Goal: Task Accomplishment & Management: Use online tool/utility

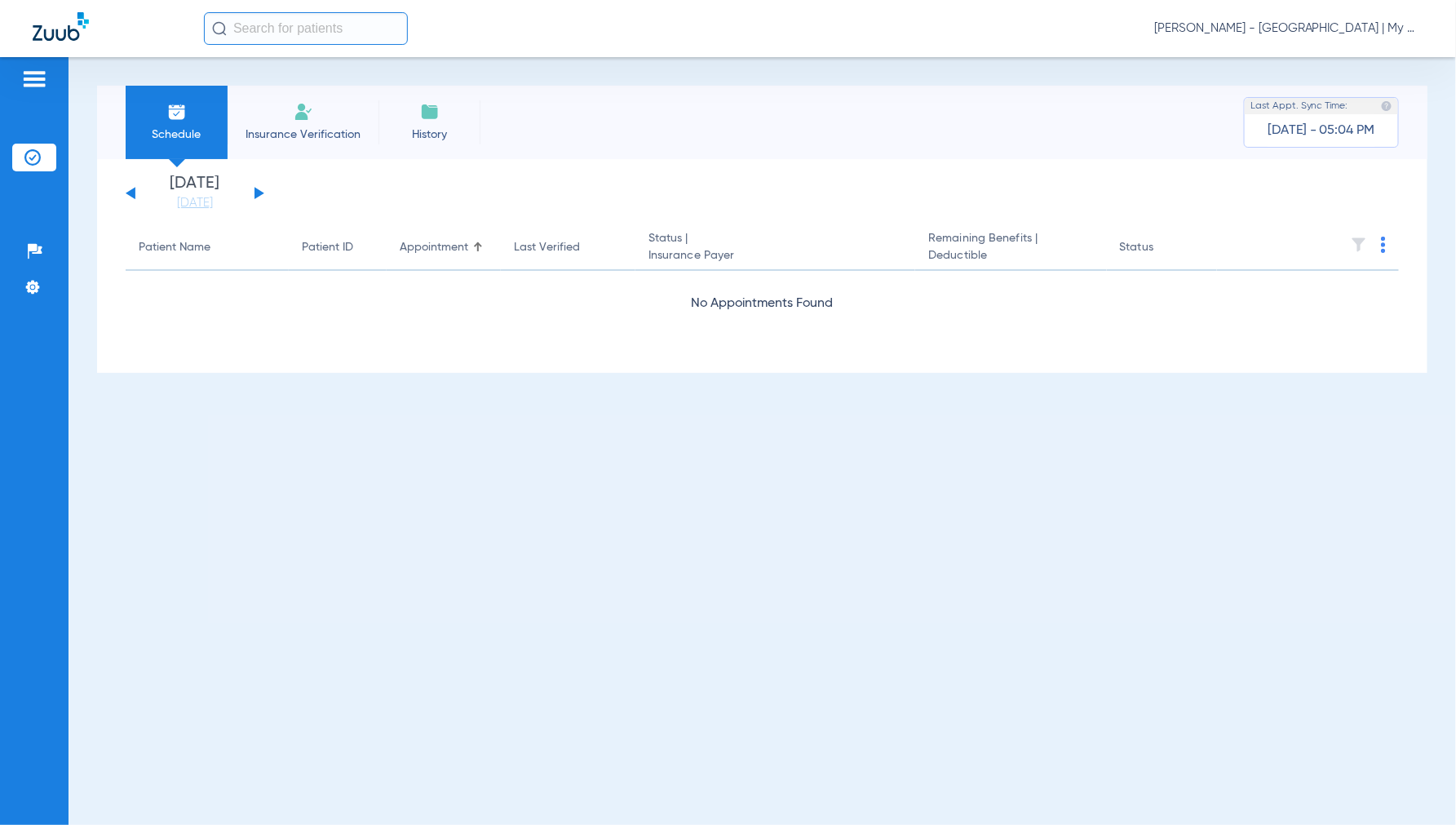
click at [1277, 16] on div "Jennifer Dziamski - Detroit | My Community Dental Centers" at bounding box center [813, 28] width 1219 height 33
click at [1278, 25] on span "Jennifer Dziamski - Detroit | My Community Dental Centers" at bounding box center [1288, 28] width 269 height 16
click at [1324, 63] on button "Account Selection" at bounding box center [1362, 58] width 117 height 33
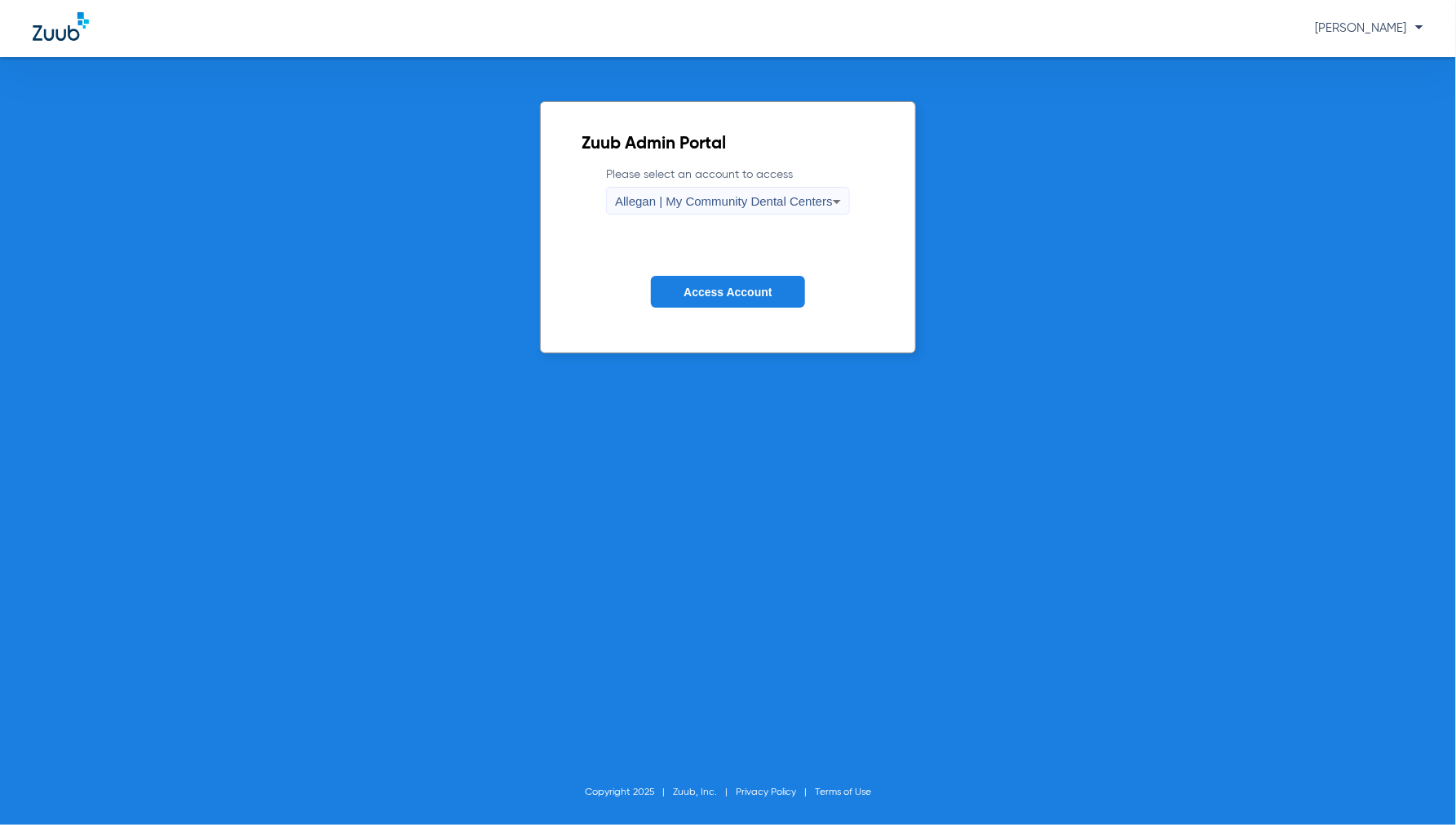
click at [700, 190] on div "Allegan | My Community Dental Centers" at bounding box center [724, 201] width 218 height 27
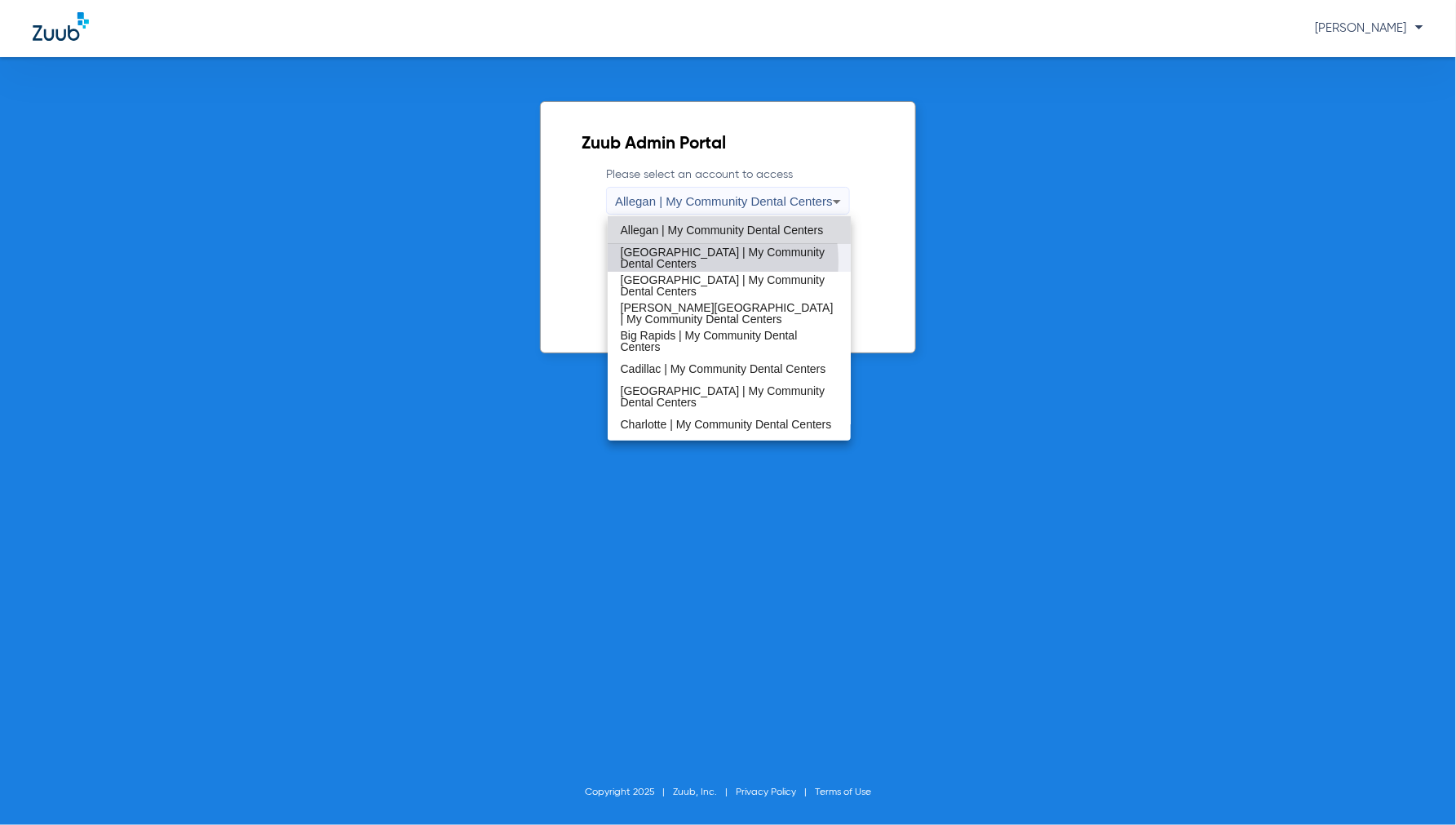
click at [682, 262] on span "[GEOGRAPHIC_DATA] | My Community Dental Centers" at bounding box center [730, 258] width 218 height 23
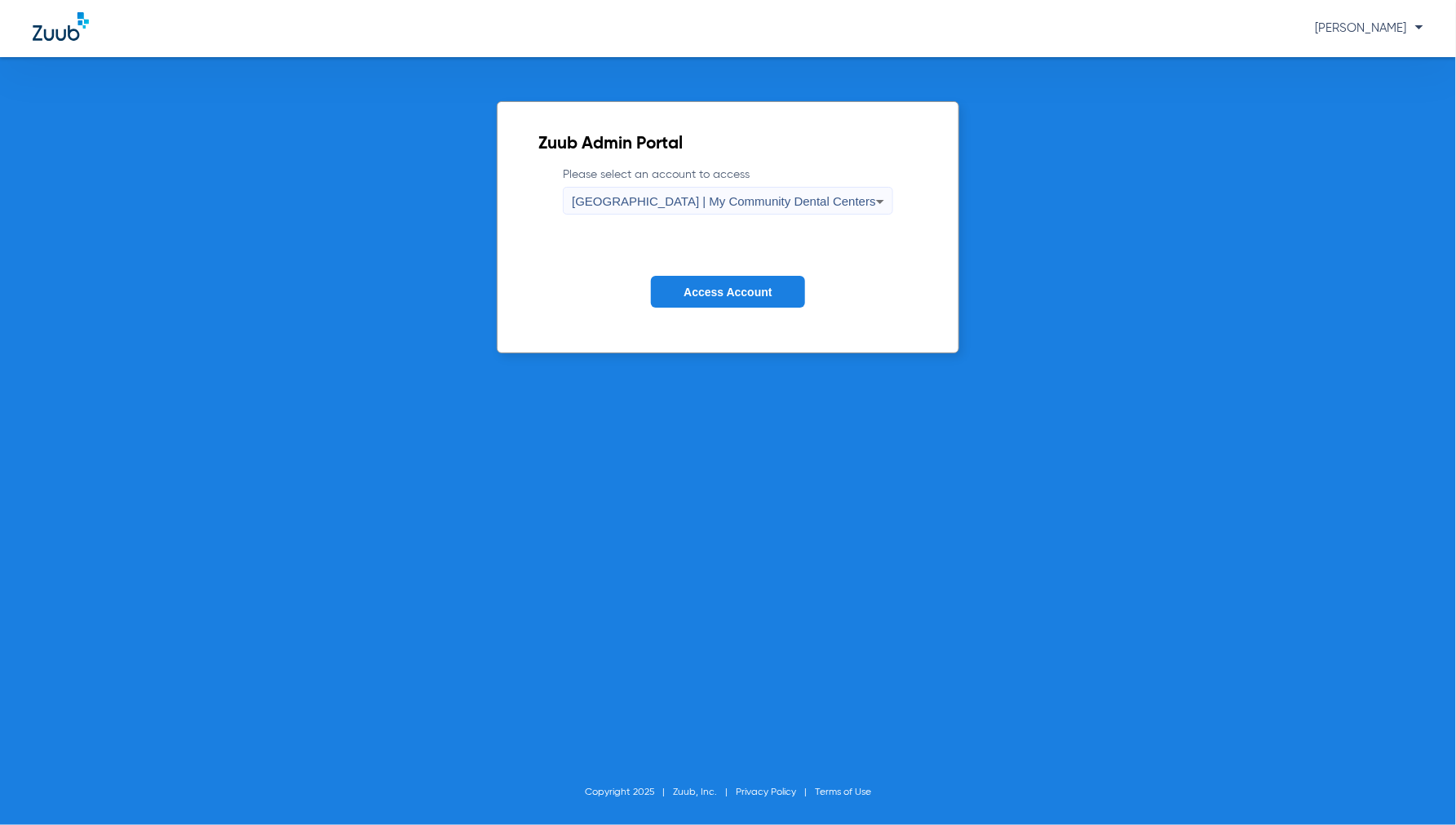
click at [715, 271] on form "Please select an account to access Battle Creek | My Community Dental Centers A…" at bounding box center [727, 248] width 379 height 165
click at [714, 274] on form "Please select an account to access Battle Creek | My Community Dental Centers A…" at bounding box center [727, 248] width 379 height 165
click at [718, 276] on button "Access Account" at bounding box center [727, 291] width 153 height 32
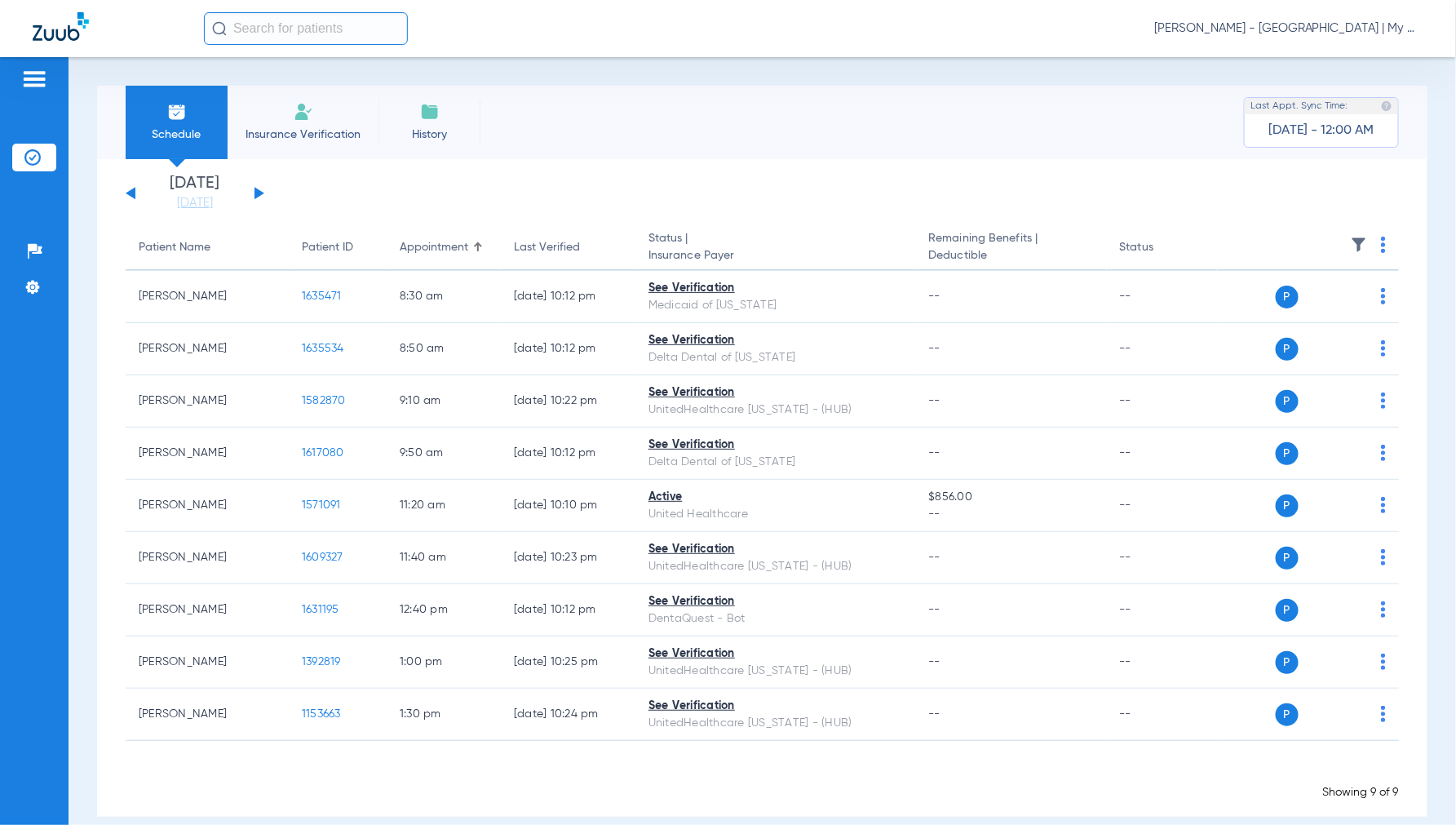
click at [1314, 26] on span "[PERSON_NAME] - [GEOGRAPHIC_DATA] | My Community Dental Centers" at bounding box center [1288, 28] width 269 height 16
click at [1338, 63] on button "Account Selection" at bounding box center [1362, 58] width 117 height 33
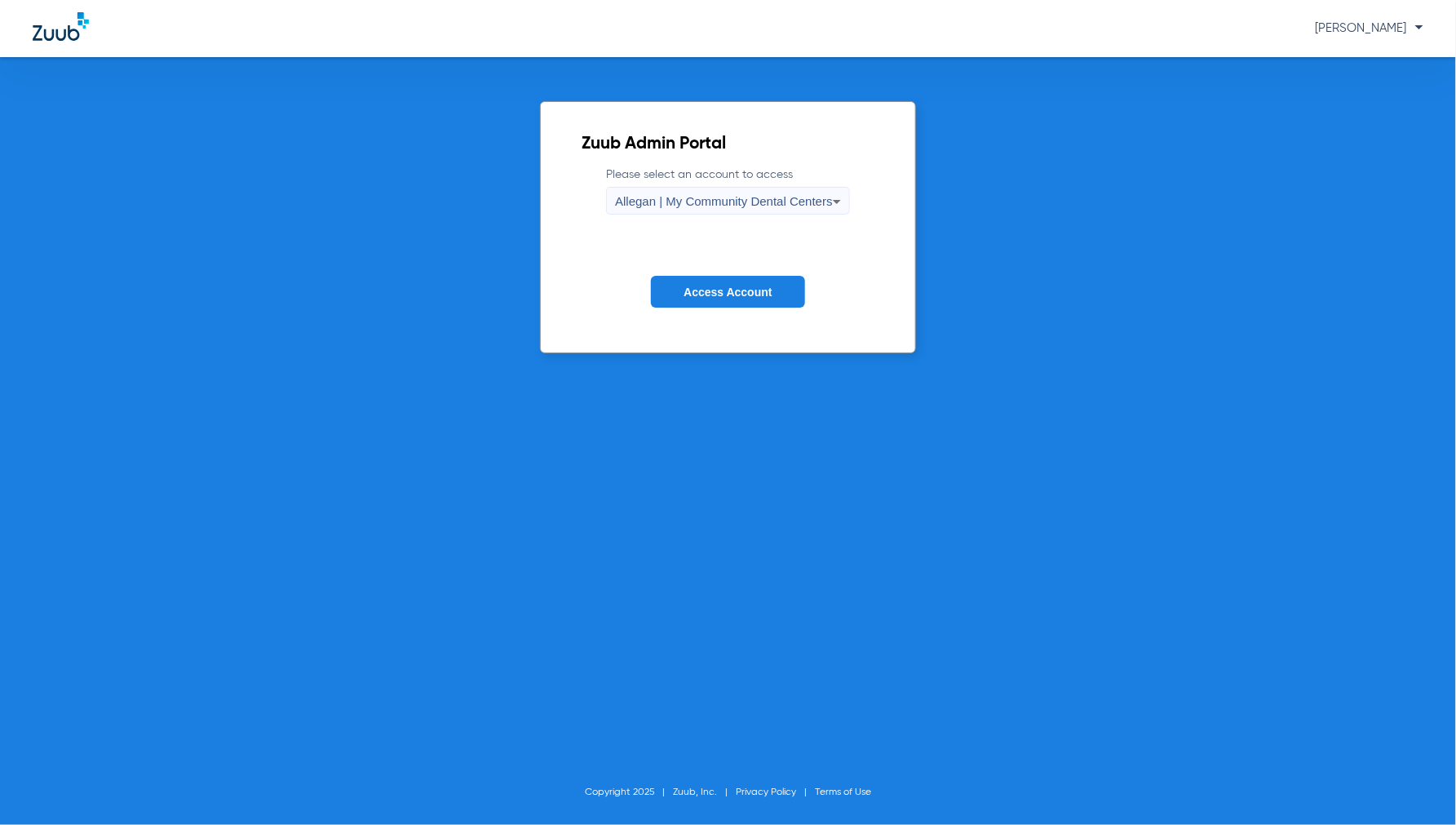
click at [790, 194] on span "Allegan | My Community Dental Centers" at bounding box center [724, 201] width 218 height 14
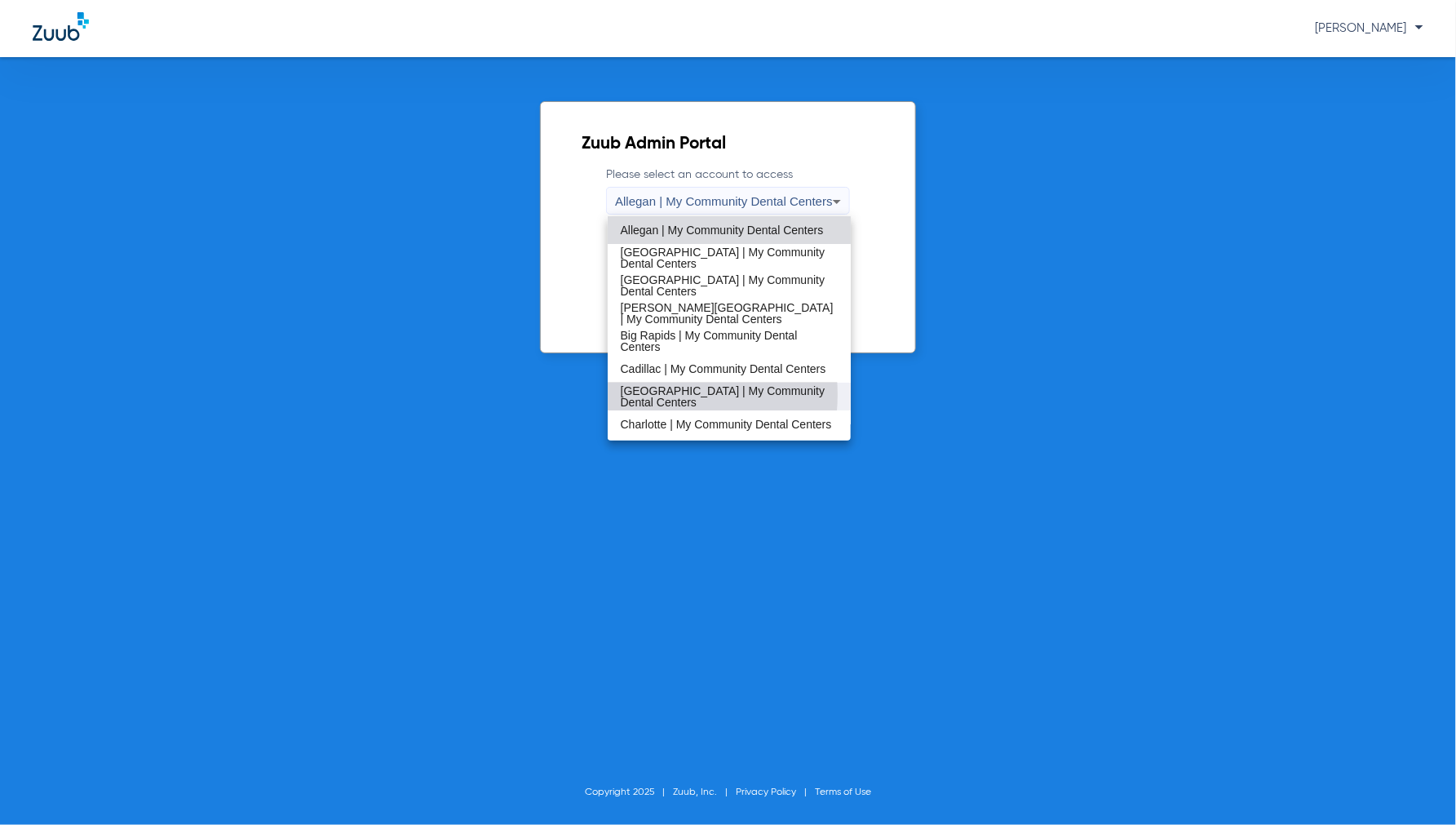
click at [667, 394] on span "[GEOGRAPHIC_DATA] | My Community Dental Centers" at bounding box center [730, 396] width 218 height 23
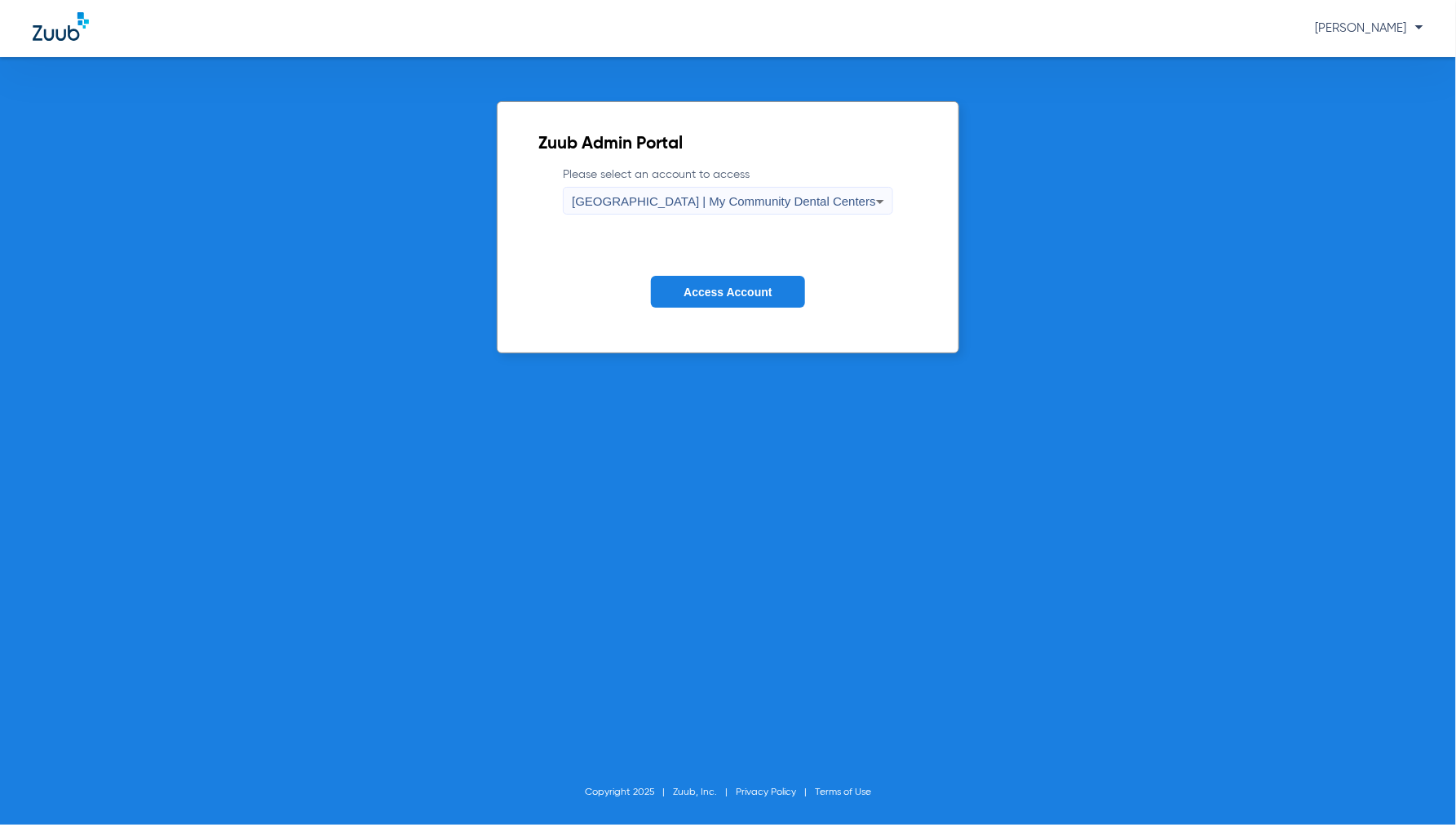
click at [718, 296] on span "Access Account" at bounding box center [727, 291] width 88 height 13
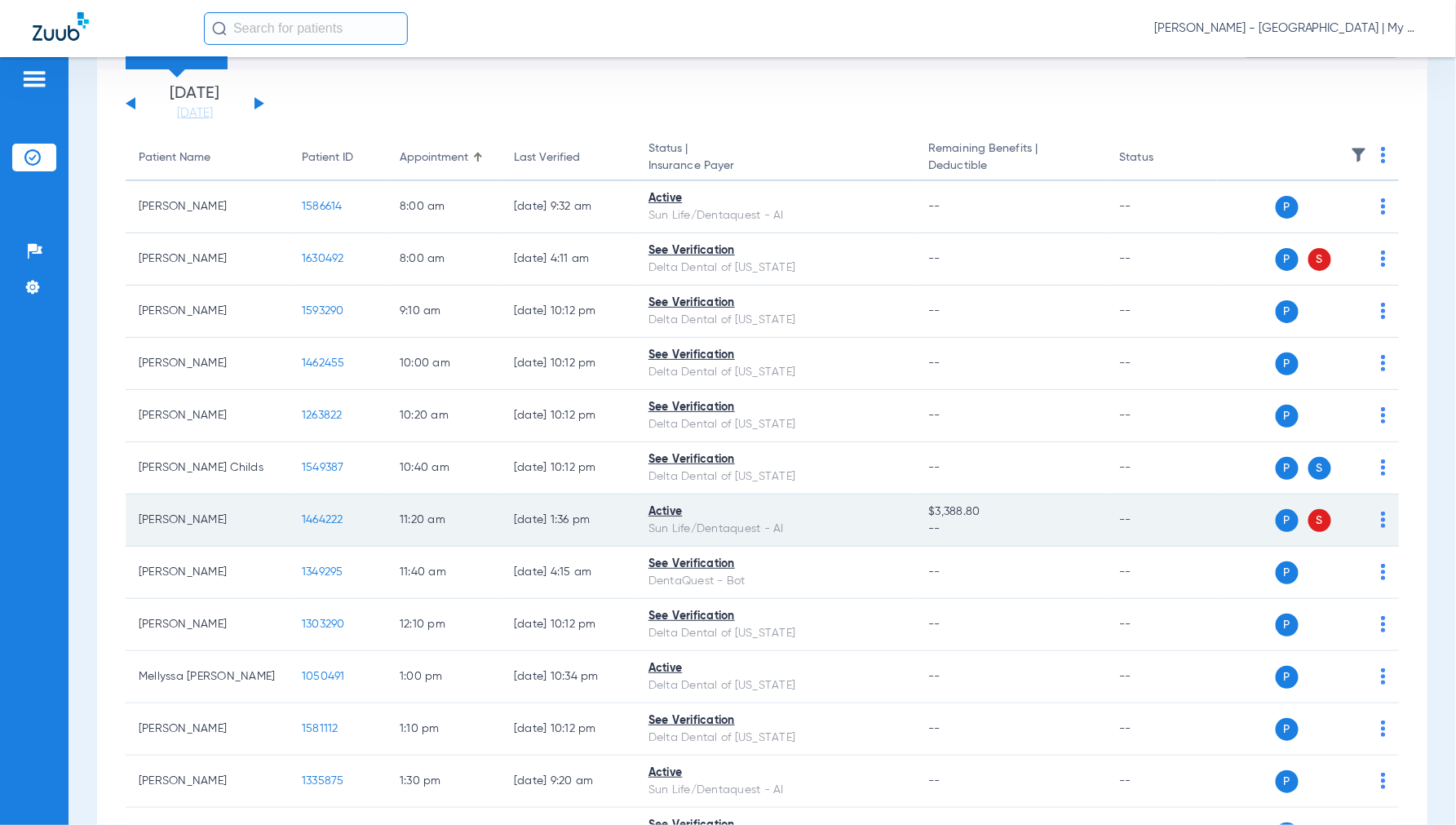
scroll to position [91, 0]
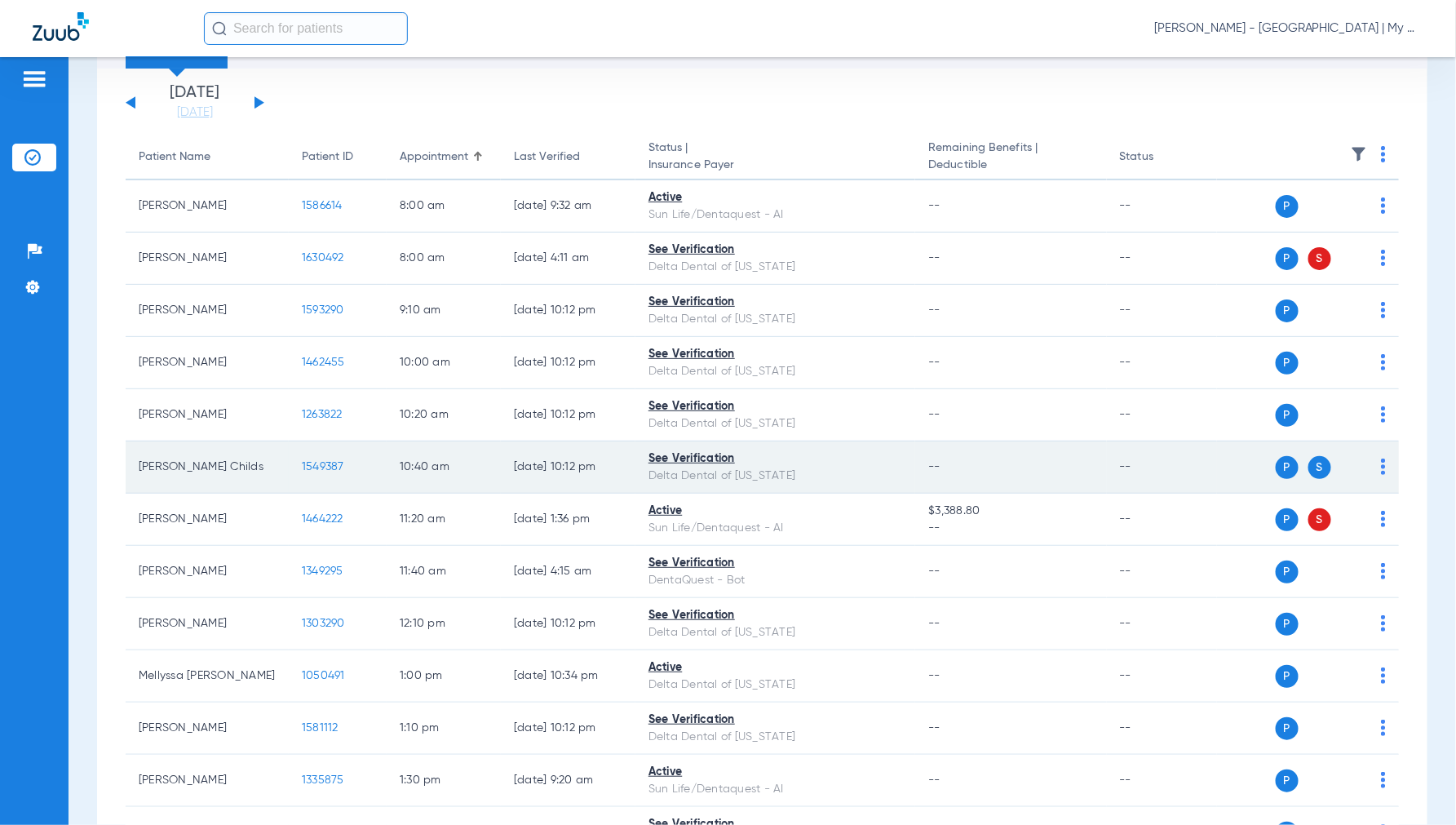
click at [337, 466] on span "1549387" at bounding box center [323, 466] width 43 height 11
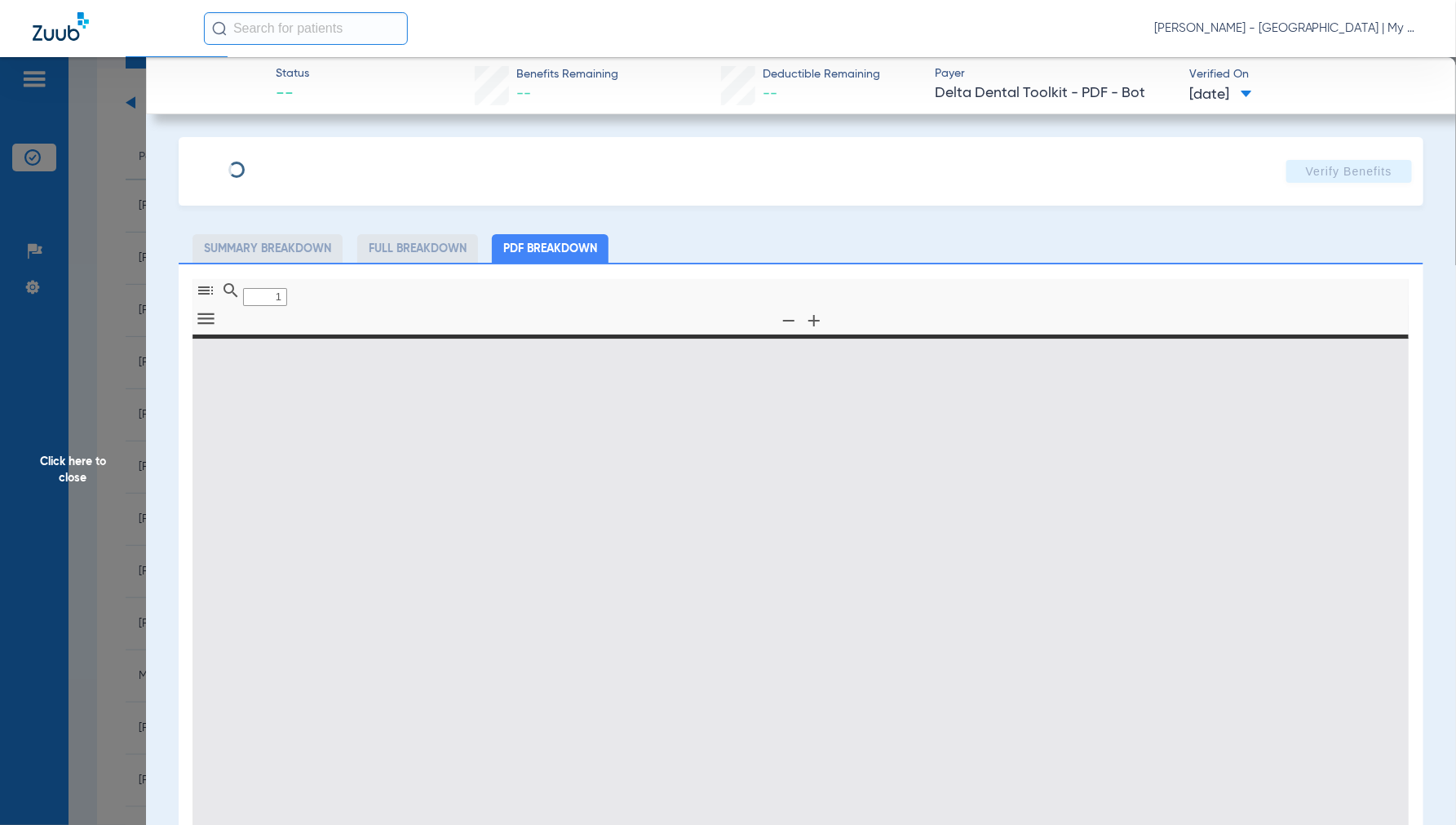
type input "0"
select select "page-width"
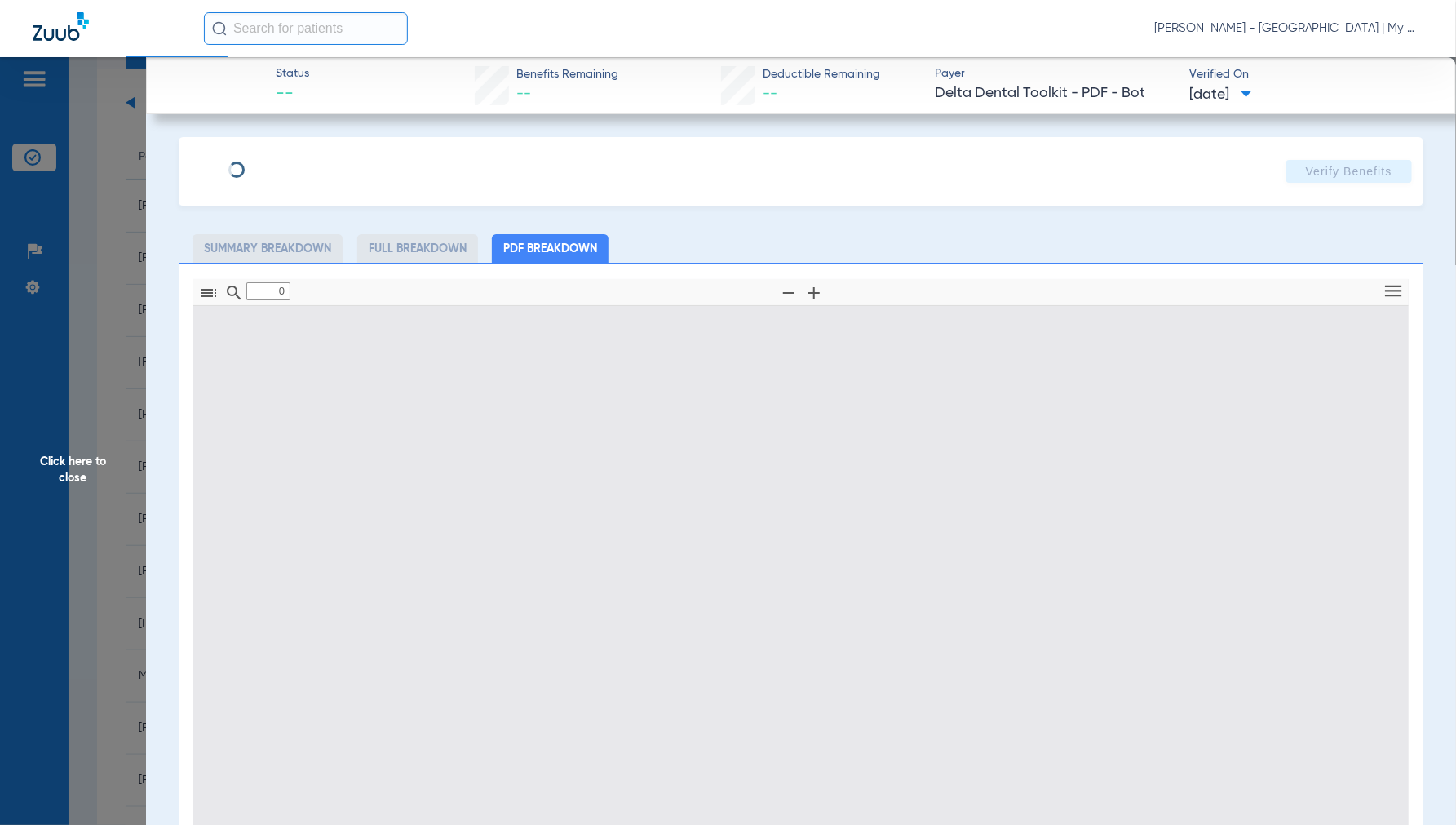
type input "1"
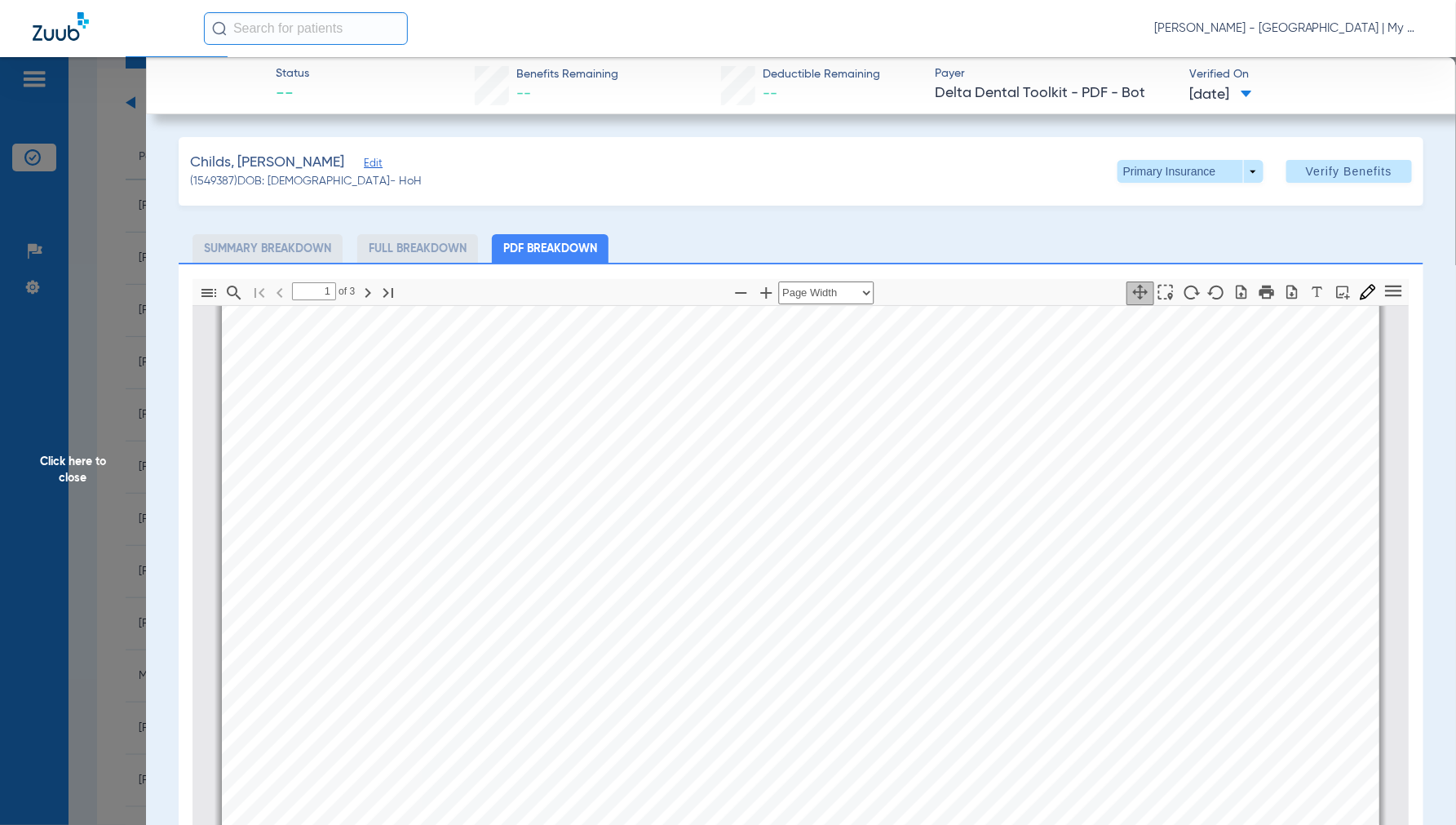
scroll to position [9, 0]
click at [1230, 175] on span at bounding box center [1190, 171] width 146 height 23
click at [1153, 231] on span "Secondary Insurance" at bounding box center [1172, 236] width 108 height 11
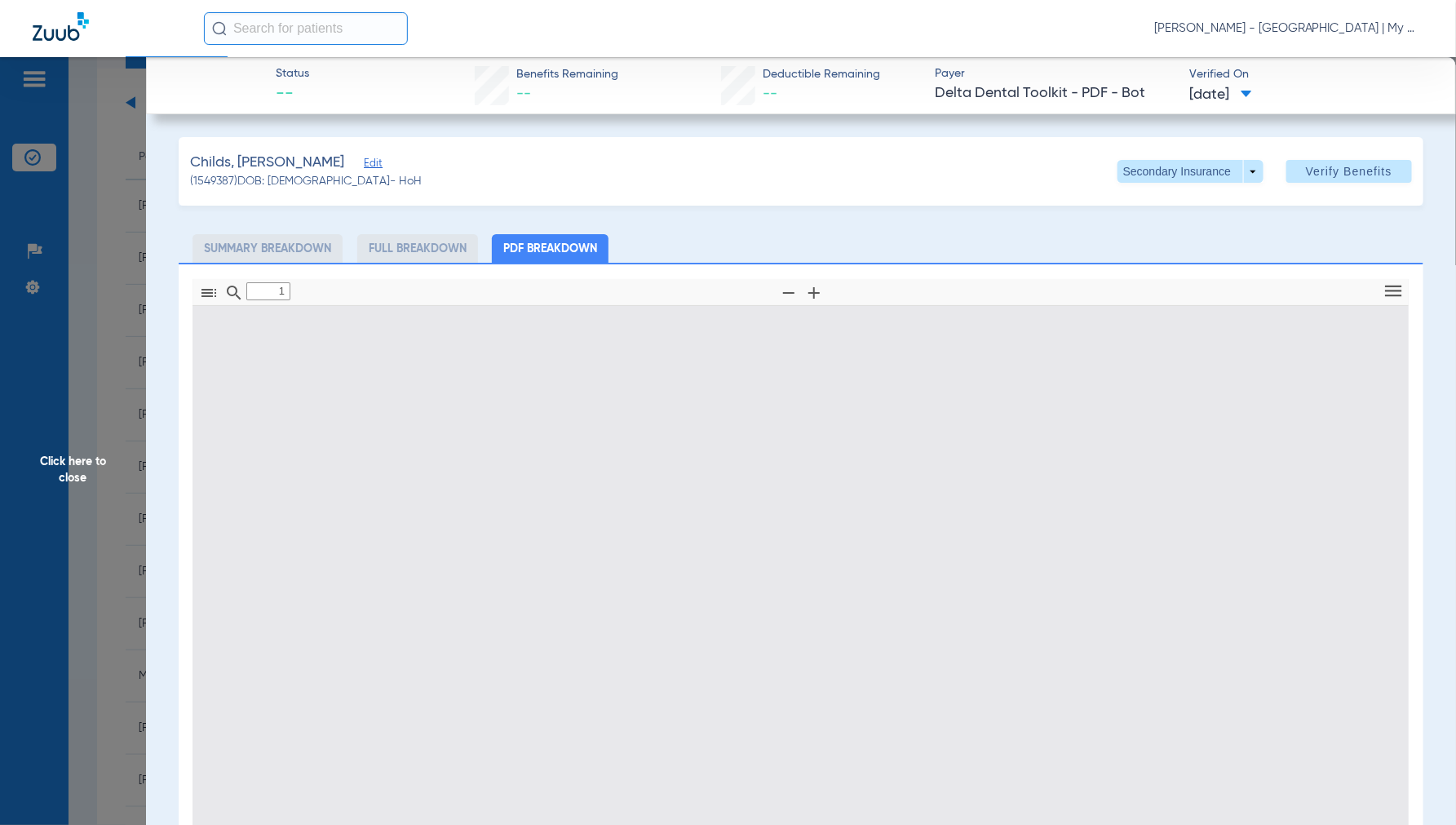
type input "0"
select select "page-width"
type input "1"
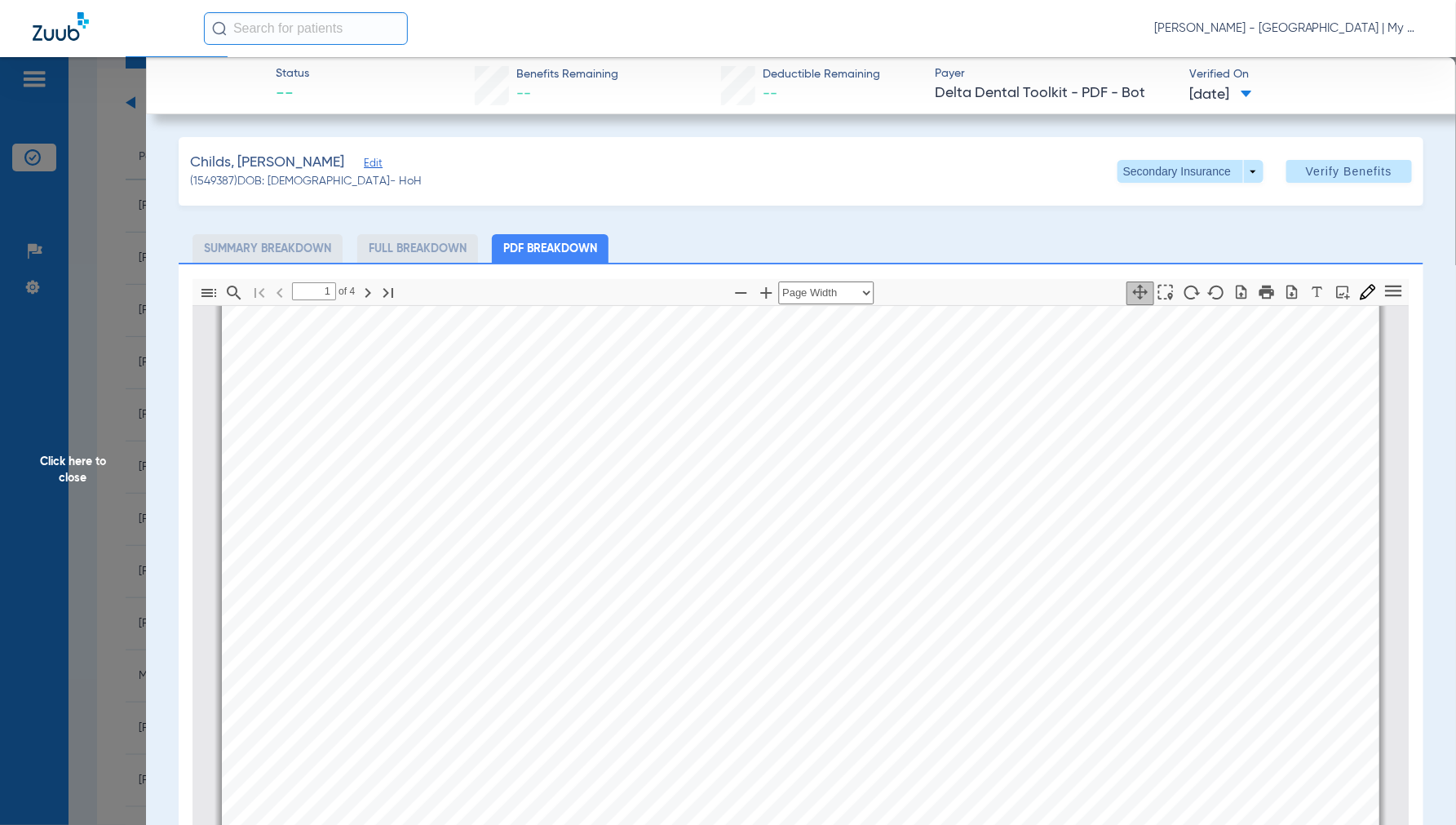
scroll to position [370, 0]
click at [69, 467] on span "Click here to close" at bounding box center [73, 469] width 146 height 825
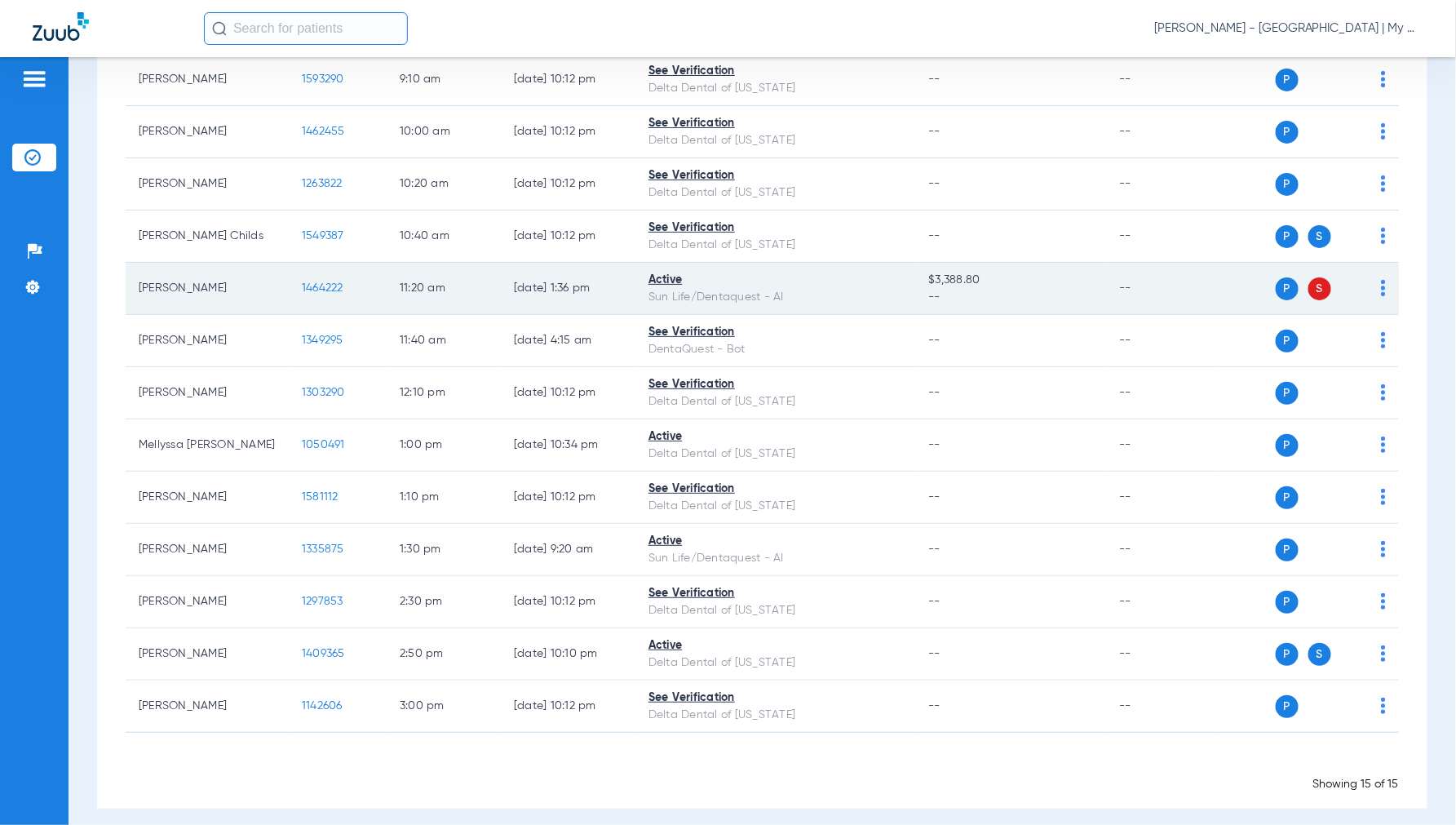
scroll to position [334, 0]
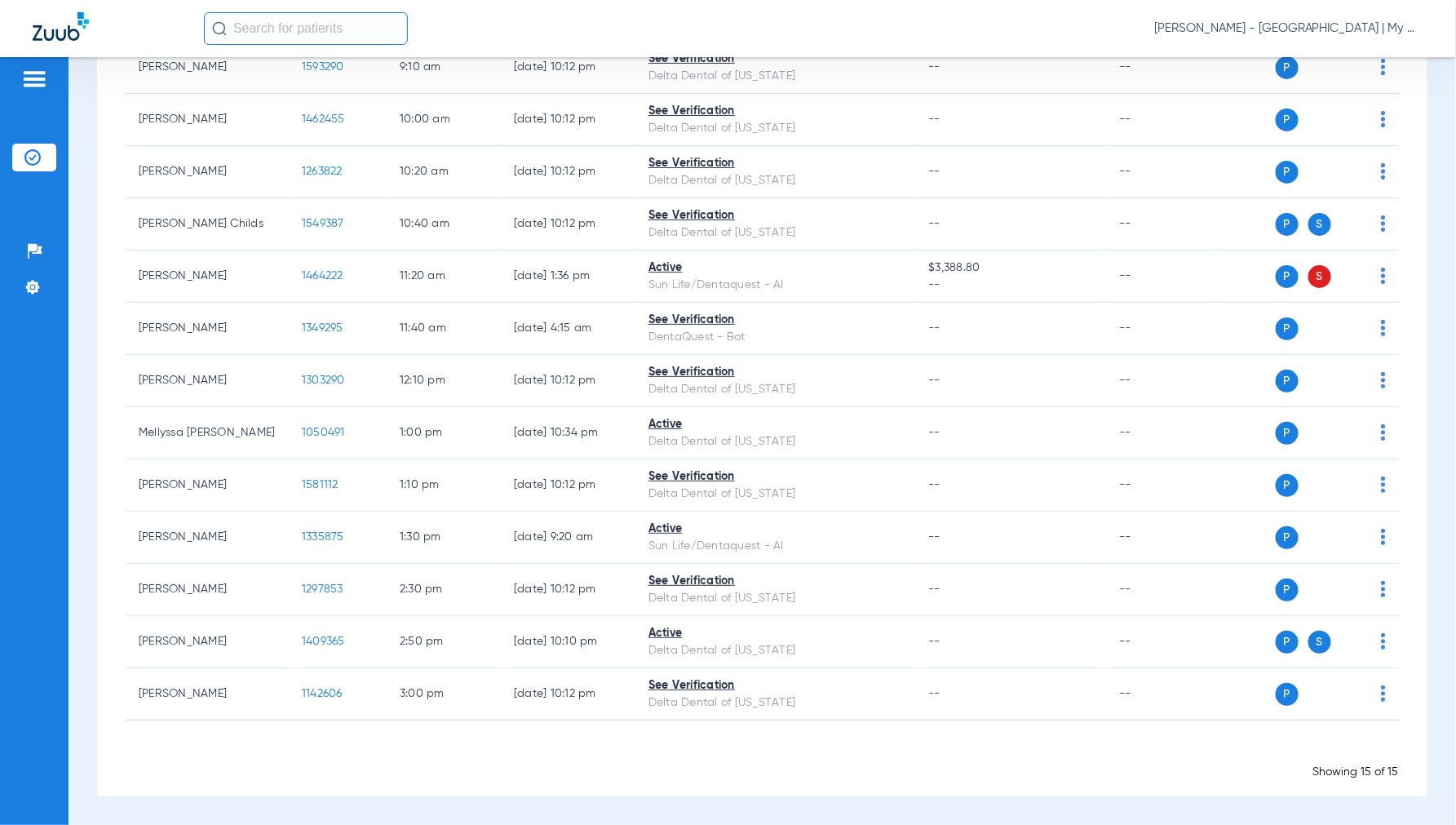
click at [1284, 29] on span "Jennifer Dziamski - Cedar Springs | My Community Dental Centers" at bounding box center [1288, 28] width 269 height 16
click at [1355, 65] on button "Account Selection" at bounding box center [1362, 58] width 117 height 33
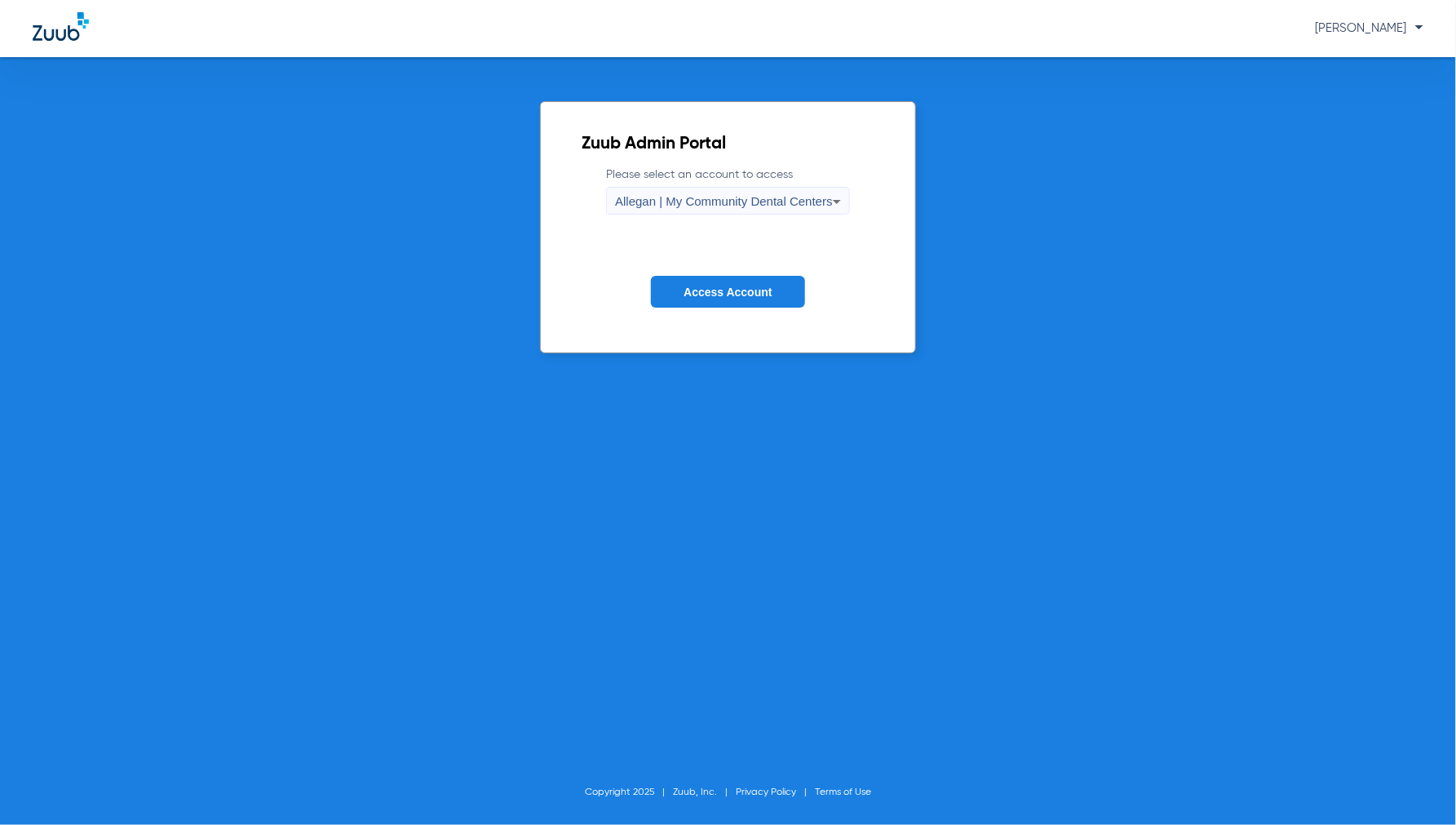
click at [725, 303] on button "Access Account" at bounding box center [727, 291] width 153 height 32
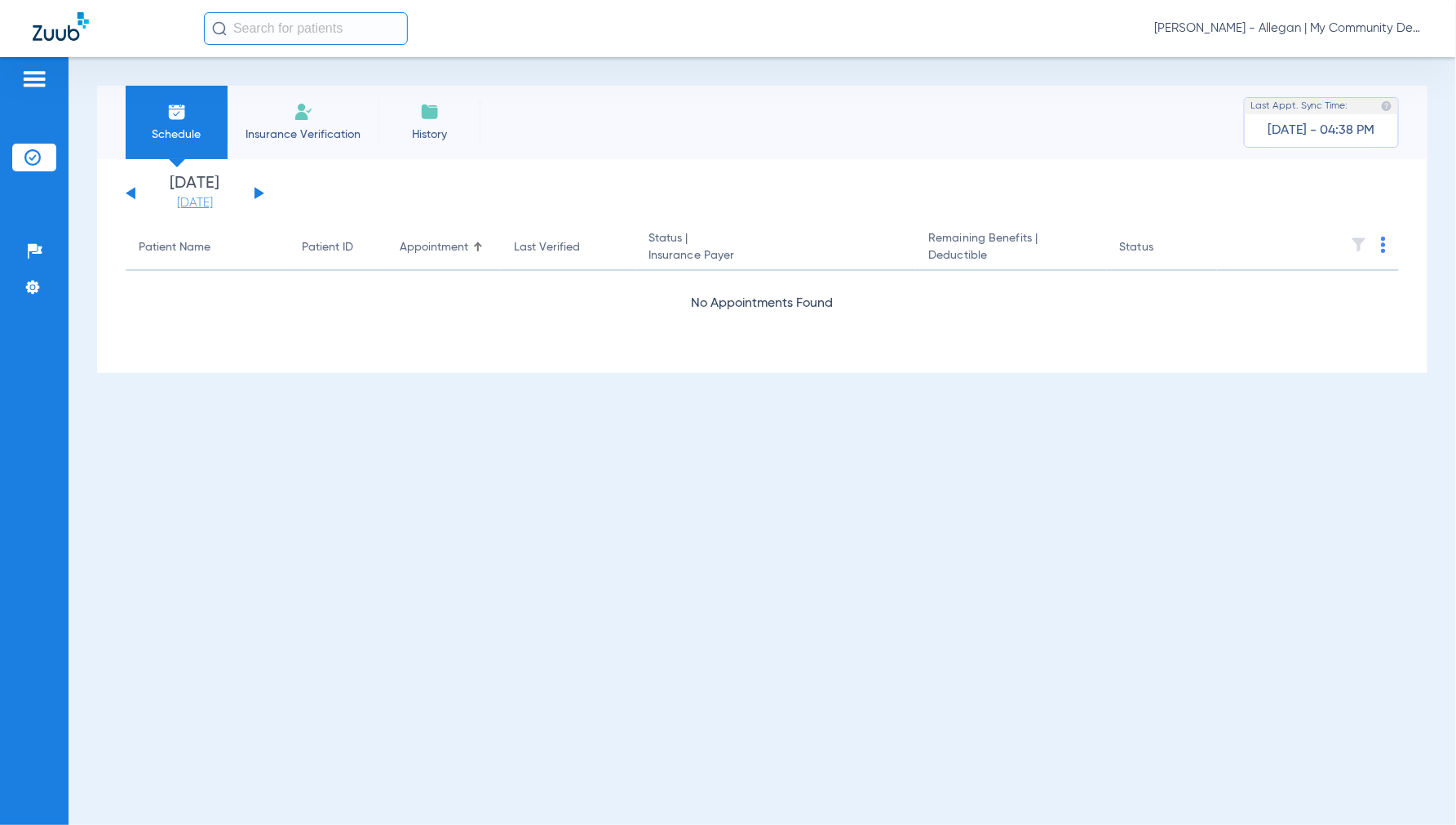
click at [184, 209] on link "[DATE]" at bounding box center [194, 203] width 98 height 16
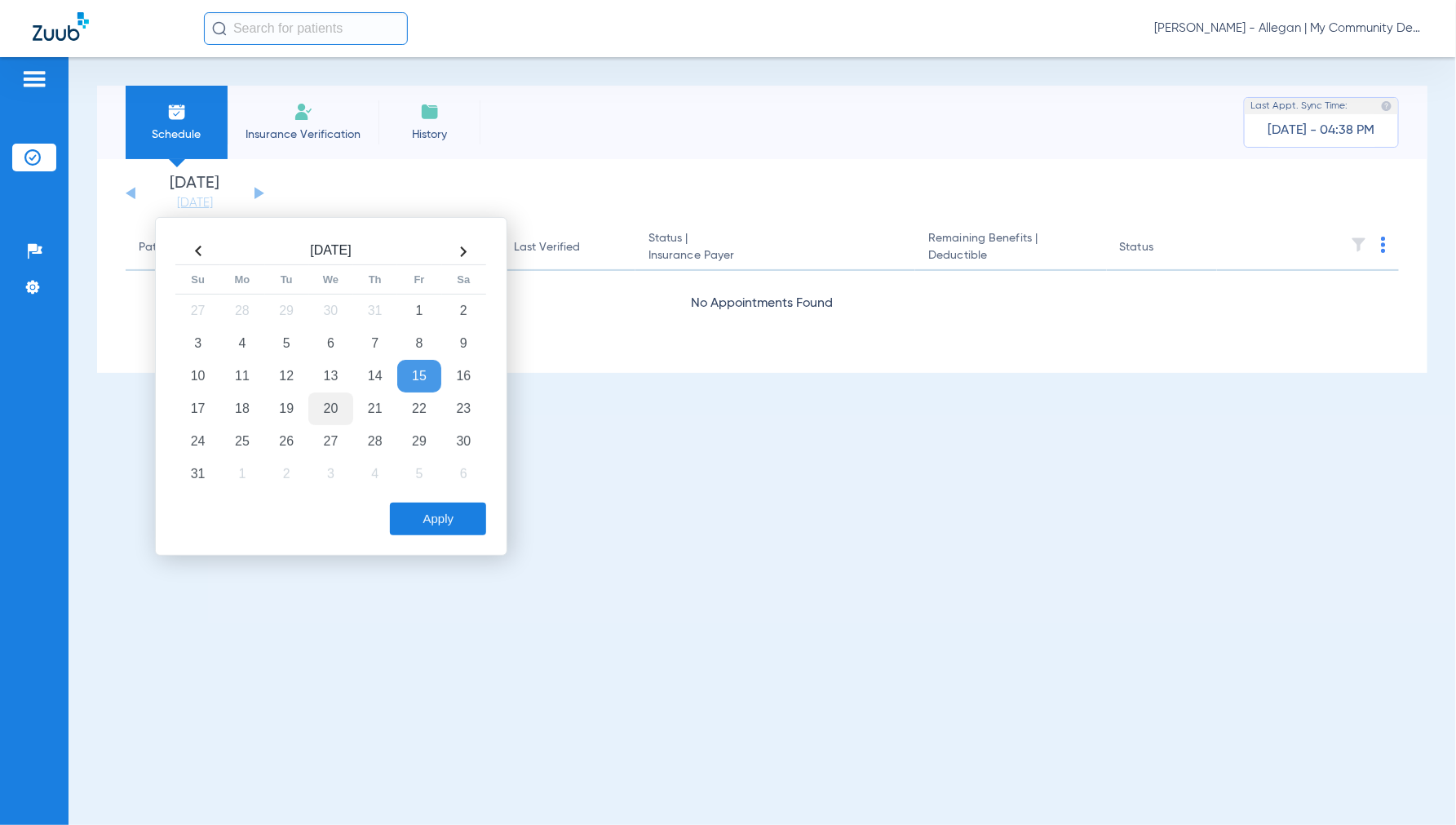
click at [322, 405] on td "20" at bounding box center [330, 409] width 44 height 33
click at [427, 520] on button "Apply" at bounding box center [438, 519] width 96 height 33
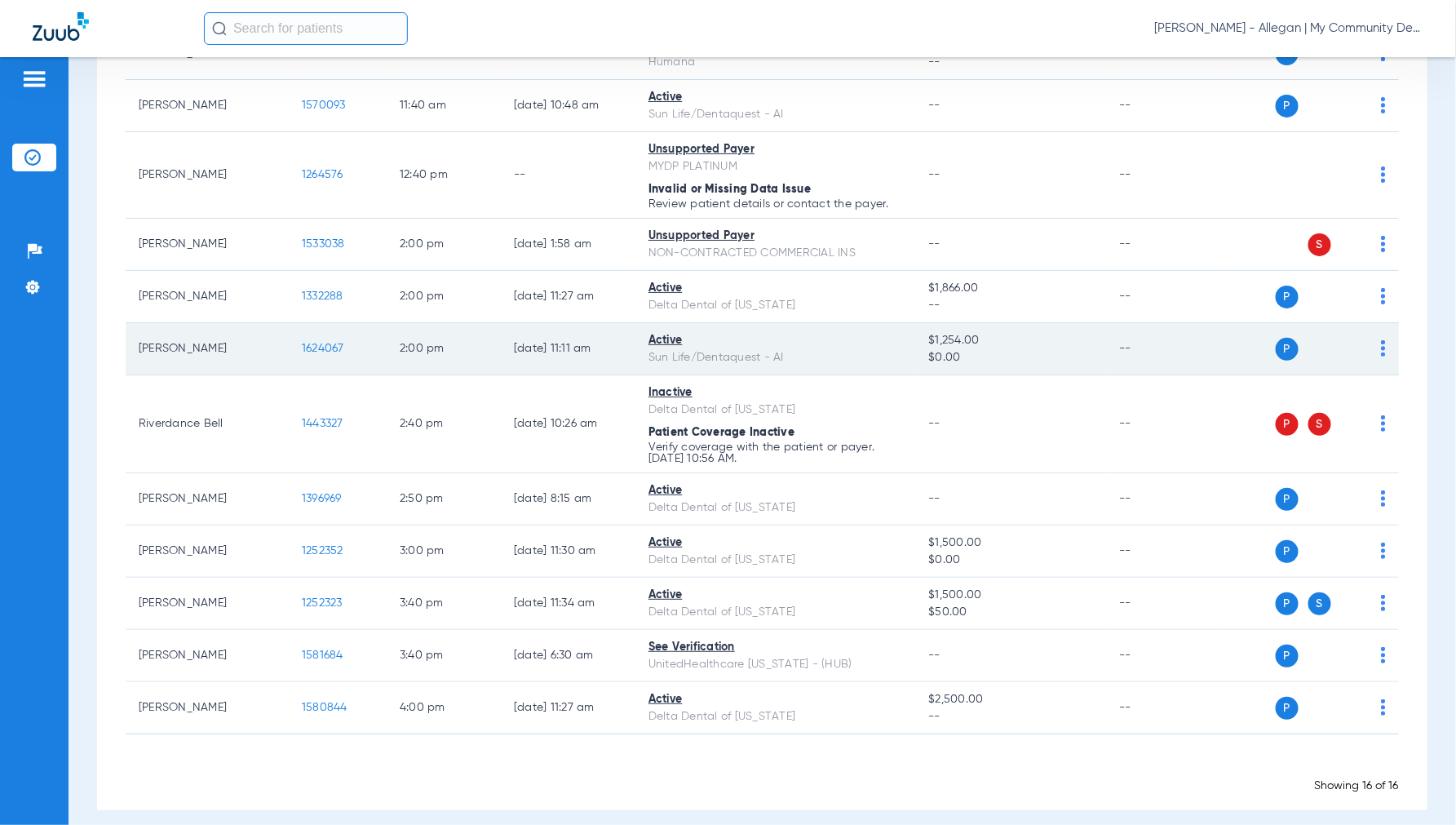
scroll to position [452, 0]
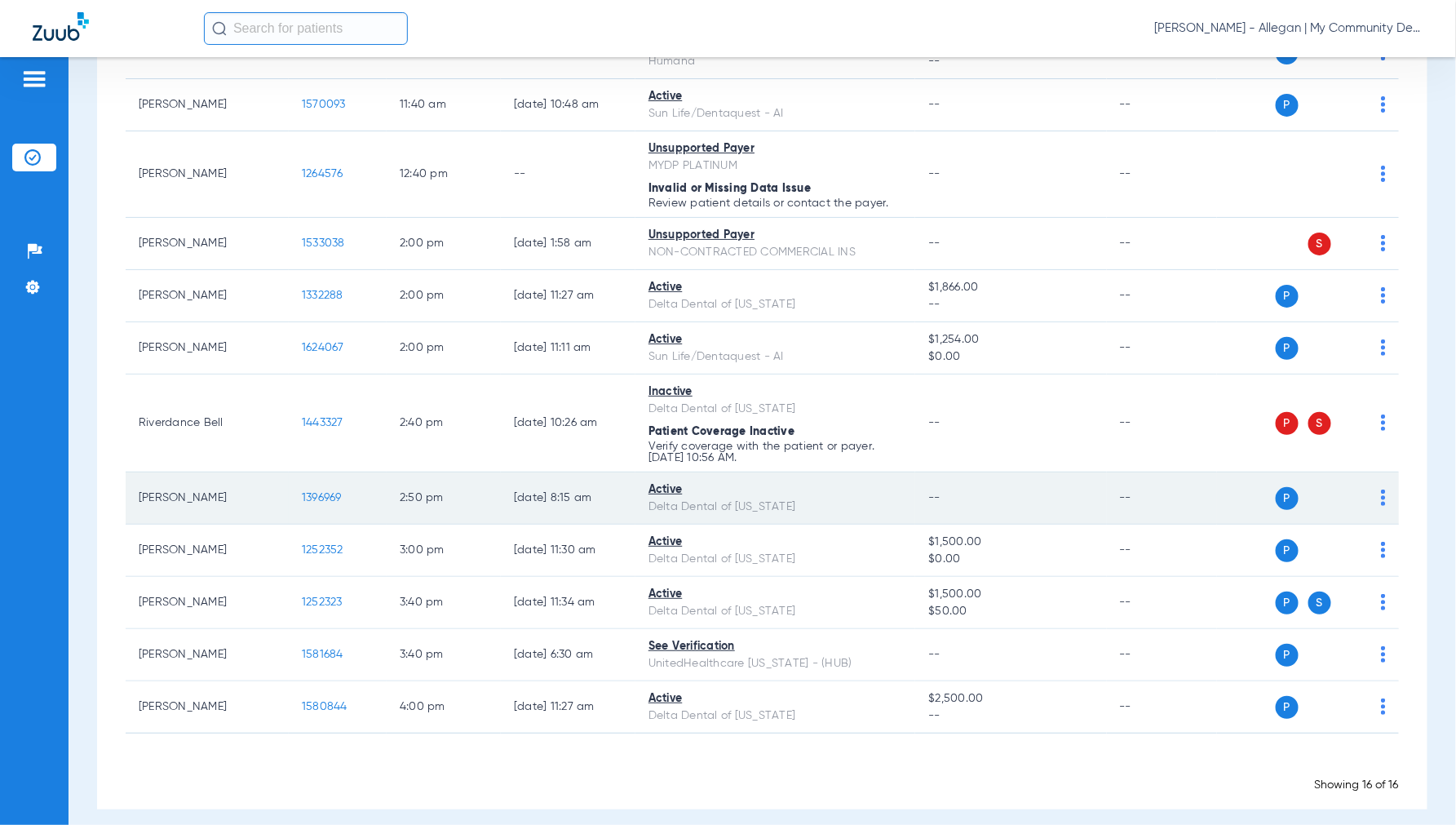
click at [311, 498] on span "1396969" at bounding box center [321, 497] width 40 height 11
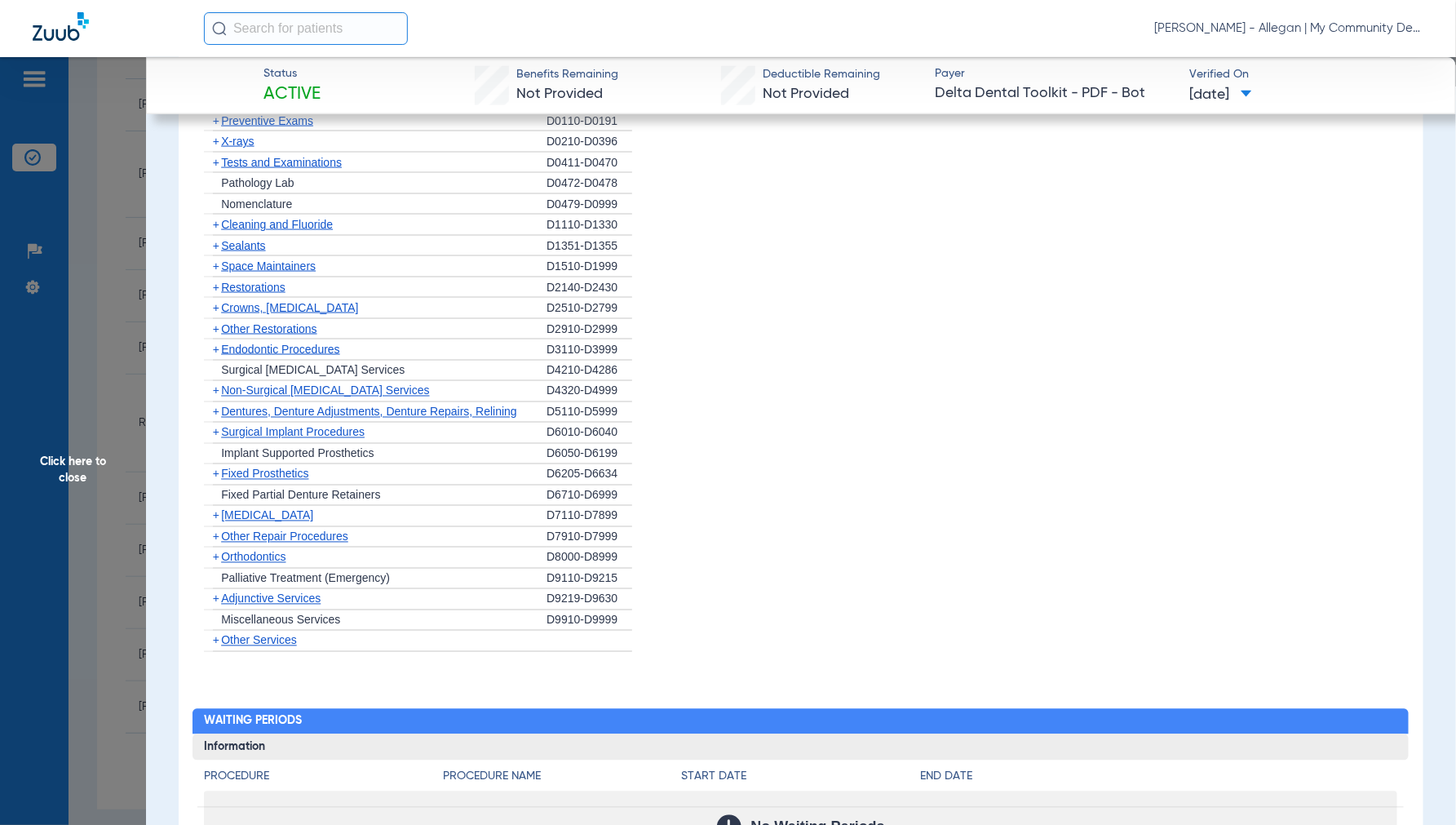
scroll to position [1331, 0]
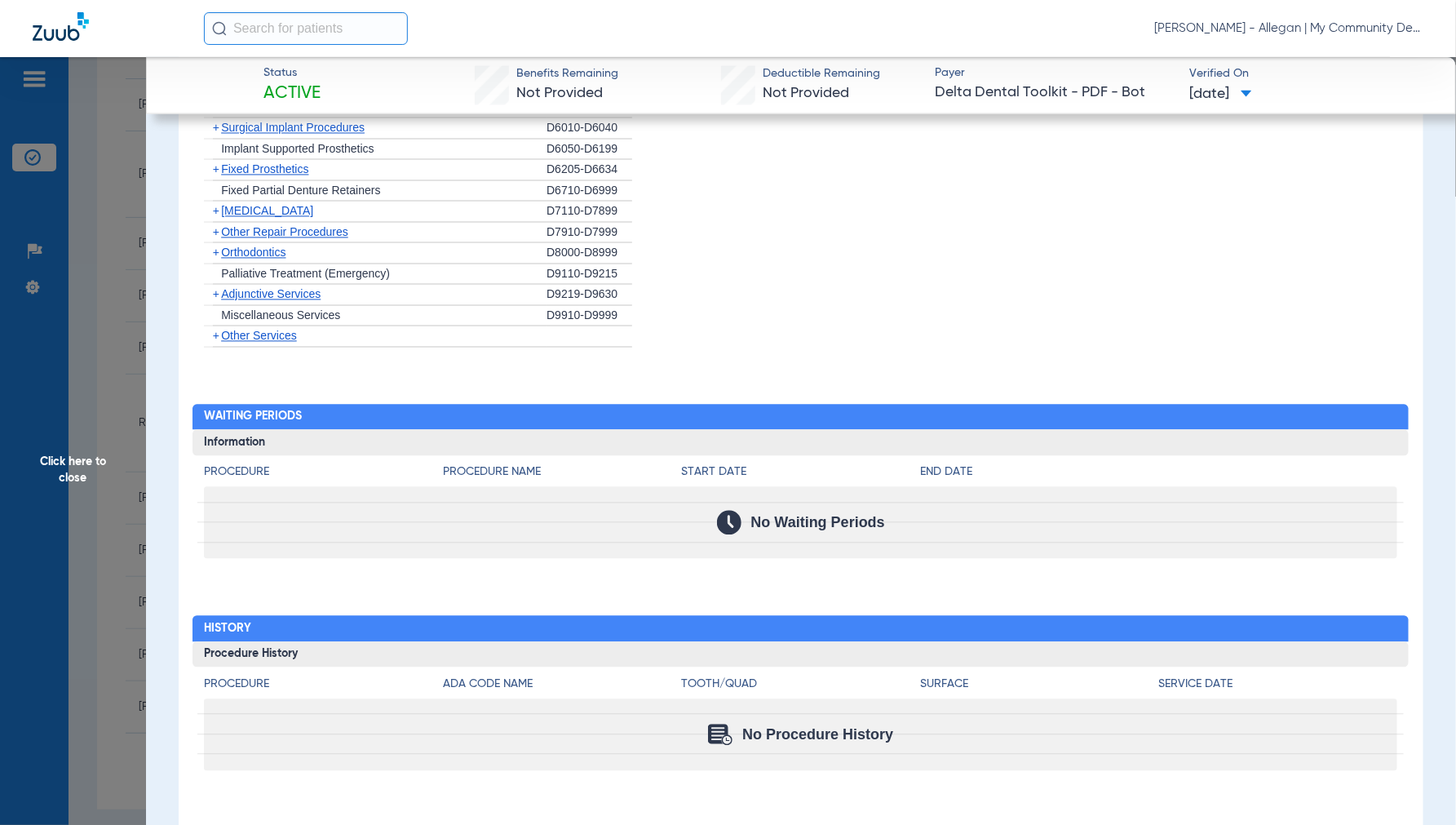
click at [81, 459] on span "Click here to close" at bounding box center [73, 469] width 146 height 825
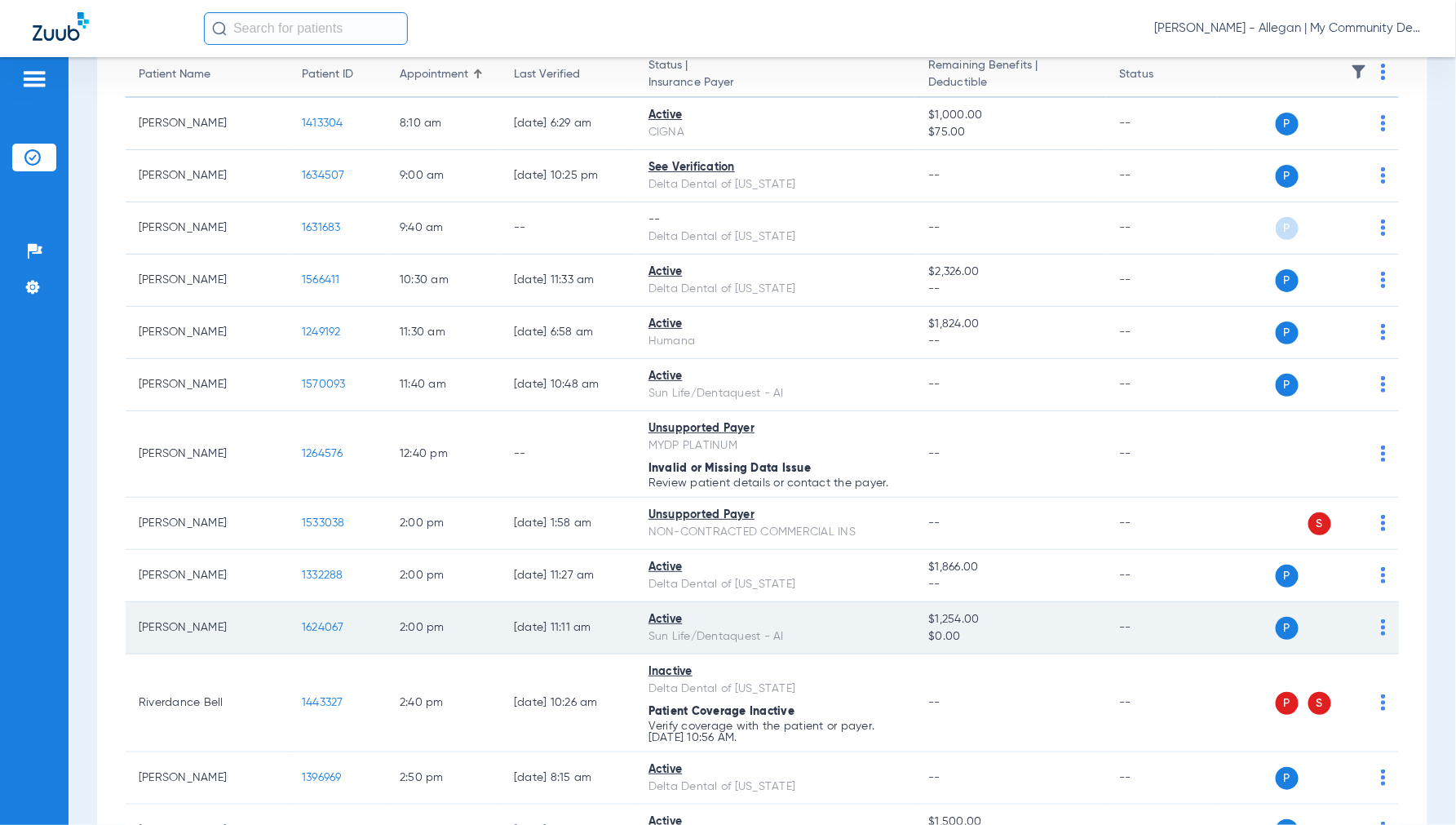
scroll to position [0, 0]
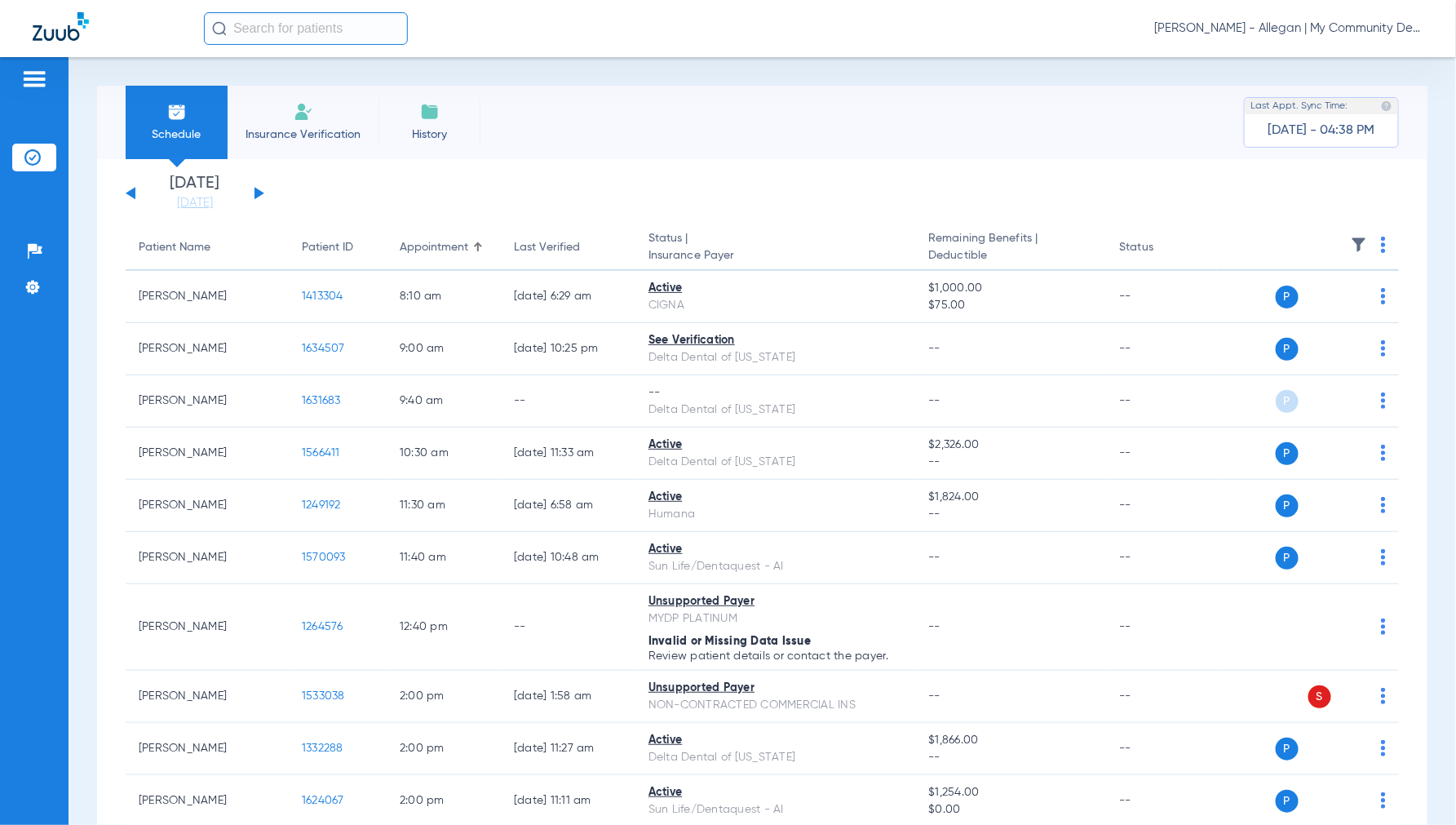
click at [260, 190] on div "Wednesday 06-11-2025 Thursday 06-12-2025 Friday 06-13-2025 Saturday 06-14-2025 …" at bounding box center [195, 194] width 139 height 36
click at [257, 192] on button at bounding box center [259, 193] width 9 height 12
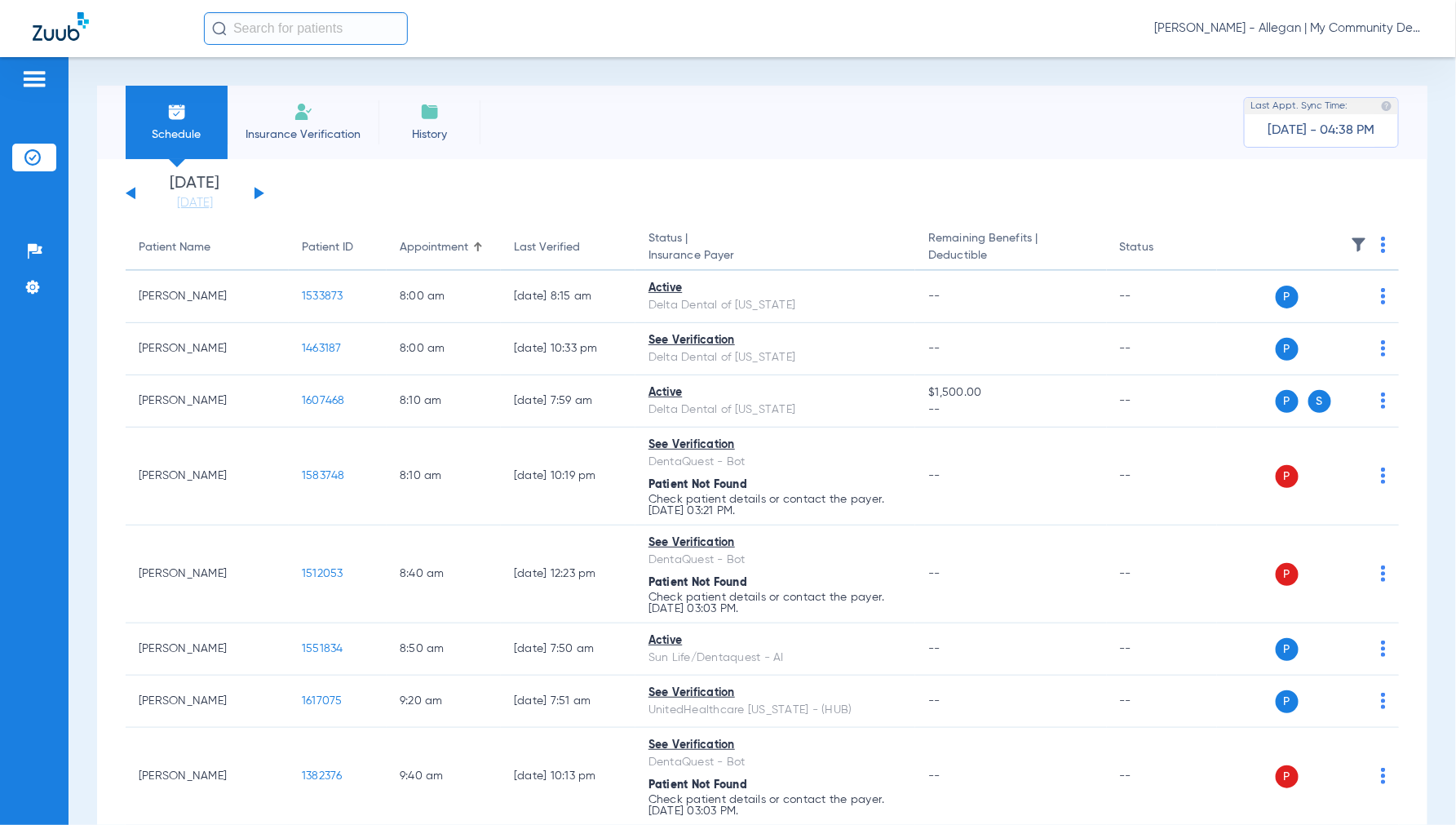
click at [1381, 246] on img at bounding box center [1383, 244] width 5 height 16
click at [1313, 304] on span "Verify All" at bounding box center [1307, 308] width 102 height 11
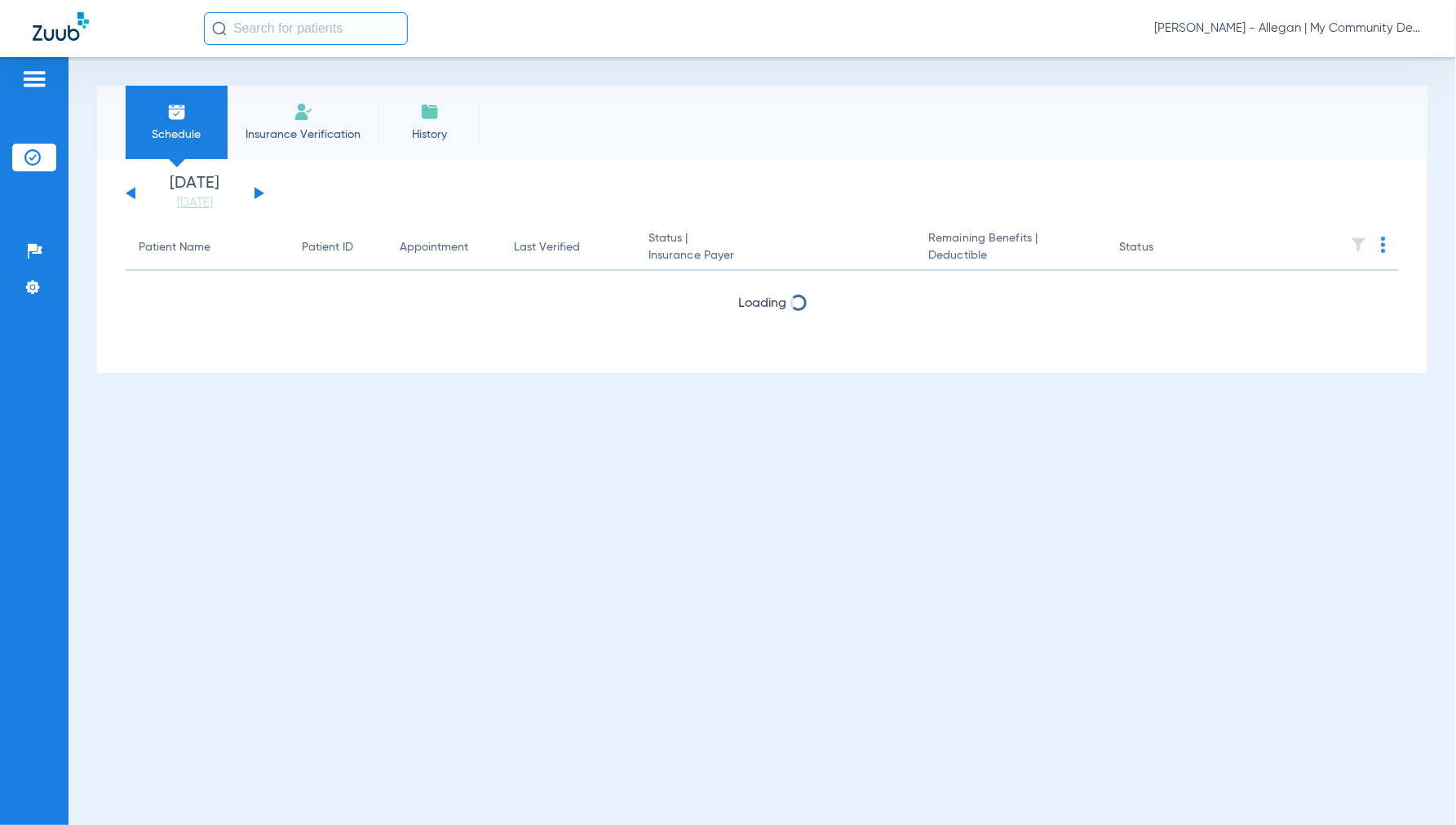
click at [1279, 26] on span "Jennifer Dziamski - Allegan | My Community Dental Centers" at bounding box center [1288, 28] width 269 height 16
click at [1322, 55] on span "Account Selection" at bounding box center [1362, 57] width 92 height 11
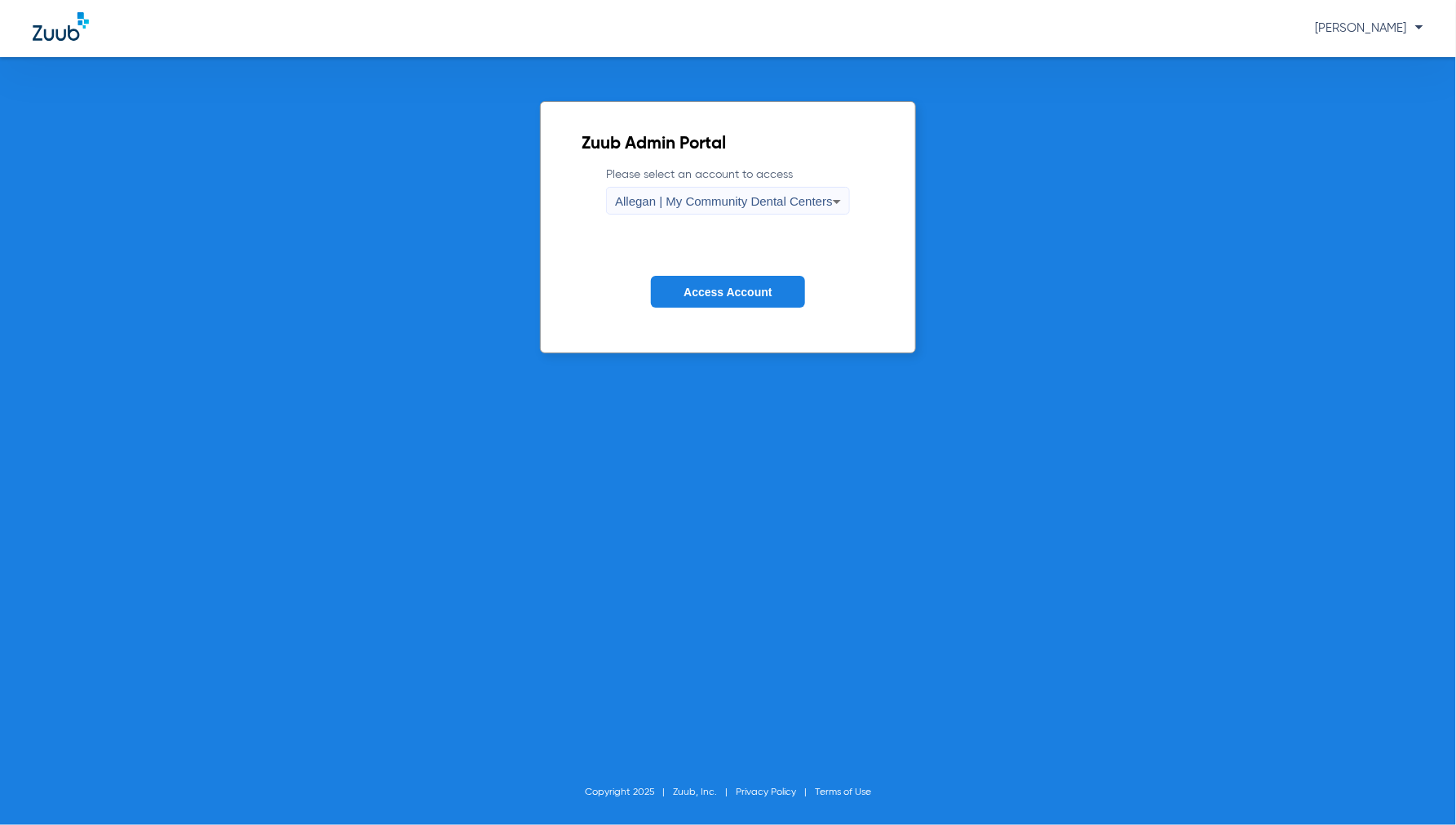
click at [803, 191] on div "Allegan | My Community Dental Centers" at bounding box center [724, 201] width 218 height 27
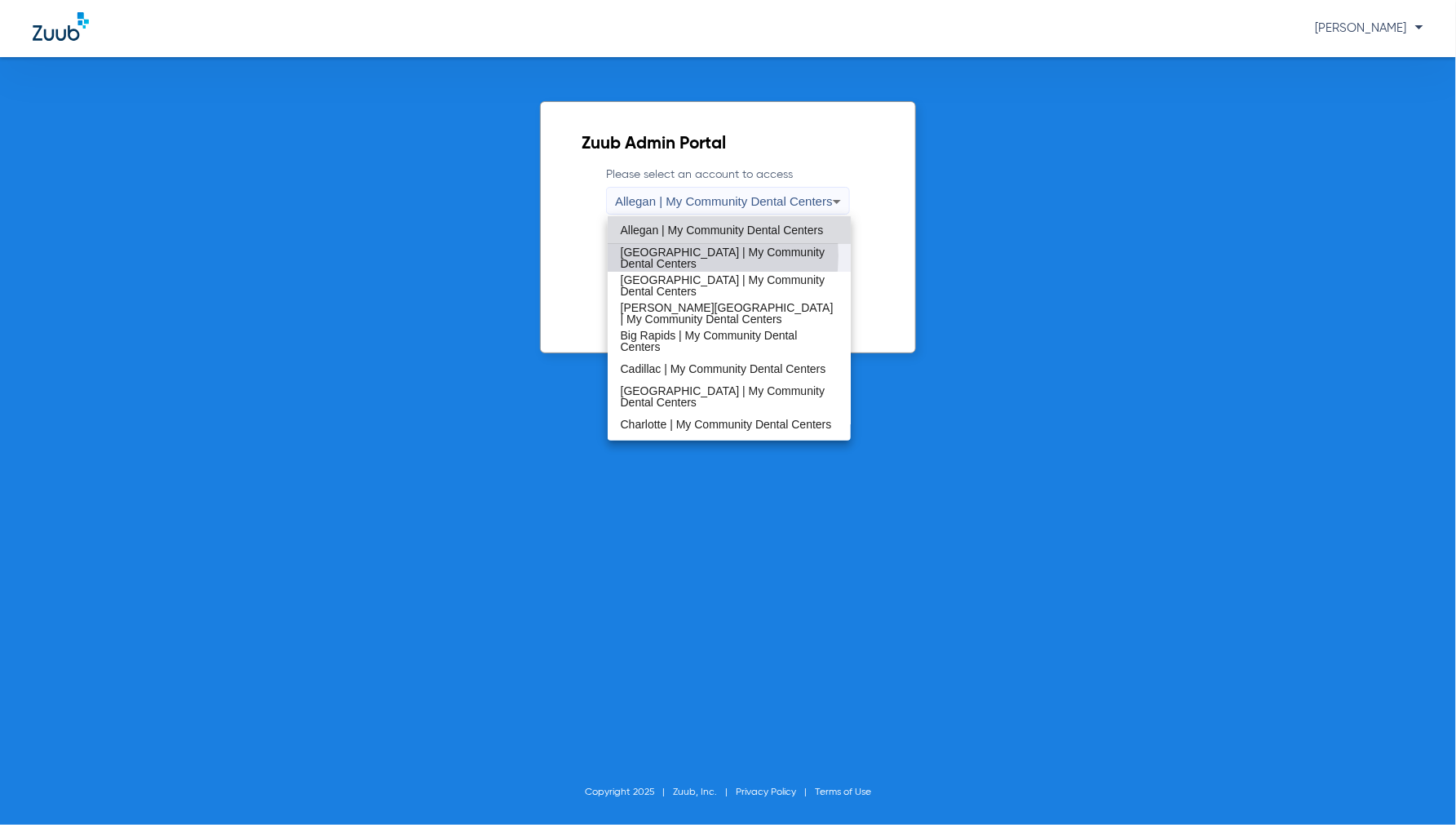
click at [691, 255] on span "[GEOGRAPHIC_DATA] | My Community Dental Centers" at bounding box center [730, 258] width 218 height 23
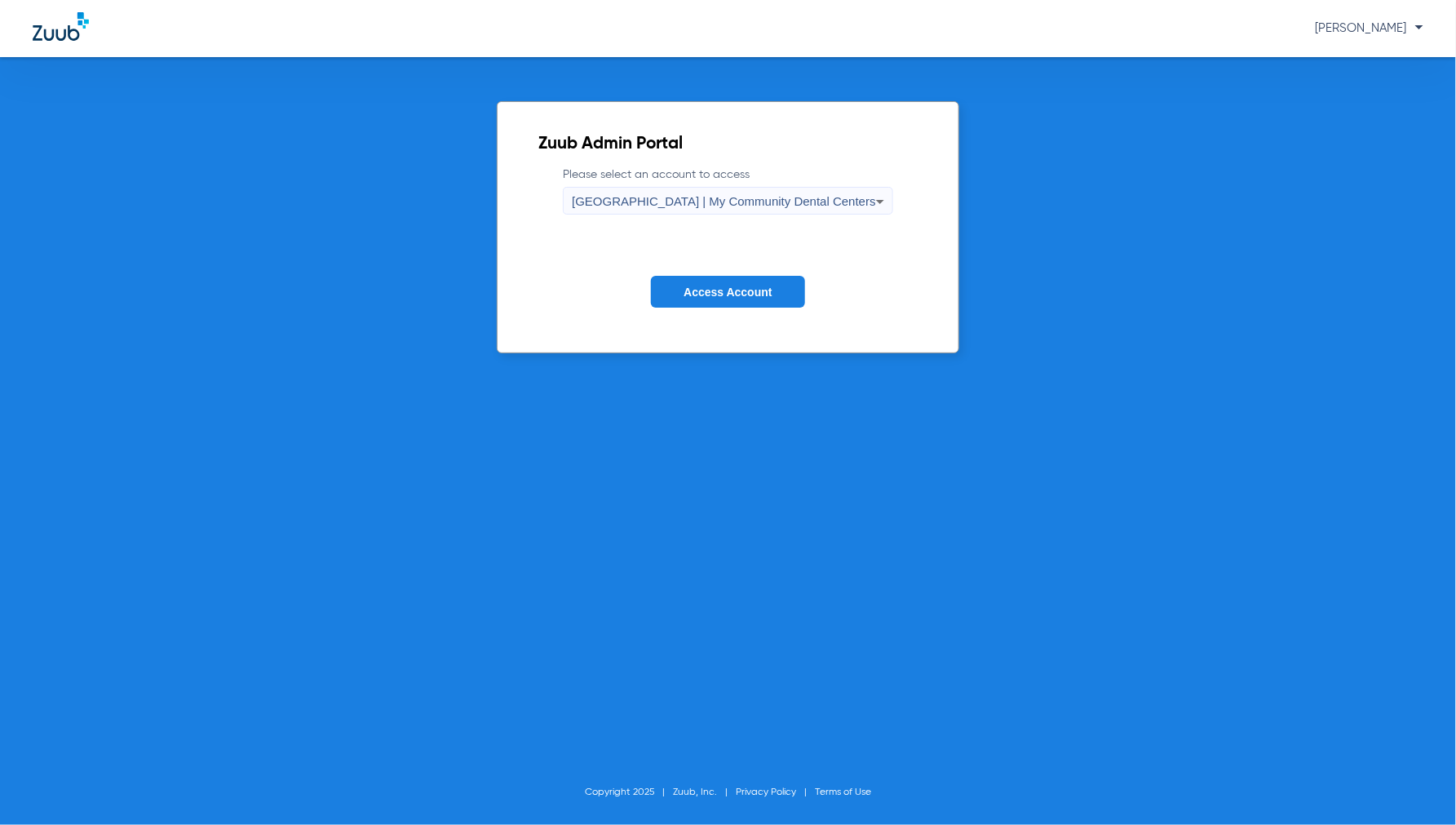
click at [705, 280] on button "Access Account" at bounding box center [727, 291] width 153 height 32
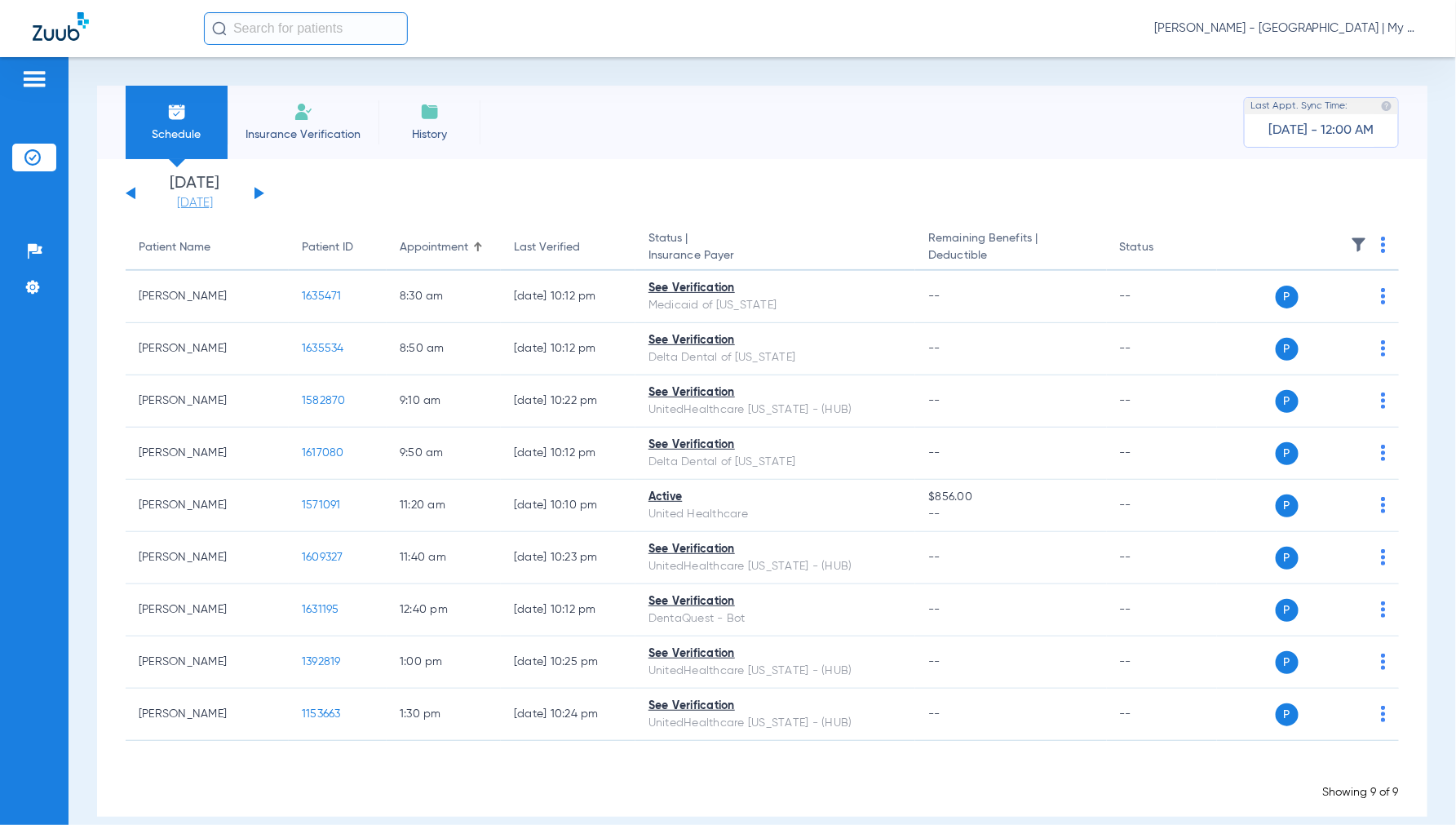
click at [182, 204] on link "[DATE]" at bounding box center [194, 203] width 98 height 16
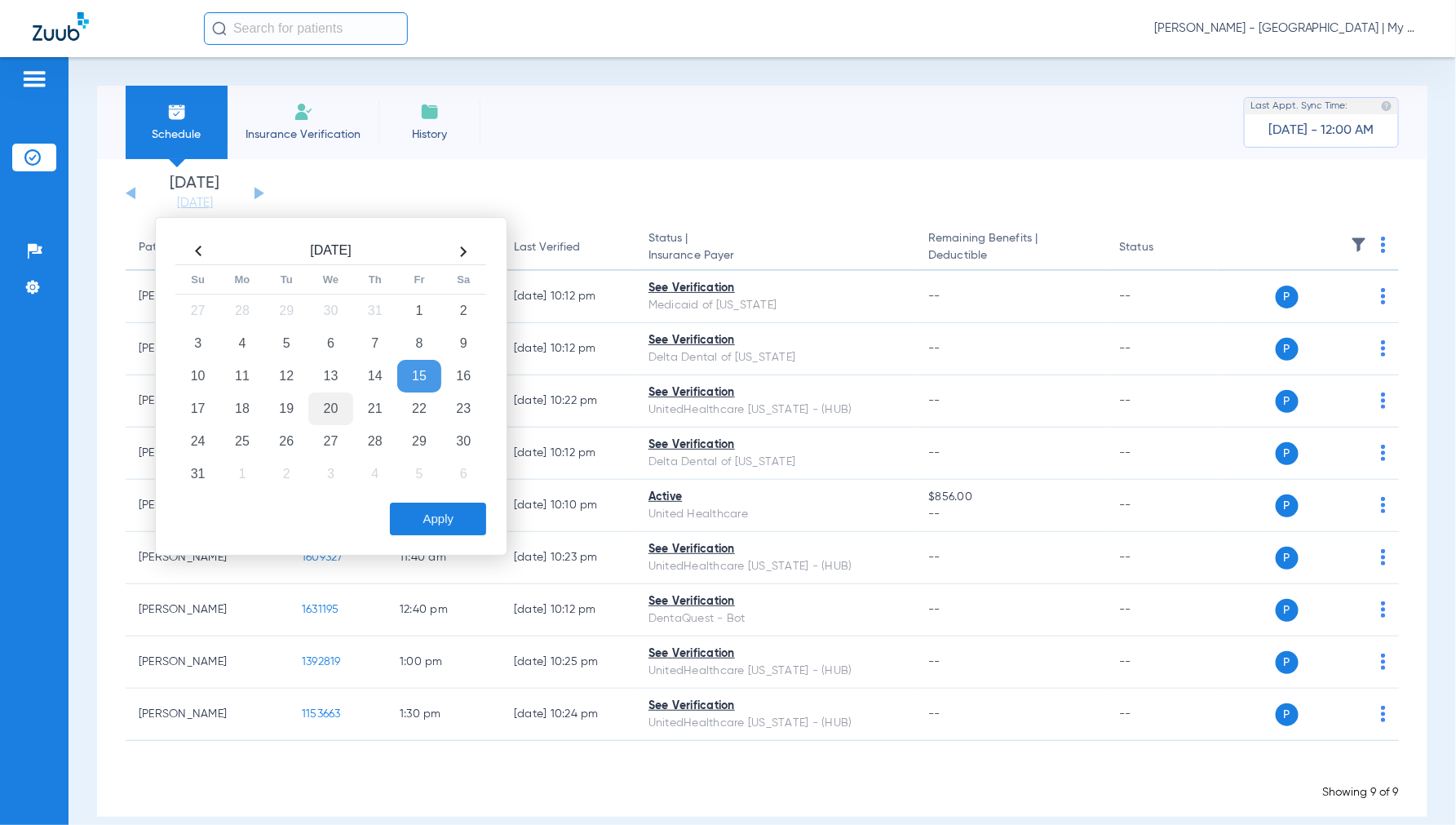
click at [331, 404] on td "20" at bounding box center [330, 409] width 44 height 33
click at [458, 517] on button "Apply" at bounding box center [438, 519] width 96 height 33
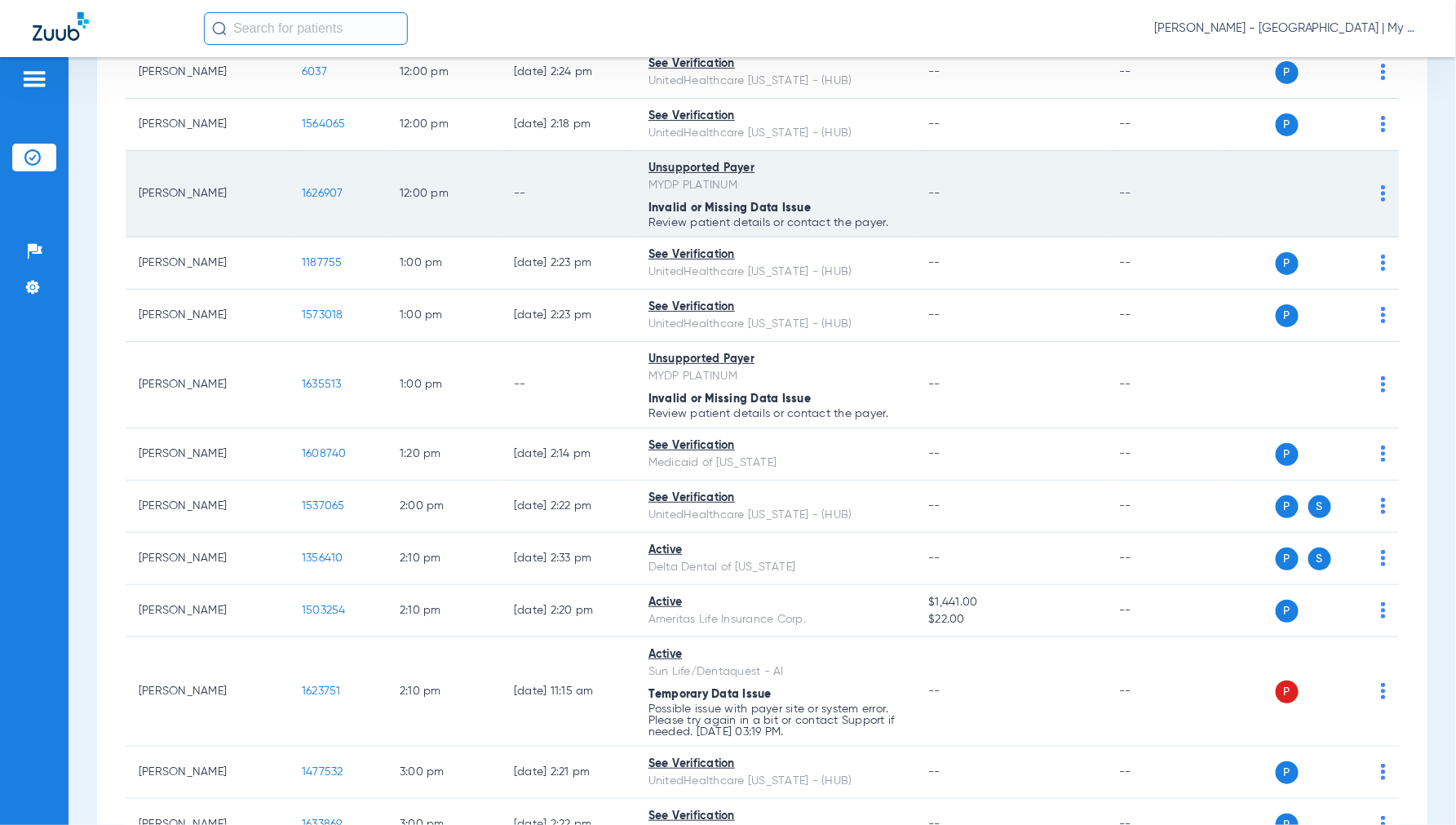
scroll to position [1178, 0]
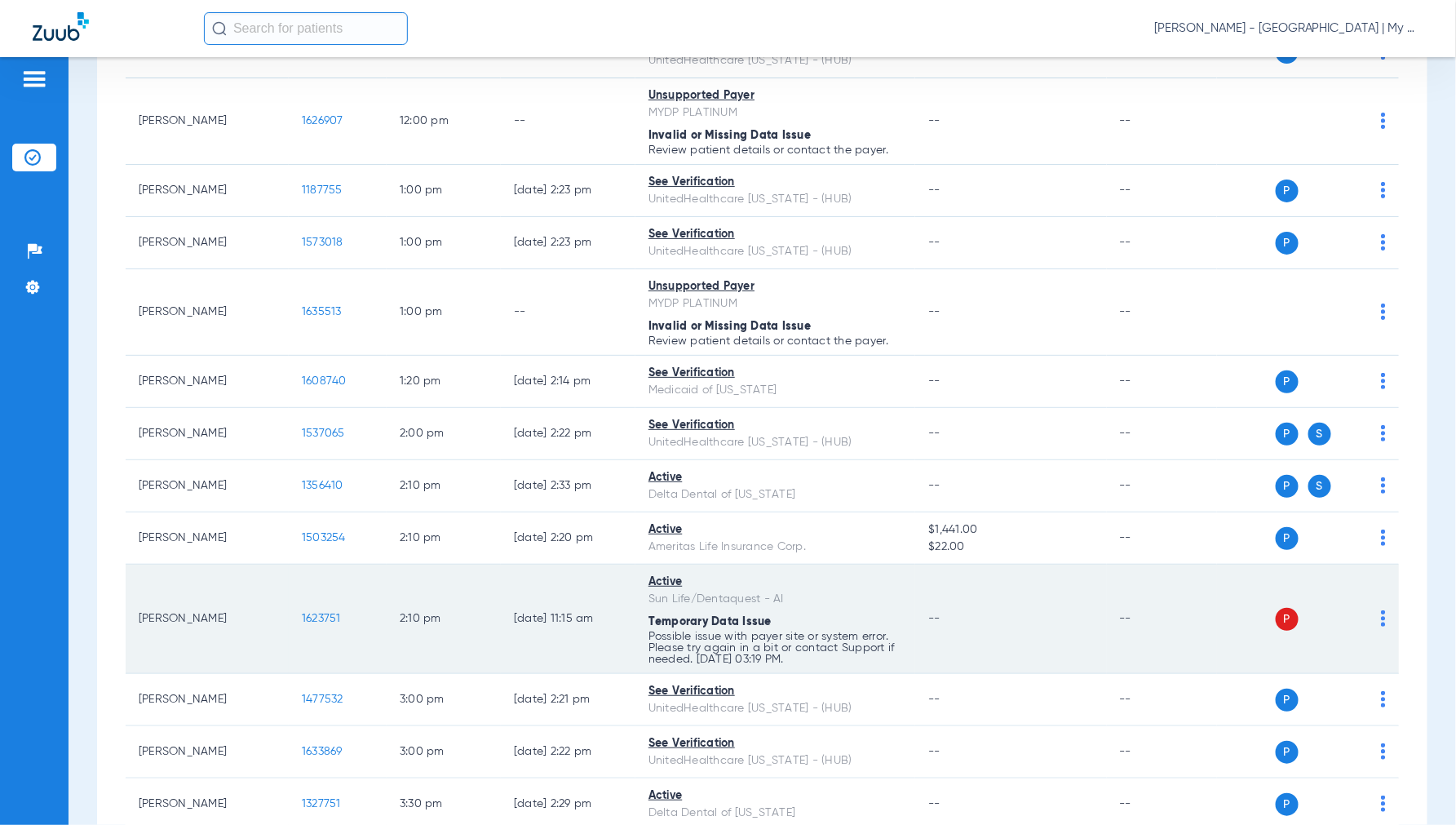
click at [1365, 621] on div "P S" at bounding box center [1301, 619] width 169 height 23
click at [1381, 621] on img at bounding box center [1383, 618] width 5 height 16
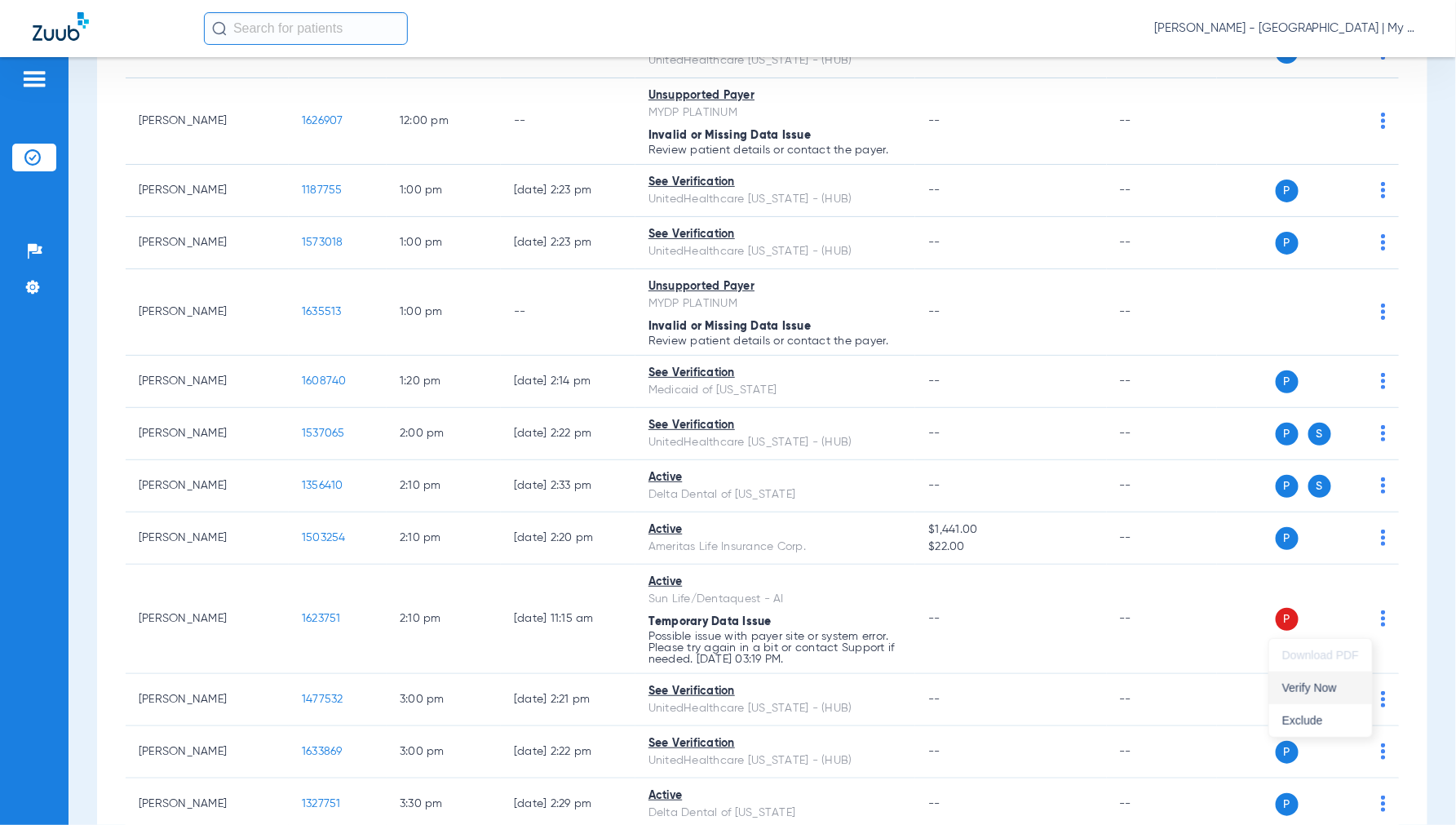
click at [1323, 679] on button "Verify Now" at bounding box center [1321, 688] width 103 height 33
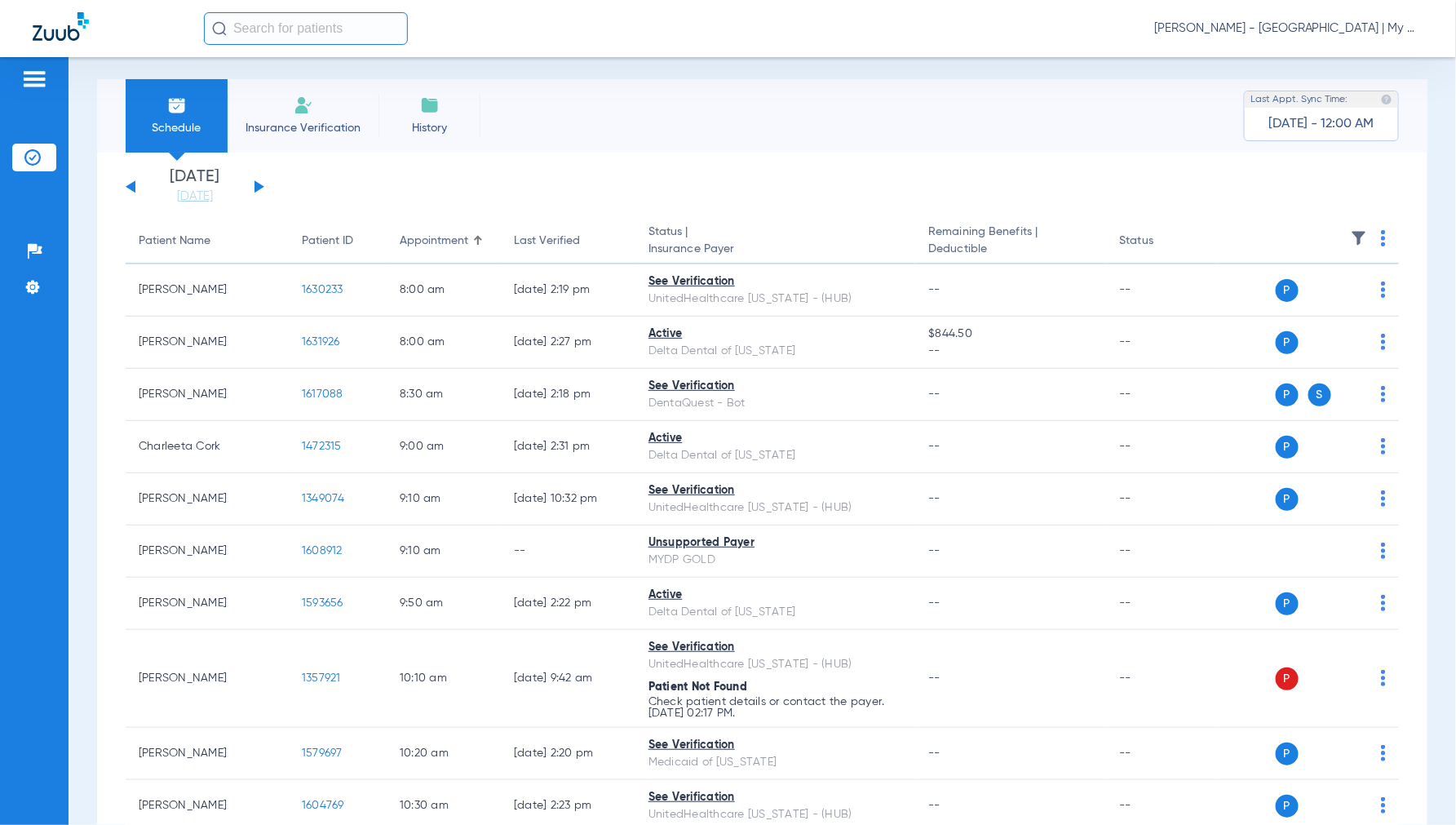
scroll to position [0, 0]
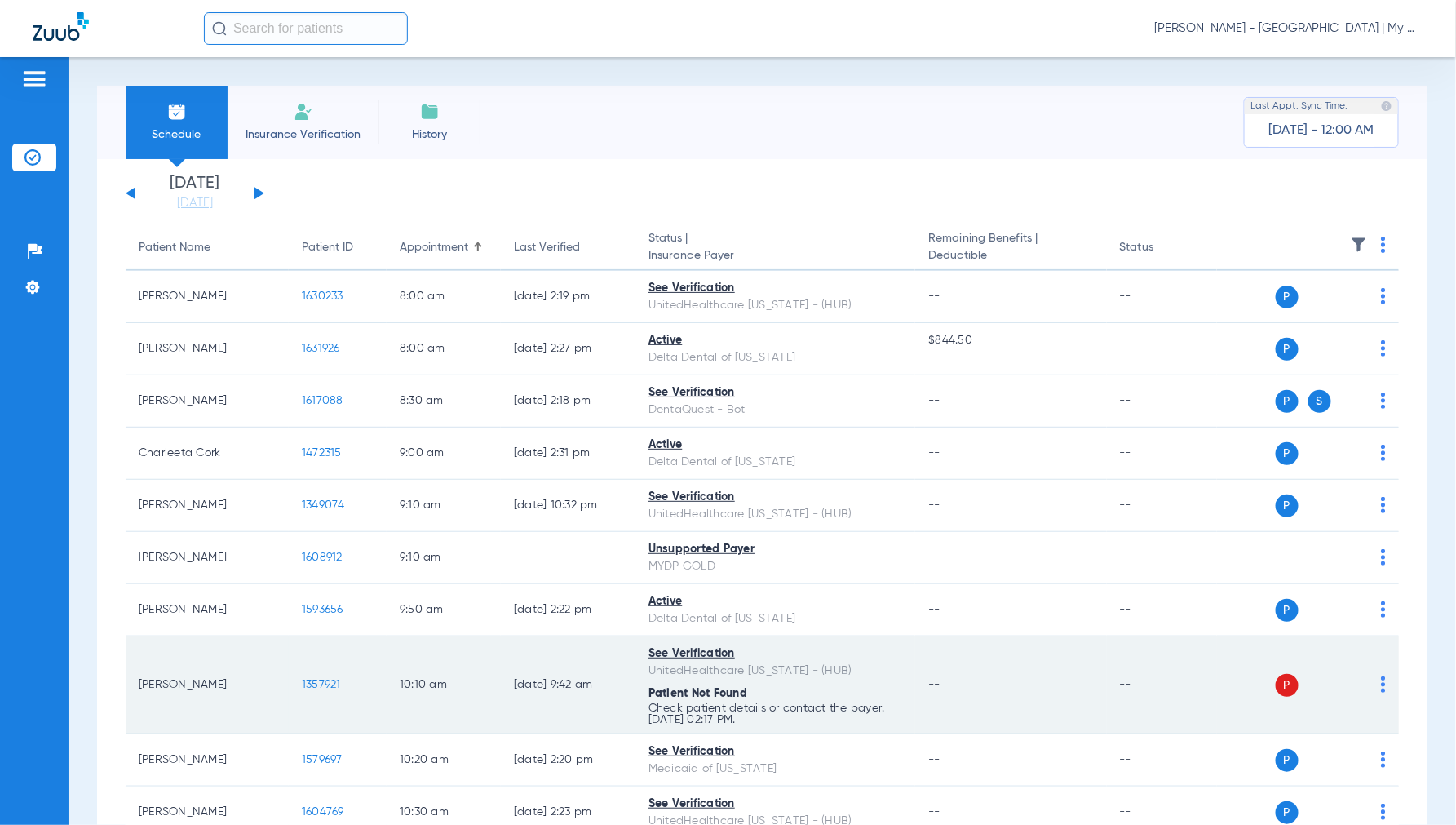
click at [1381, 684] on img at bounding box center [1383, 684] width 5 height 16
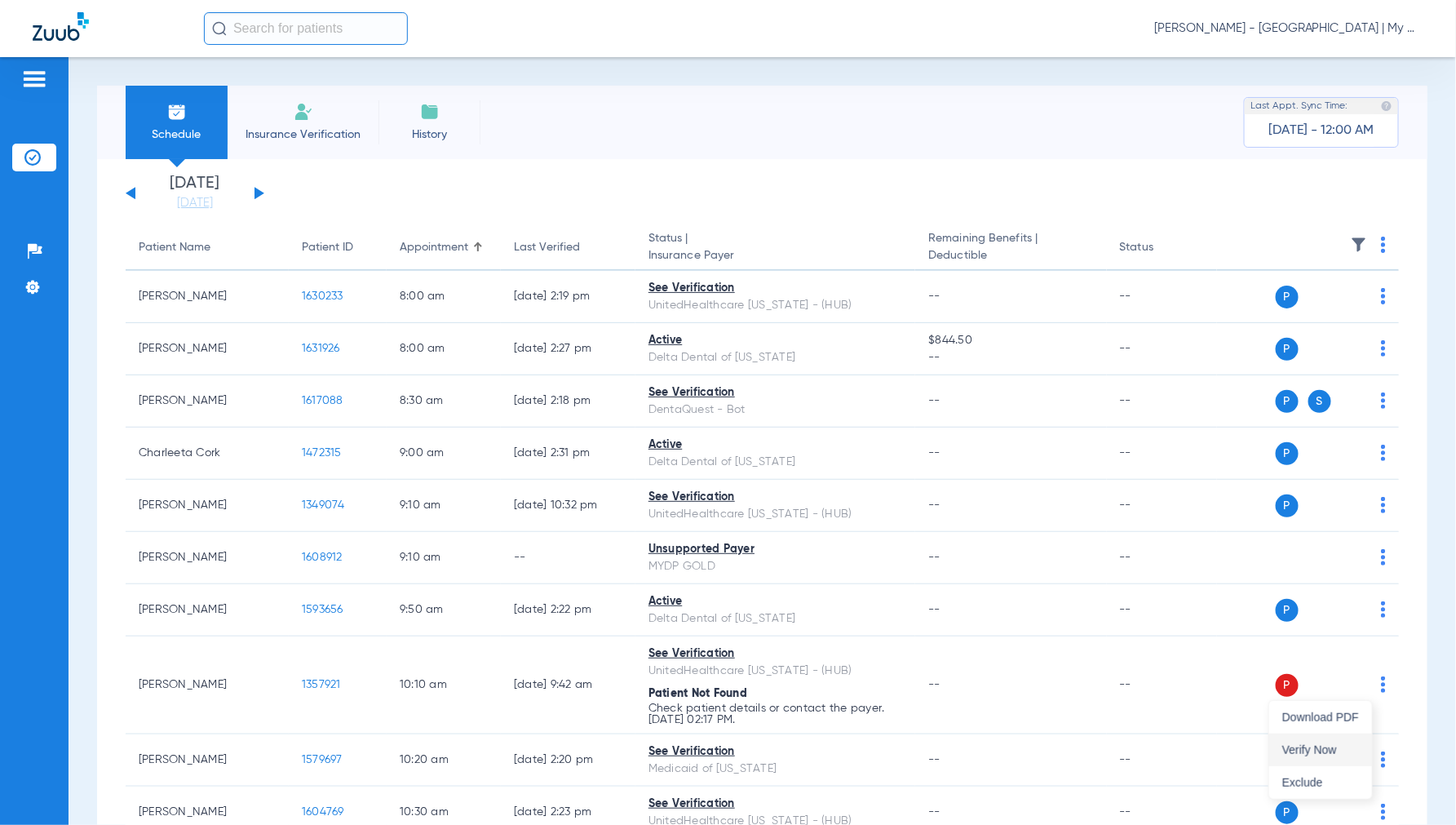
click at [1307, 746] on span "Verify Now" at bounding box center [1321, 749] width 77 height 11
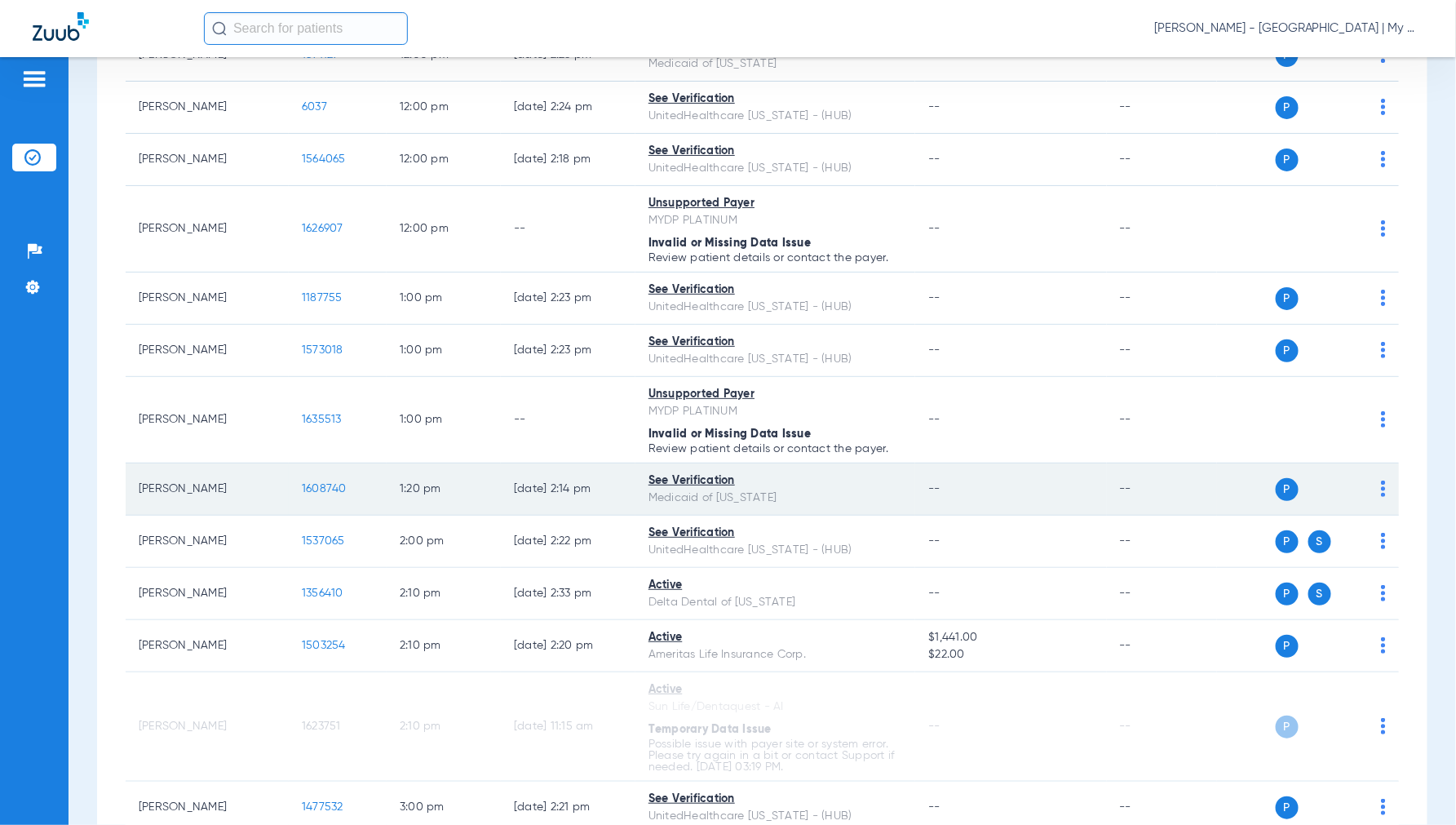
scroll to position [1087, 0]
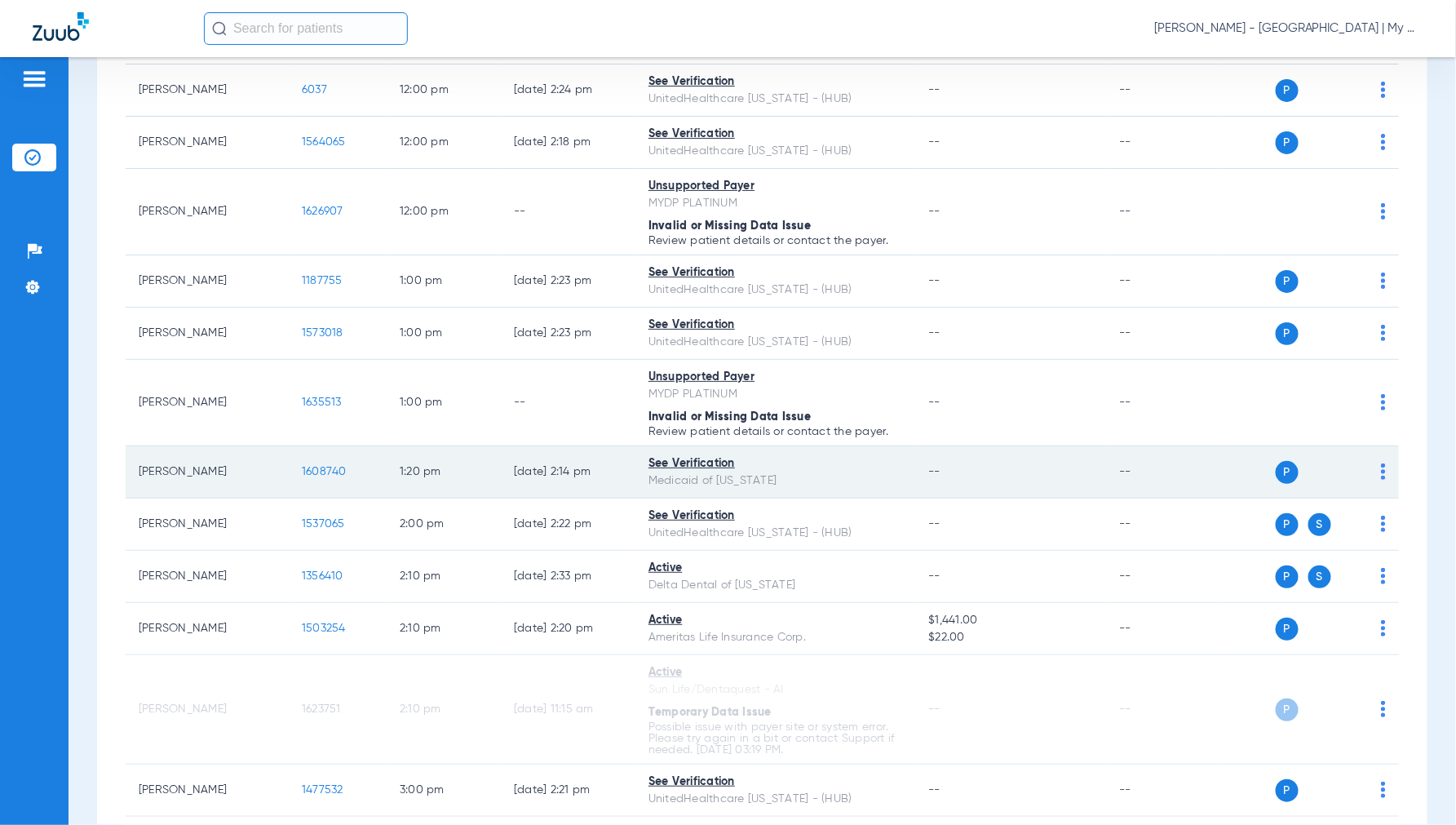
click at [335, 470] on span "1608740" at bounding box center [324, 471] width 45 height 11
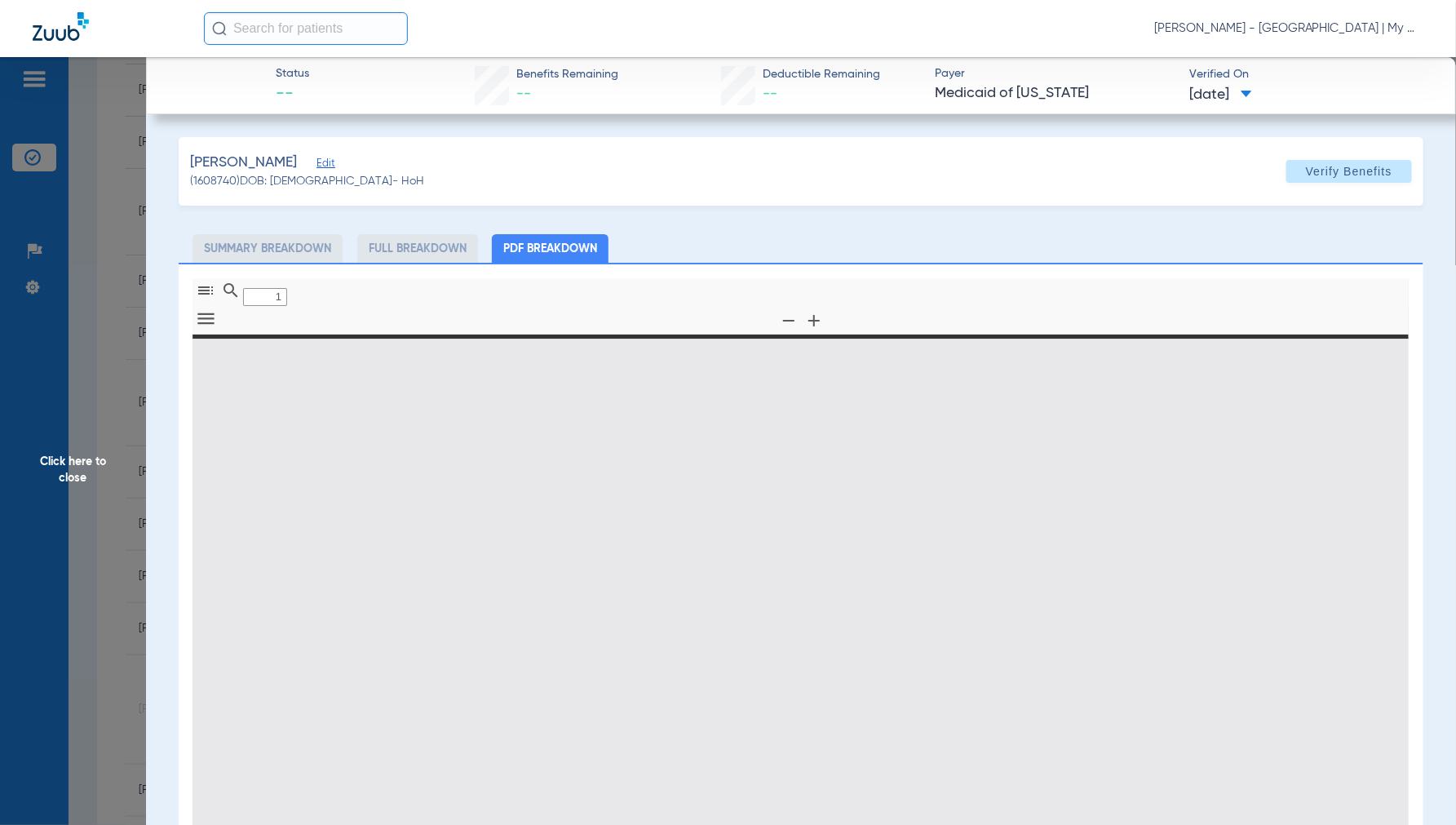
type input "0"
select select "page-width"
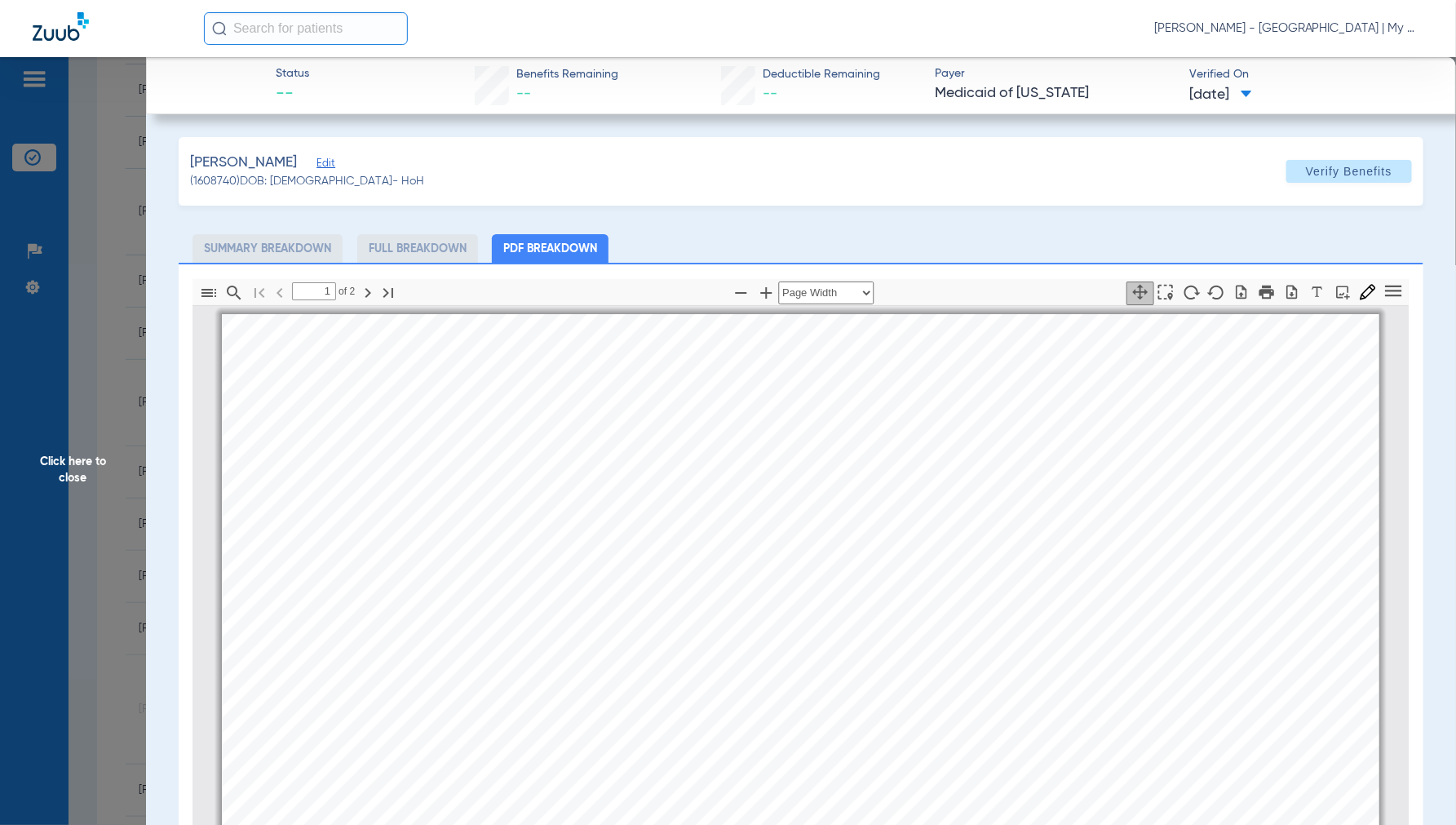
scroll to position [9, 0]
type input "2"
click at [84, 458] on span "Click here to close" at bounding box center [73, 469] width 146 height 825
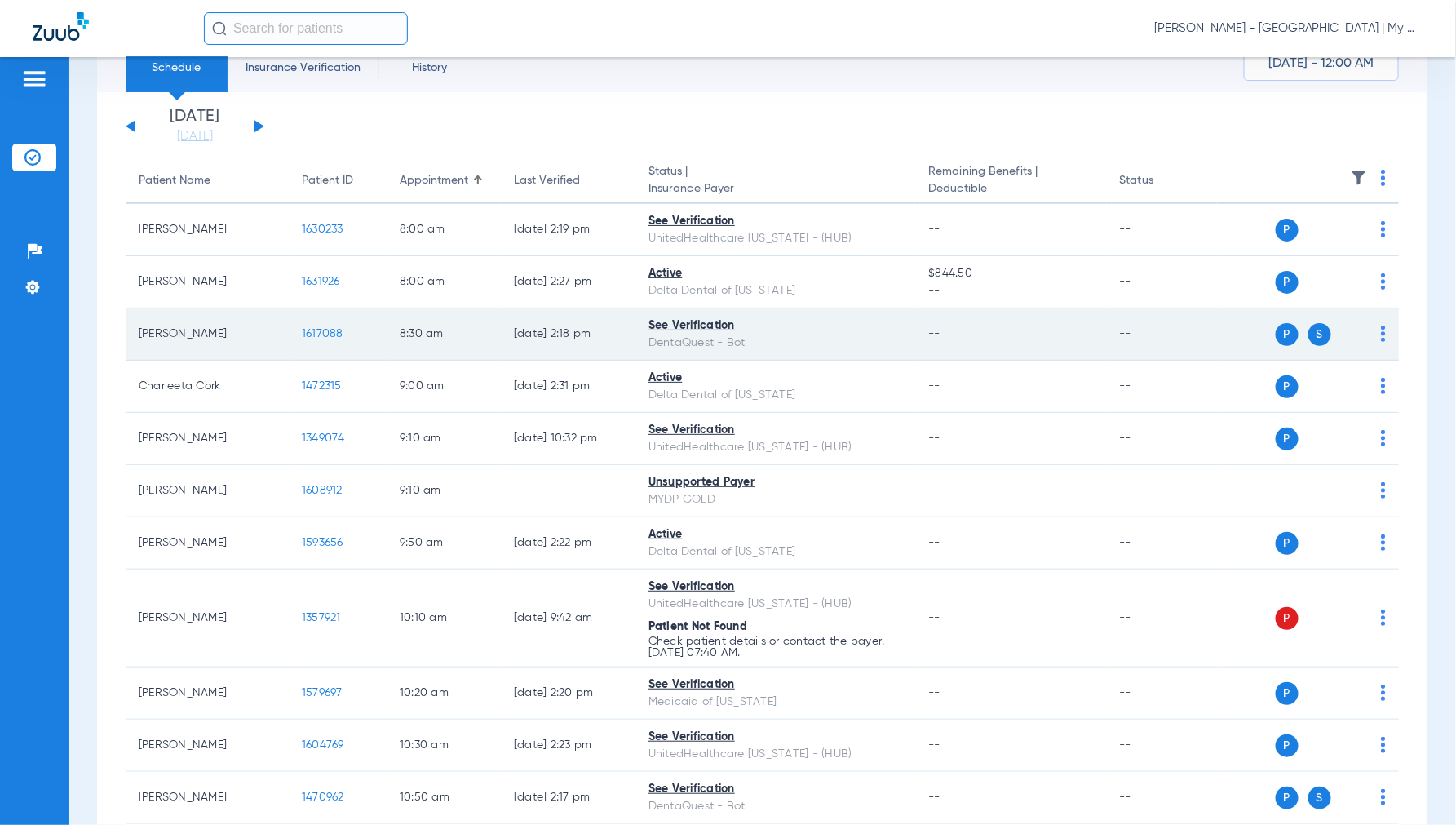
scroll to position [0, 0]
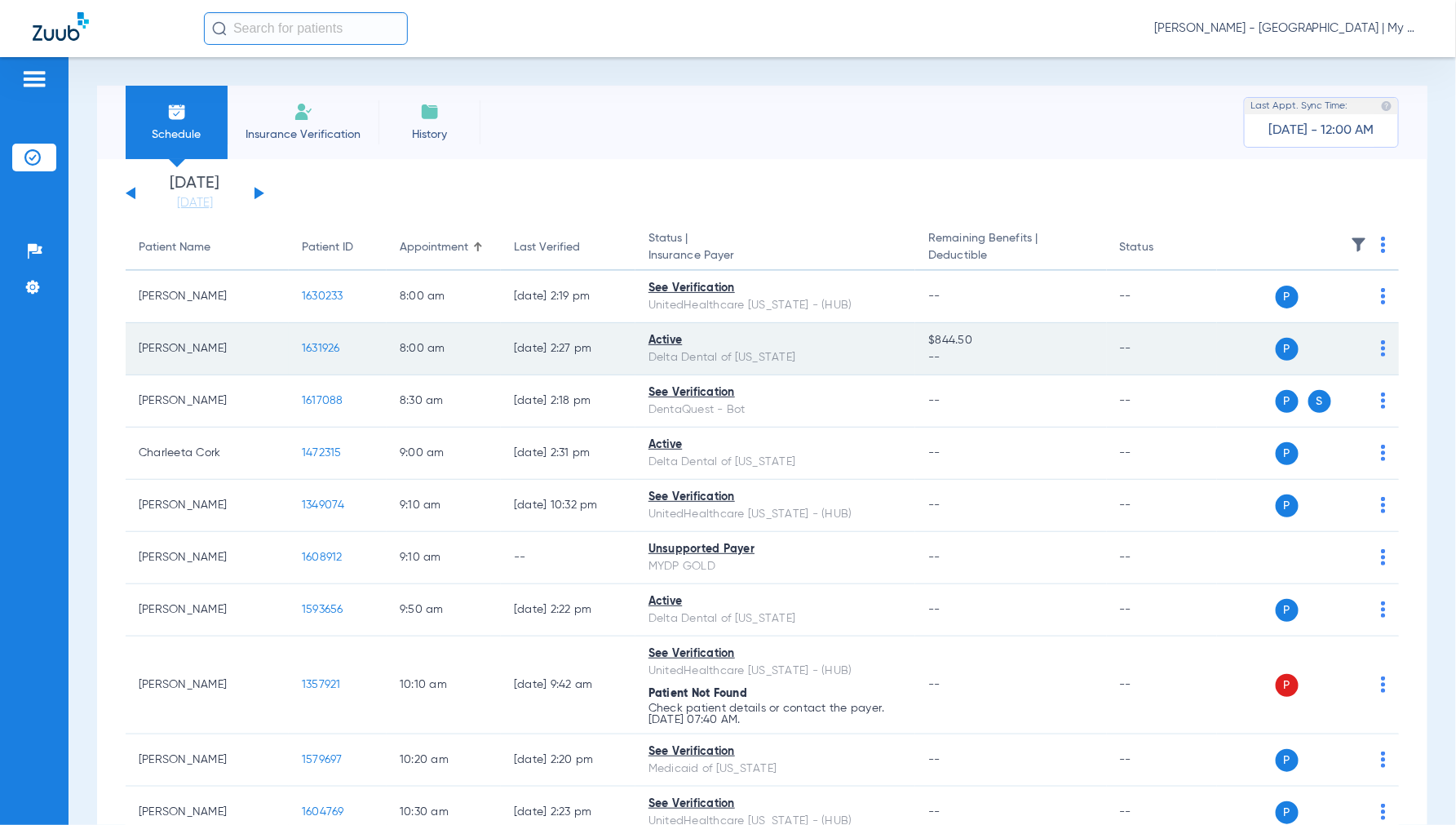
click at [335, 344] on span "1631926" at bounding box center [320, 348] width 39 height 11
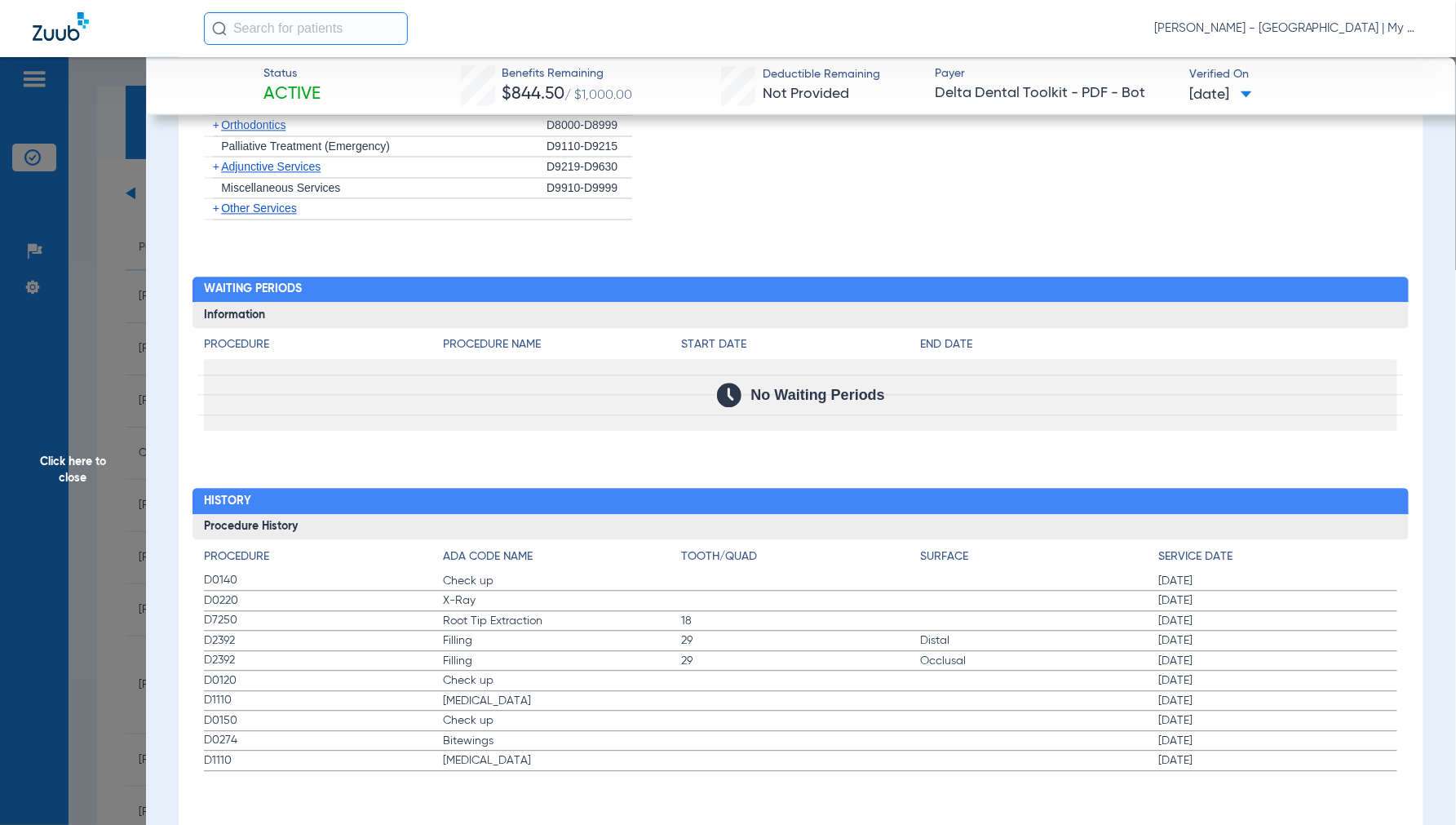
scroll to position [1465, 0]
click at [72, 469] on span "Click here to close" at bounding box center [73, 469] width 146 height 825
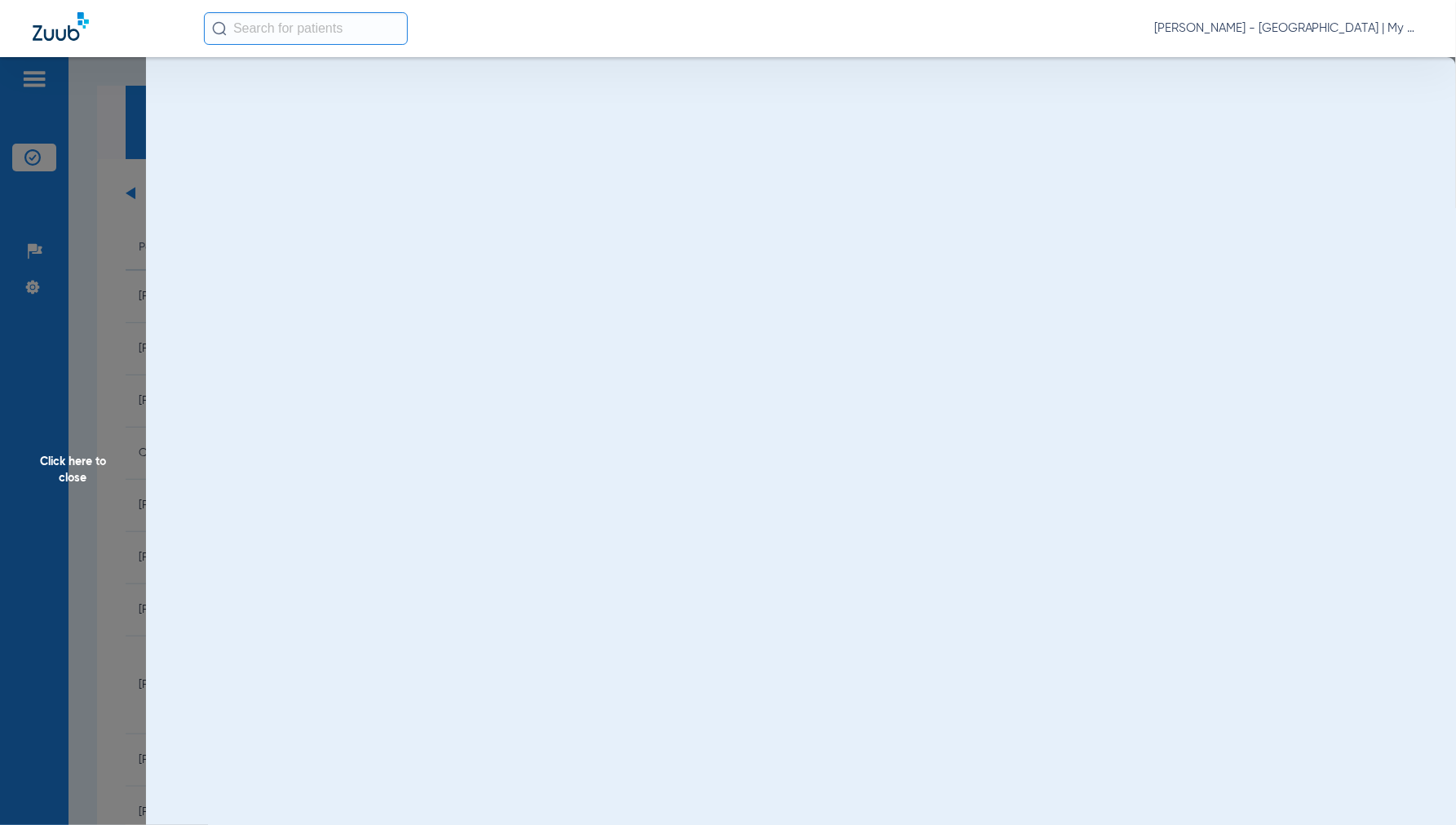
scroll to position [0, 0]
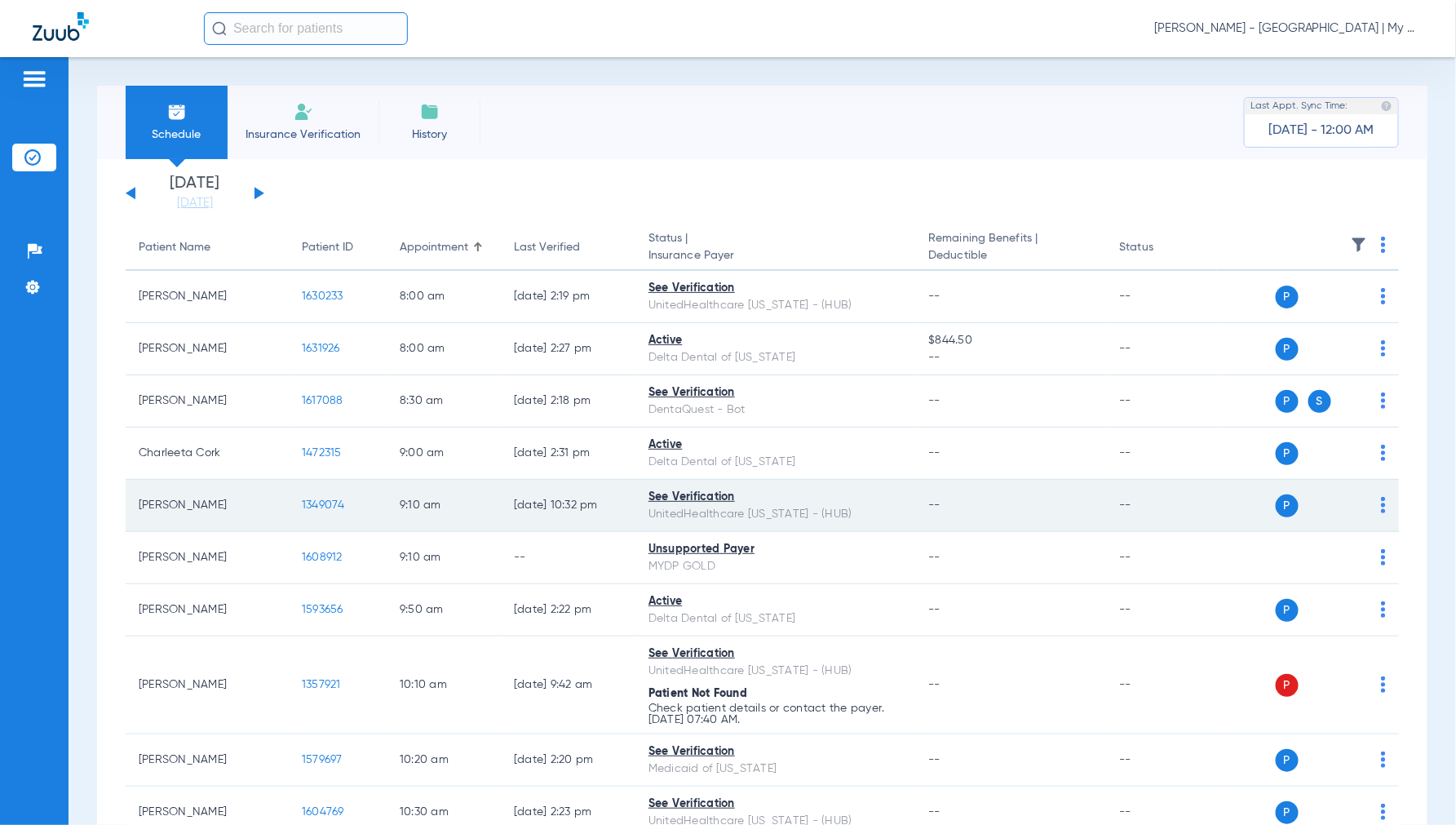
click at [307, 503] on span "1349074" at bounding box center [323, 505] width 43 height 11
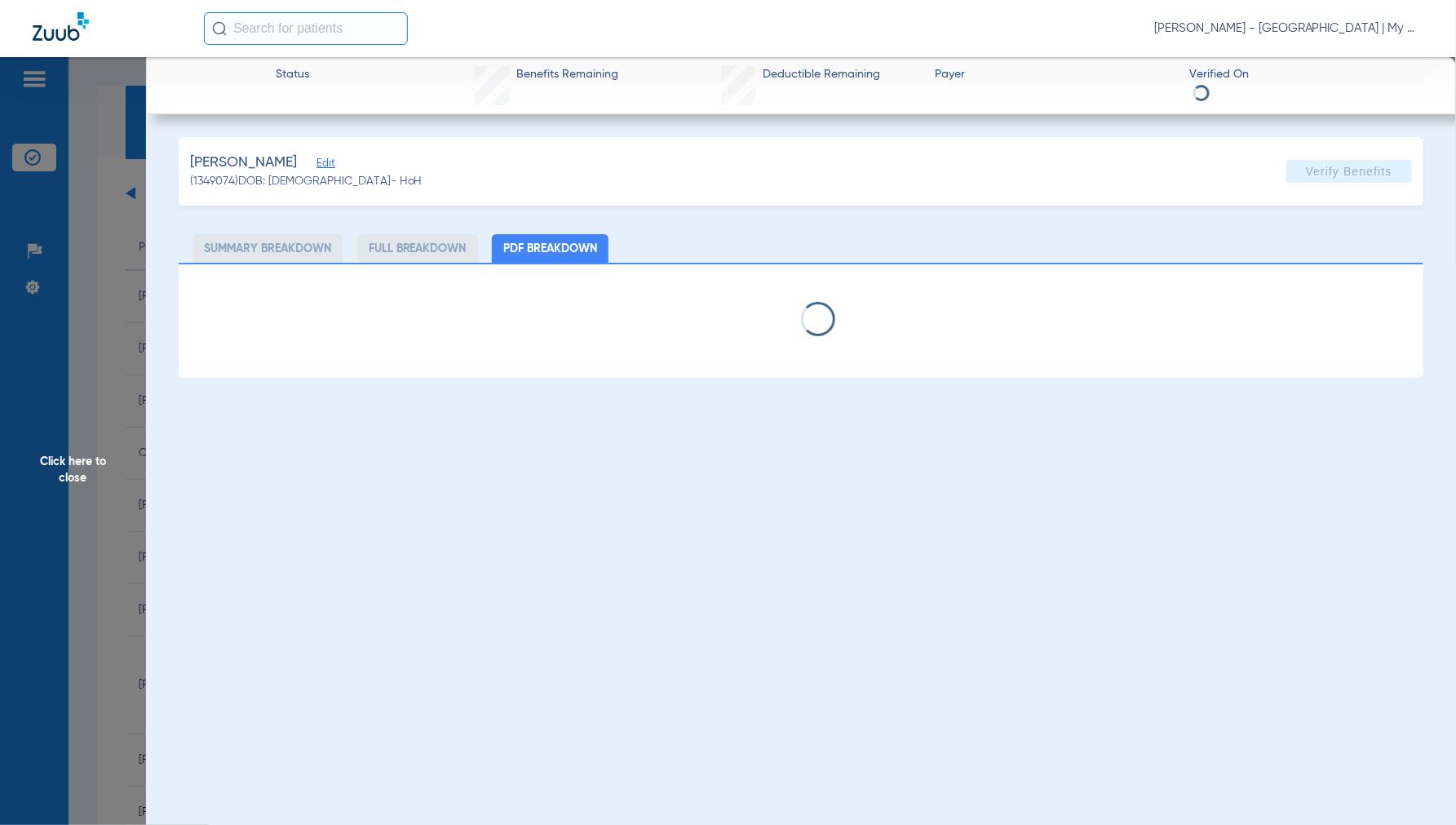
select select "page-width"
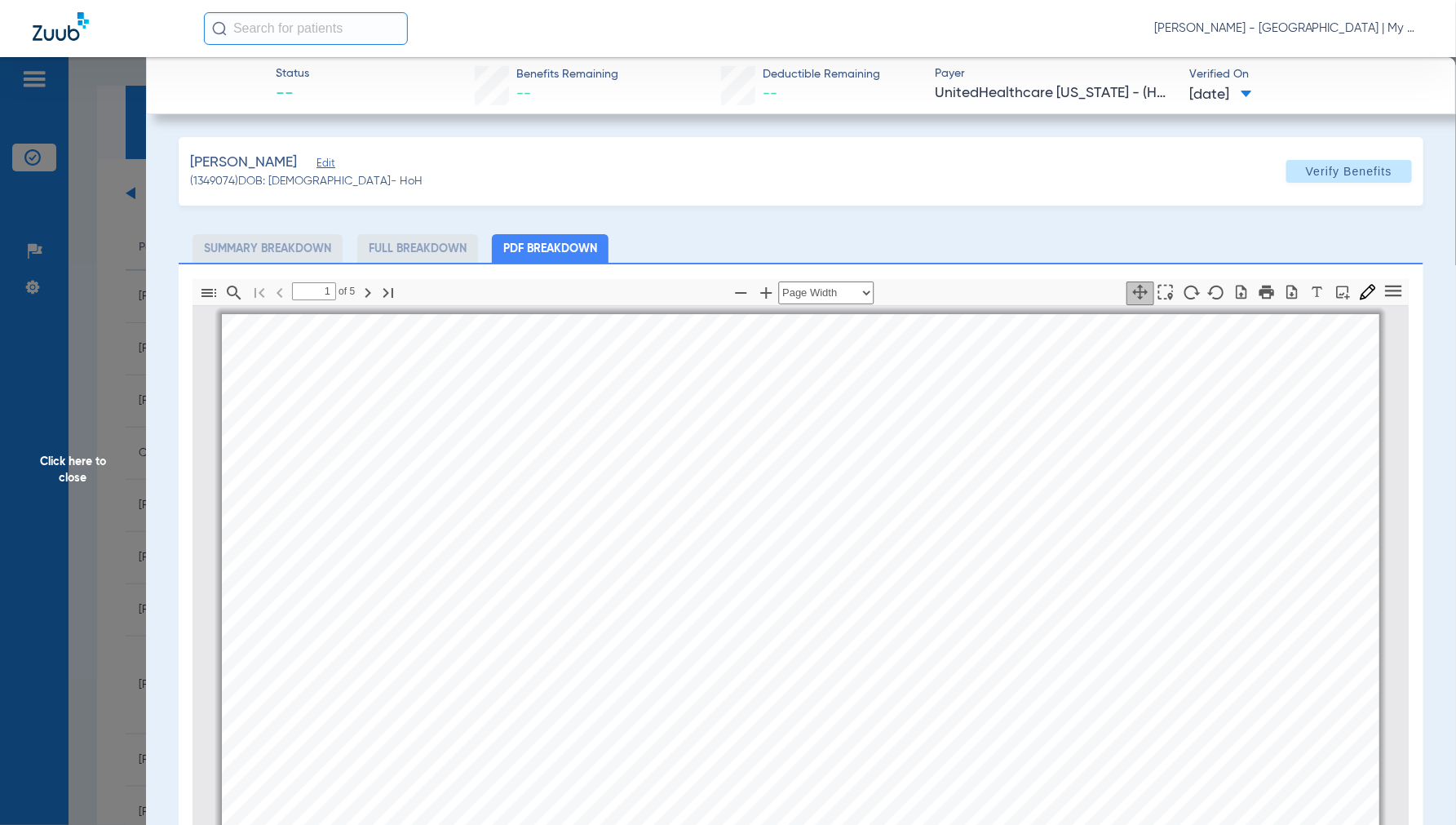
scroll to position [9, 0]
type input "4"
click at [60, 463] on span "Click here to close" at bounding box center [73, 469] width 146 height 825
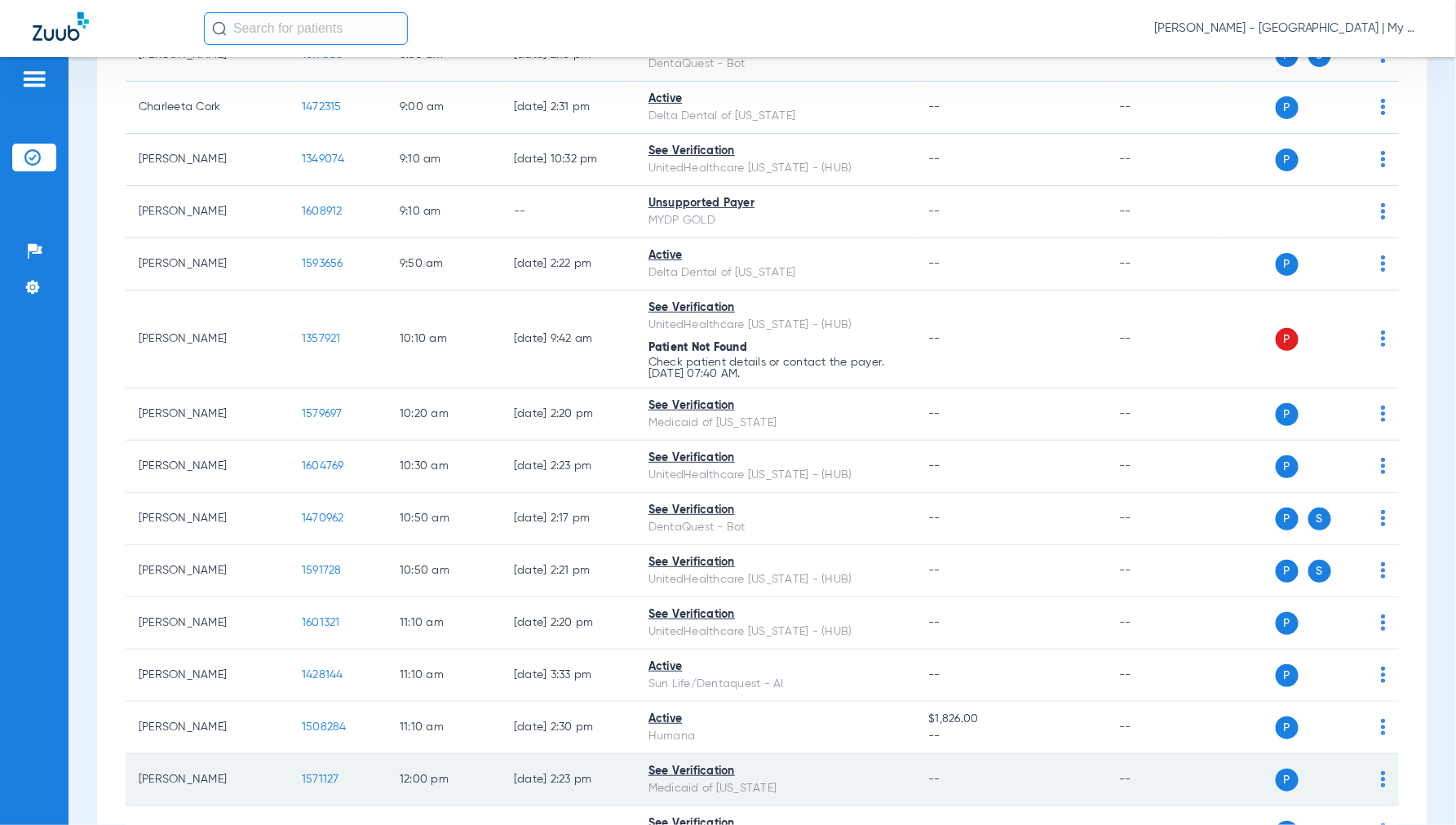
scroll to position [543, 0]
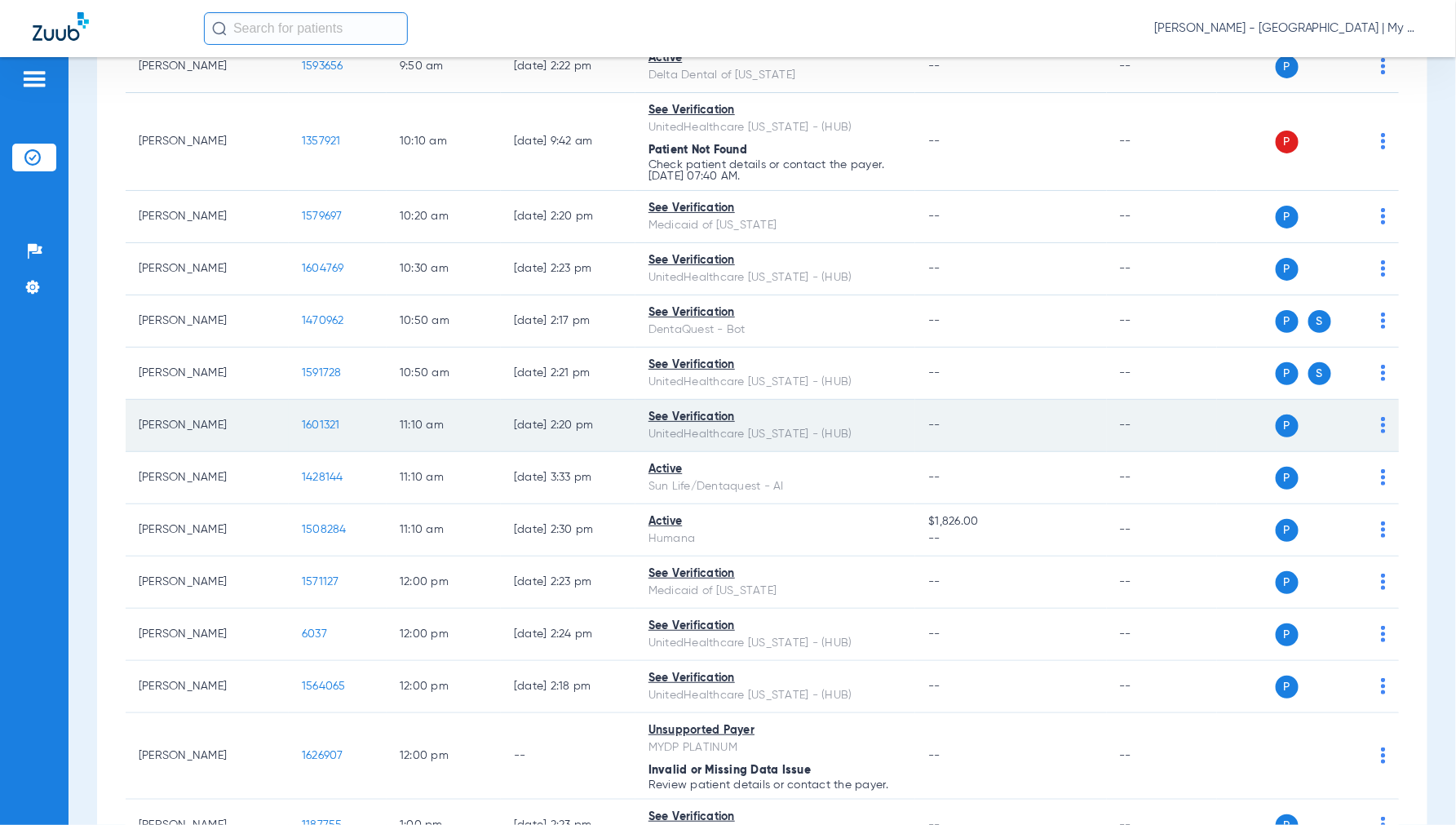
click at [328, 426] on span "1601321" at bounding box center [320, 424] width 39 height 11
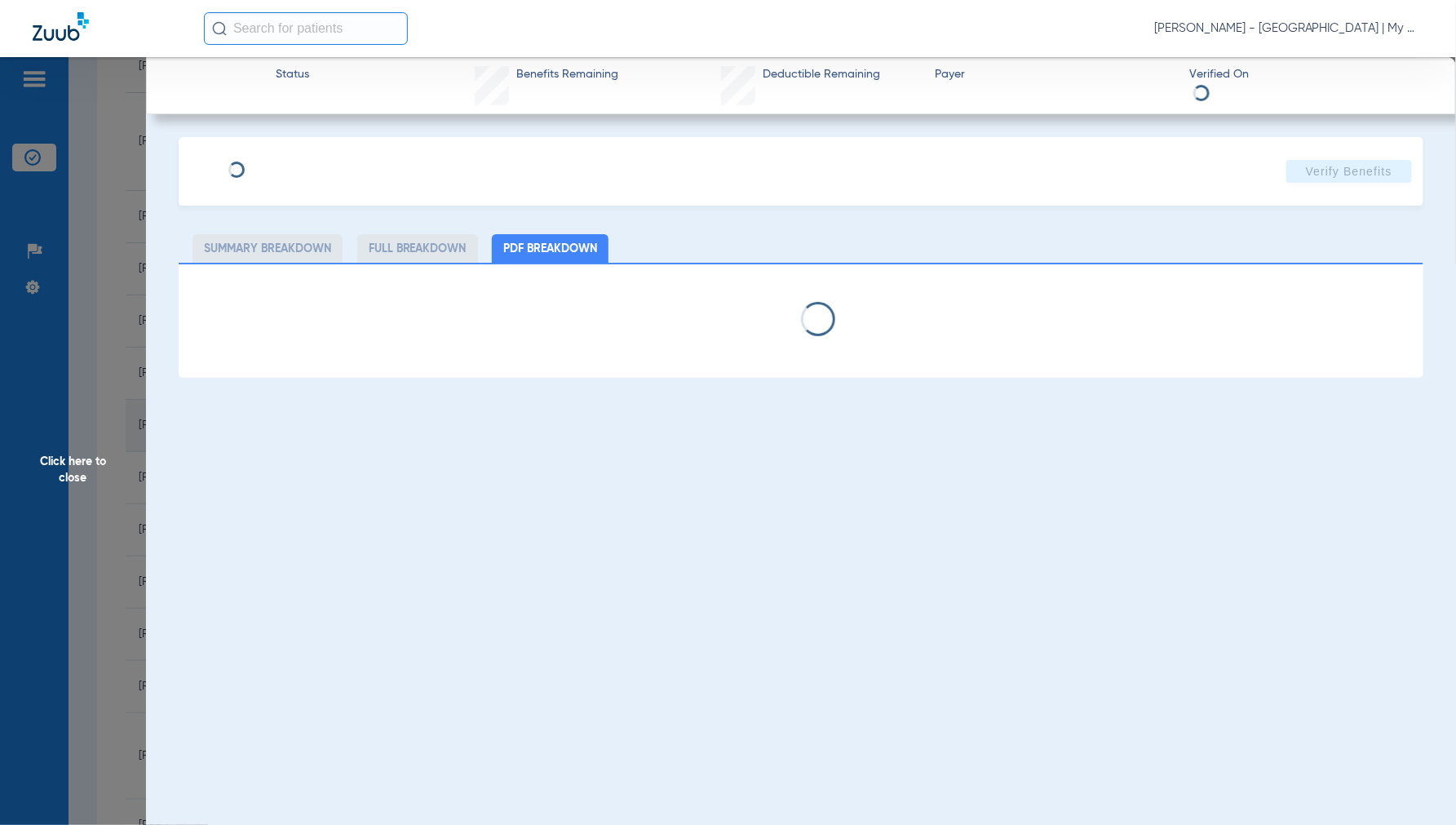
select select "page-width"
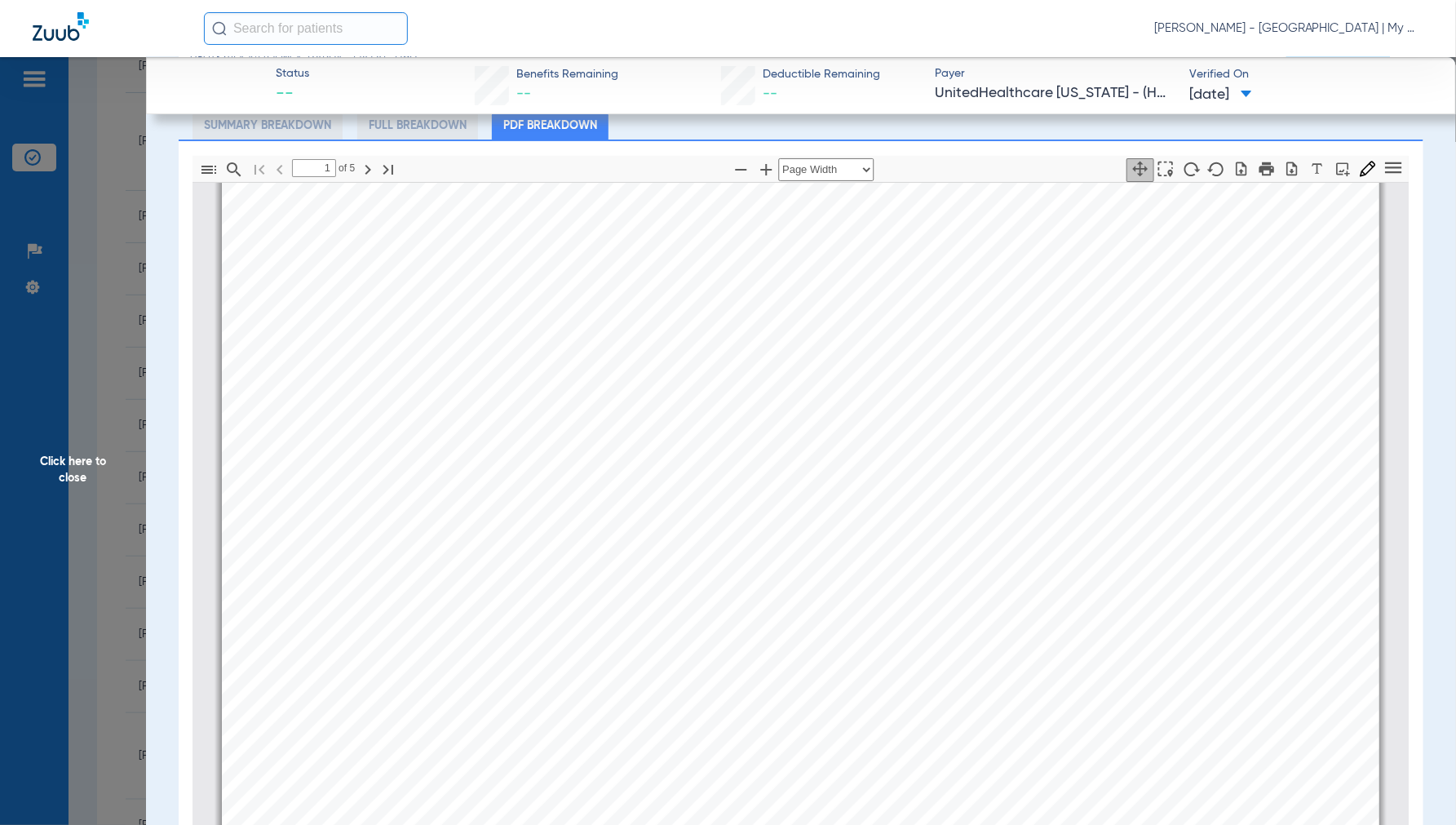
scroll to position [234, 0]
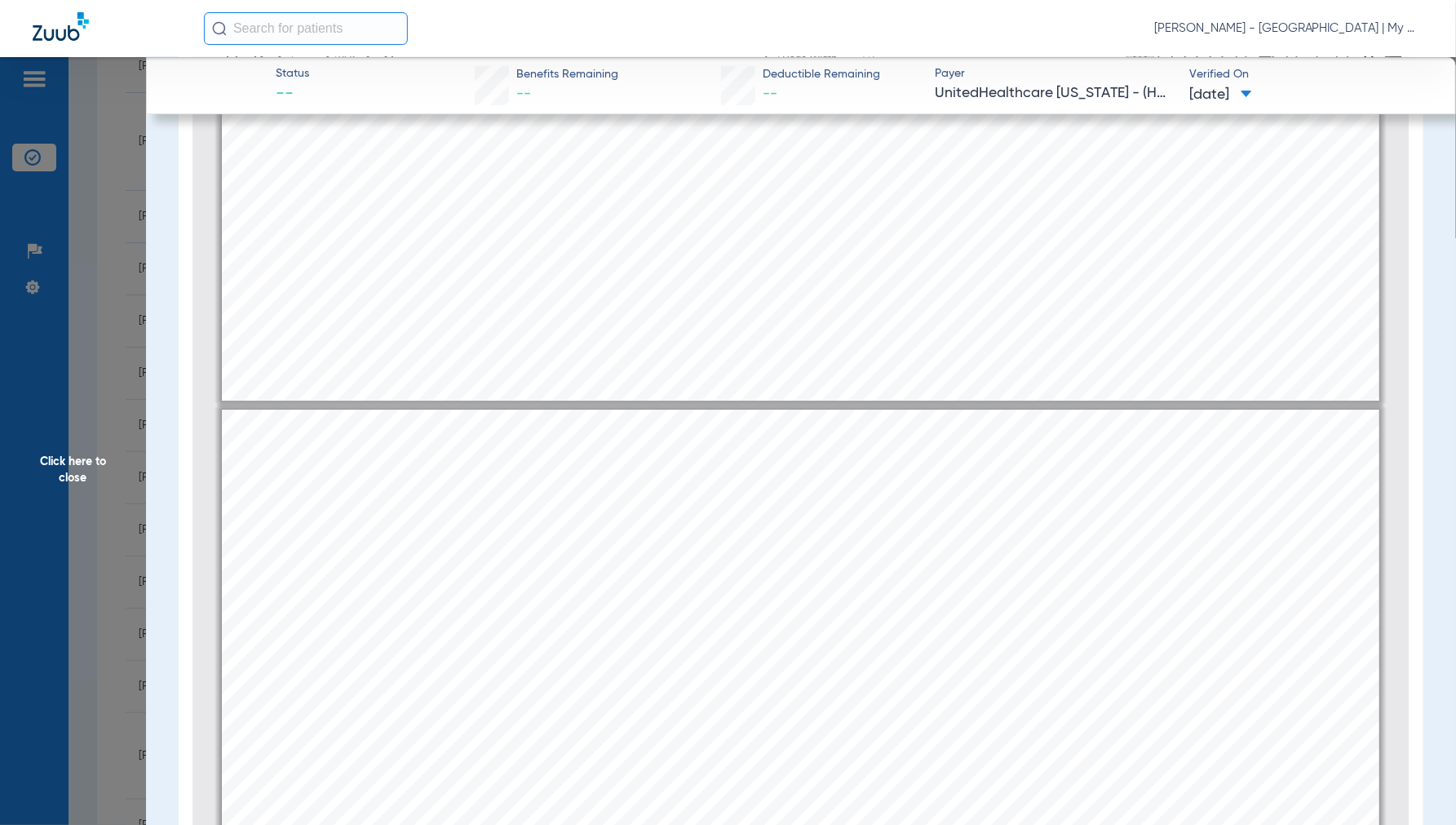
type input "4"
click at [101, 475] on span "Click here to close" at bounding box center [73, 469] width 146 height 825
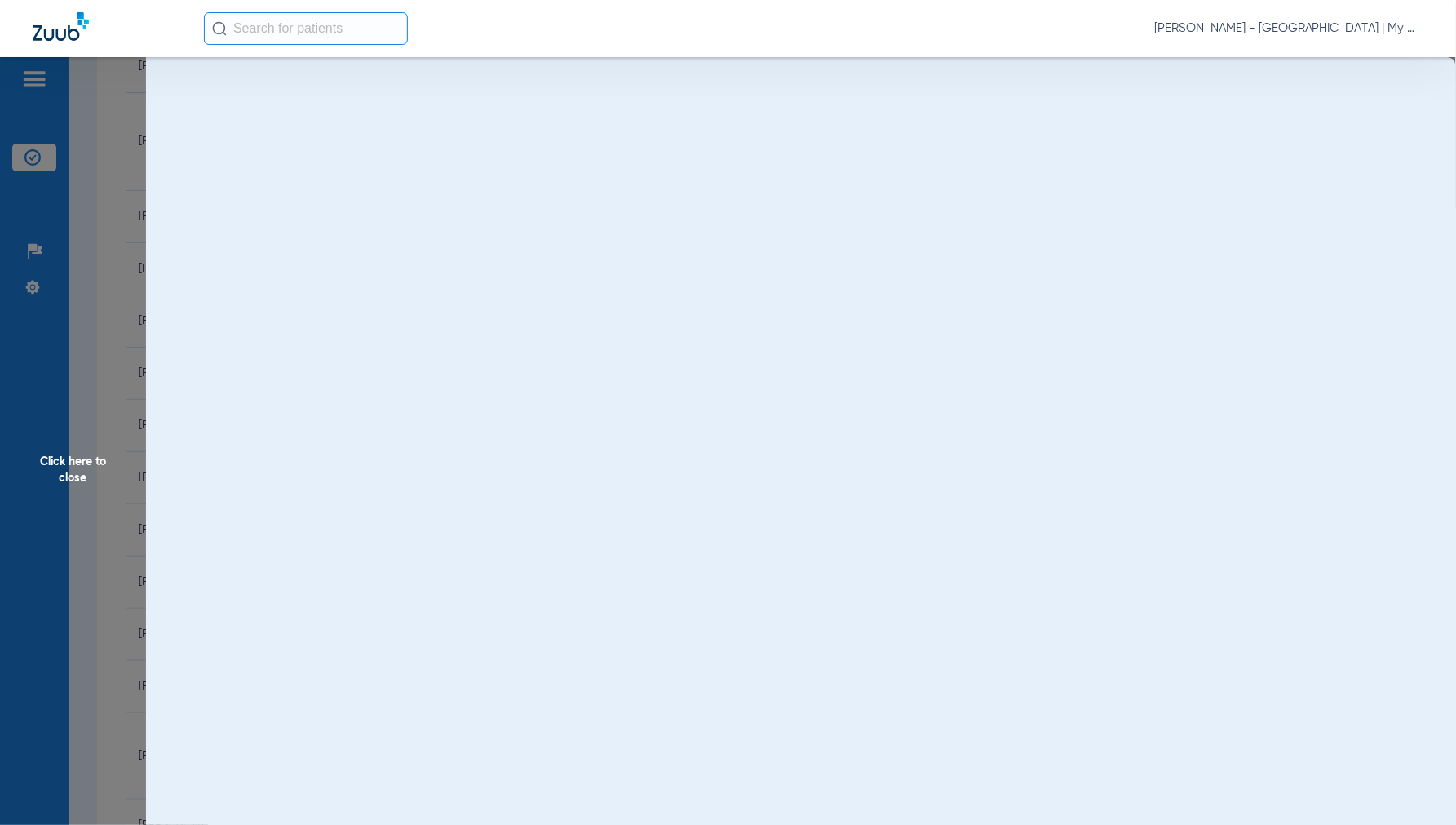
scroll to position [0, 0]
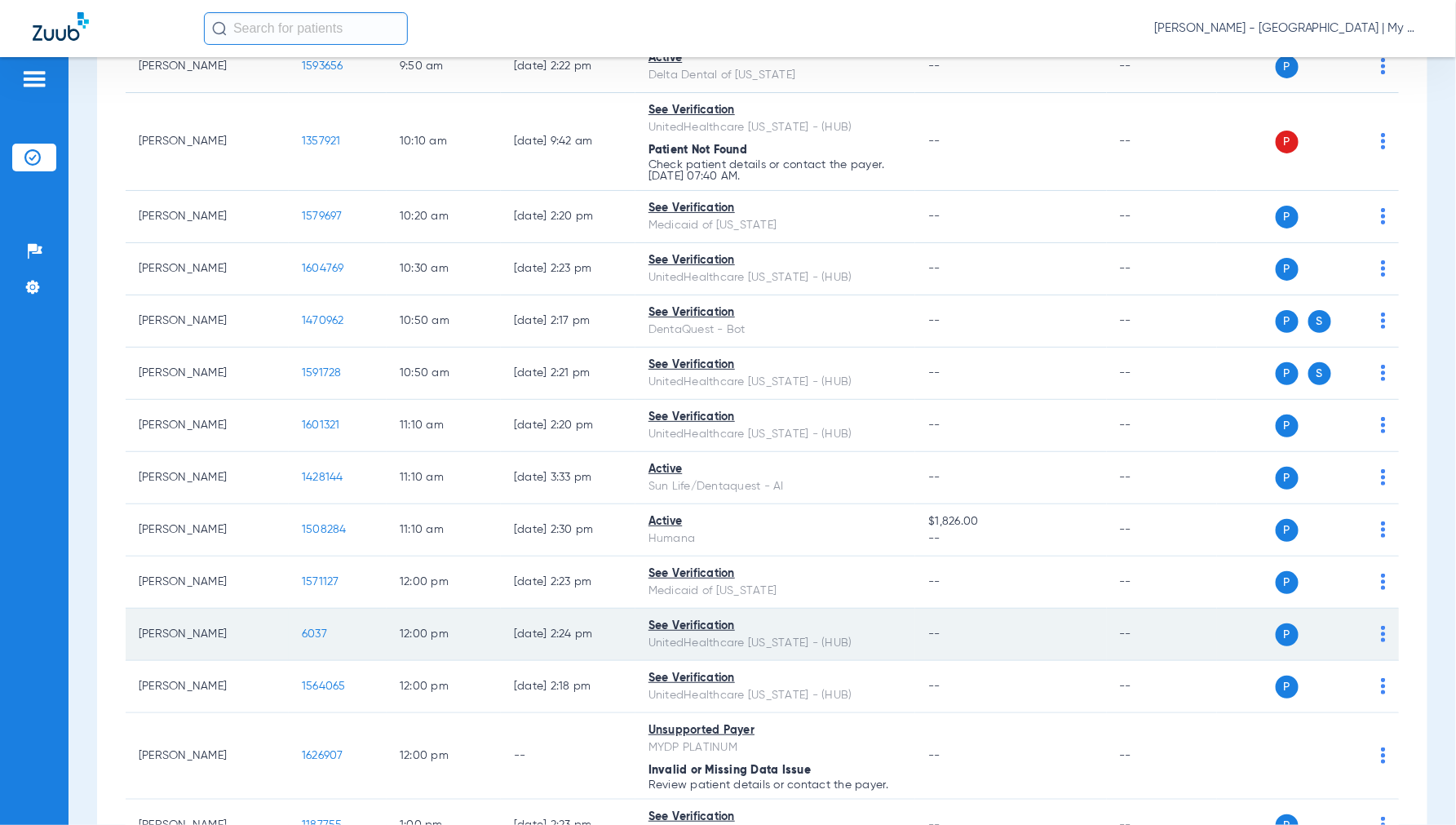
click at [312, 631] on span "6037" at bounding box center [314, 633] width 26 height 11
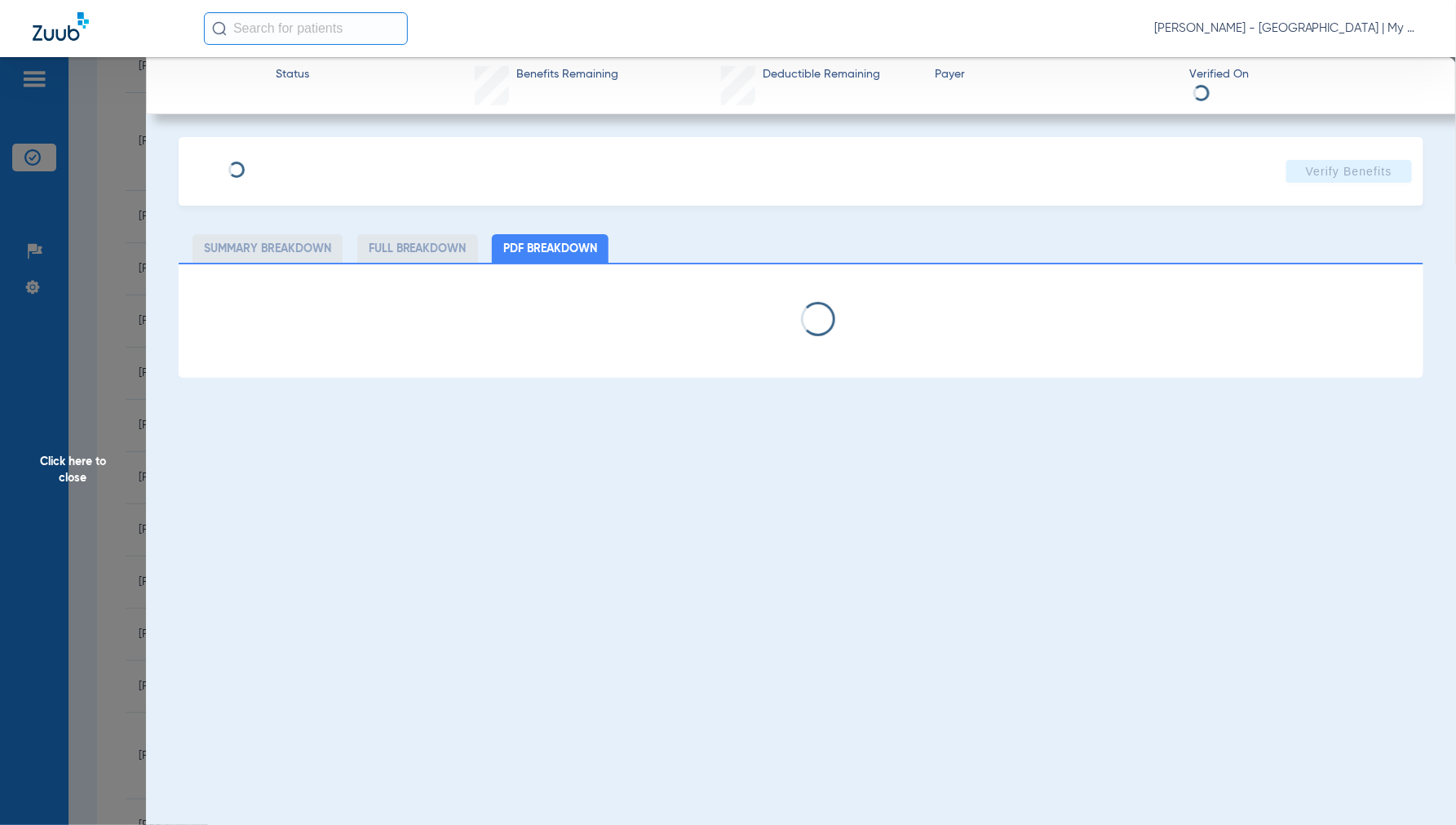
select select "page-width"
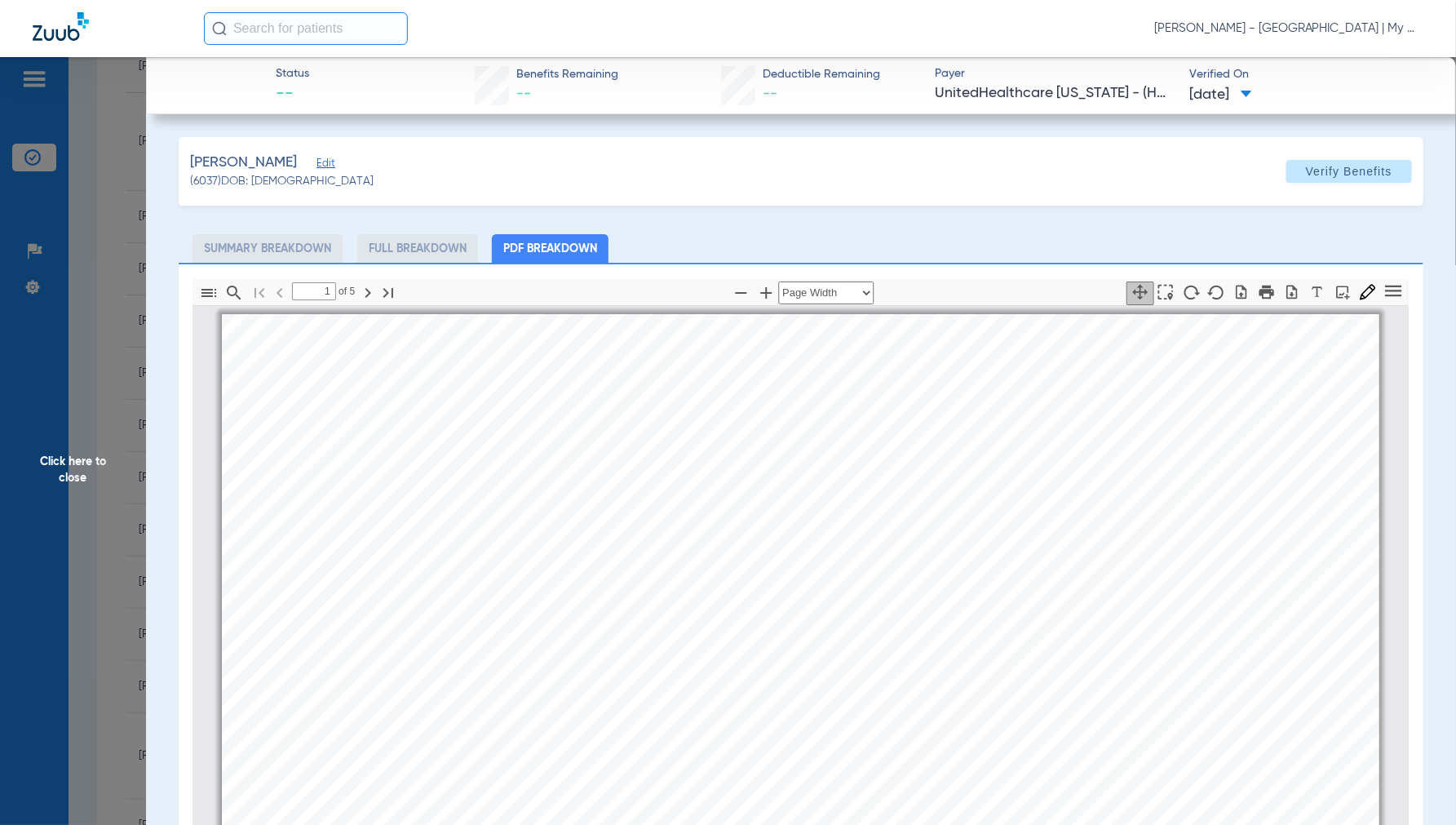
scroll to position [9, 0]
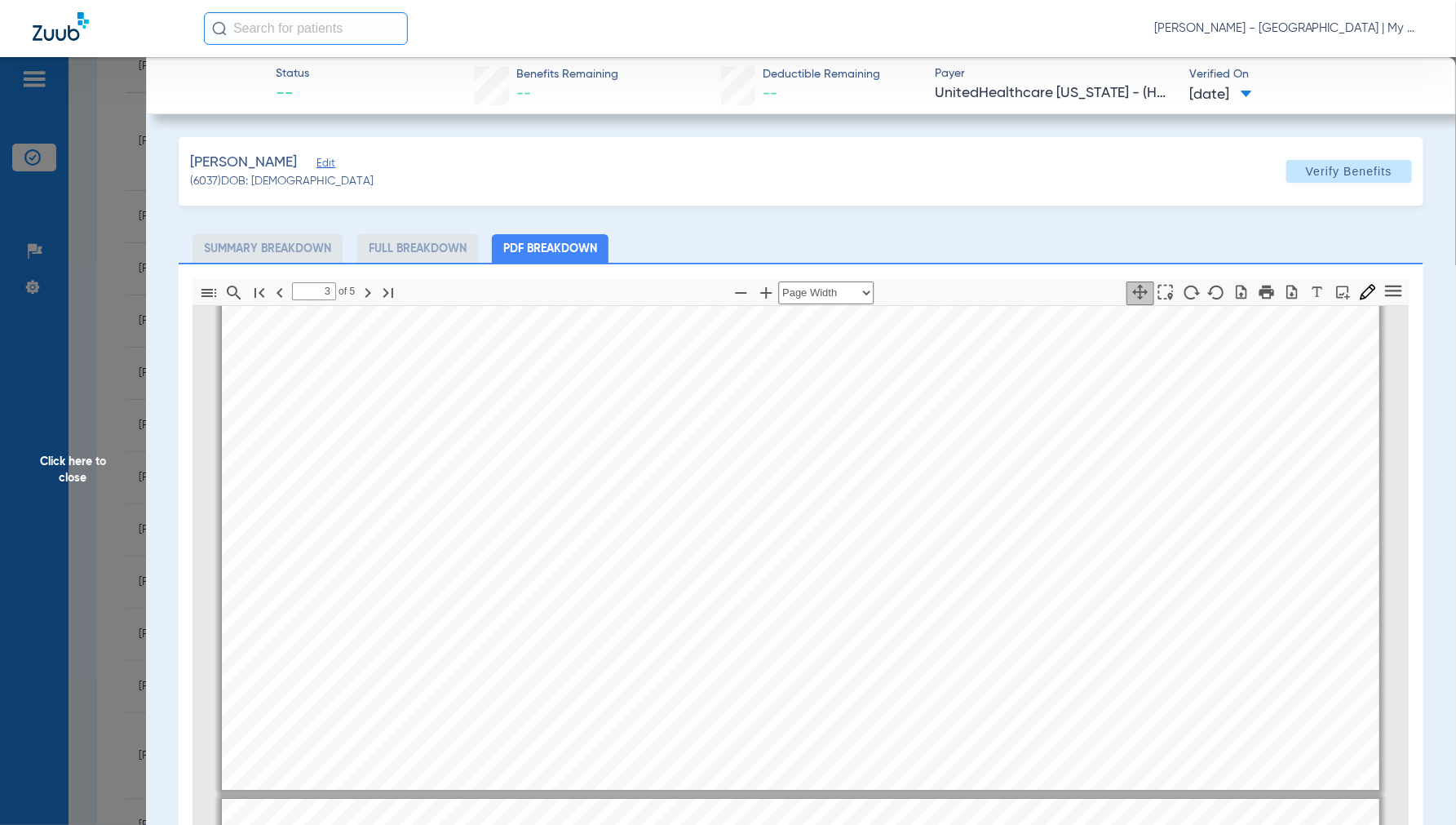
type input "4"
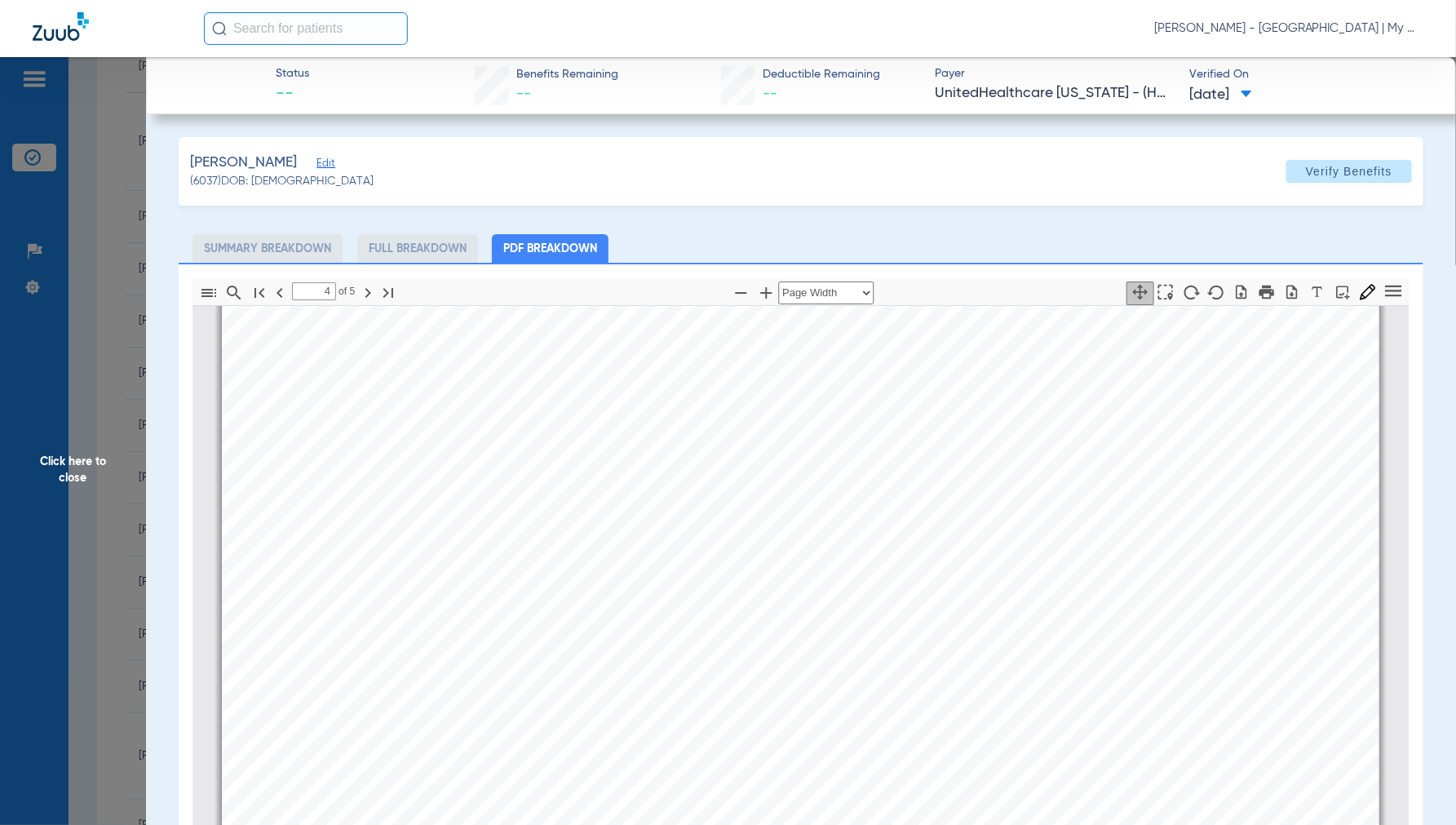
scroll to position [5084, 0]
click at [92, 467] on span "Click here to close" at bounding box center [73, 469] width 146 height 825
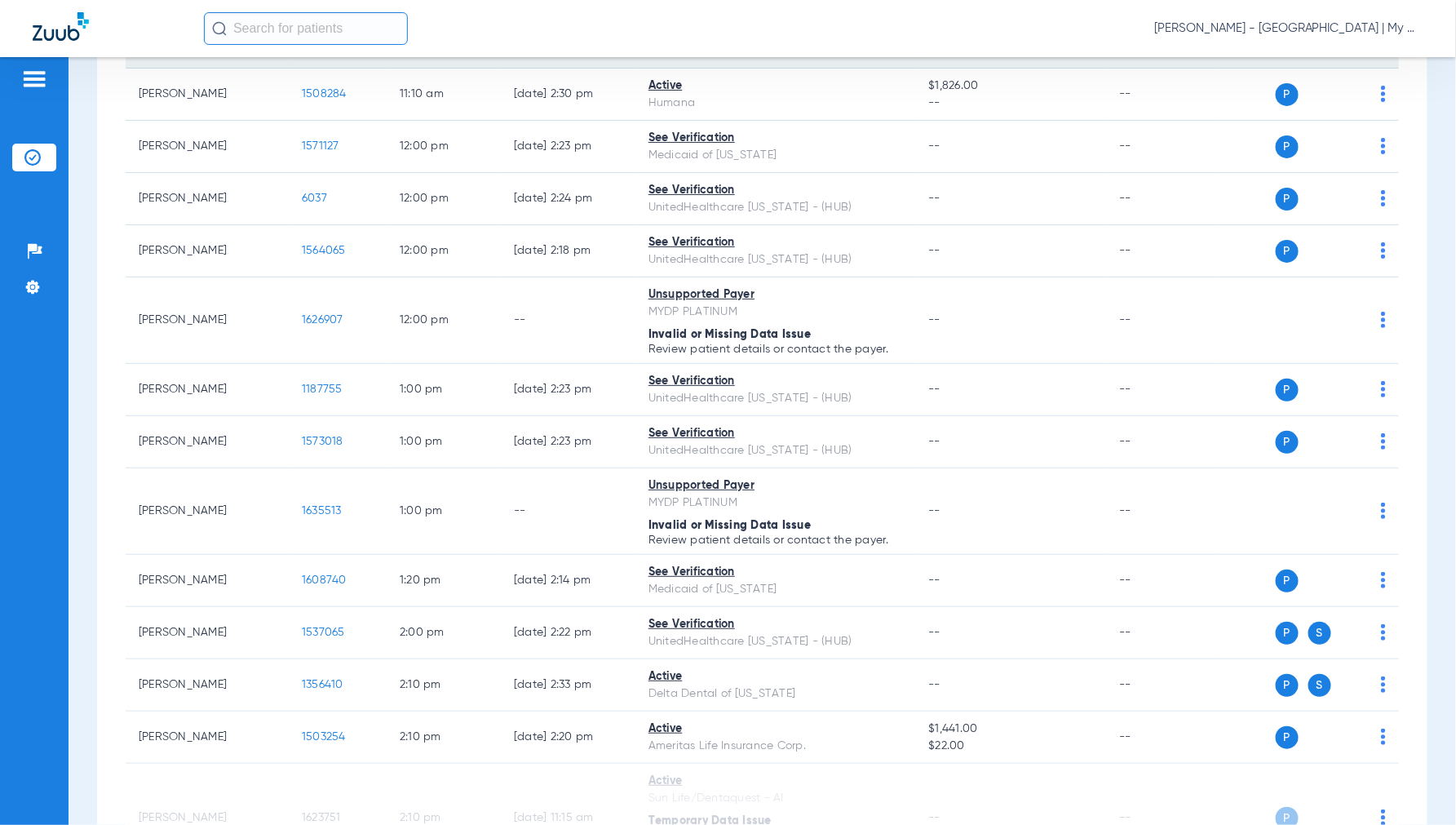
scroll to position [997, 0]
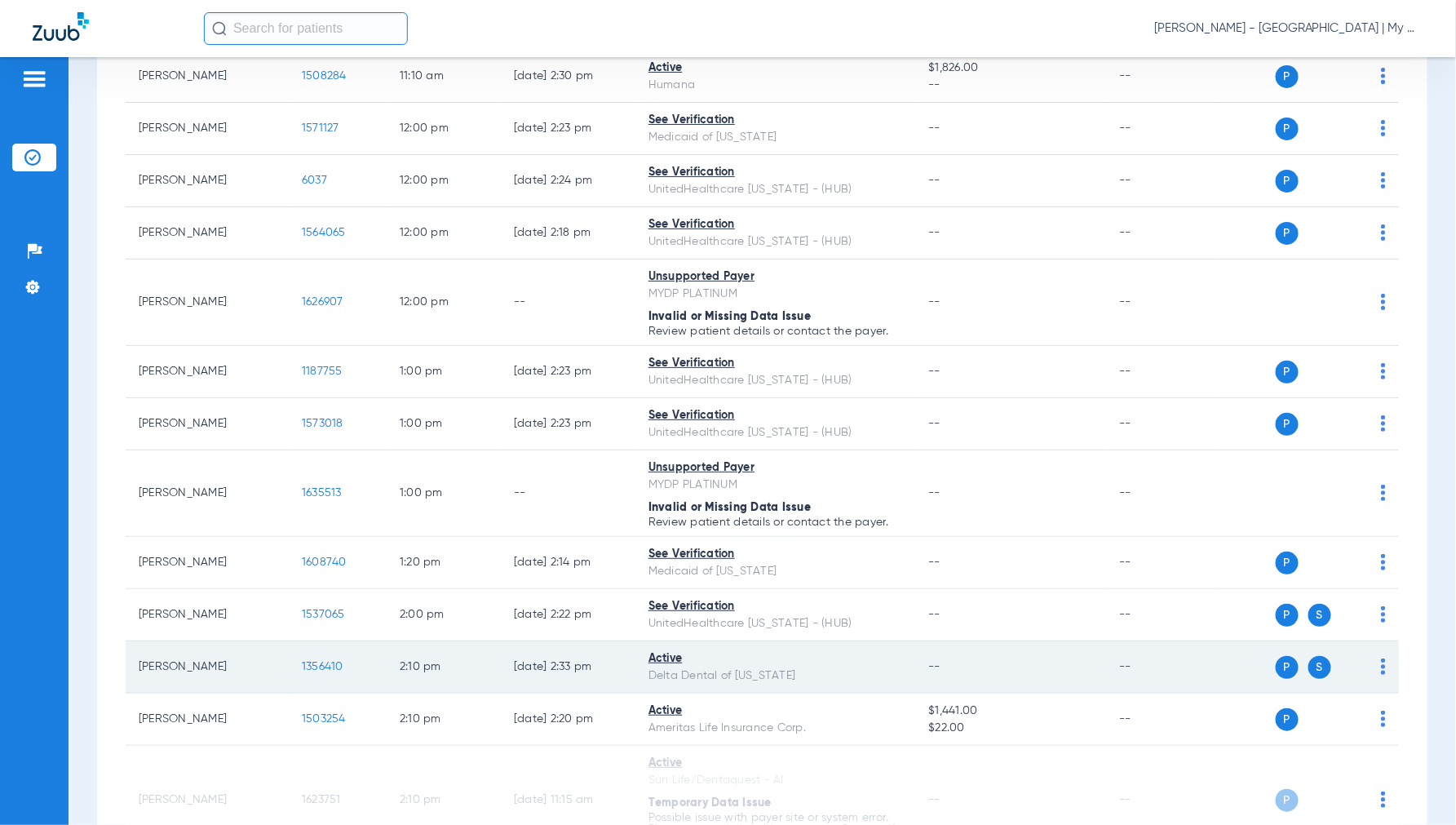
click at [328, 671] on span "1356410" at bounding box center [322, 666] width 42 height 11
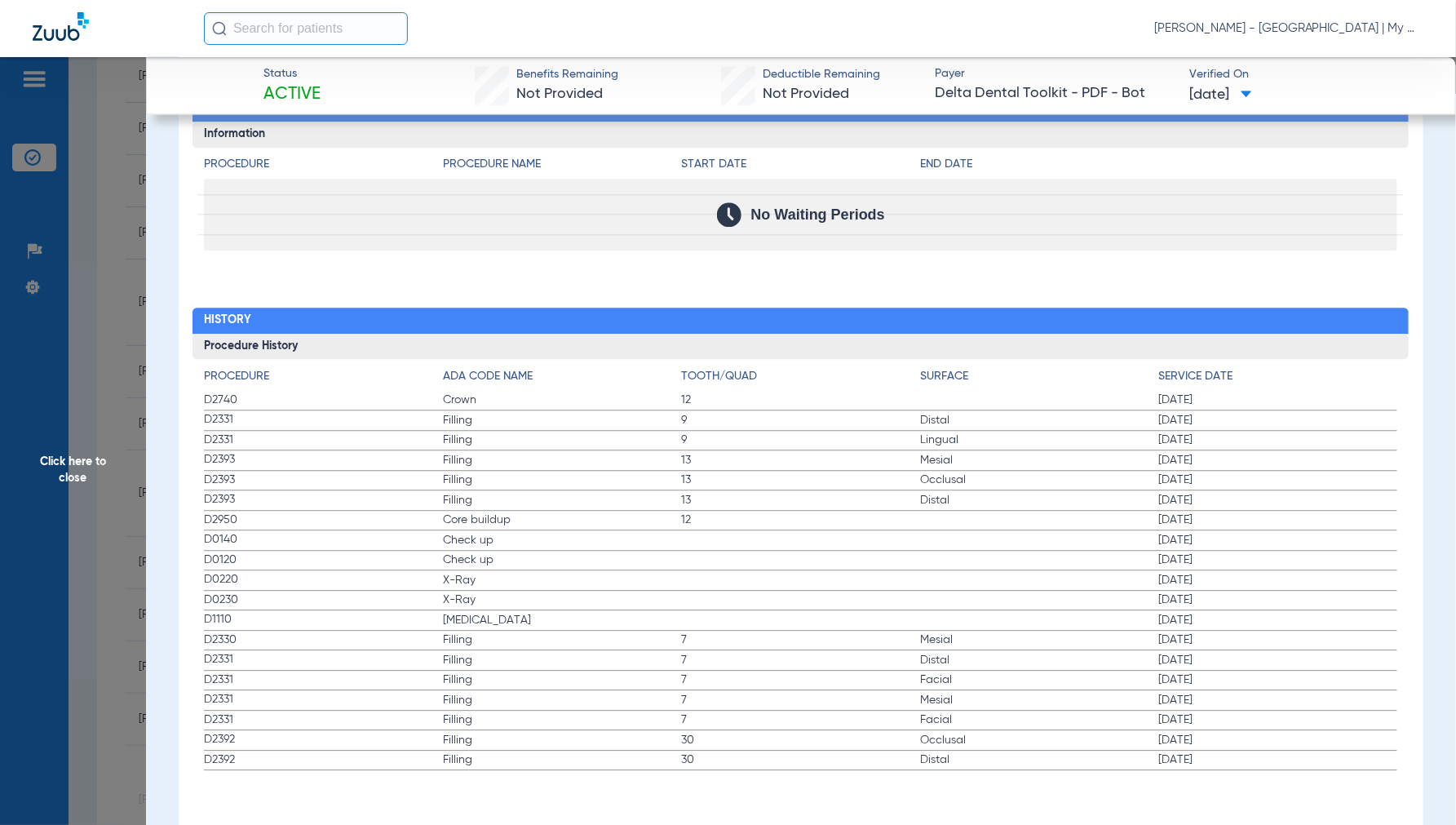
scroll to position [1640, 0]
click at [60, 462] on span "Click here to close" at bounding box center [73, 469] width 146 height 825
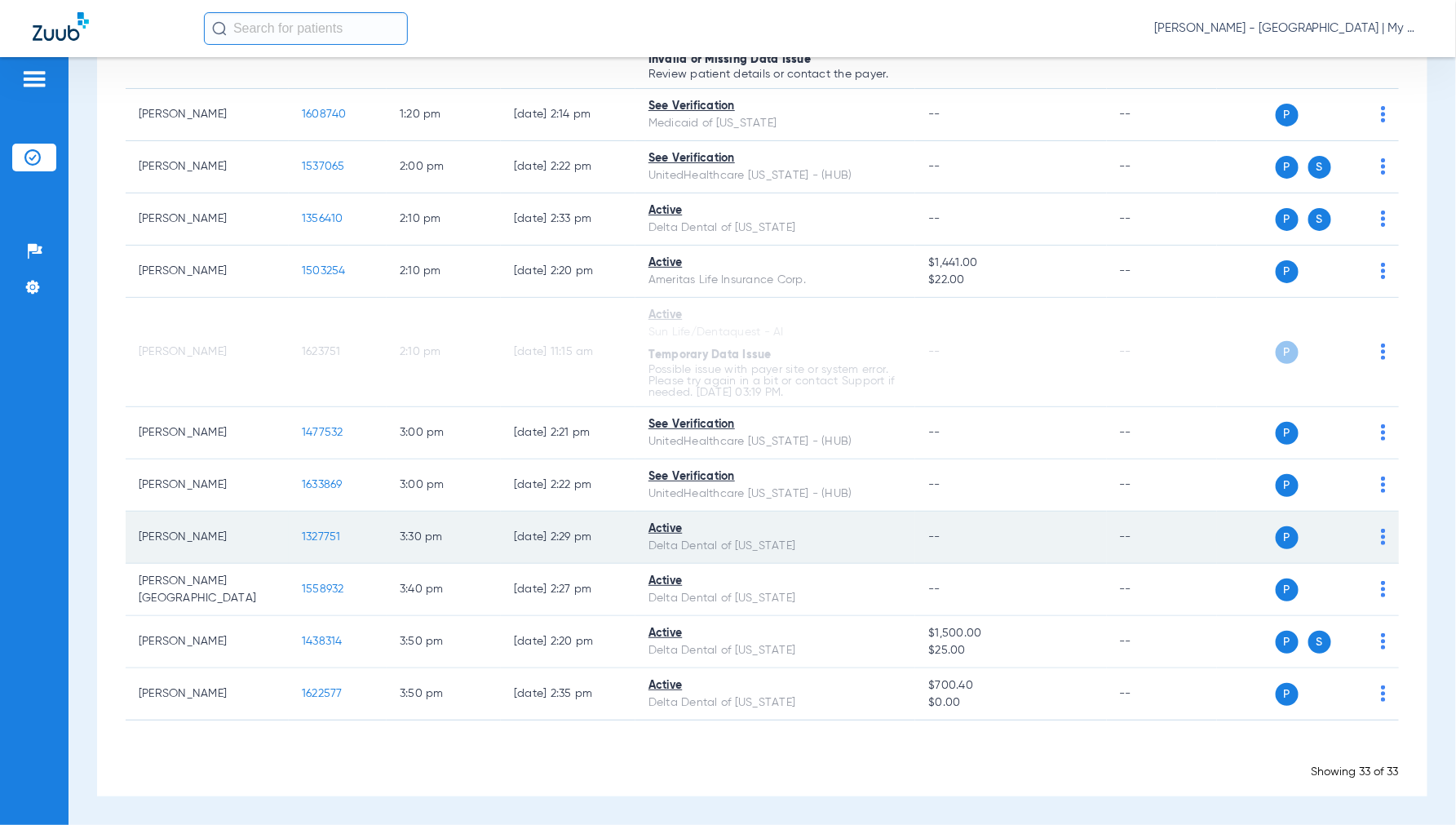
scroll to position [1450, 0]
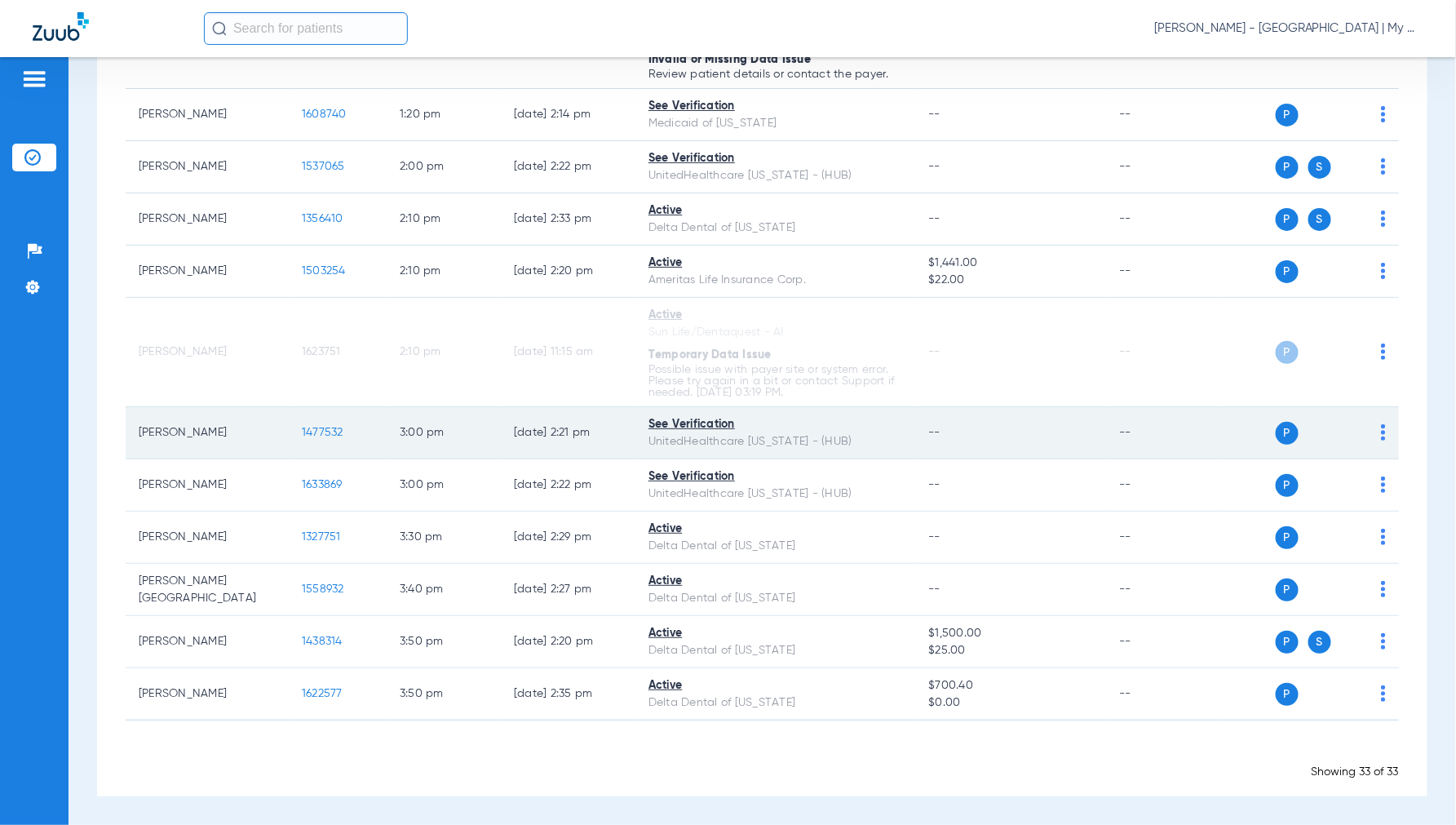
click at [324, 429] on span "1477532" at bounding box center [322, 432] width 42 height 11
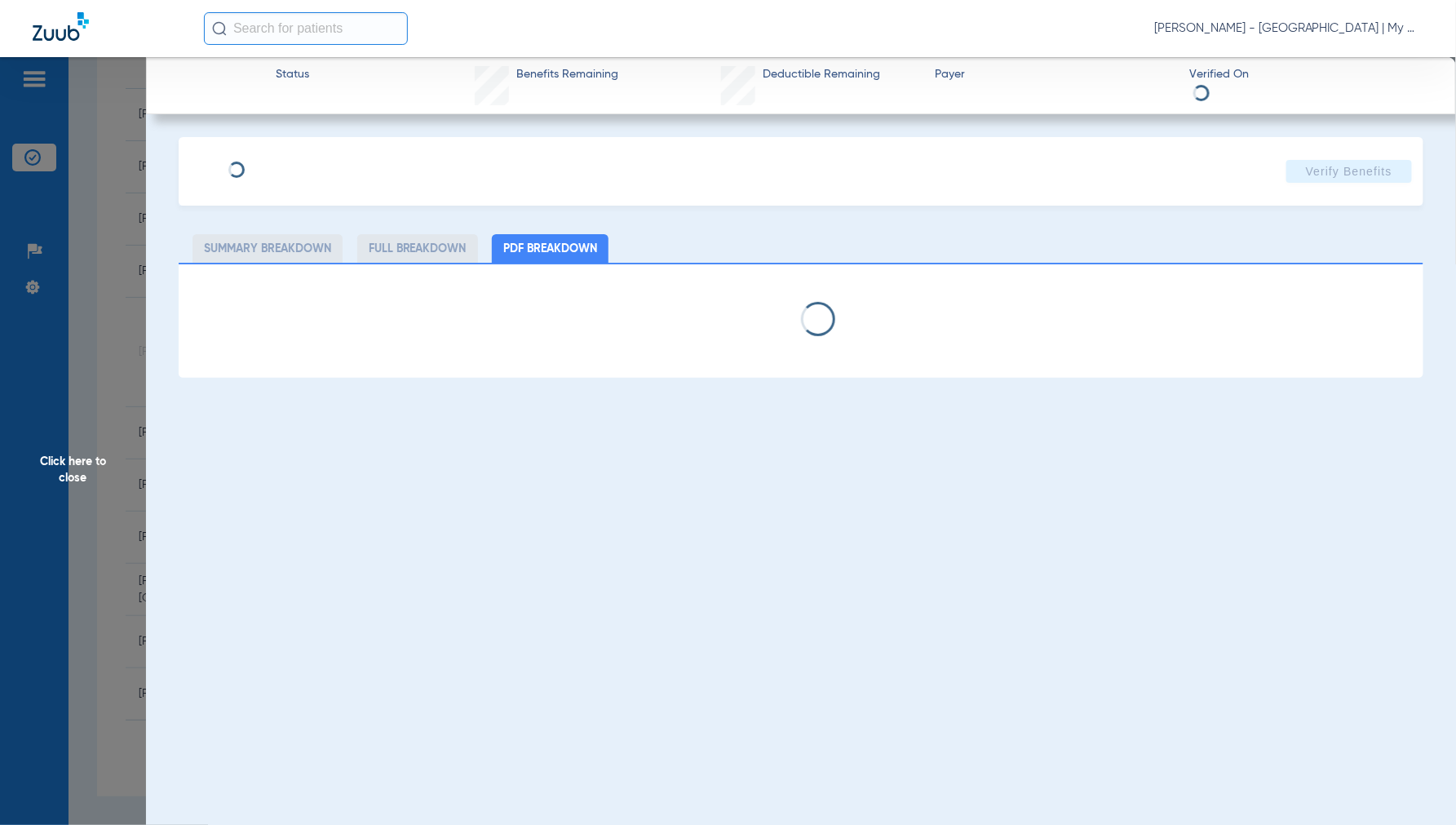
select select "page-width"
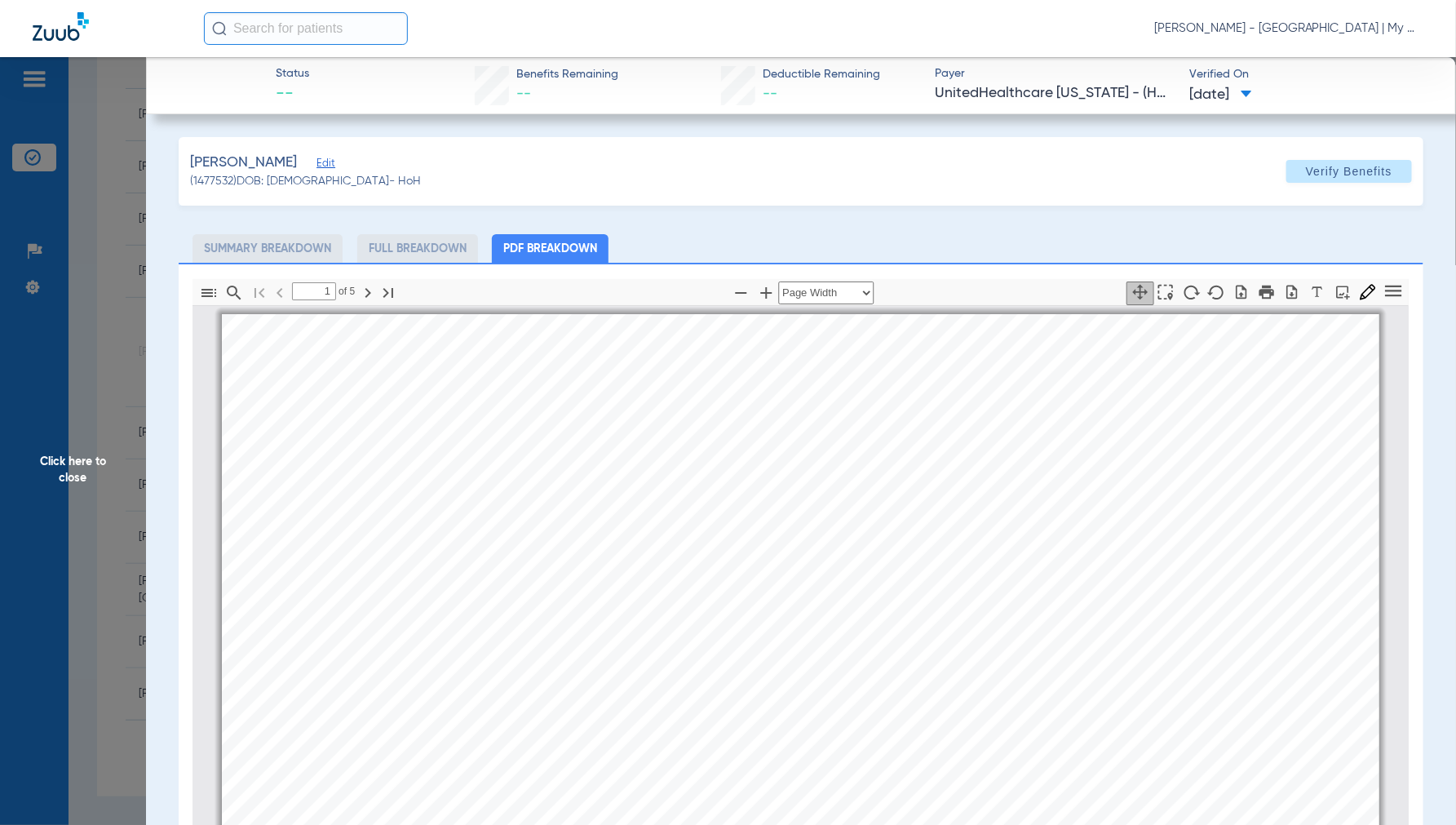
scroll to position [9, 0]
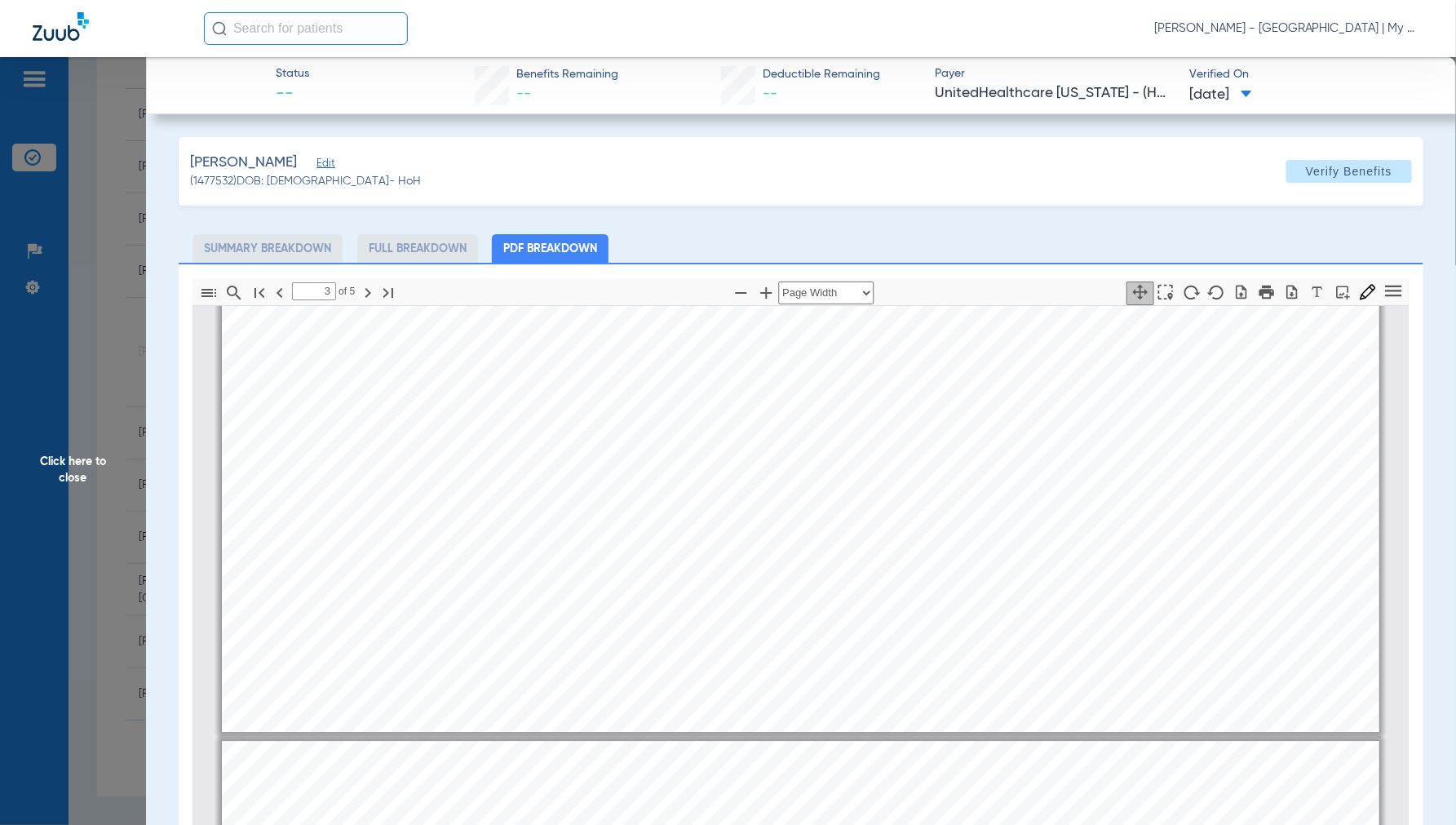
type input "4"
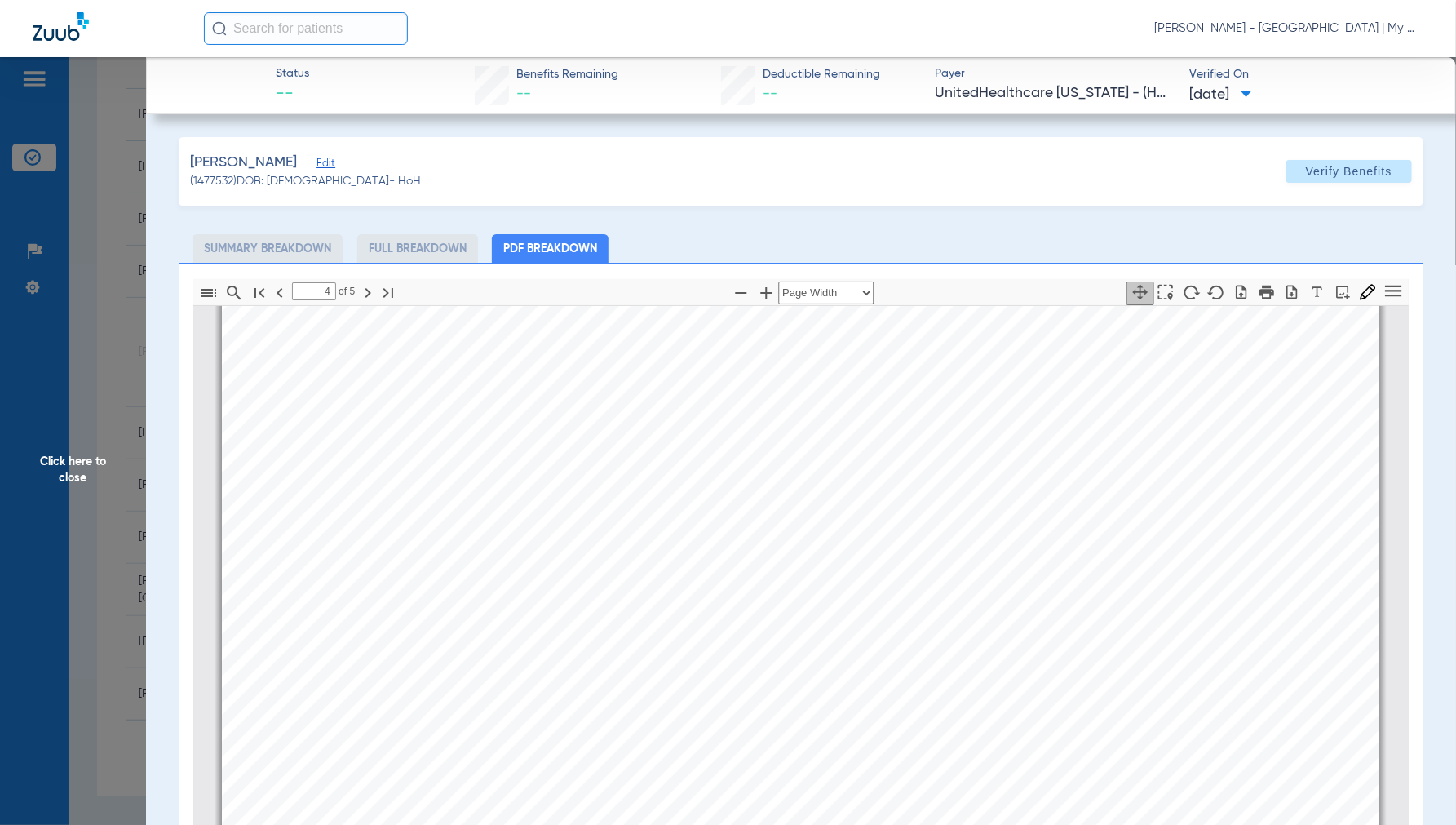
scroll to position [5174, 0]
drag, startPoint x: 62, startPoint y: 460, endPoint x: 167, endPoint y: 457, distance: 105.0
click at [63, 462] on span "Click here to close" at bounding box center [73, 469] width 146 height 825
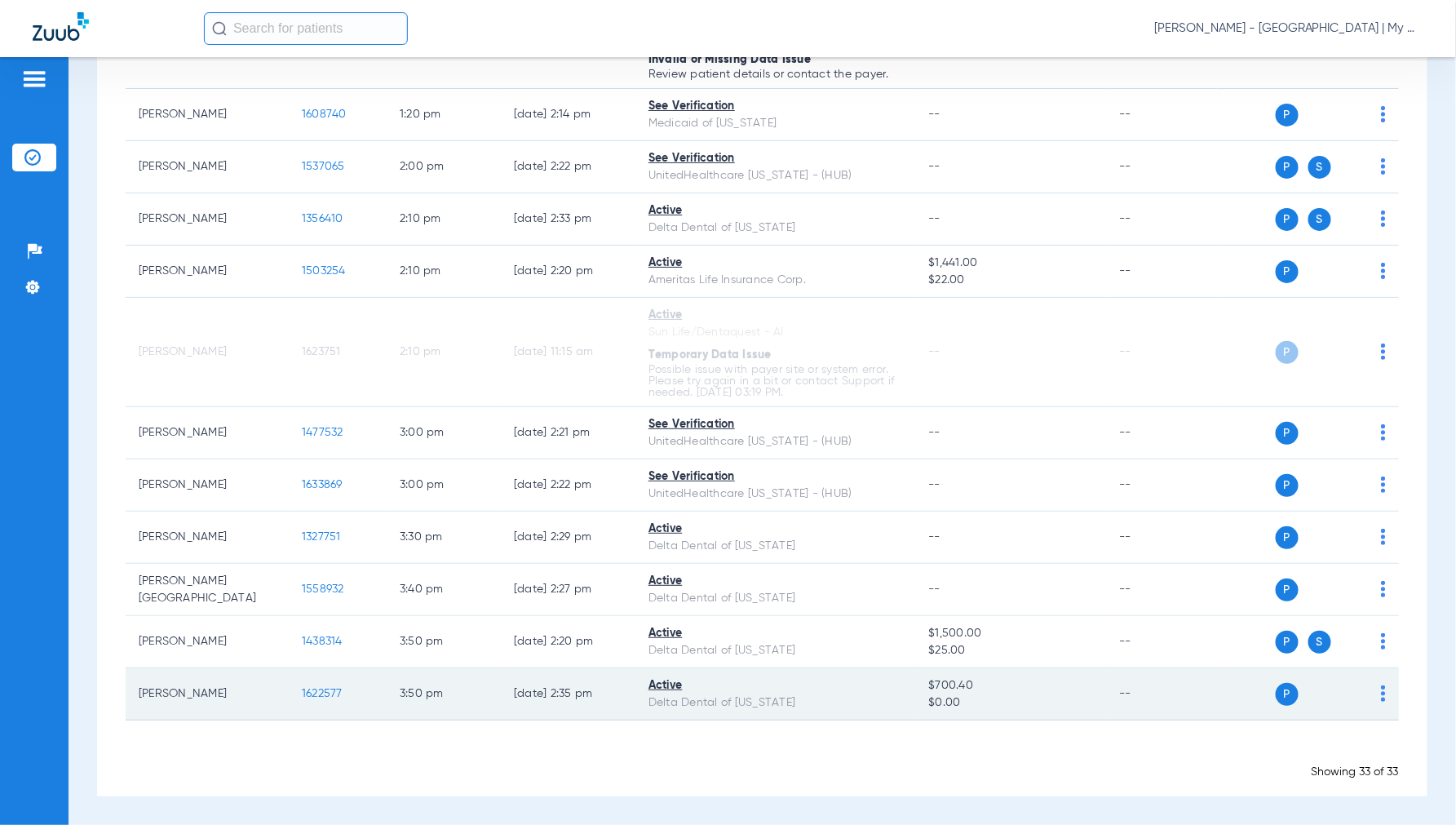
click at [324, 688] on span "1622577" at bounding box center [322, 693] width 41 height 11
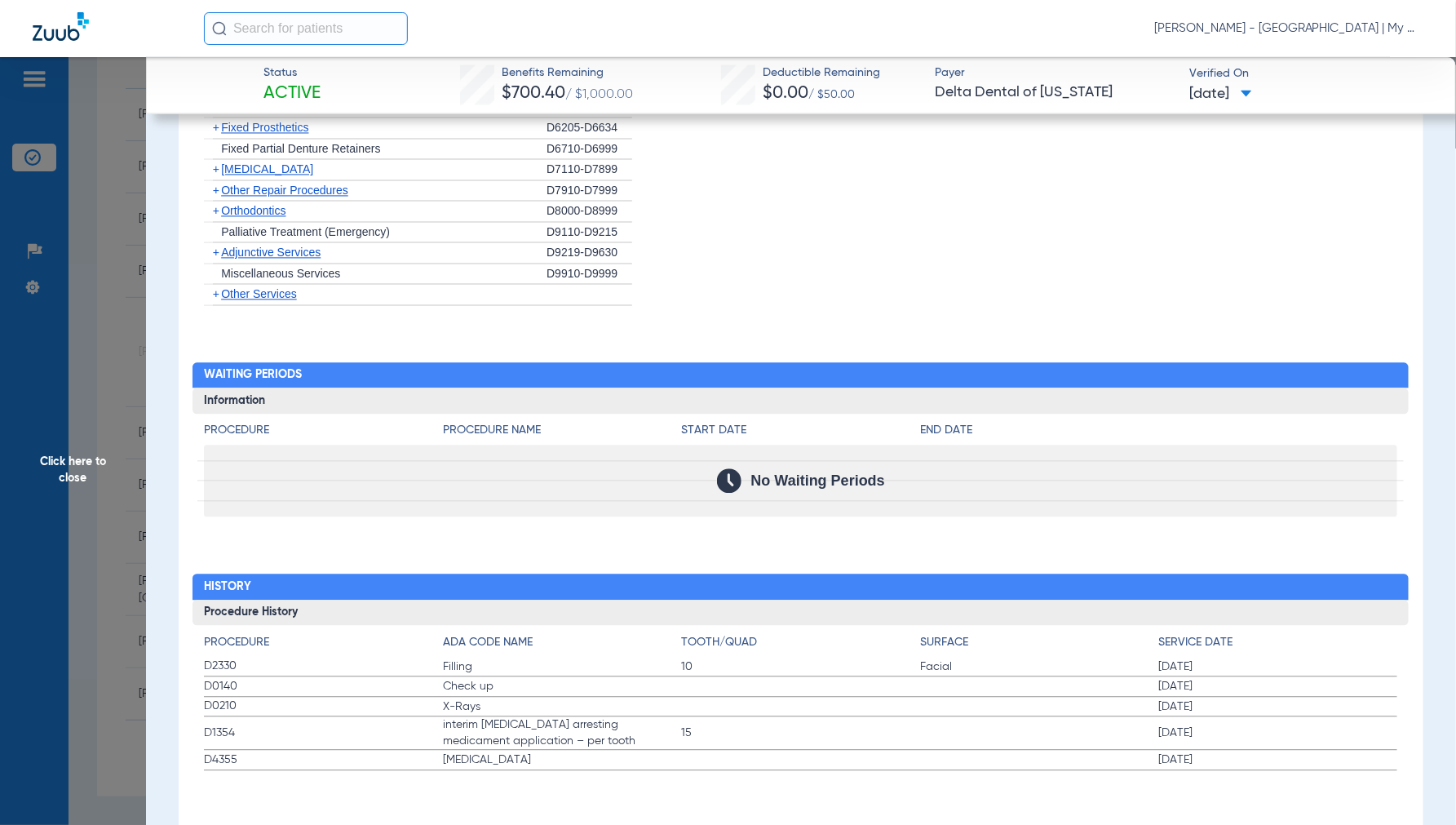
scroll to position [1379, 0]
click at [87, 463] on span "Click here to close" at bounding box center [73, 469] width 146 height 825
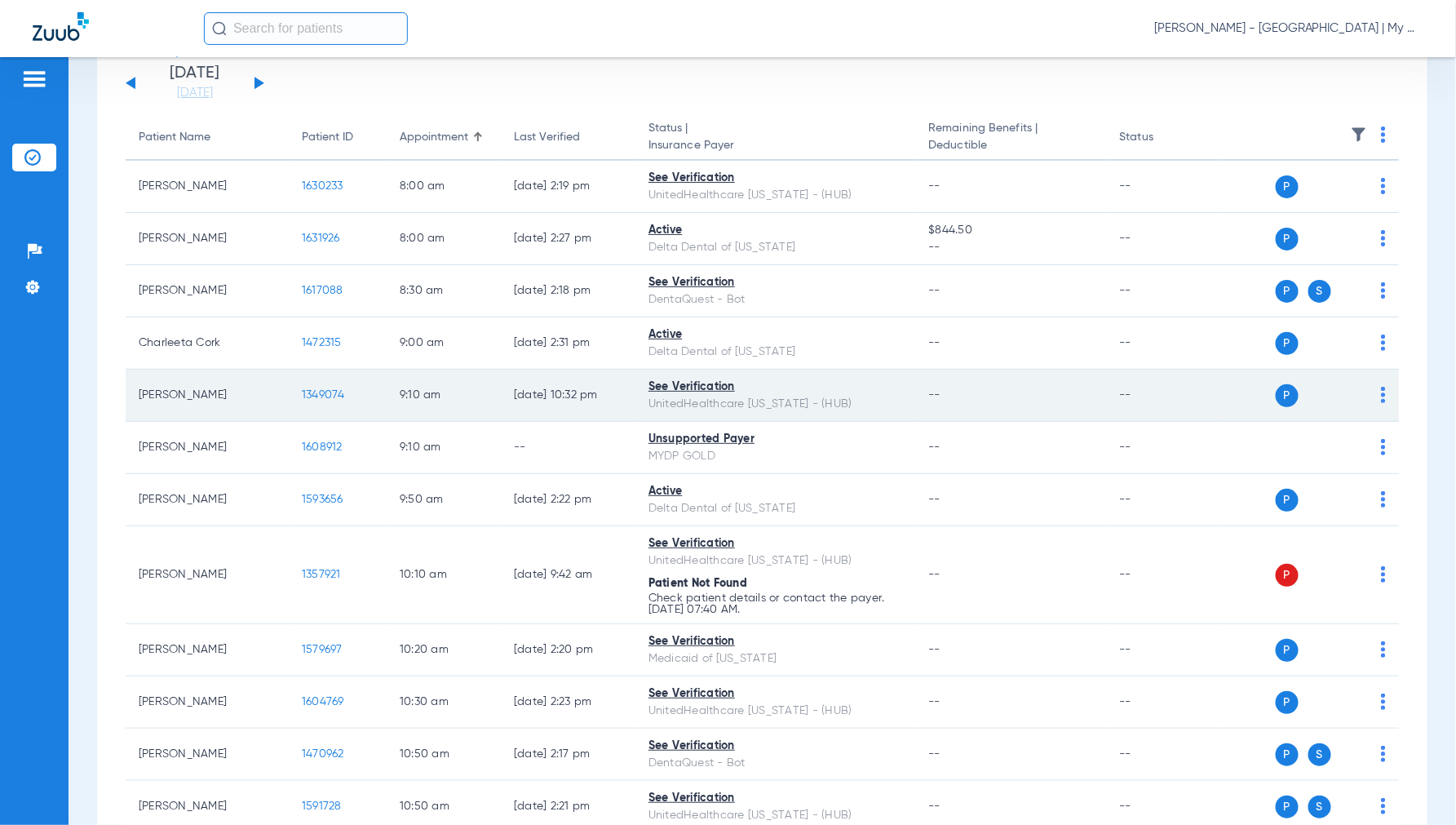
scroll to position [0, 0]
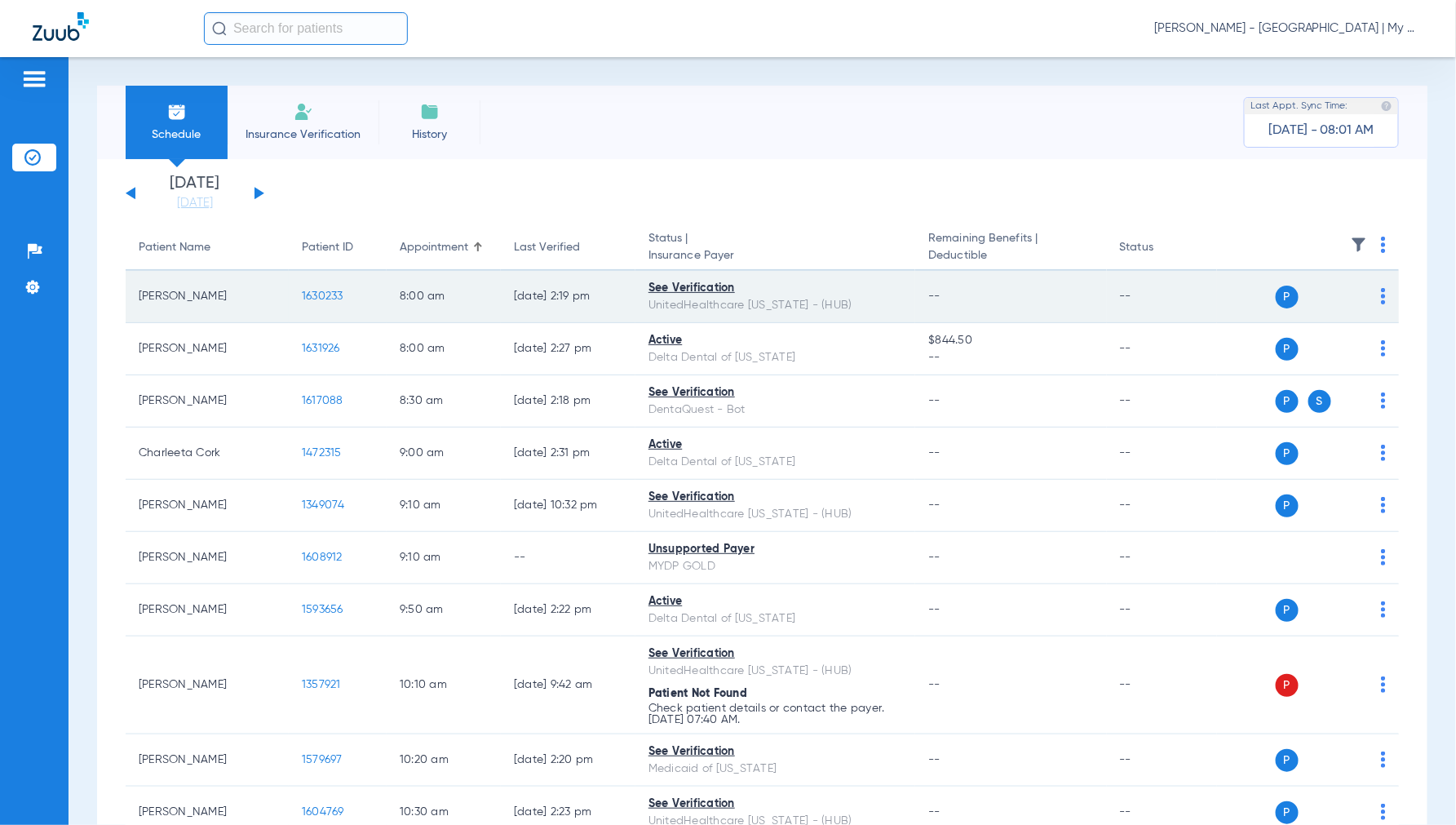
click at [334, 298] on span "1630233" at bounding box center [322, 296] width 42 height 11
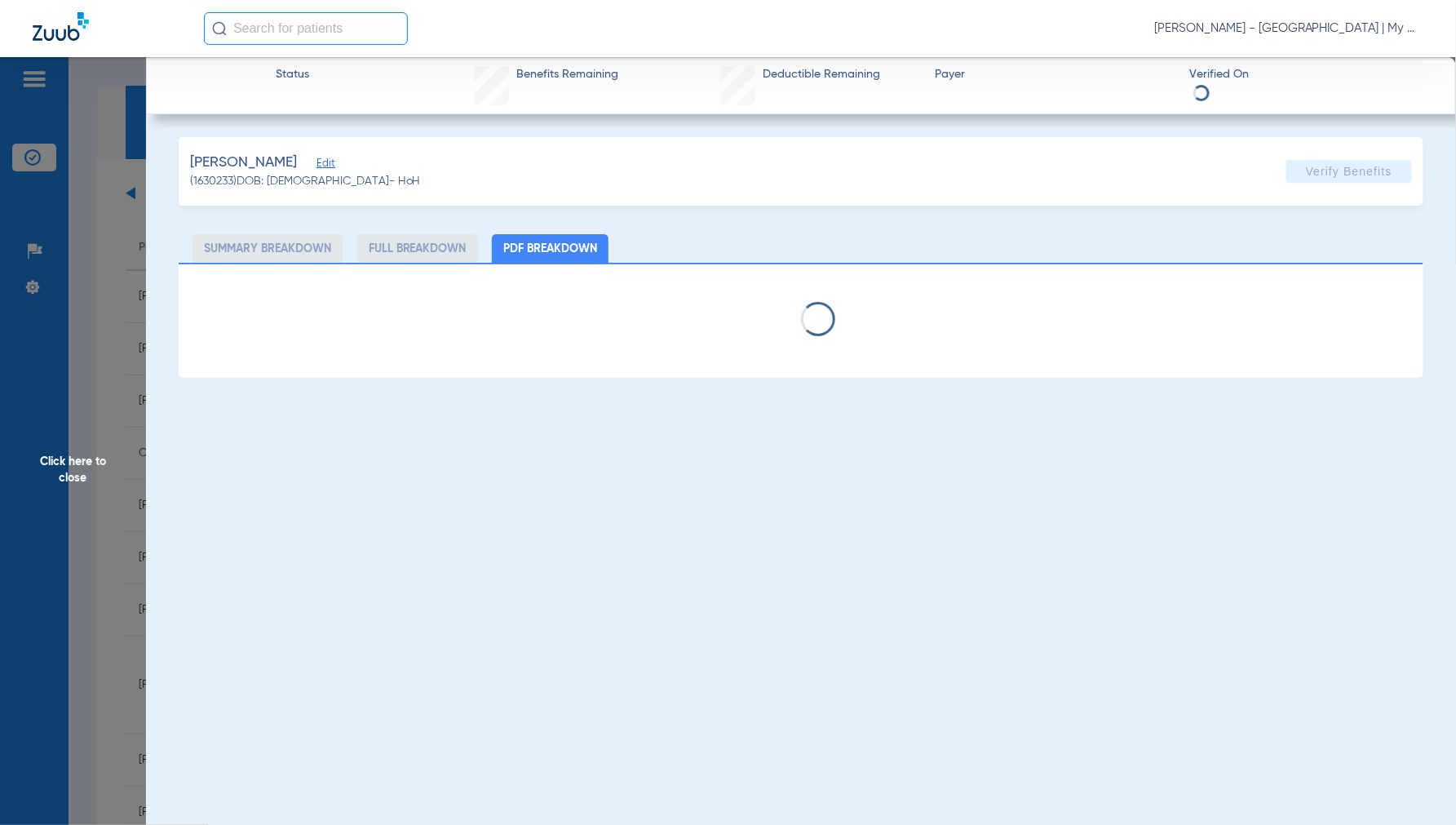
select select "page-width"
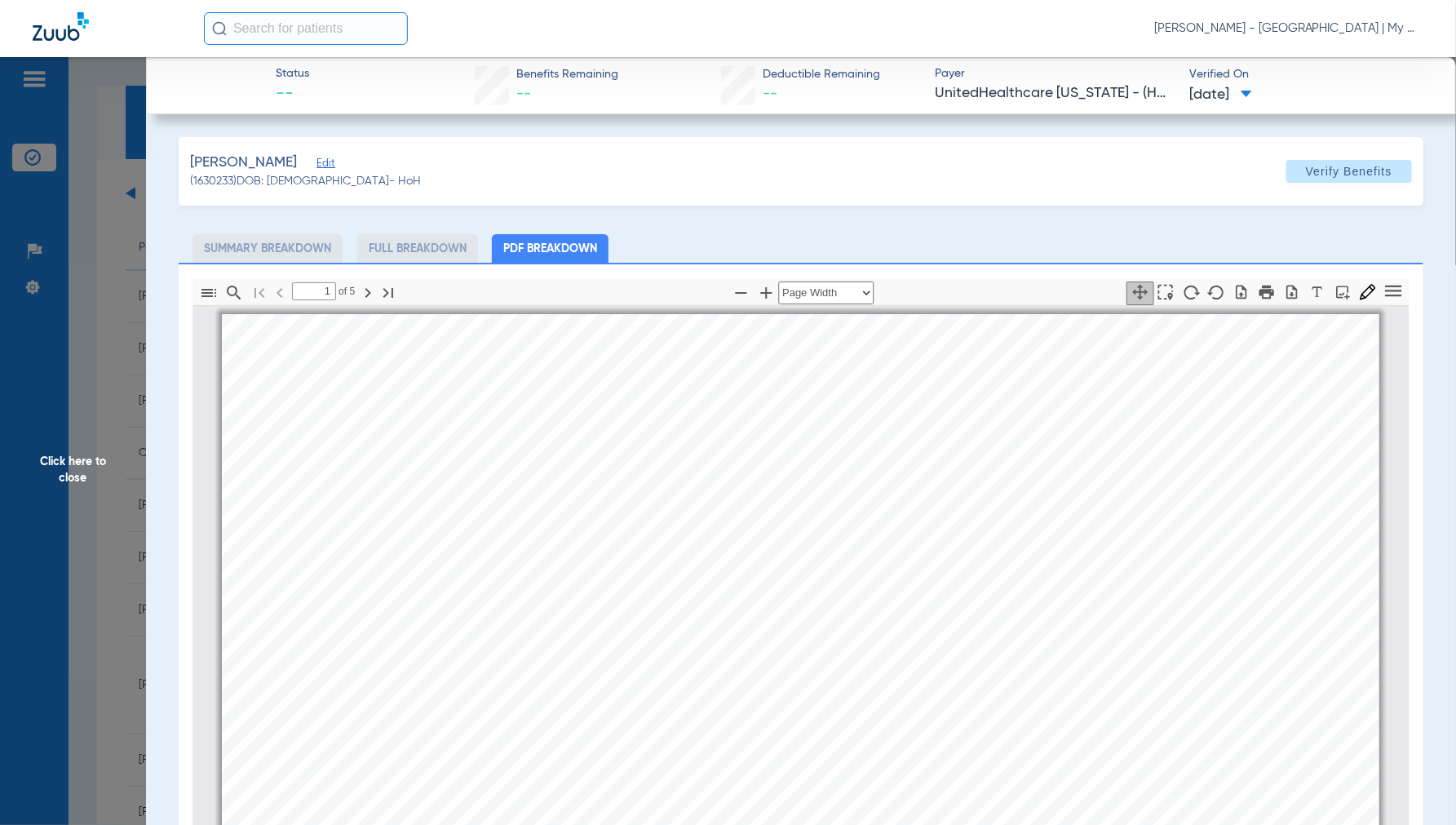
scroll to position [9, 0]
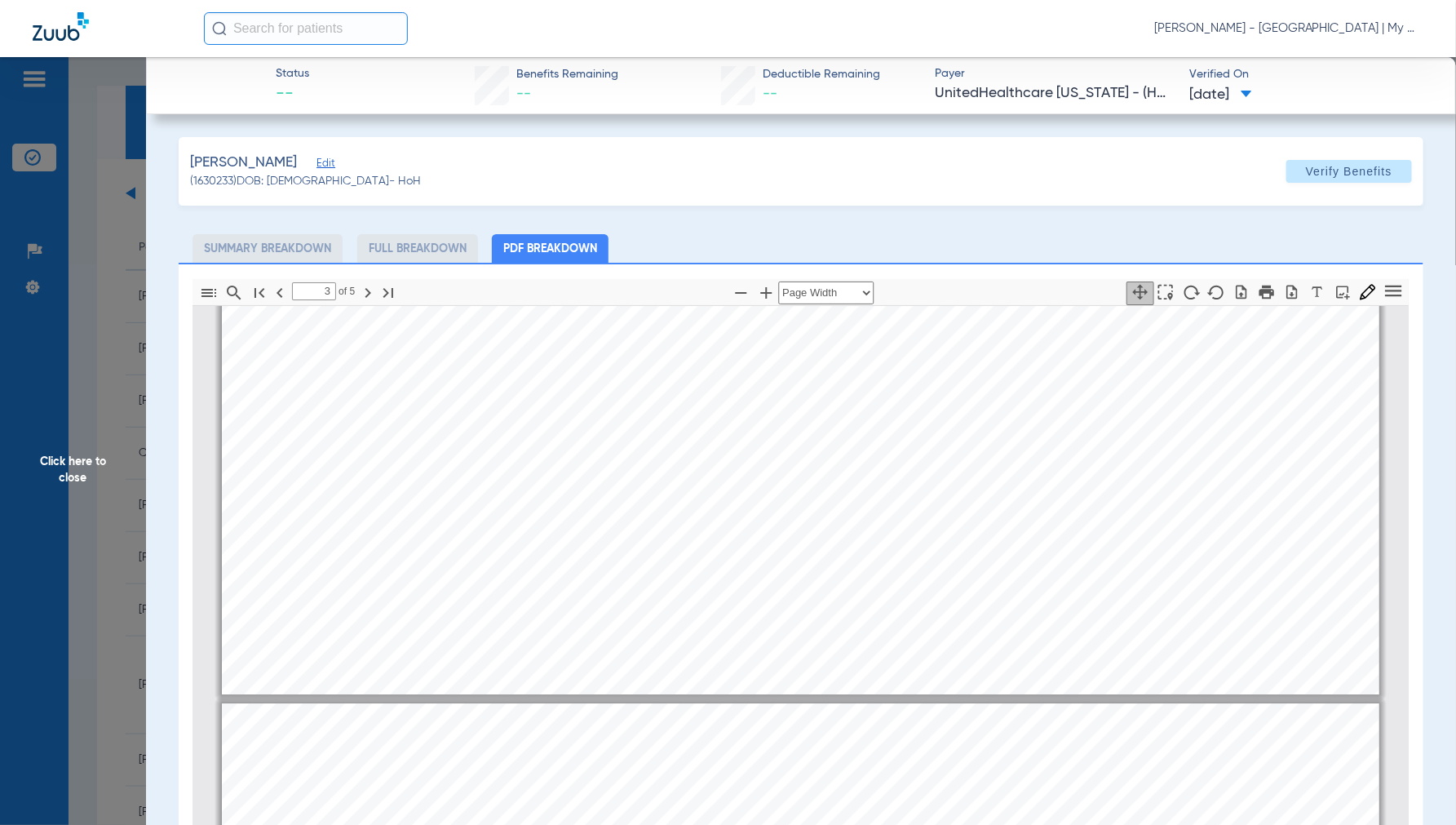
type input "4"
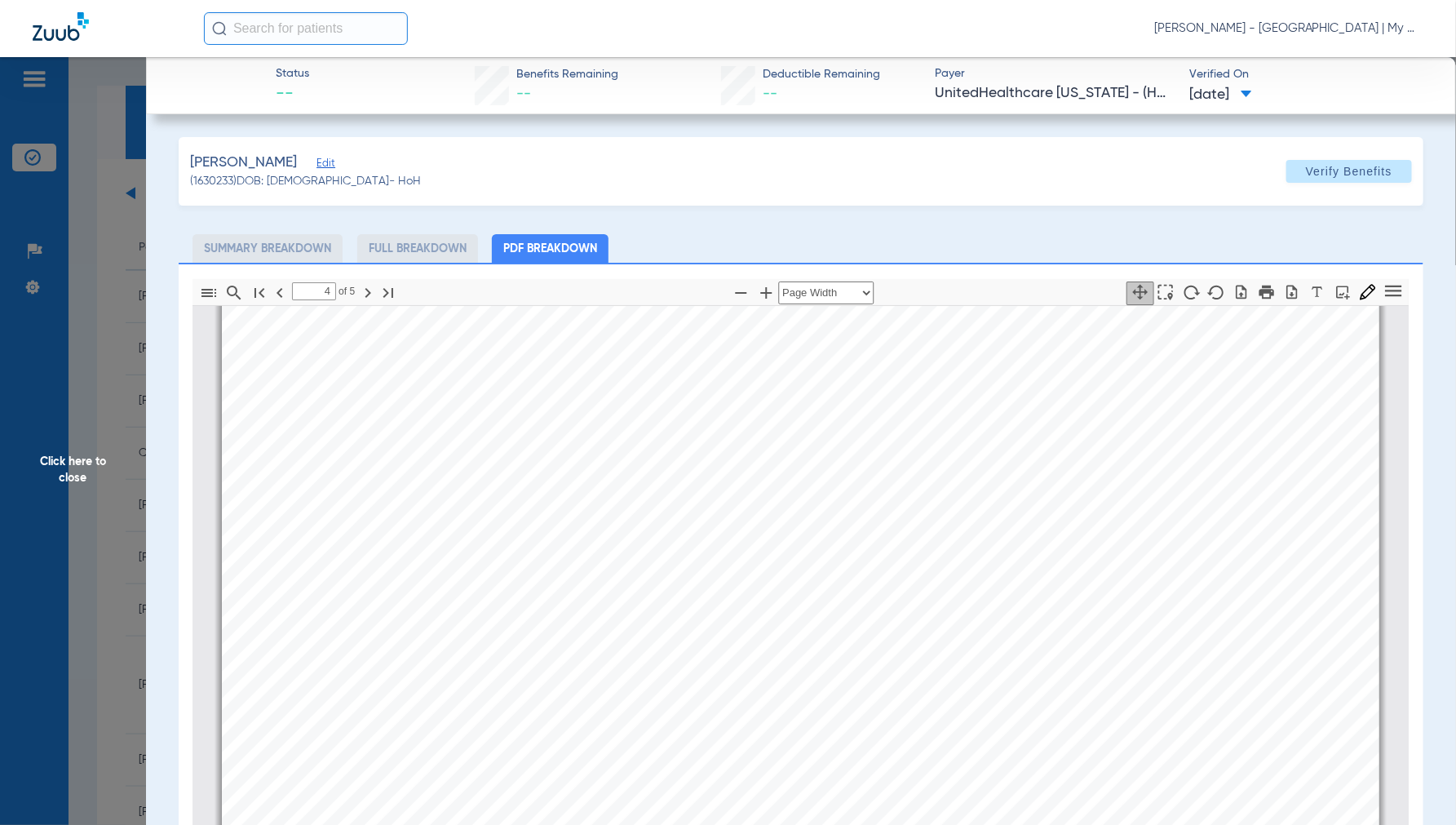
scroll to position [5174, 0]
click at [78, 452] on span "Click here to close" at bounding box center [73, 469] width 146 height 825
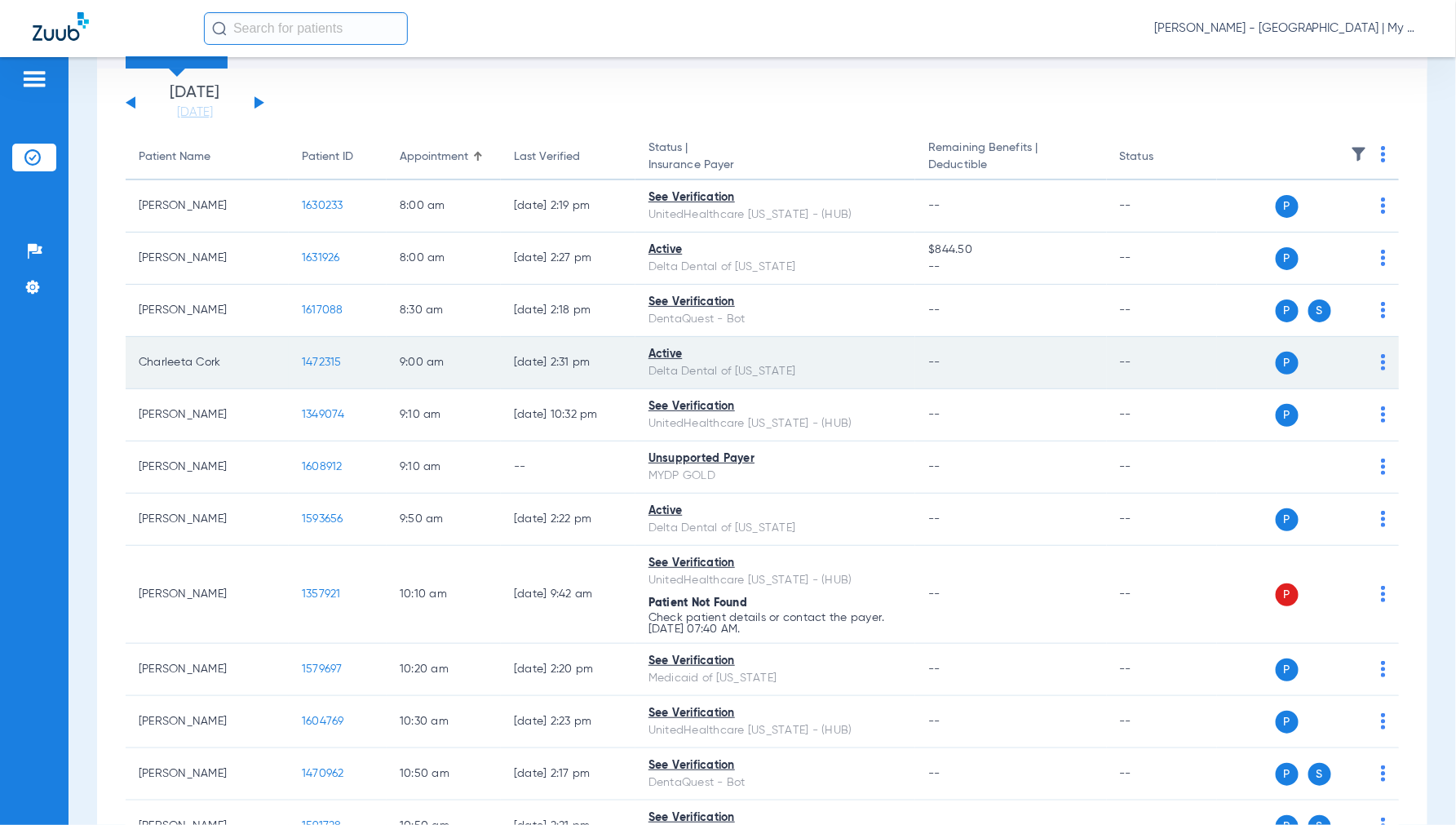
scroll to position [181, 0]
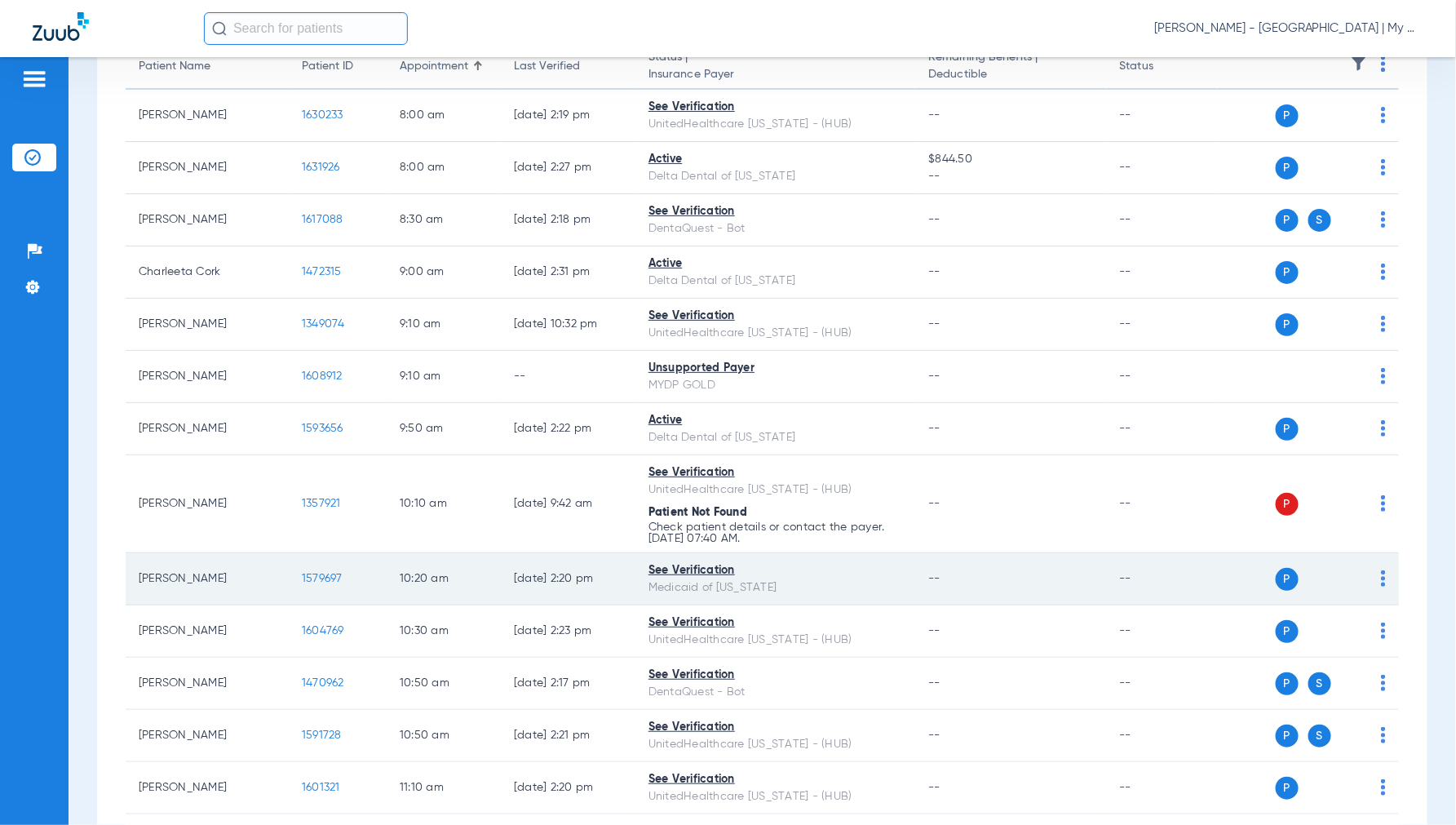
click at [327, 572] on span "1579697" at bounding box center [322, 577] width 41 height 11
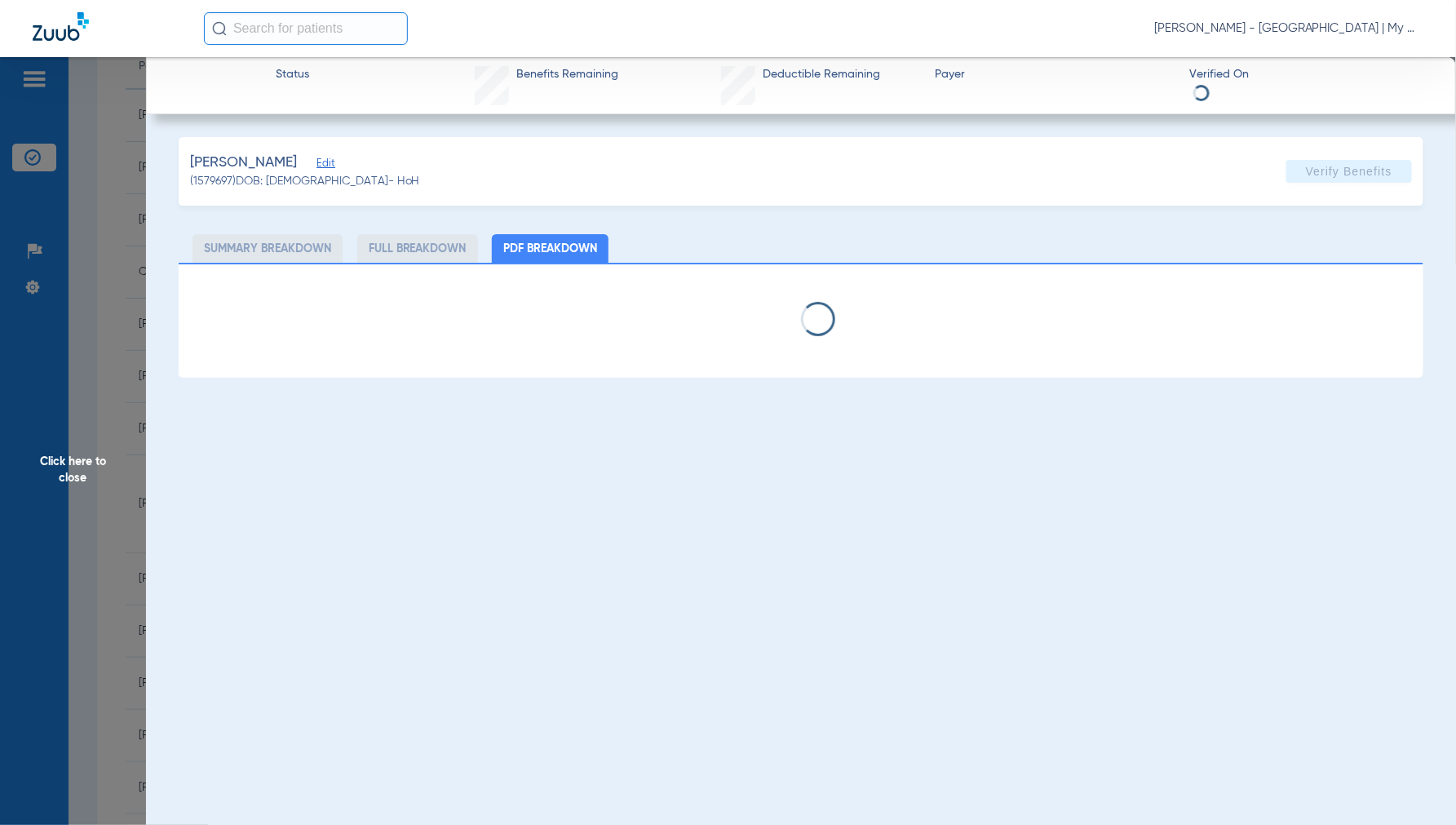
select select "page-width"
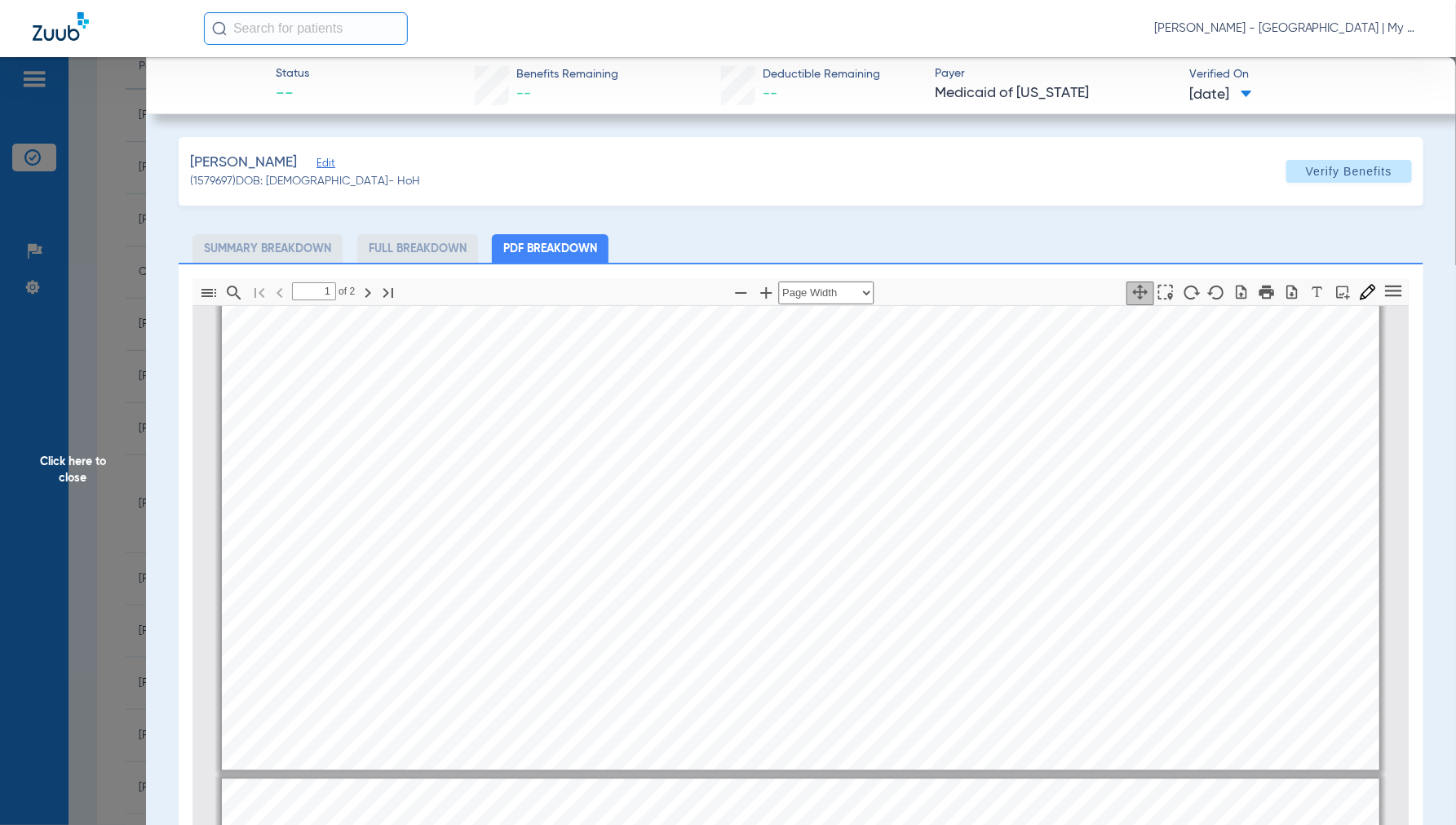
type input "2"
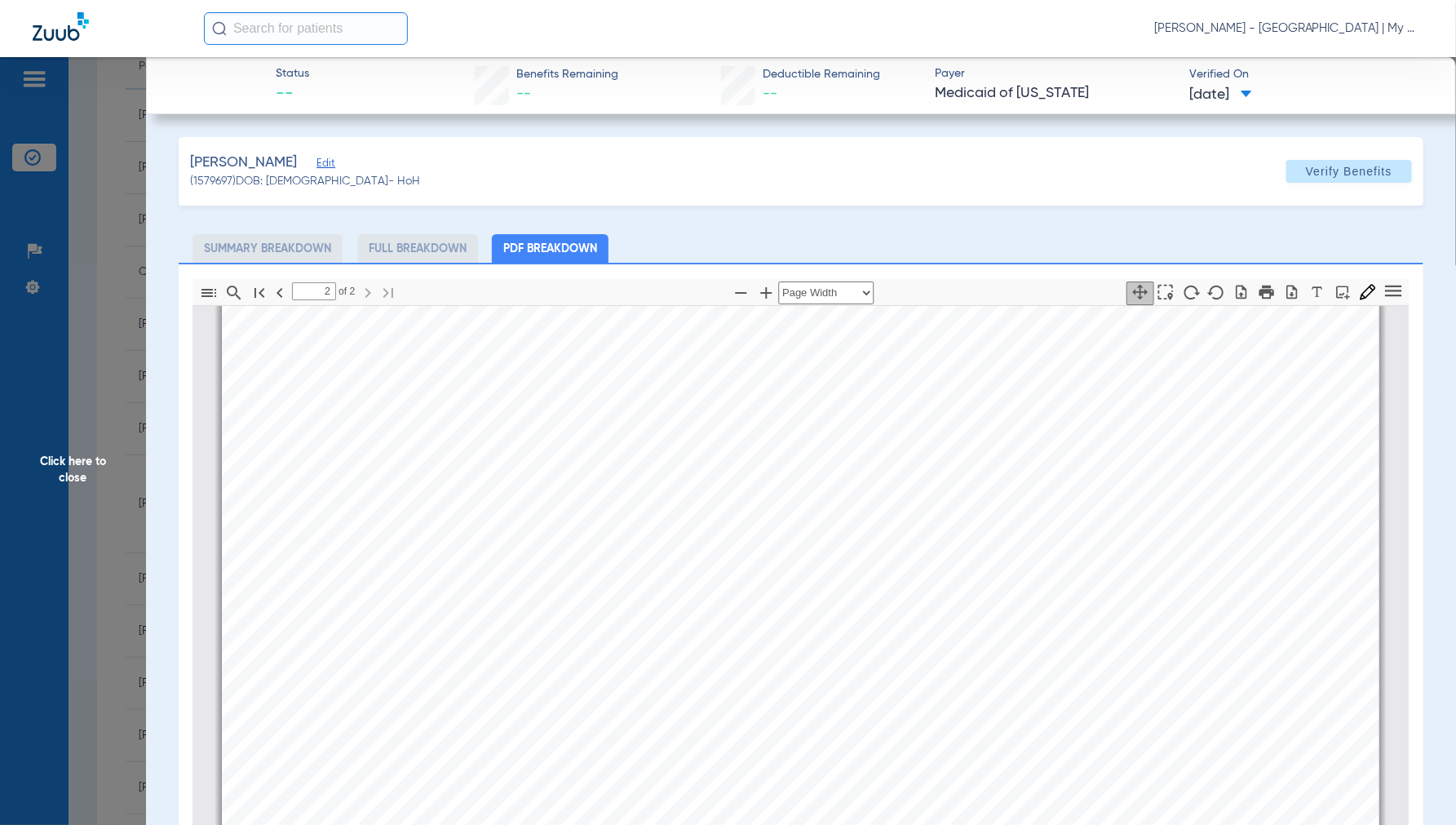
scroll to position [2176, 0]
click at [51, 466] on span "Click here to close" at bounding box center [73, 469] width 146 height 825
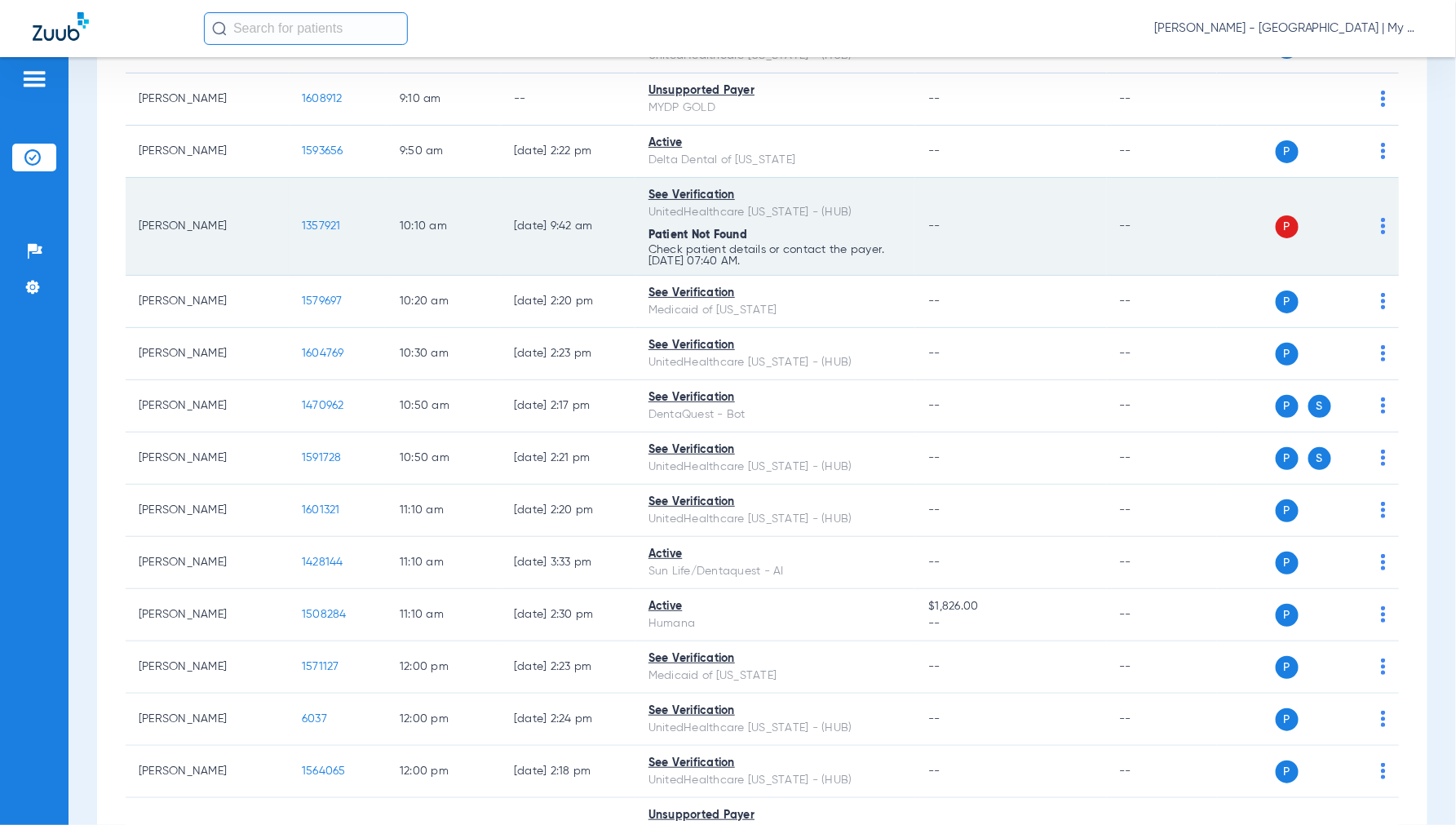
scroll to position [543, 0]
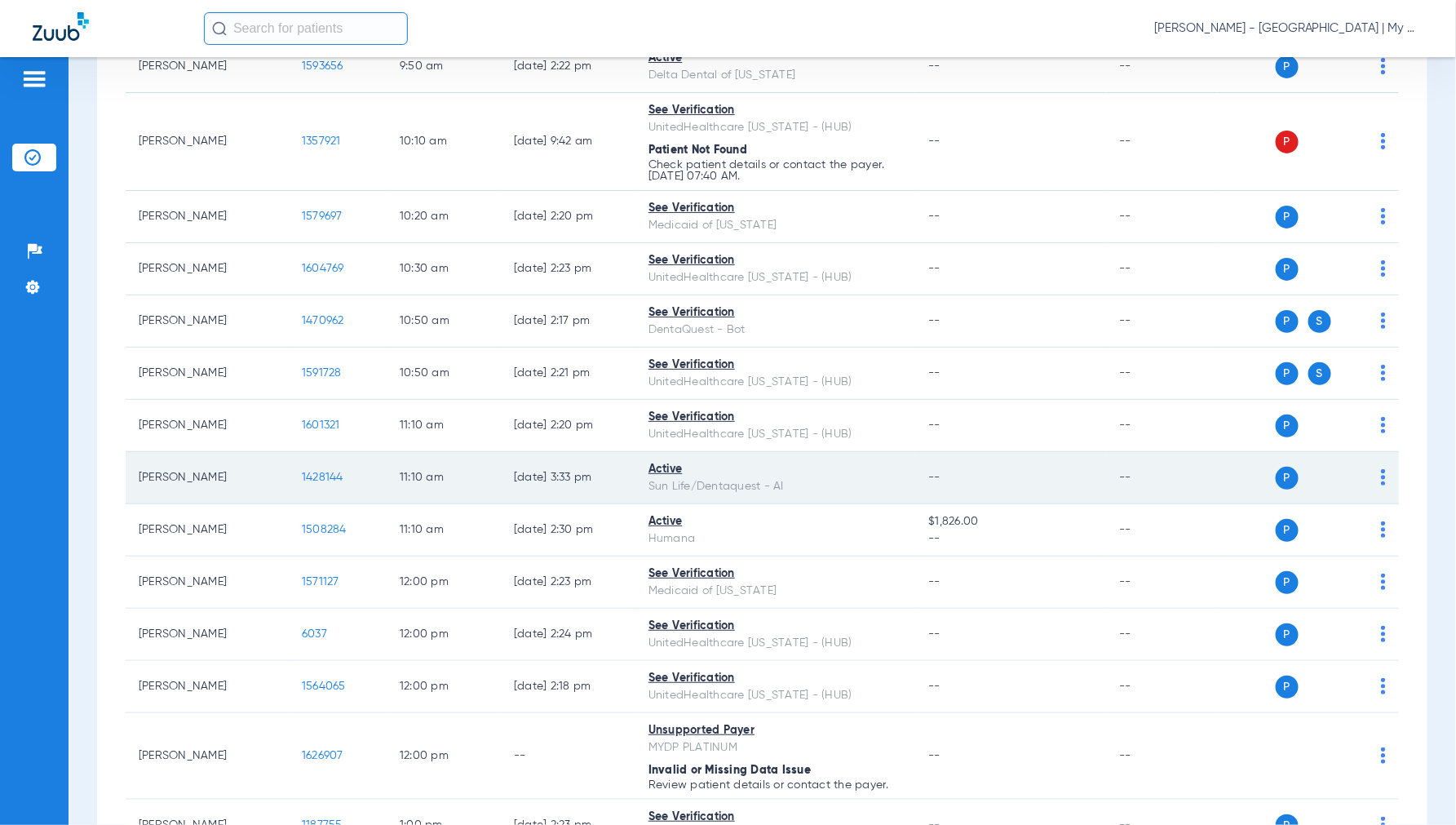
click at [307, 480] on span "1428144" at bounding box center [322, 476] width 42 height 11
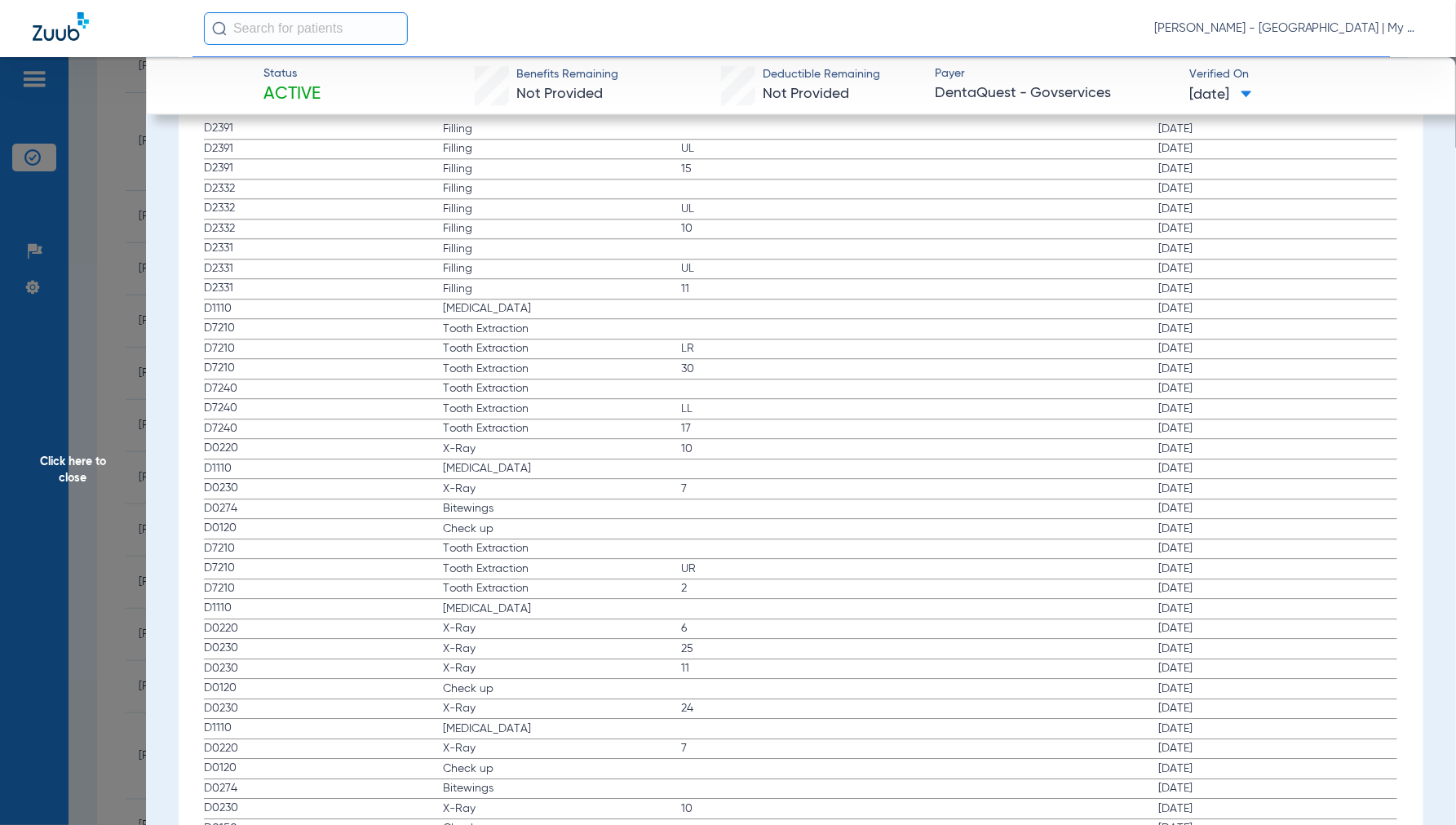
scroll to position [1631, 0]
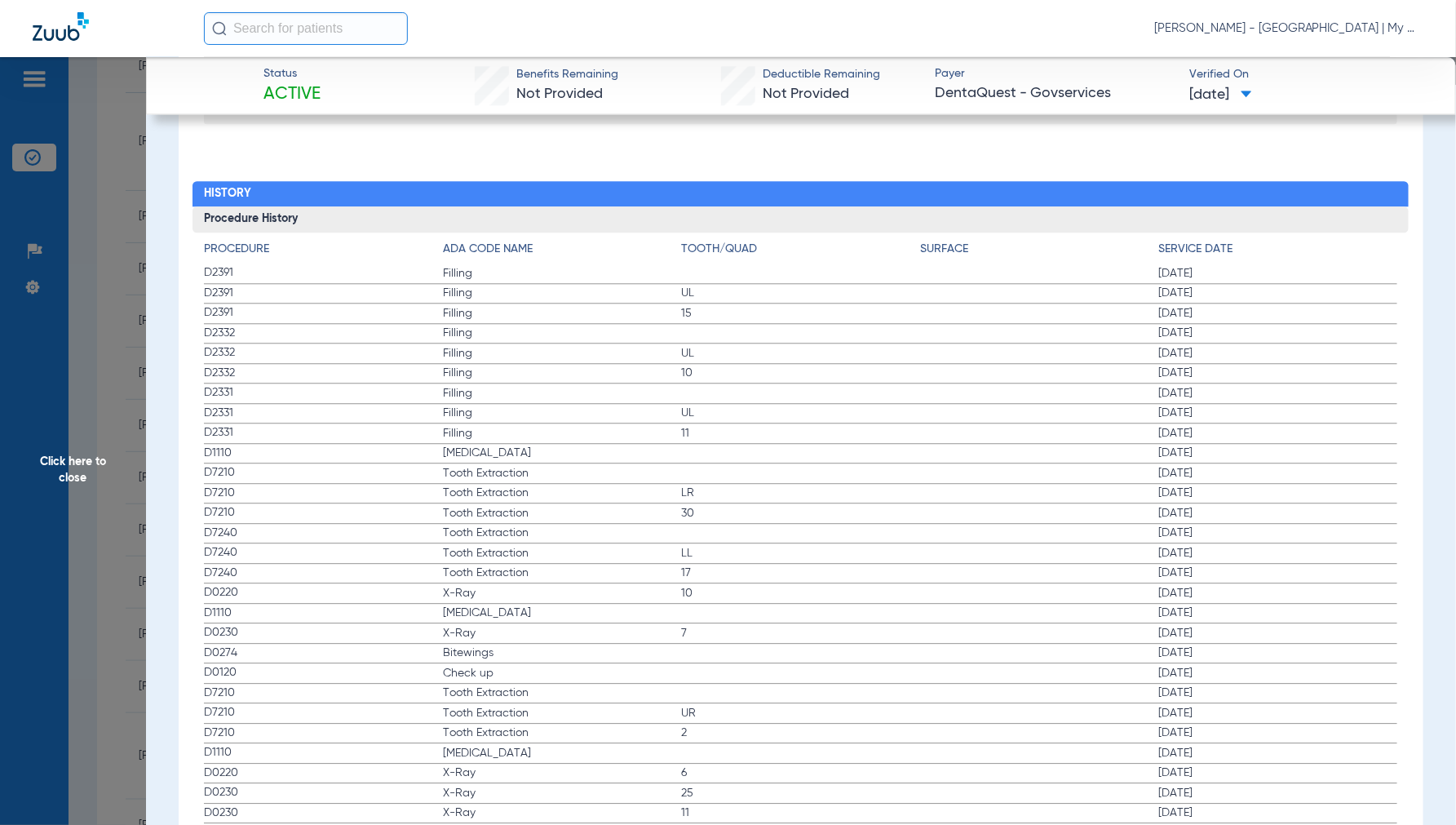
click at [75, 475] on span "Click here to close" at bounding box center [73, 469] width 146 height 825
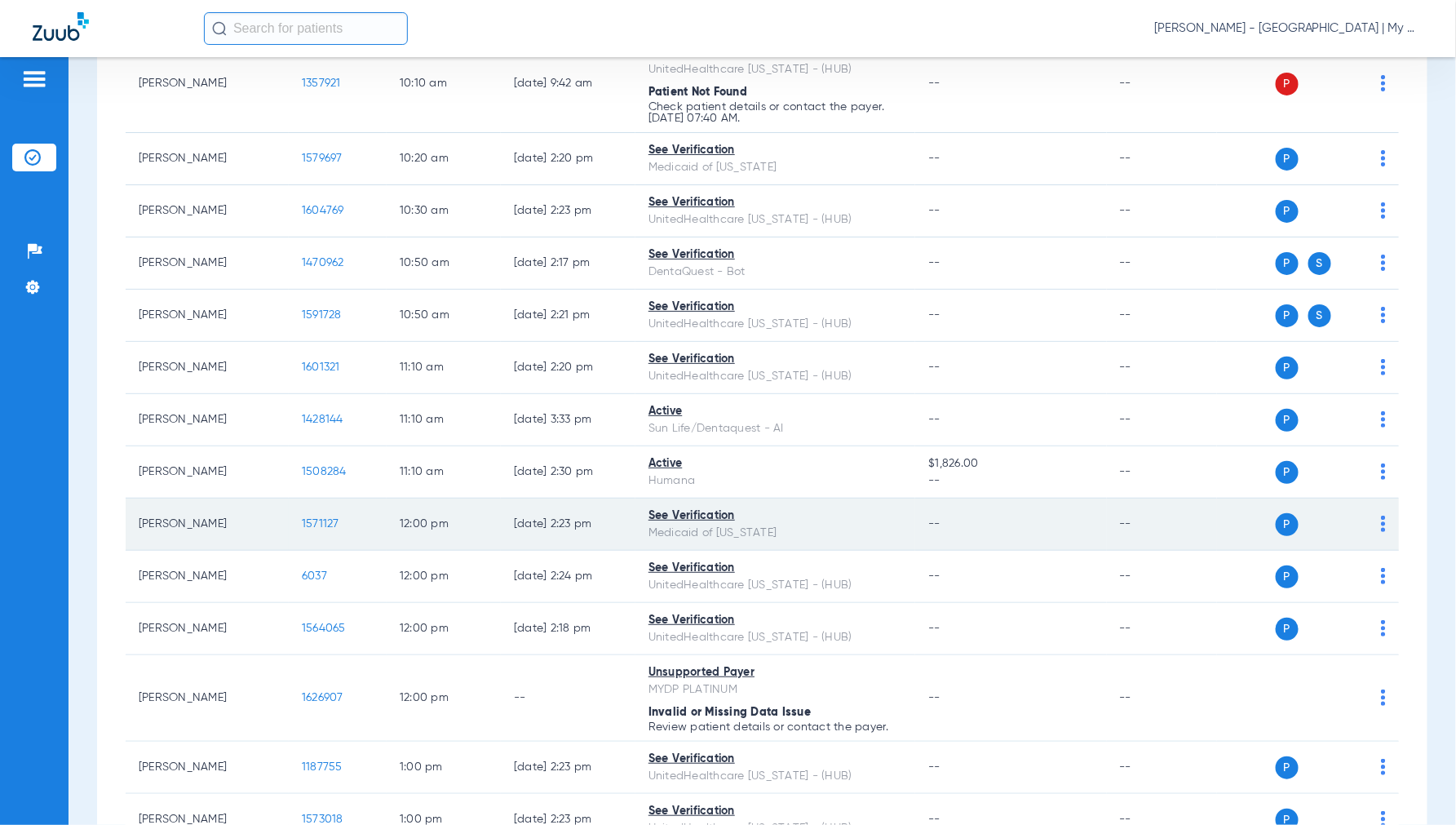
scroll to position [634, 0]
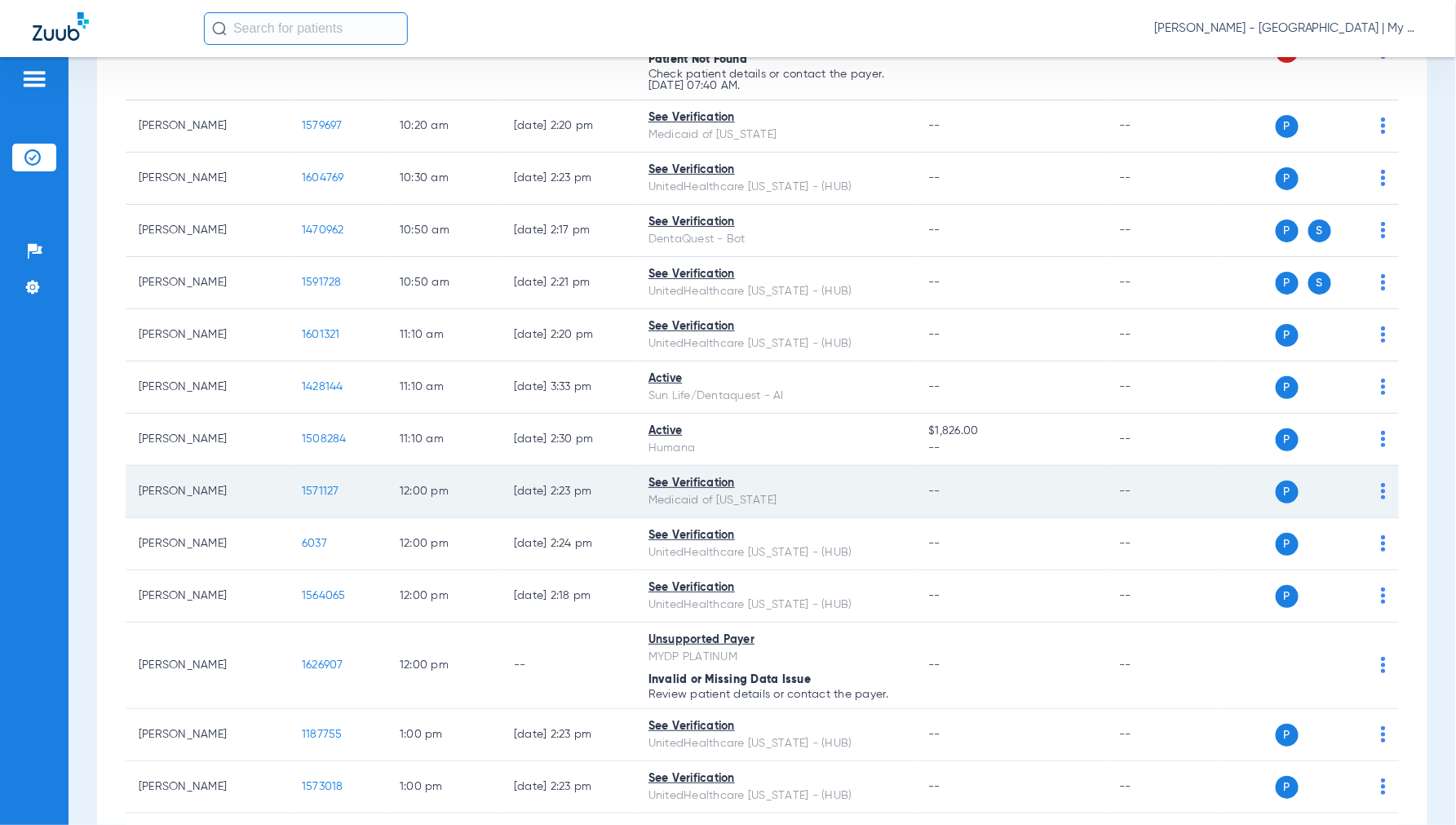
click at [303, 487] on span "1571127" at bounding box center [320, 491] width 38 height 11
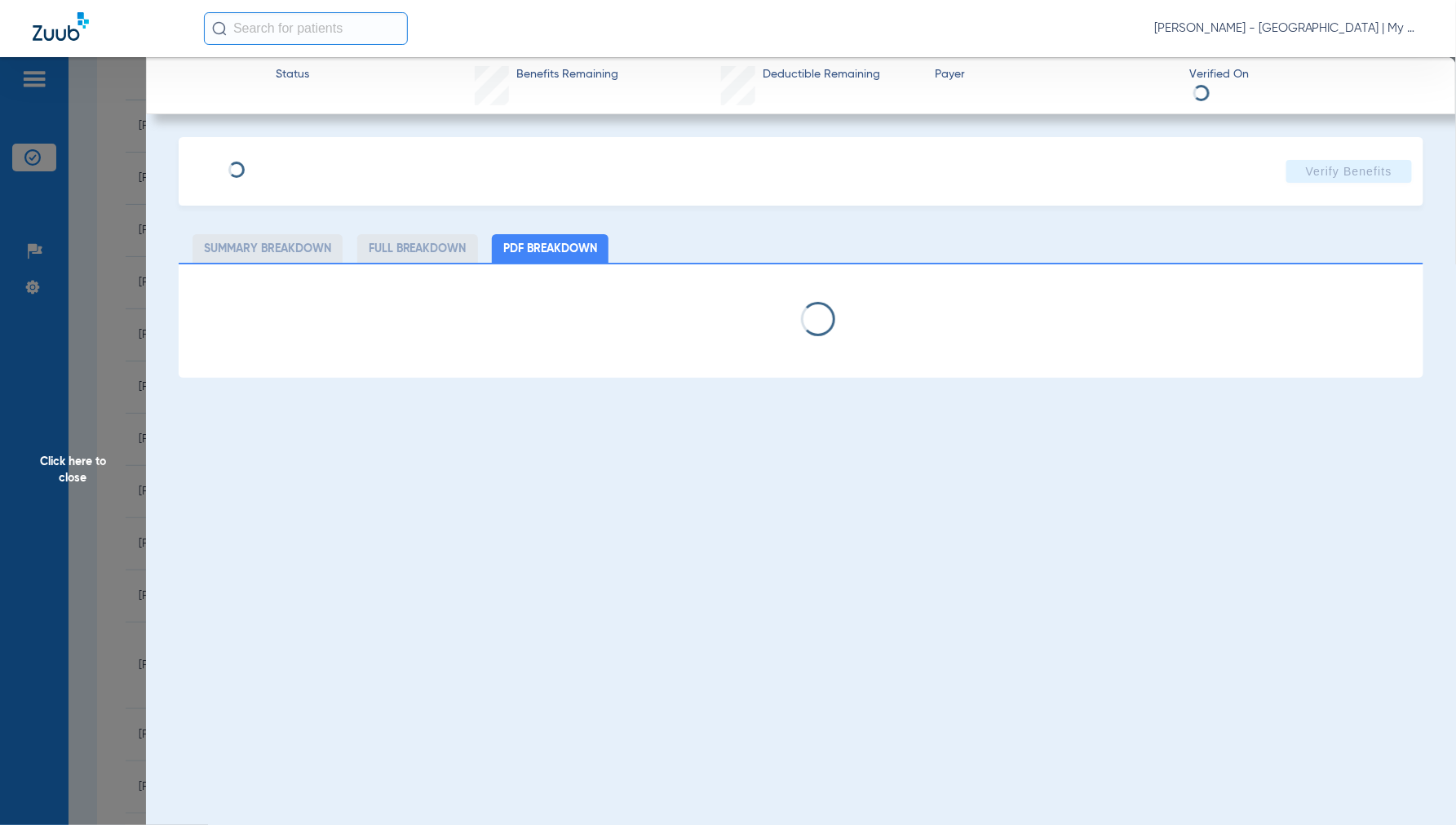
select select "page-width"
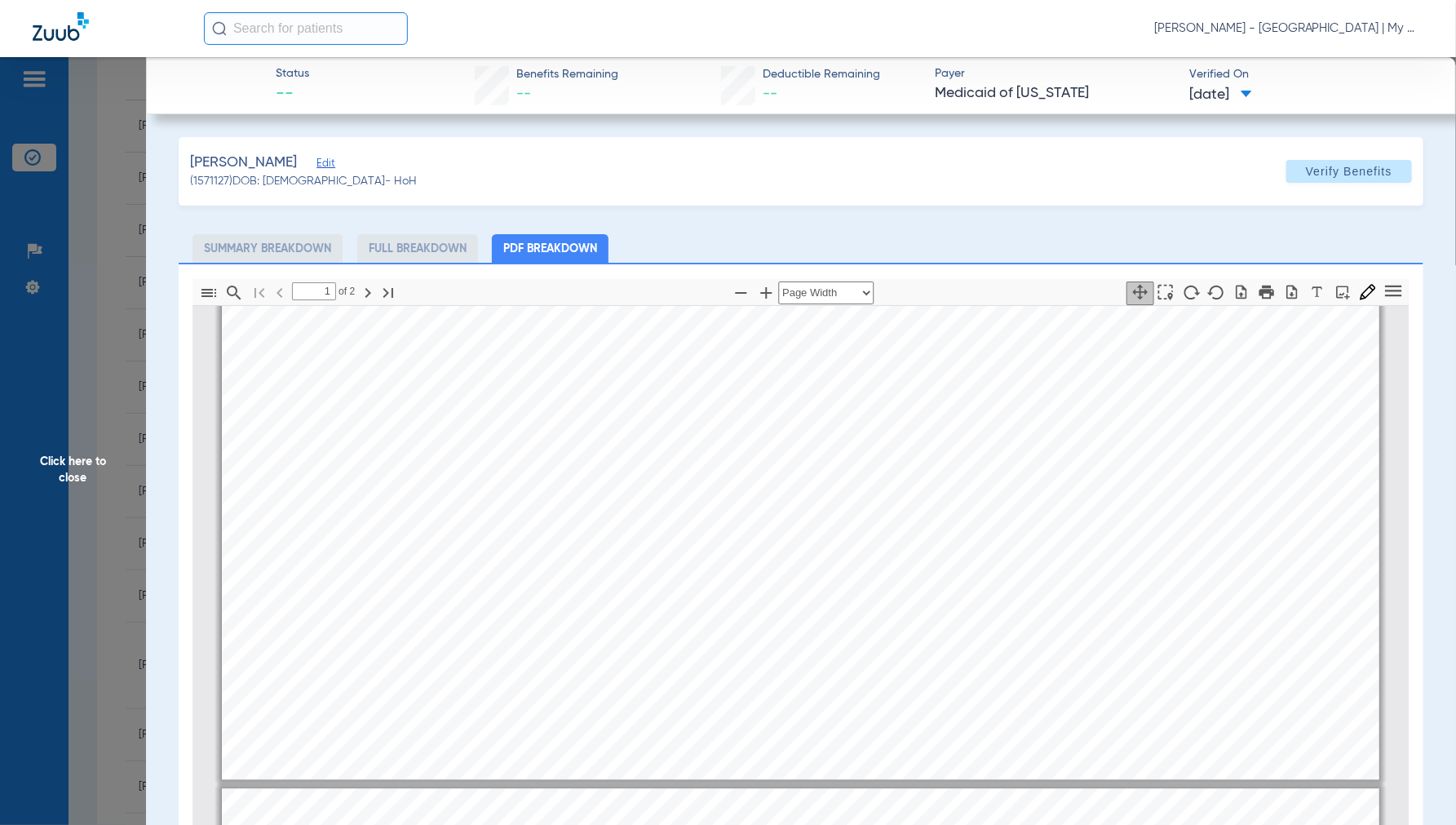
type input "2"
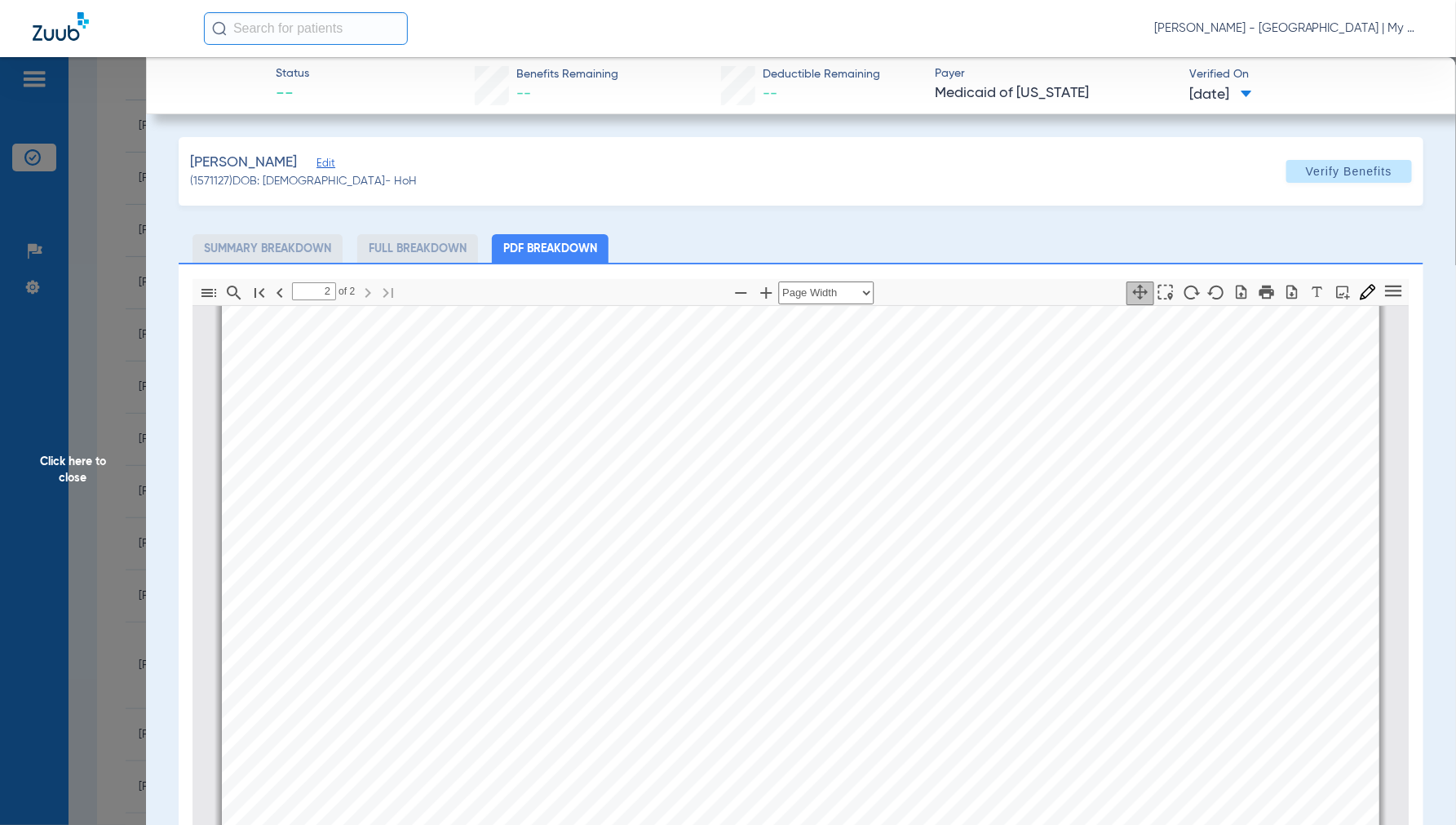
scroll to position [2183, 0]
click at [76, 467] on span "Click here to close" at bounding box center [73, 469] width 146 height 825
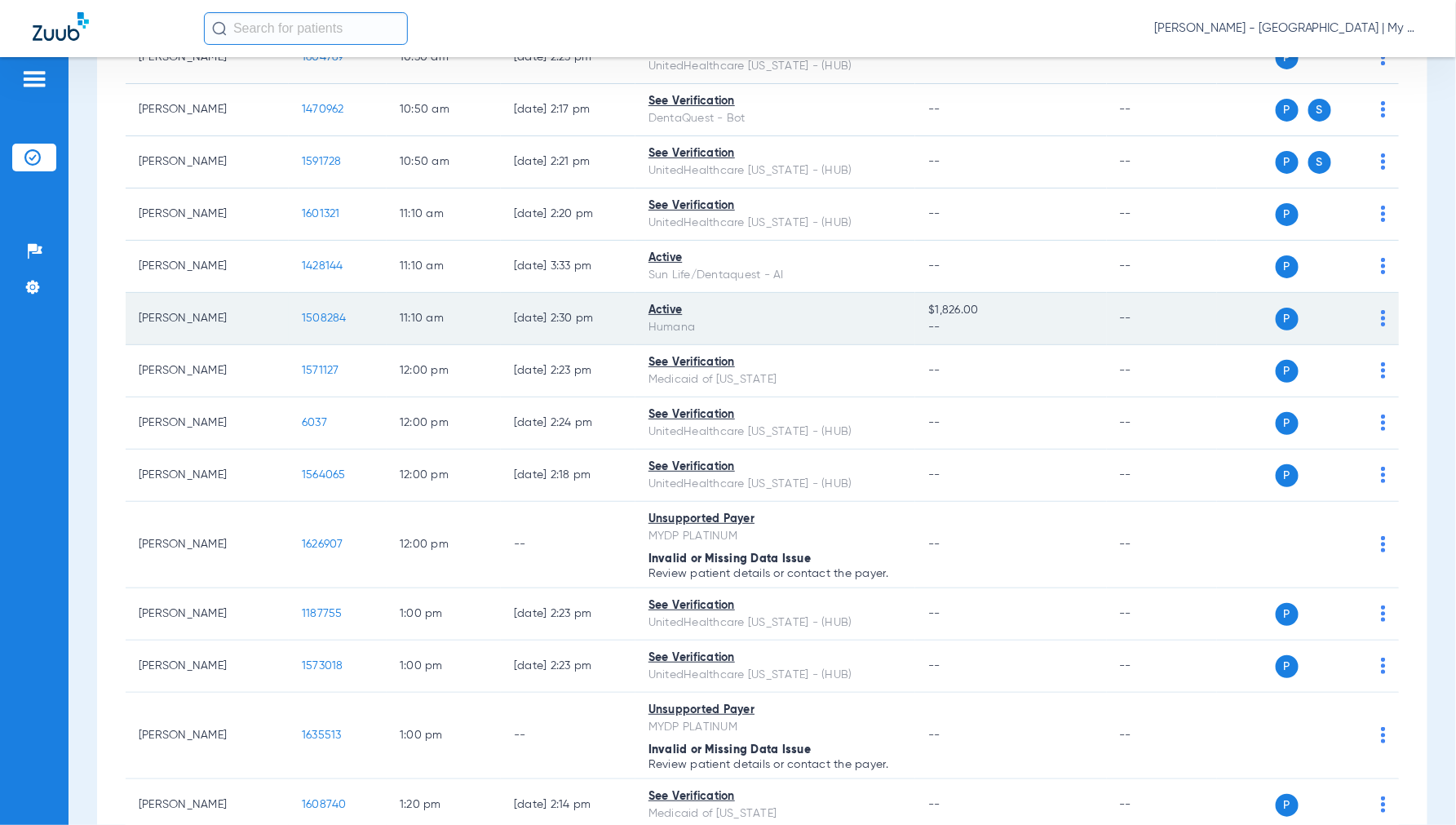
scroll to position [906, 0]
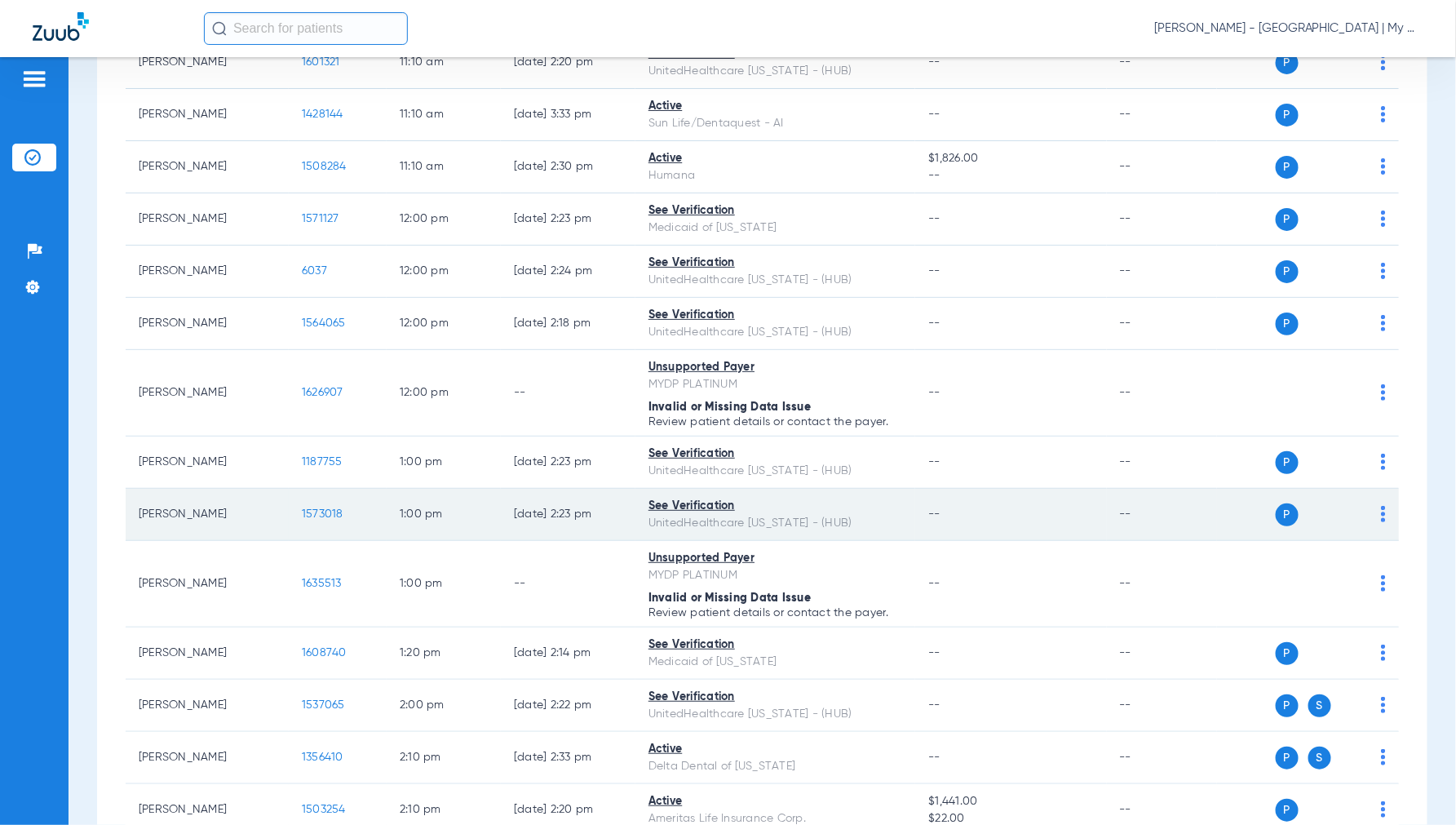
click at [332, 506] on td "1573018" at bounding box center [337, 514] width 98 height 52
click at [315, 520] on span "1573018" at bounding box center [322, 513] width 42 height 11
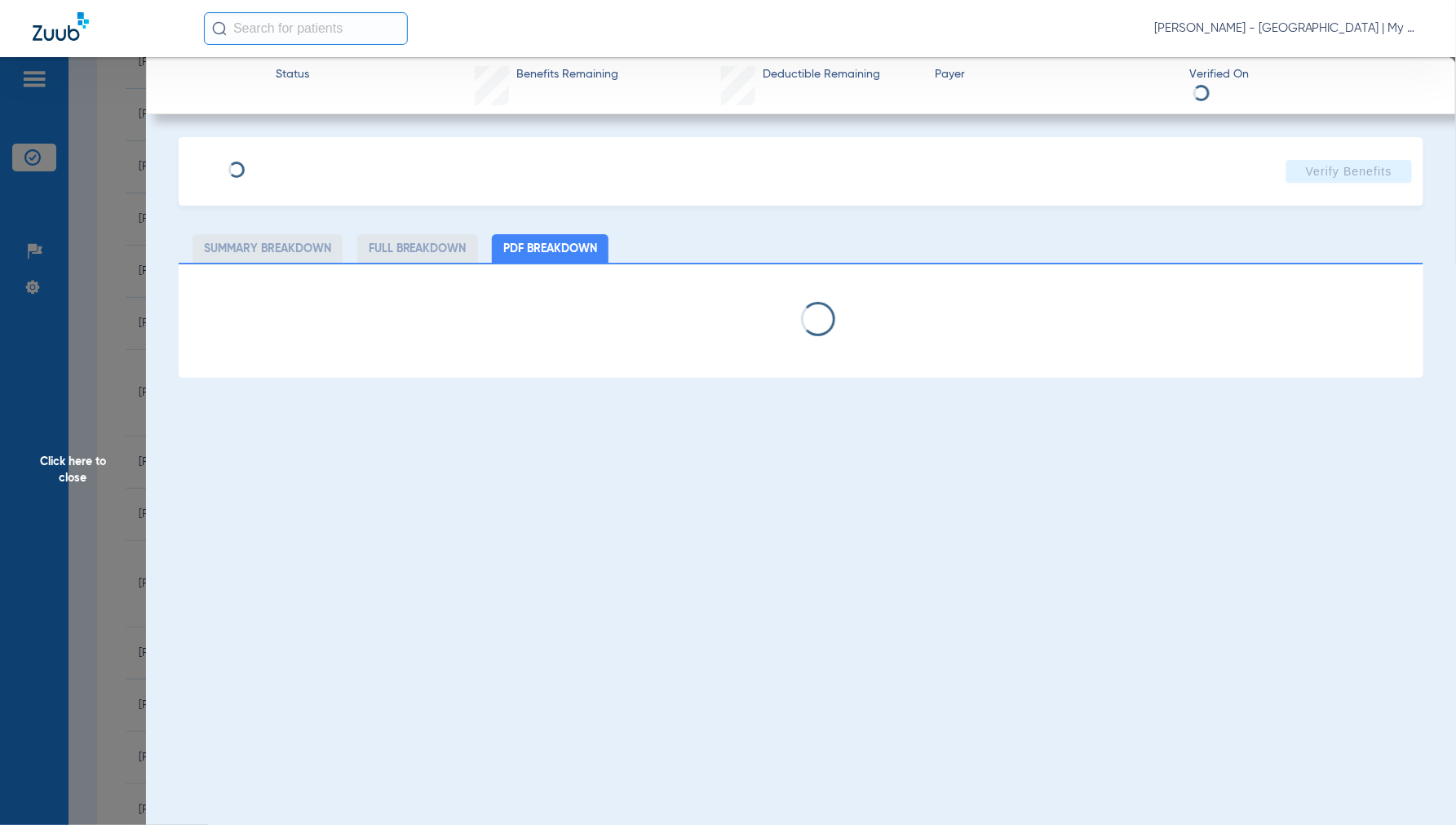
select select "page-width"
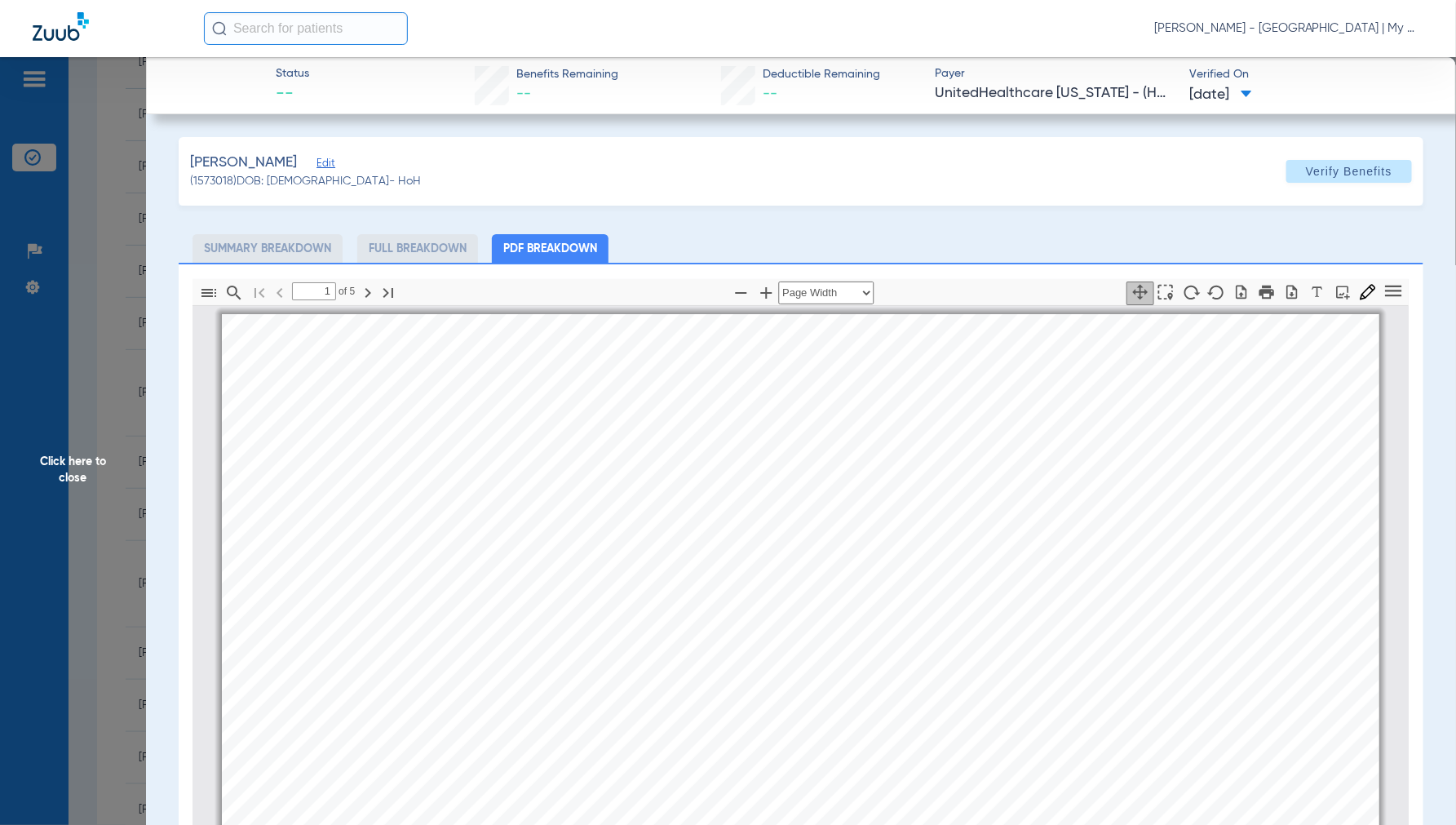
scroll to position [9, 0]
type input "4"
click at [85, 461] on span "Click here to close" at bounding box center [73, 469] width 146 height 825
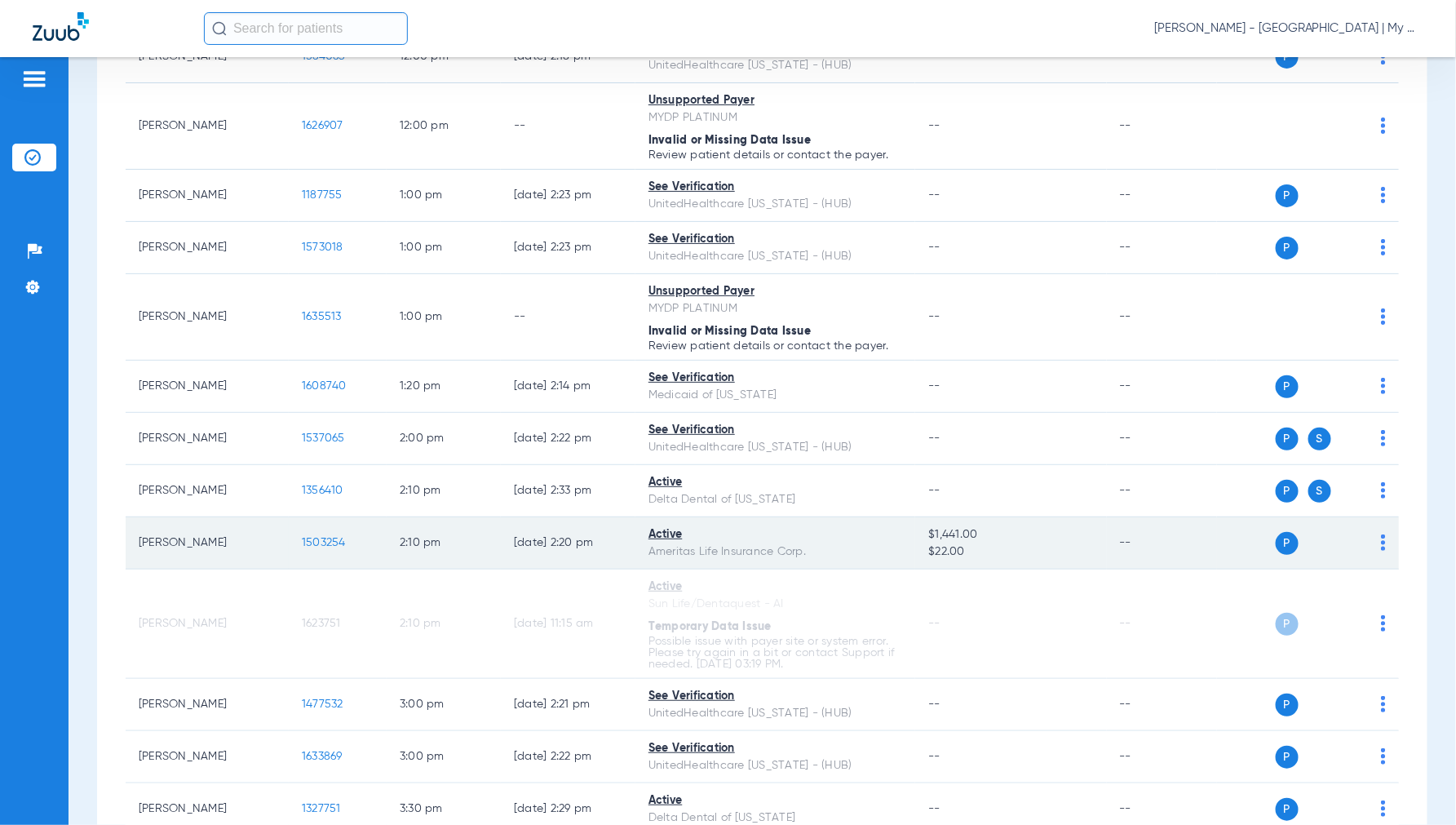
scroll to position [1178, 0]
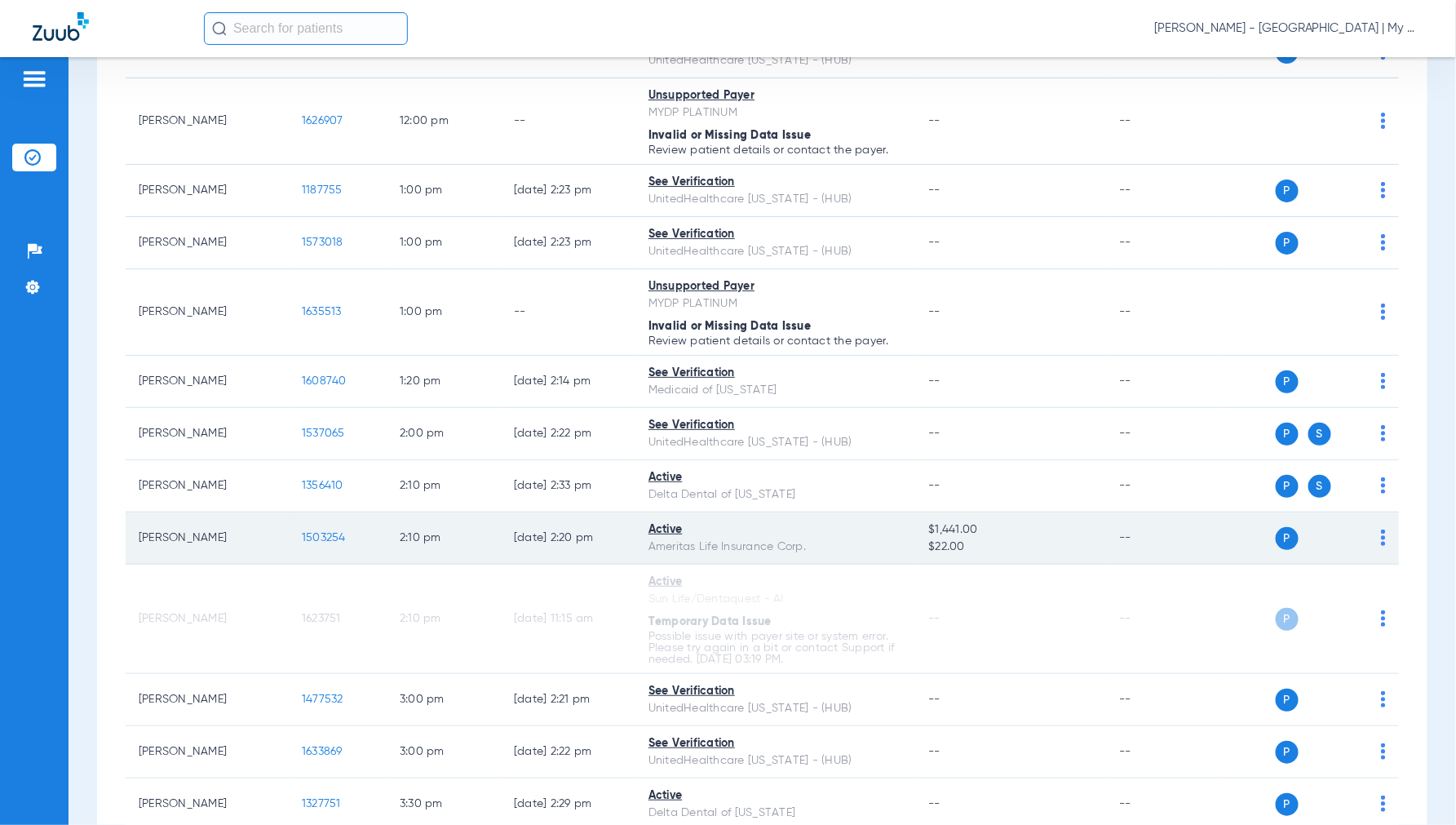
click at [325, 534] on span "1503254" at bounding box center [323, 537] width 44 height 11
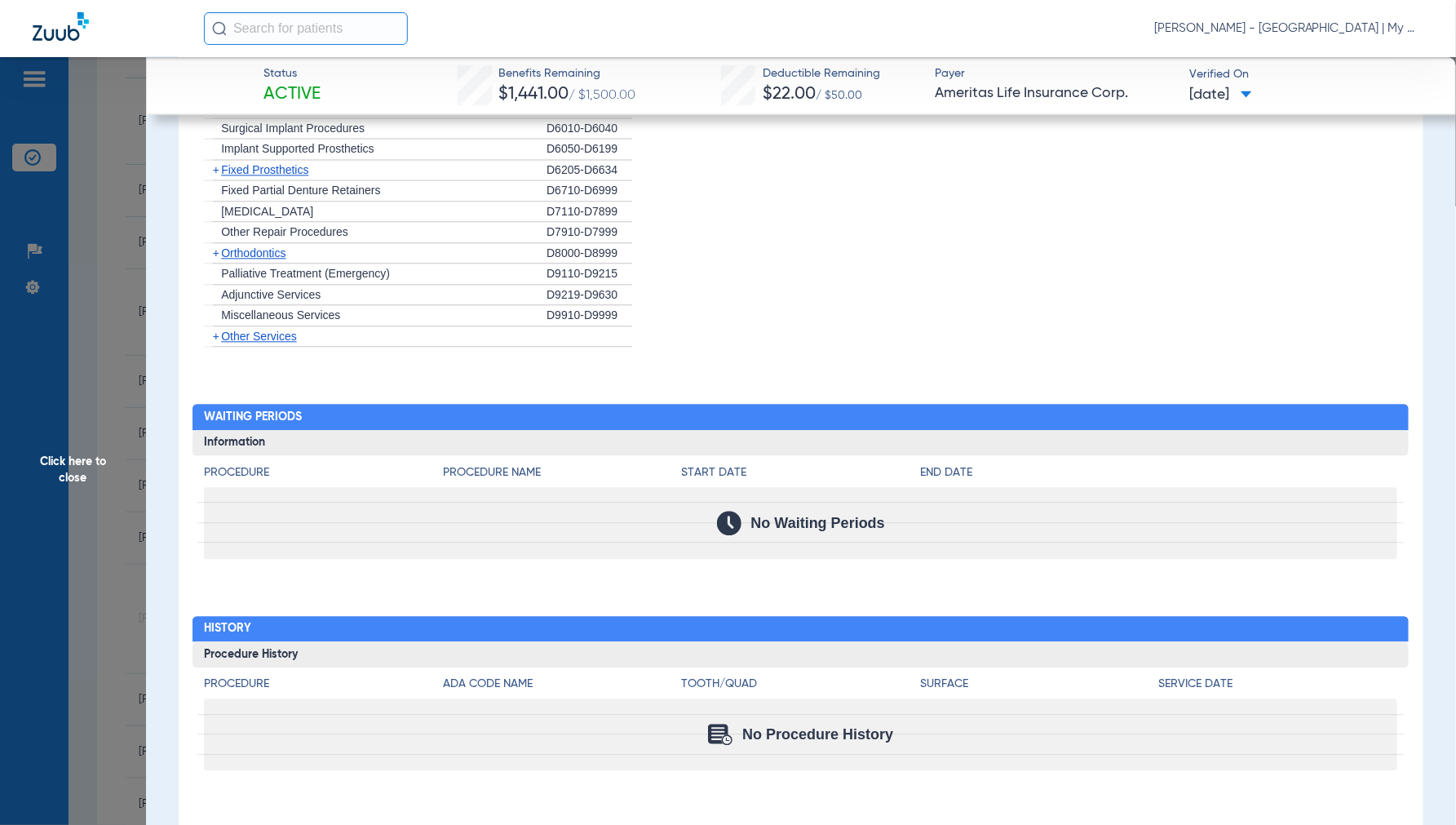
scroll to position [1528, 0]
click at [78, 459] on span "Click here to close" at bounding box center [73, 469] width 146 height 825
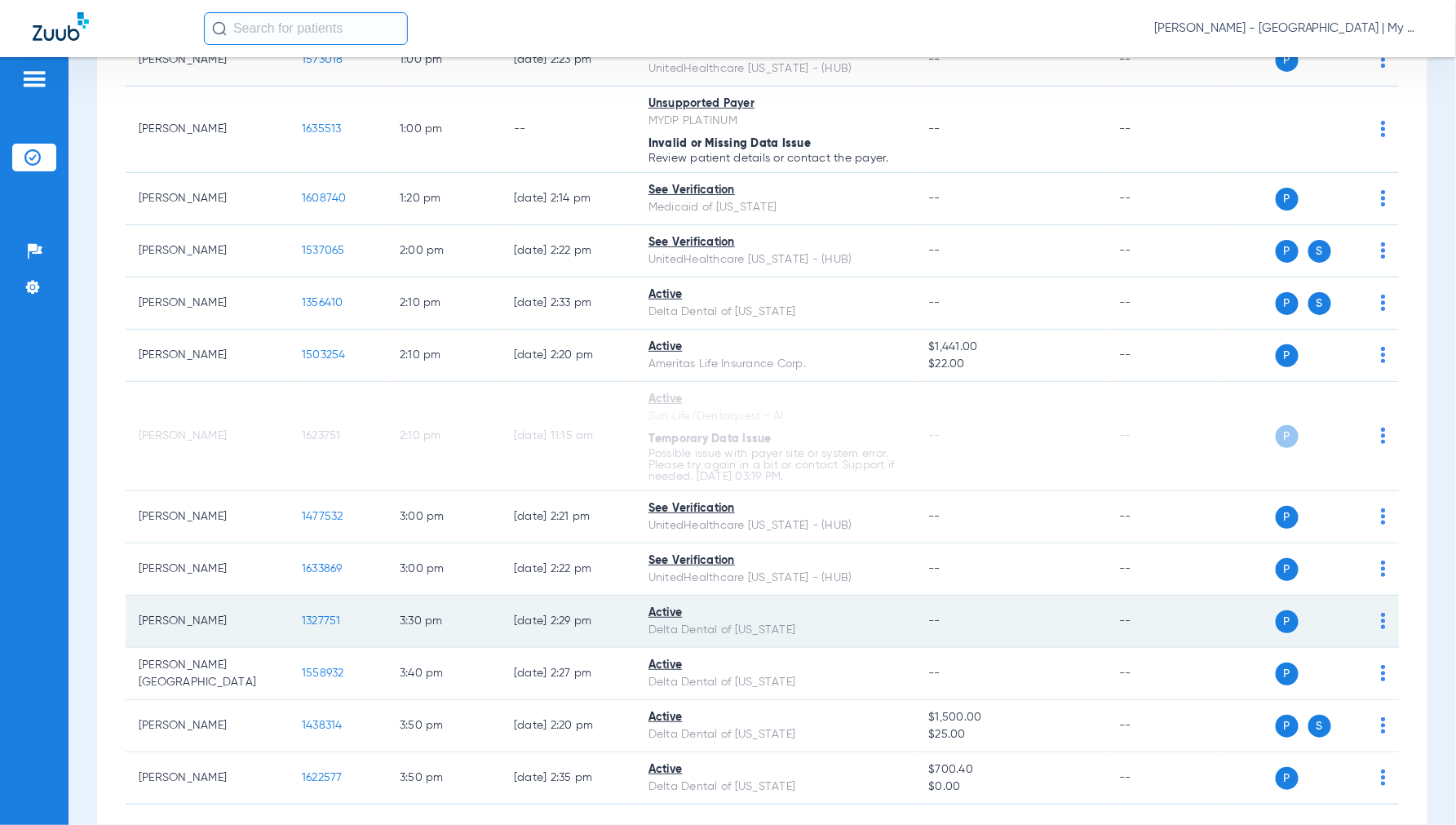
scroll to position [1450, 0]
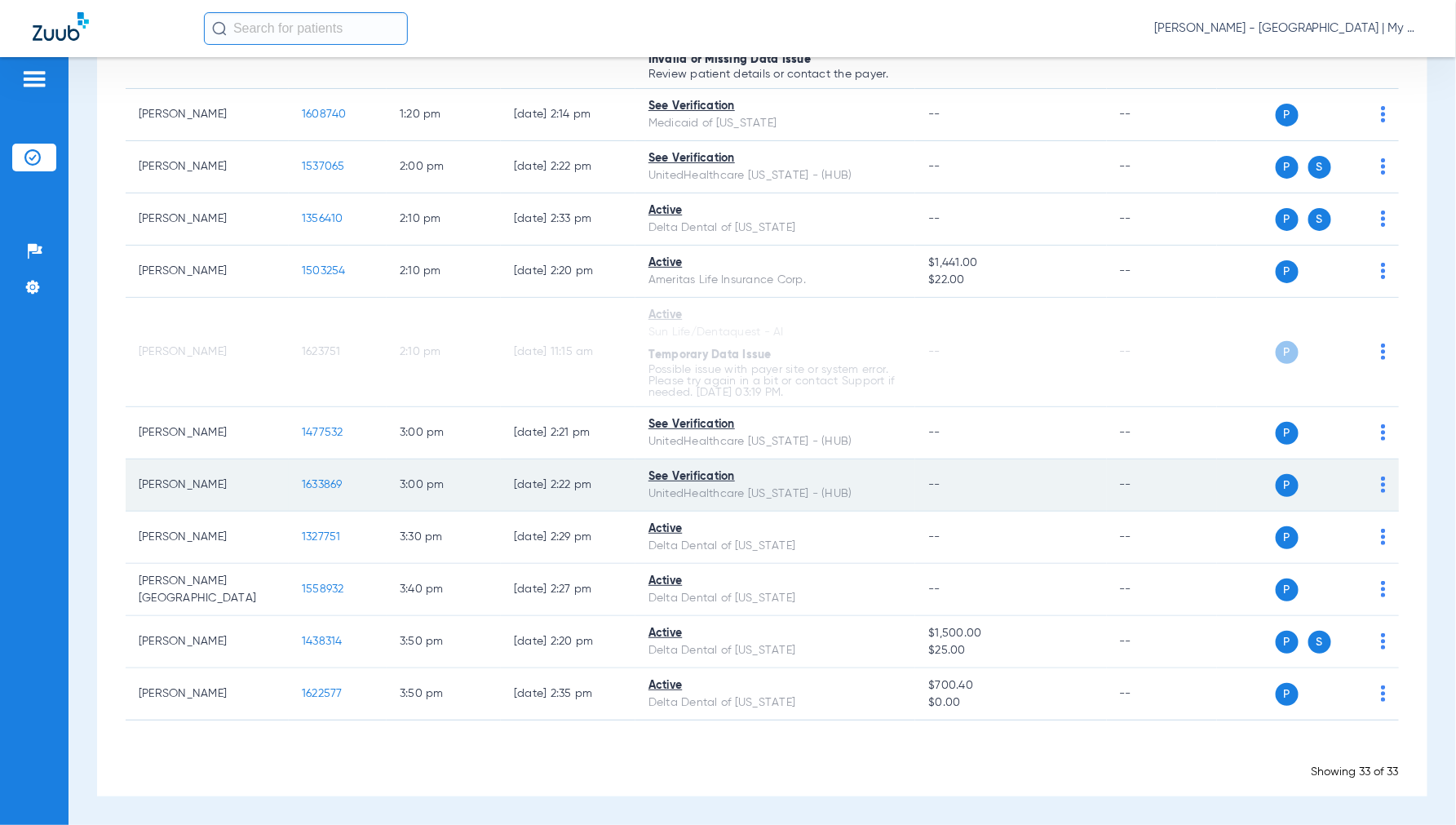
click at [319, 487] on span "1633869" at bounding box center [322, 484] width 41 height 11
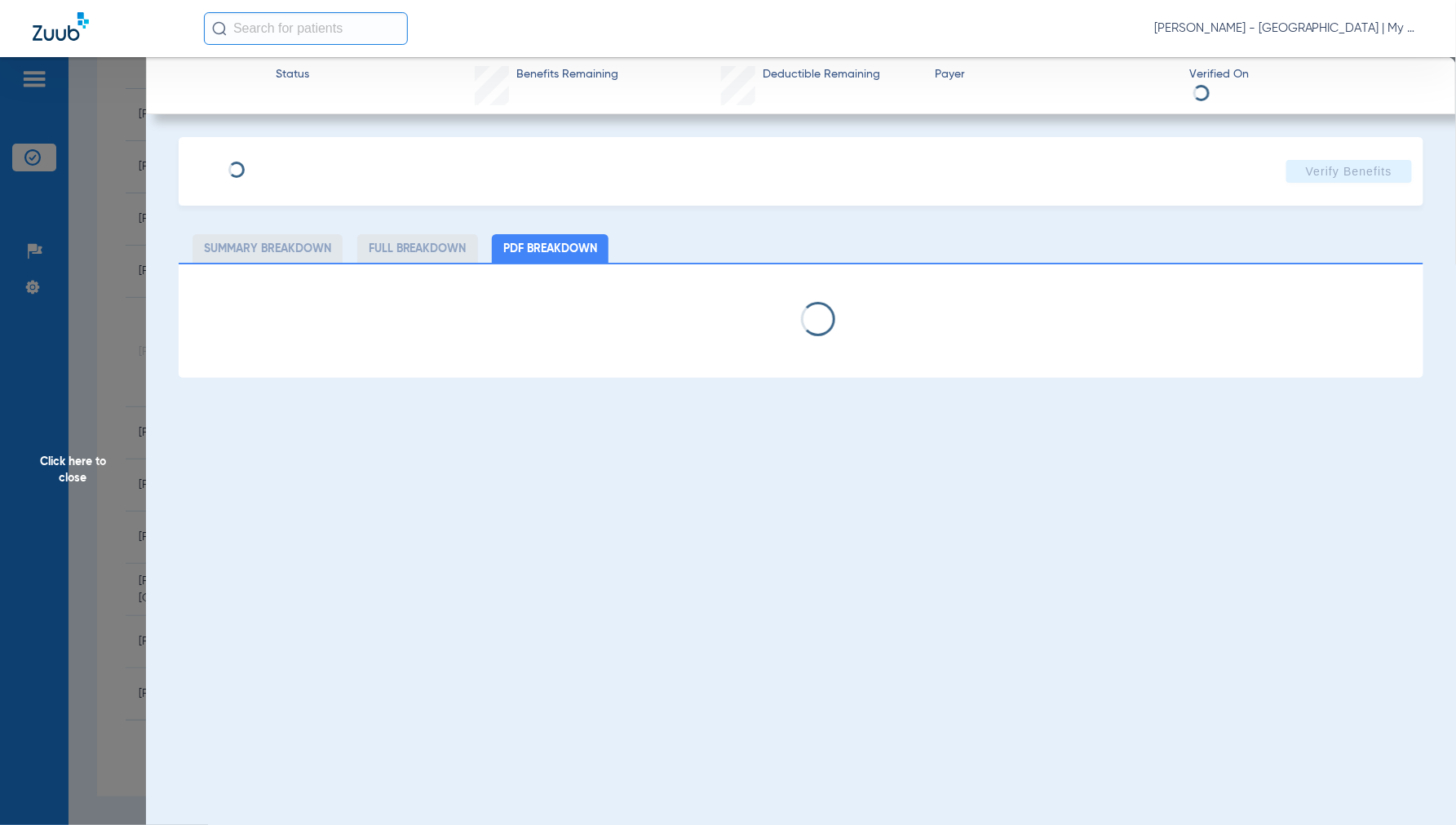
select select "page-width"
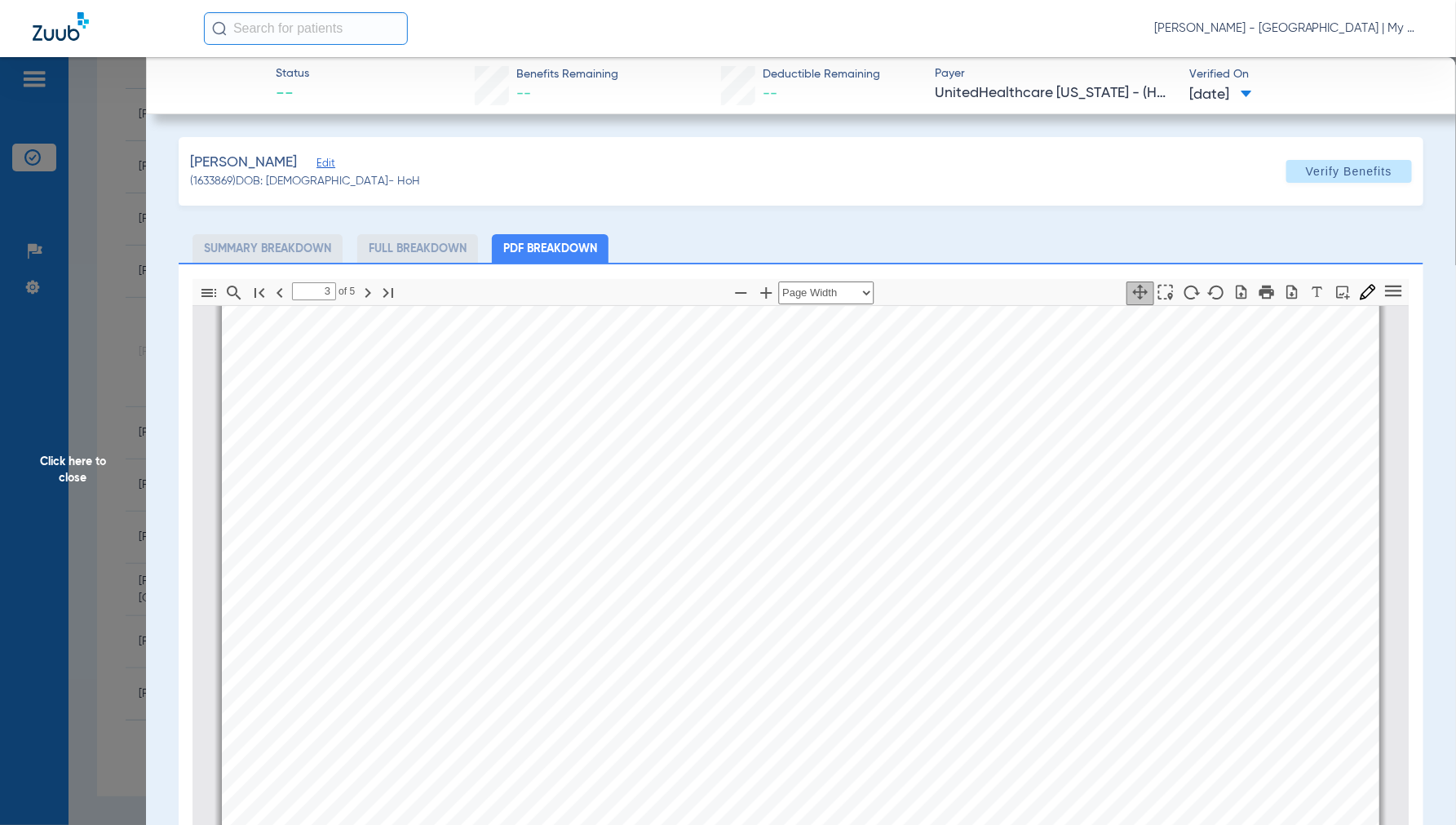
type input "4"
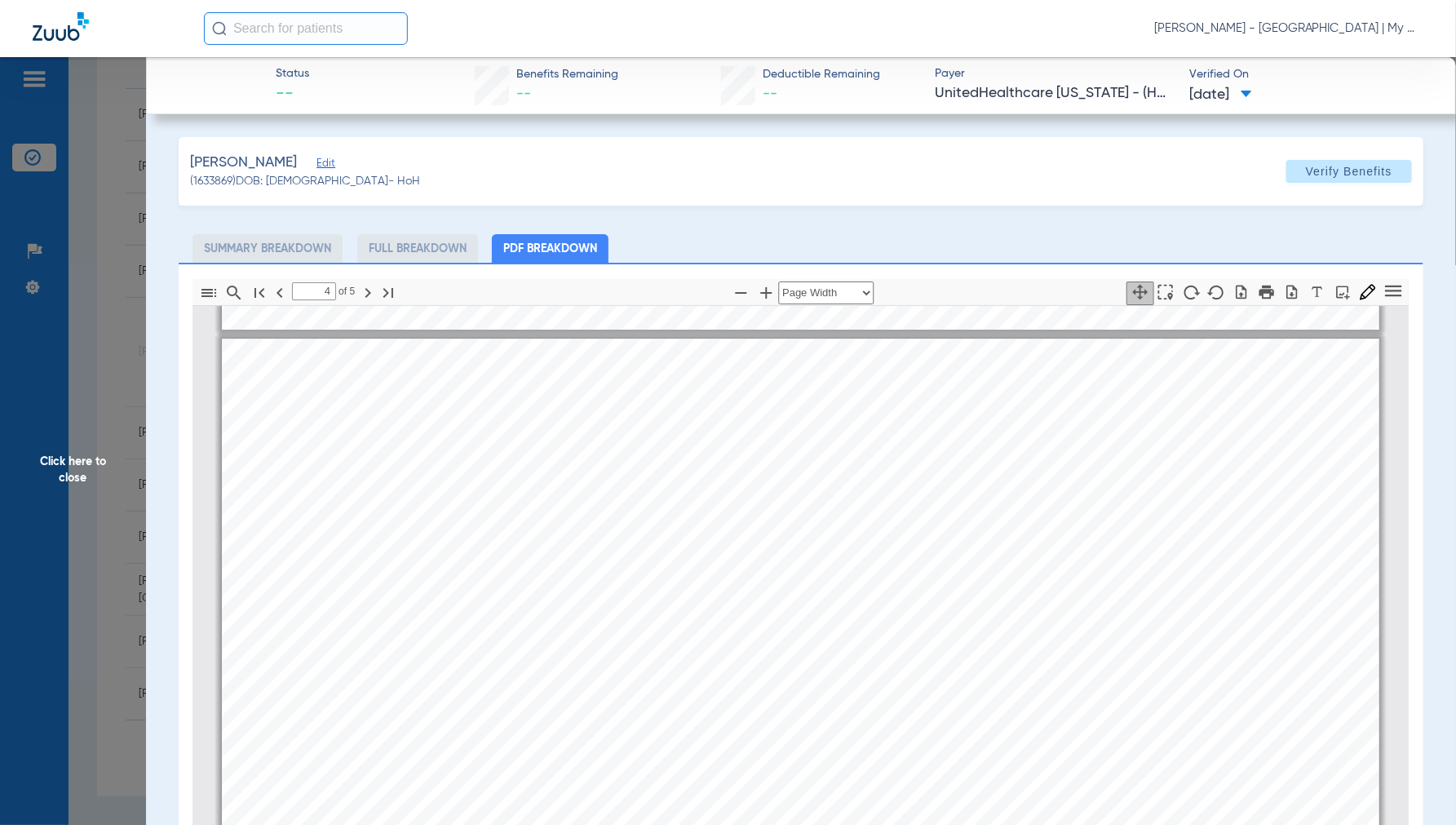
scroll to position [5084, 0]
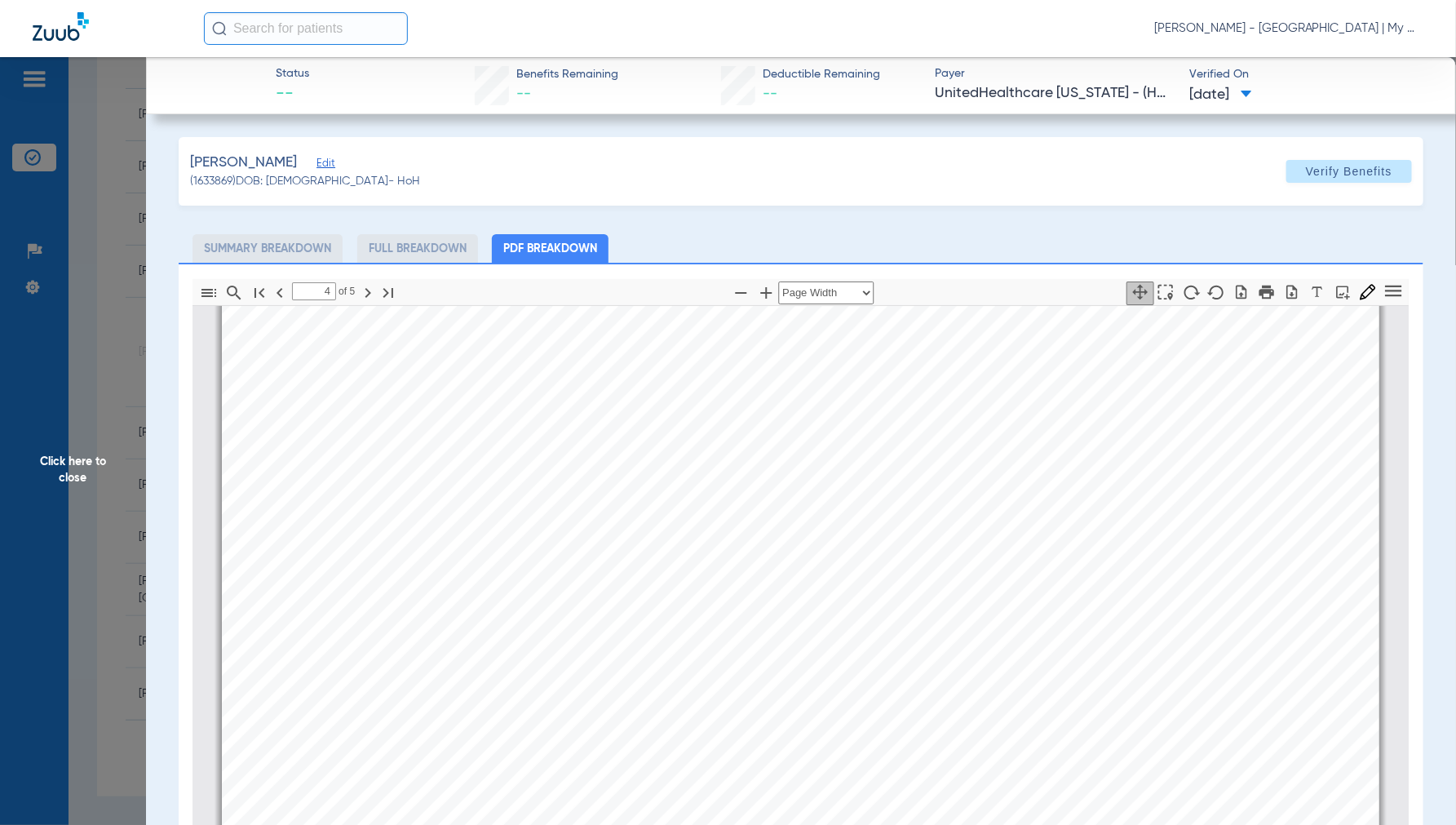
click at [69, 463] on span "Click here to close" at bounding box center [73, 469] width 146 height 825
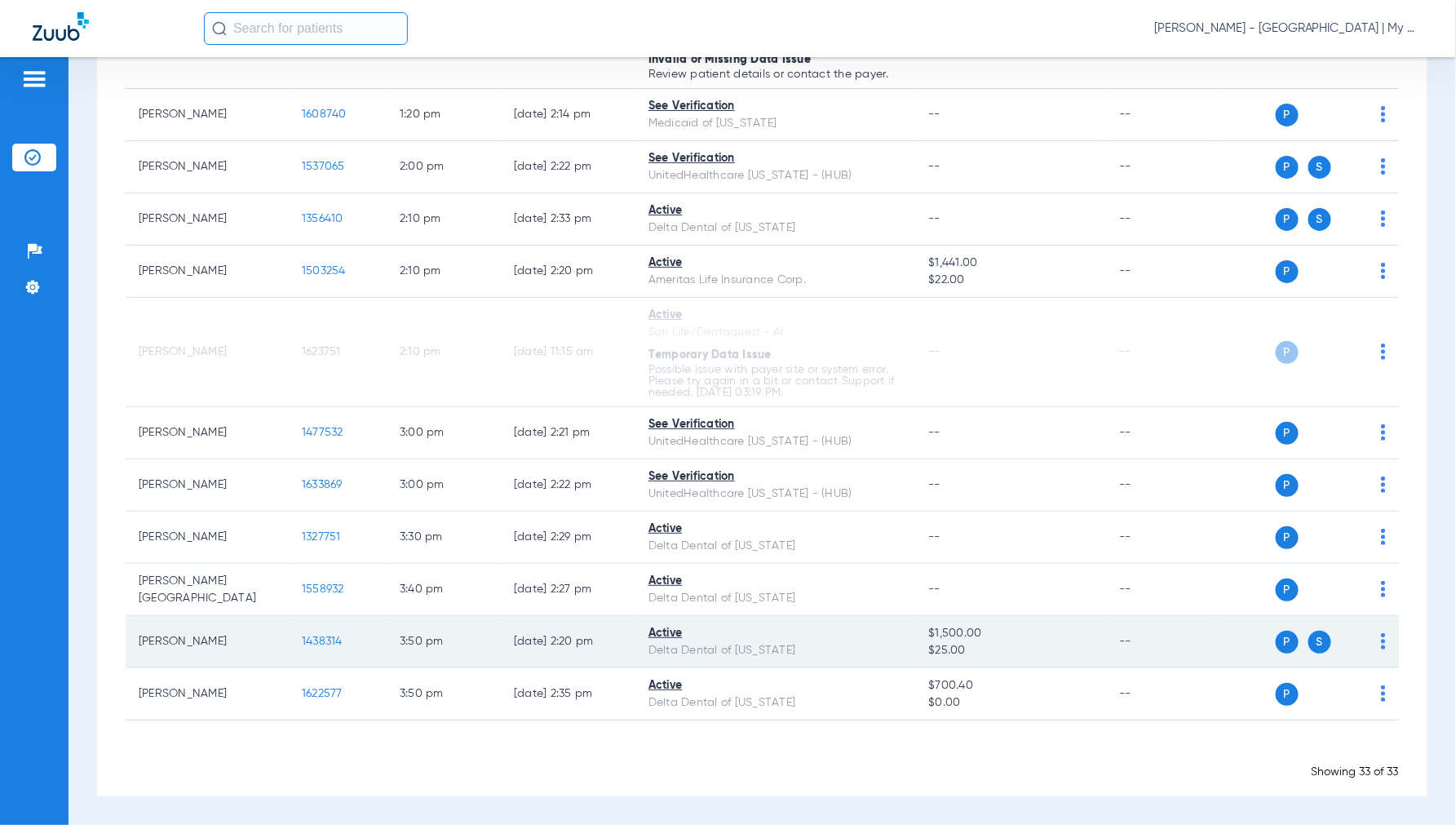
click at [319, 641] on span "1438314" at bounding box center [322, 641] width 41 height 11
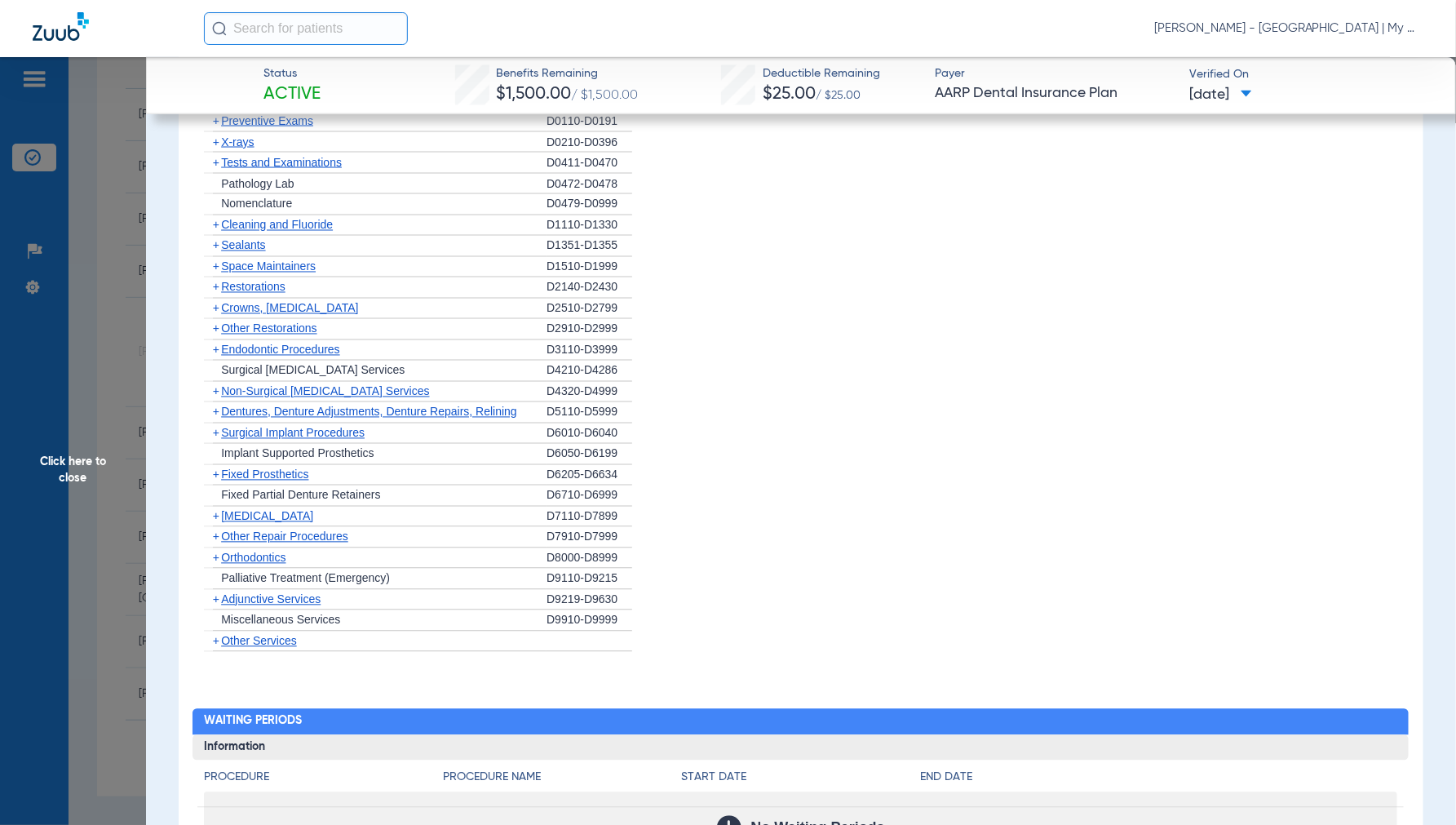
scroll to position [1722, 0]
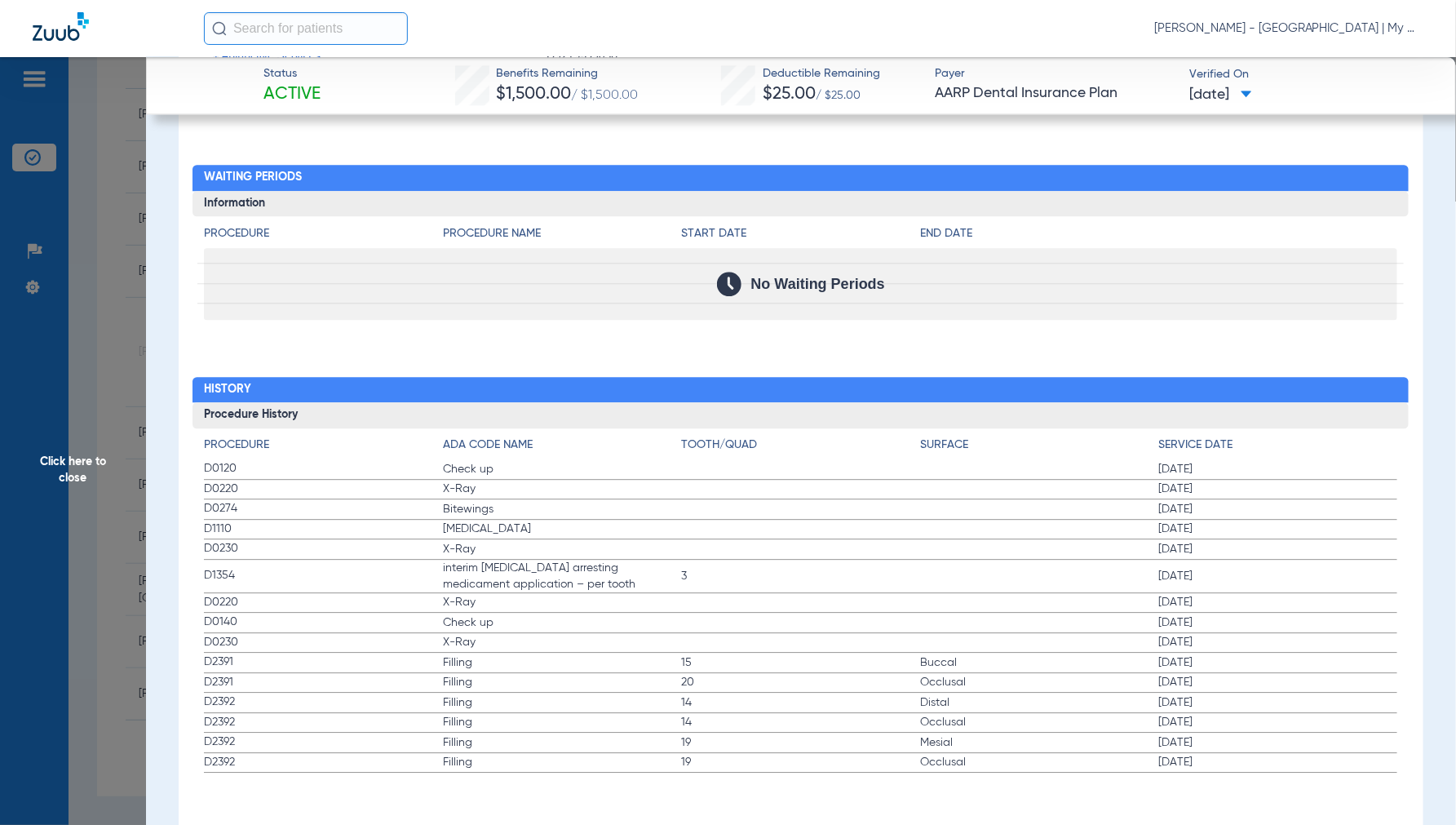
click at [79, 476] on span "Click here to close" at bounding box center [73, 469] width 146 height 825
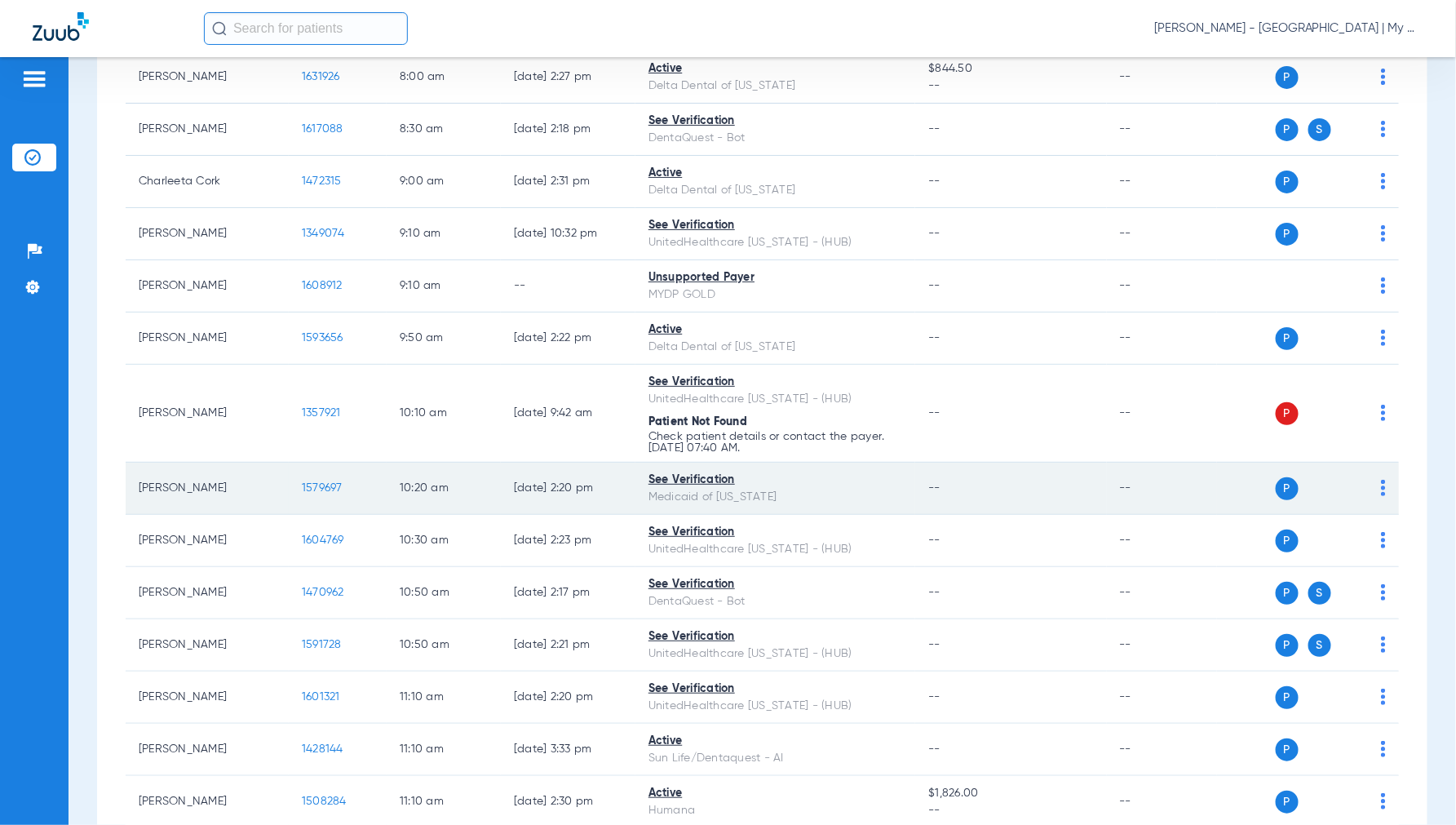
scroll to position [0, 0]
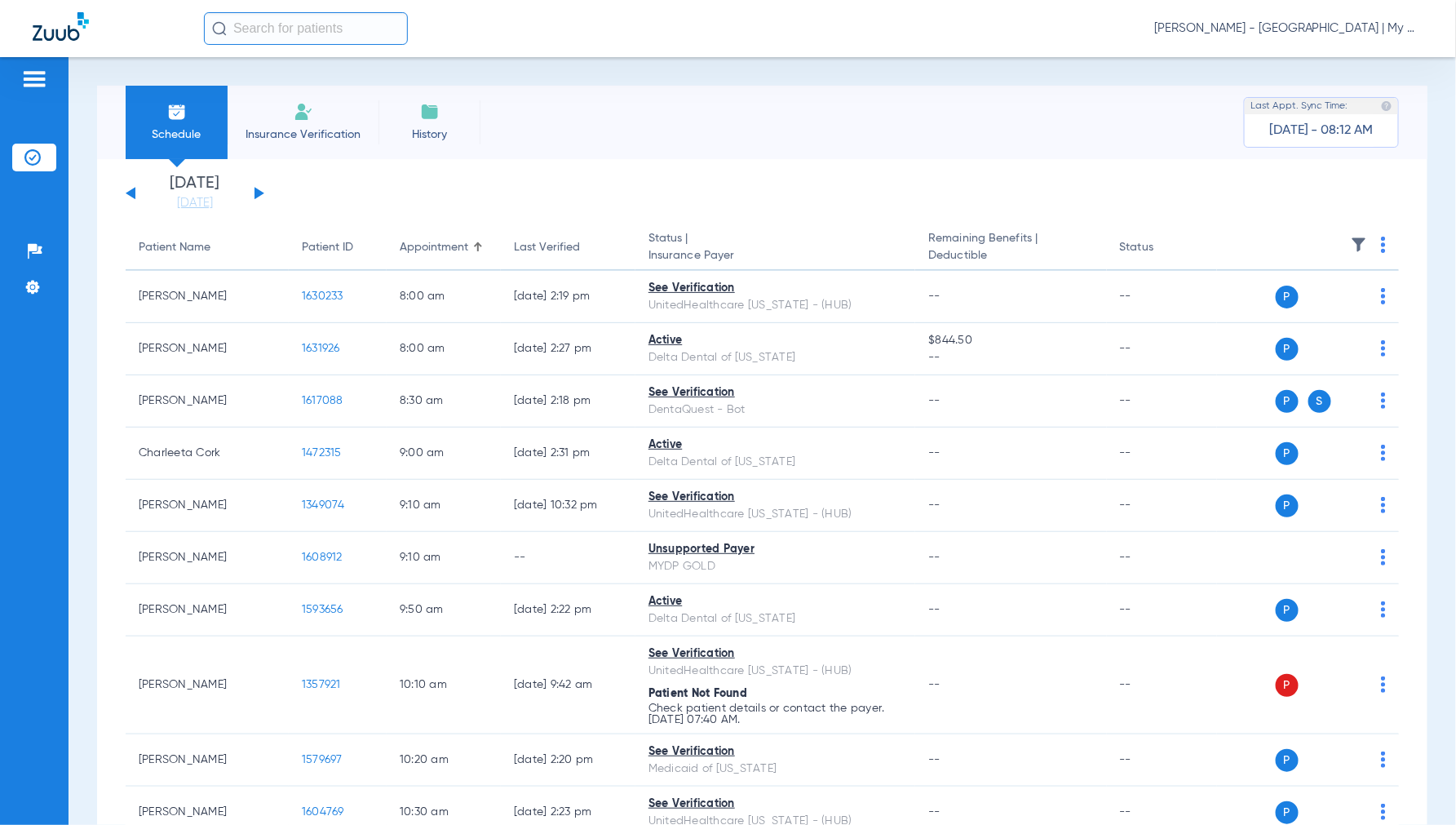
click at [256, 190] on button at bounding box center [259, 193] width 9 height 12
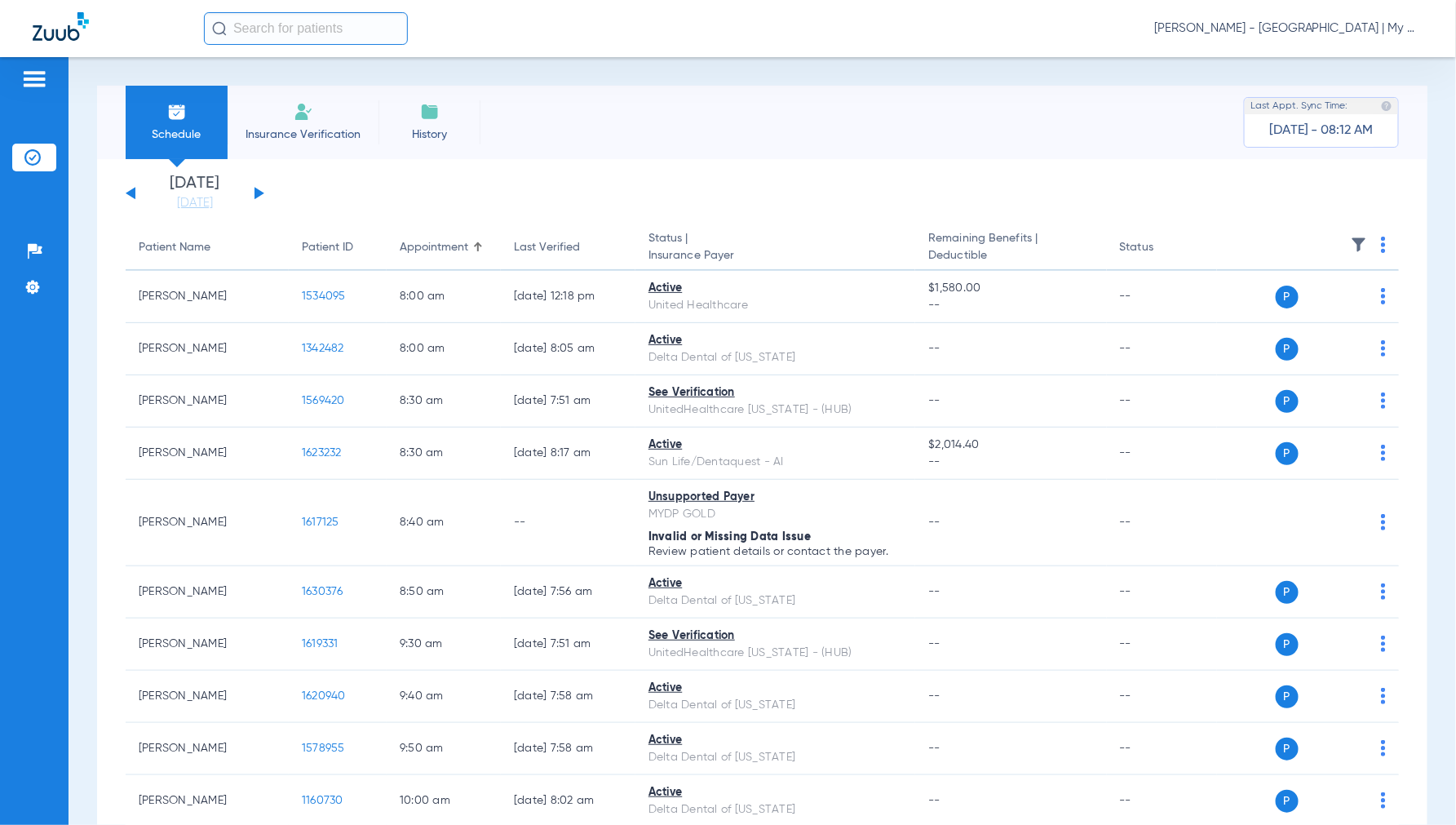
click at [1381, 242] on img at bounding box center [1383, 244] width 5 height 16
click at [1285, 307] on span "Verify All" at bounding box center [1307, 308] width 102 height 11
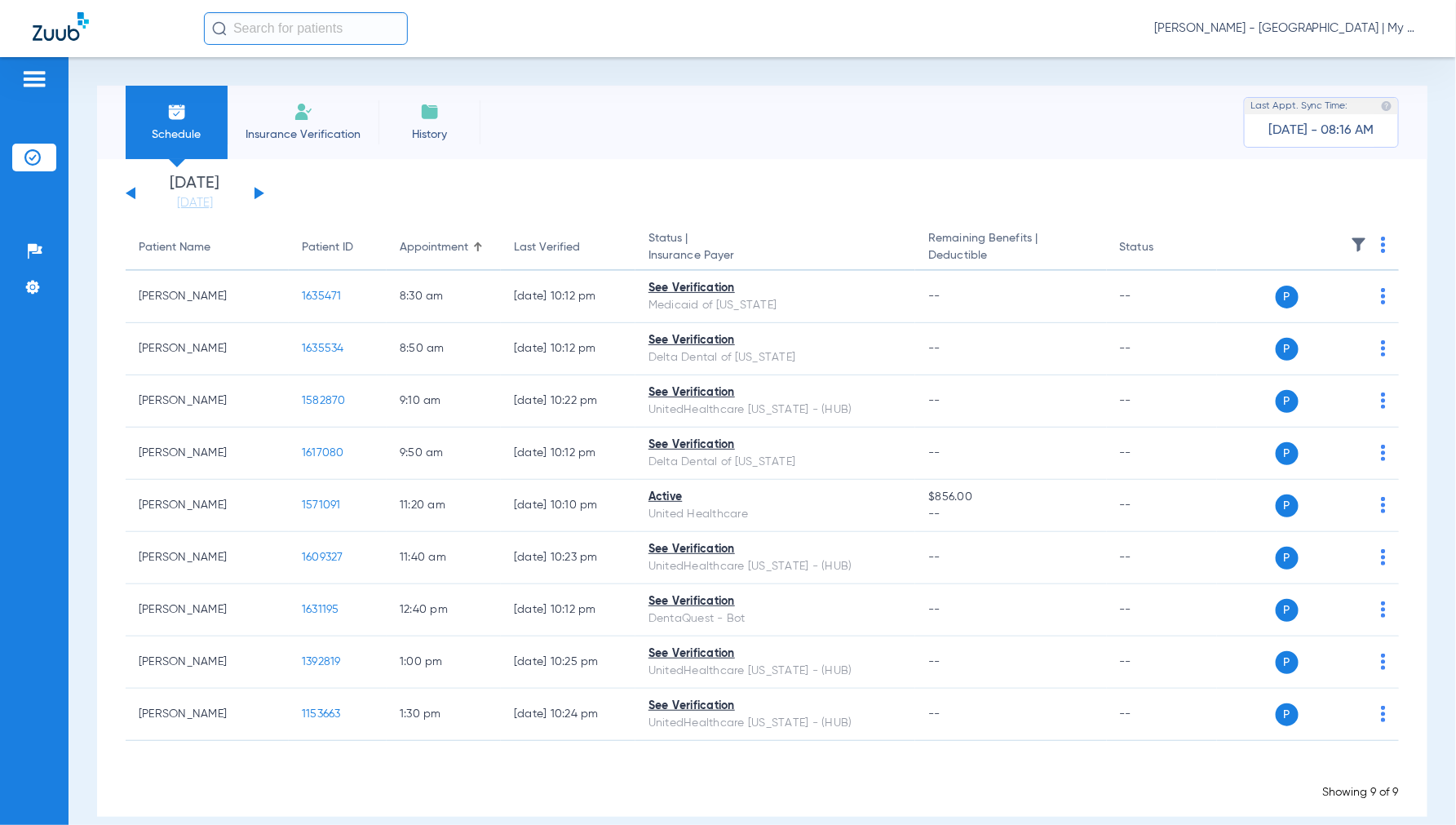
click at [1285, 29] on span "[PERSON_NAME] - [GEOGRAPHIC_DATA] | My Community Dental Centers" at bounding box center [1288, 28] width 269 height 16
click at [1340, 62] on span "Account Selection" at bounding box center [1362, 57] width 92 height 11
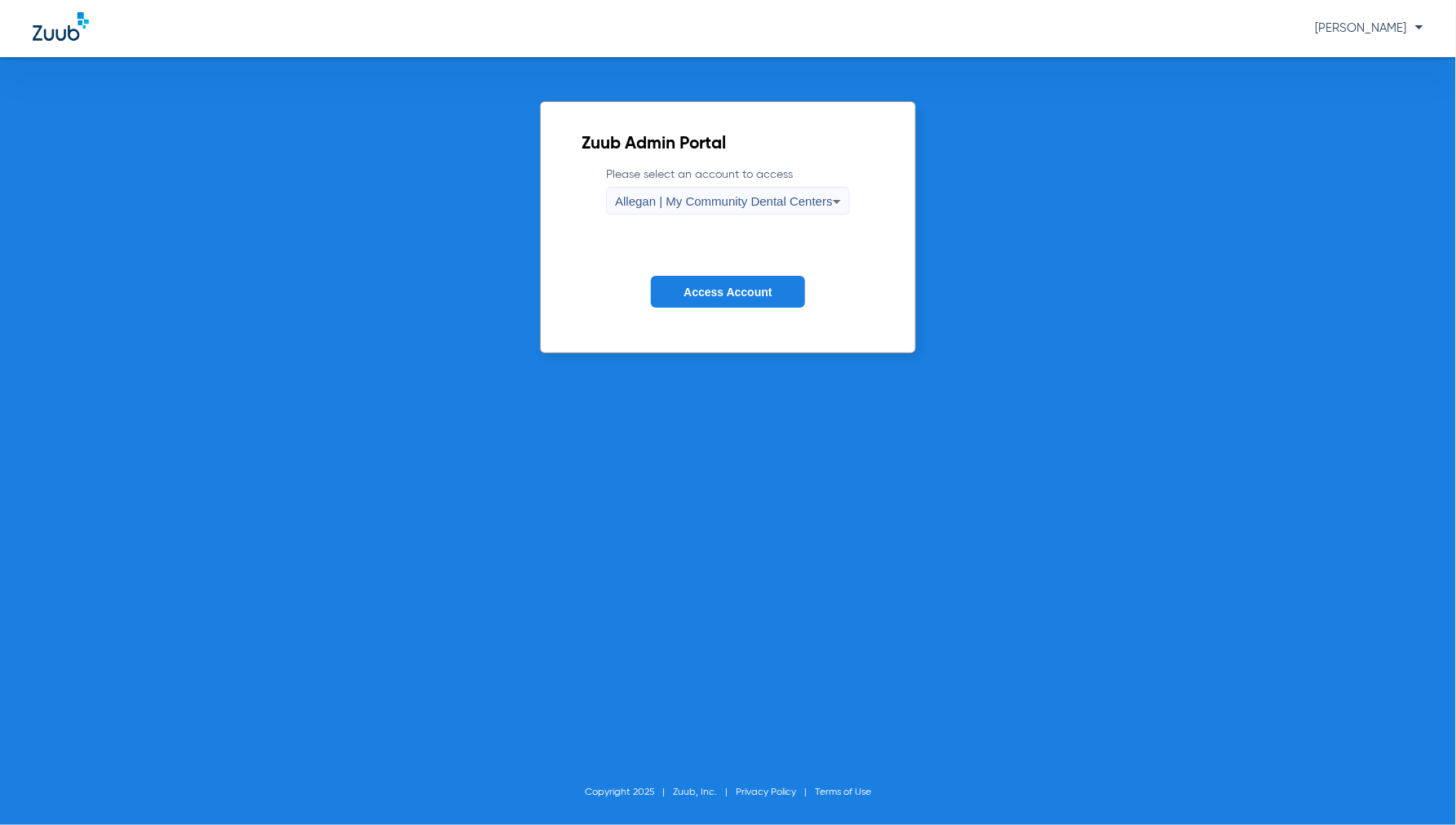
click at [752, 207] on div "Allegan | My Community Dental Centers" at bounding box center [724, 201] width 218 height 27
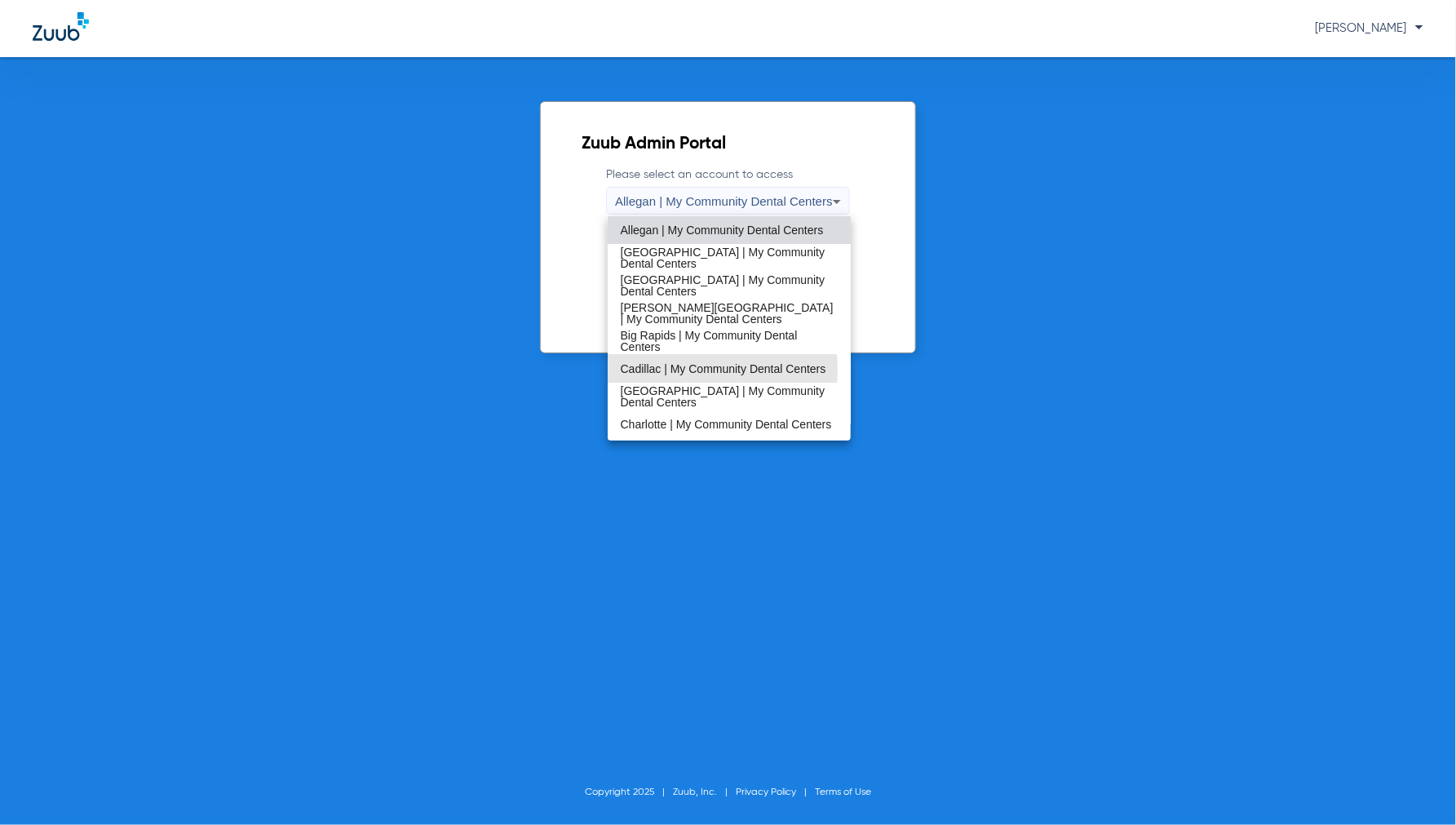
drag, startPoint x: 651, startPoint y: 370, endPoint x: 707, endPoint y: 356, distance: 57.7
click at [653, 369] on span "Cadillac | My Community Dental Centers" at bounding box center [724, 368] width 206 height 11
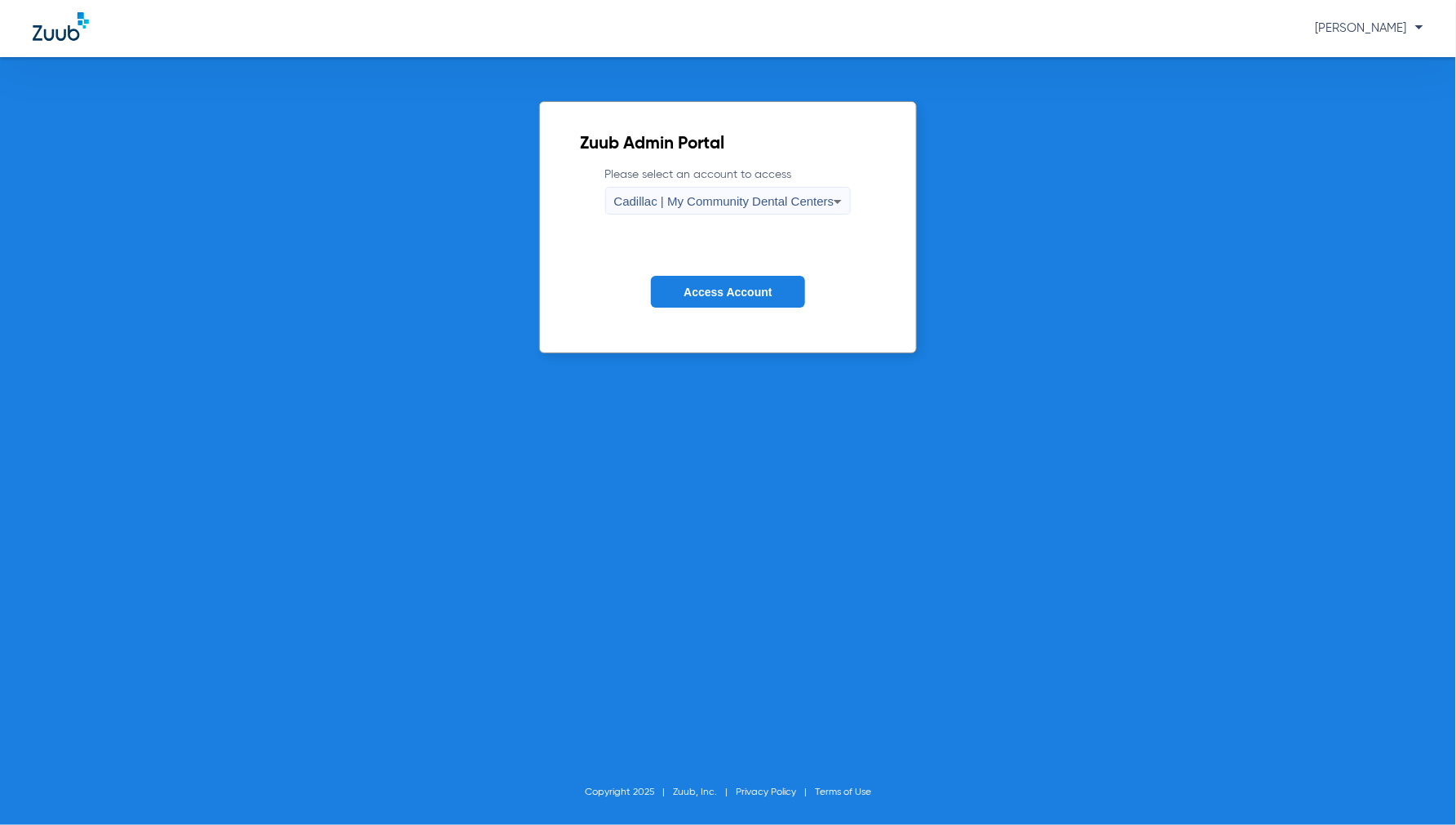
click at [727, 292] on span "Access Account" at bounding box center [727, 291] width 88 height 13
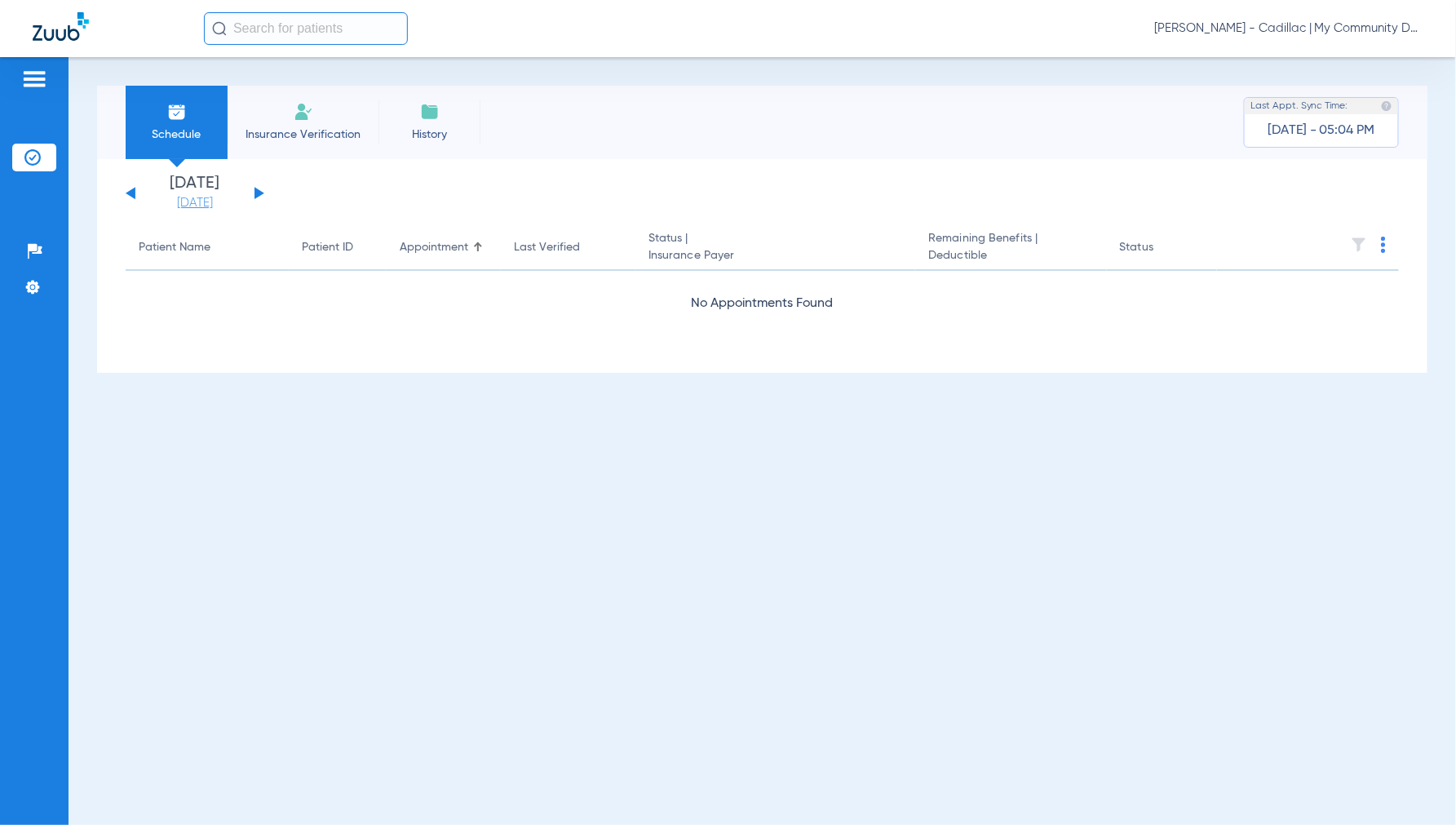
drag, startPoint x: 182, startPoint y: 202, endPoint x: 191, endPoint y: 205, distance: 9.5
click at [182, 201] on link "[DATE]" at bounding box center [194, 203] width 98 height 16
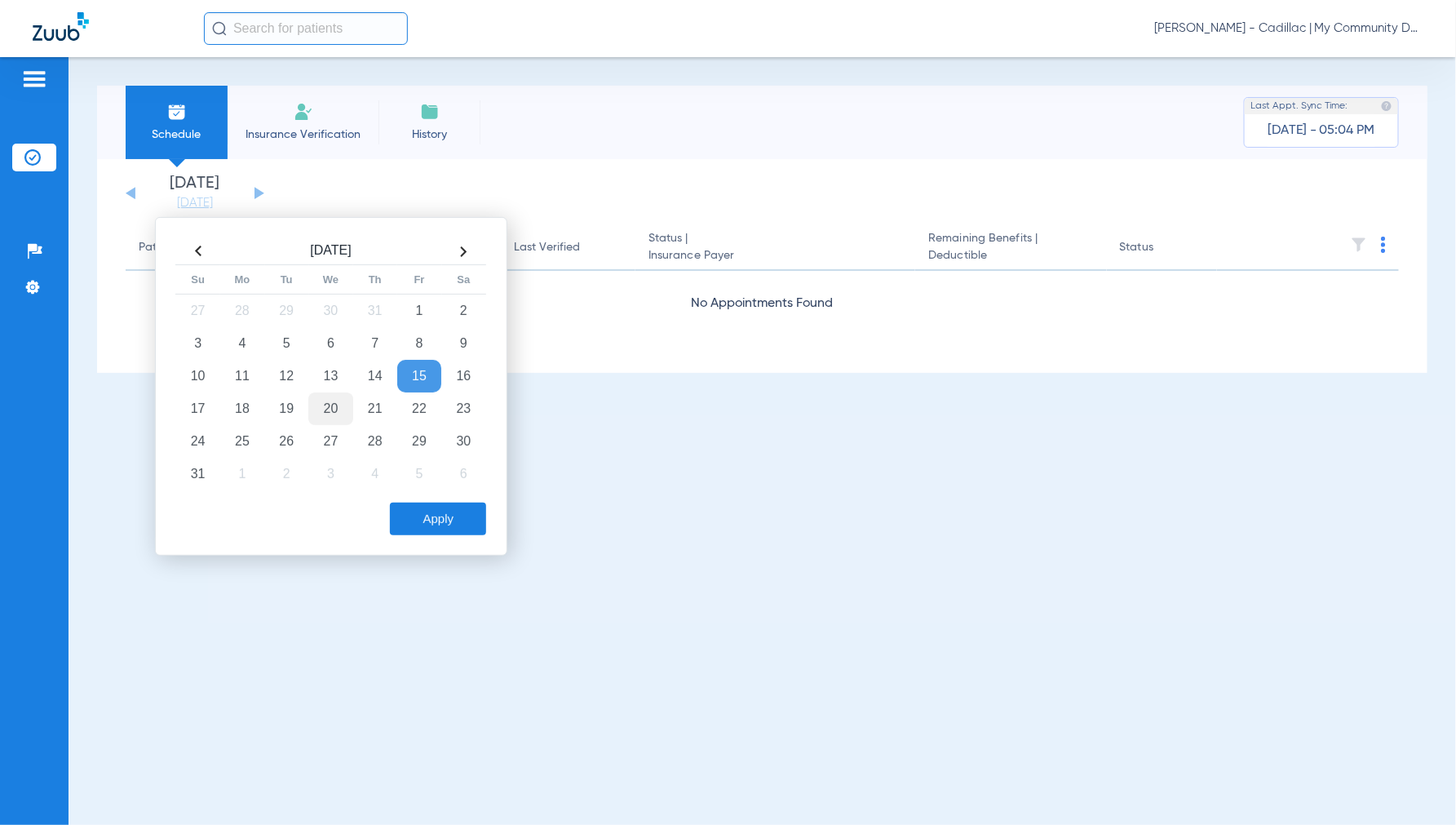
click at [329, 408] on td "20" at bounding box center [330, 409] width 44 height 33
click at [436, 520] on button "Apply" at bounding box center [438, 519] width 96 height 33
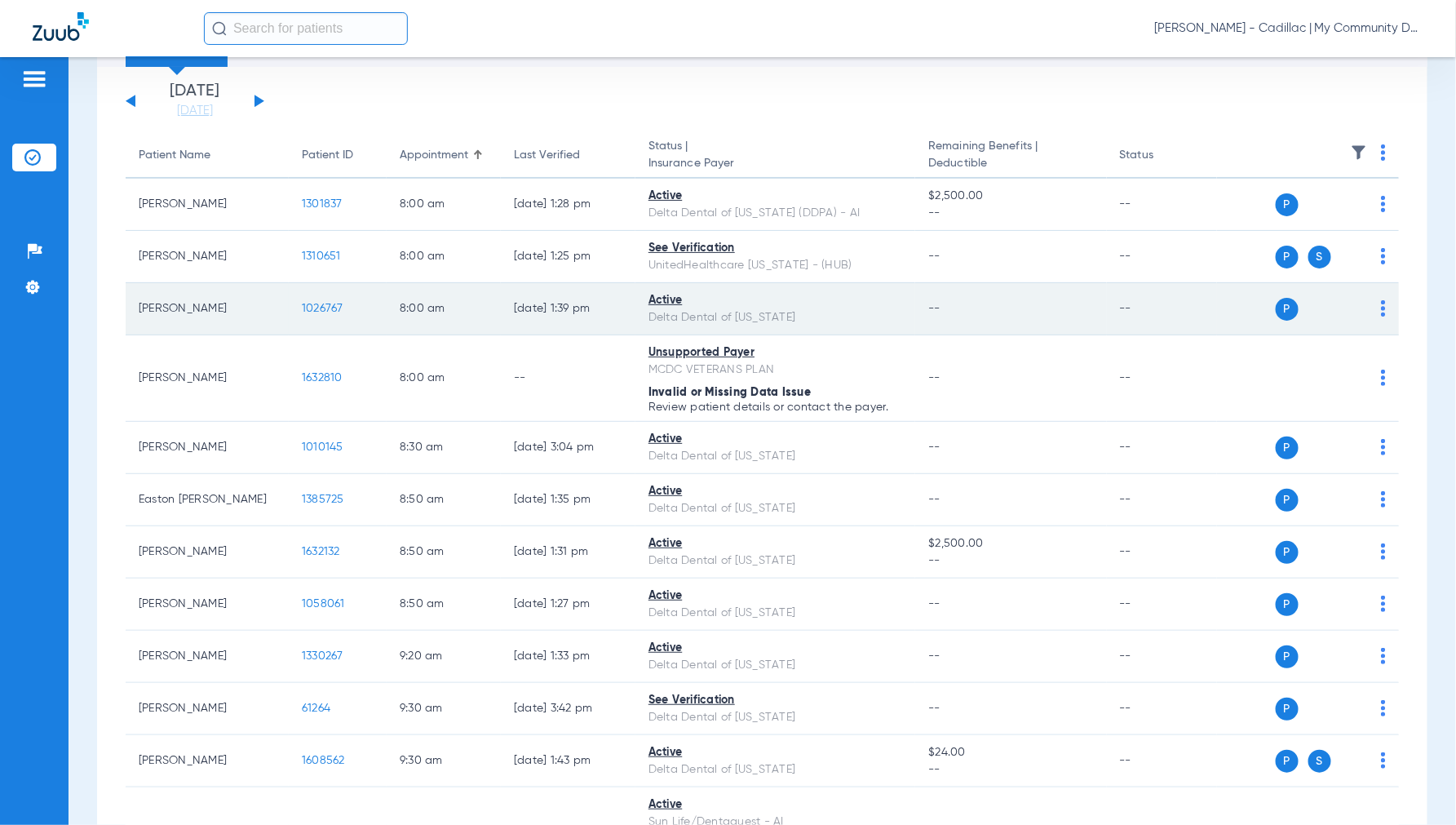
scroll to position [181, 0]
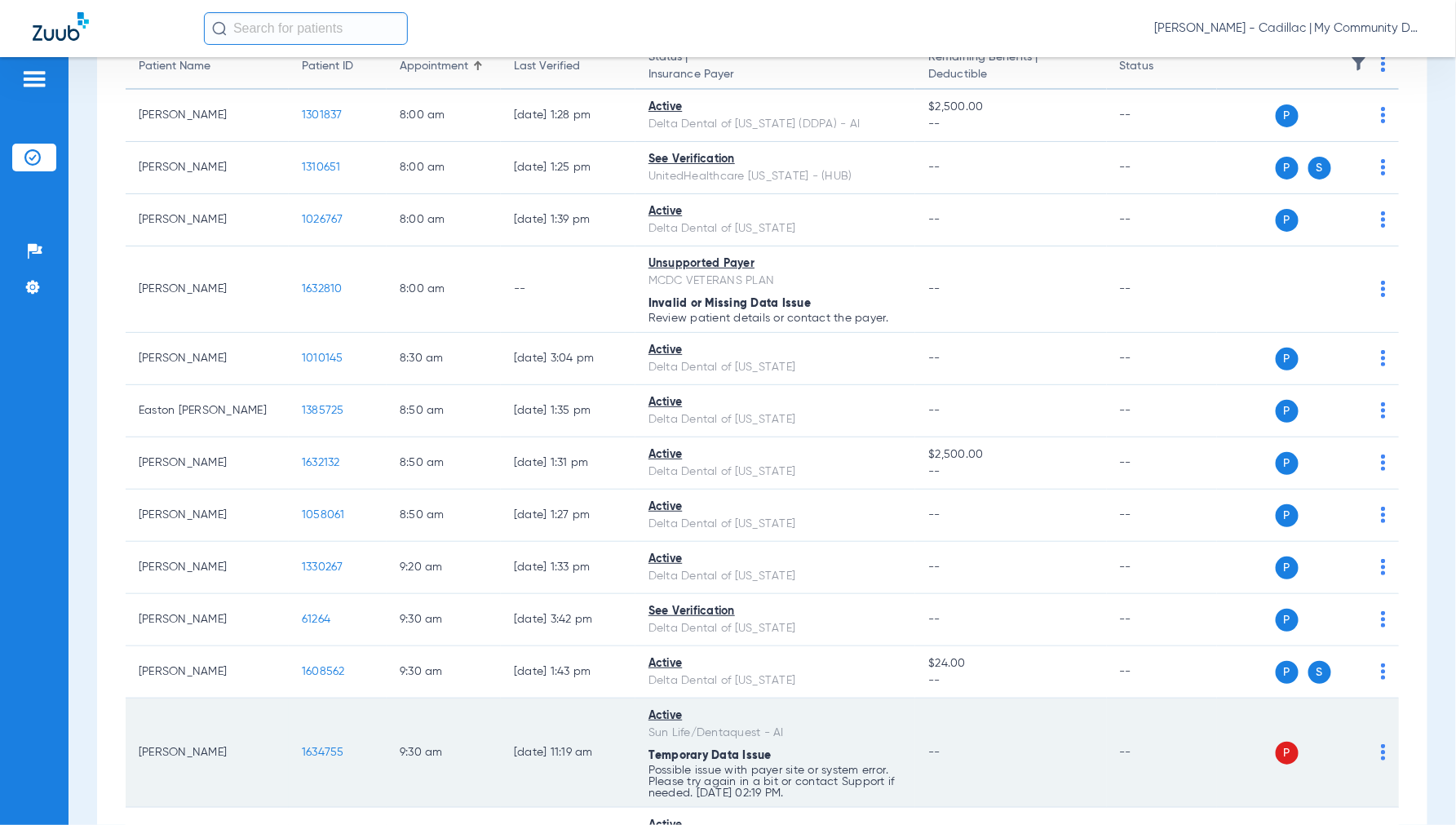
click at [1381, 755] on img at bounding box center [1383, 751] width 5 height 16
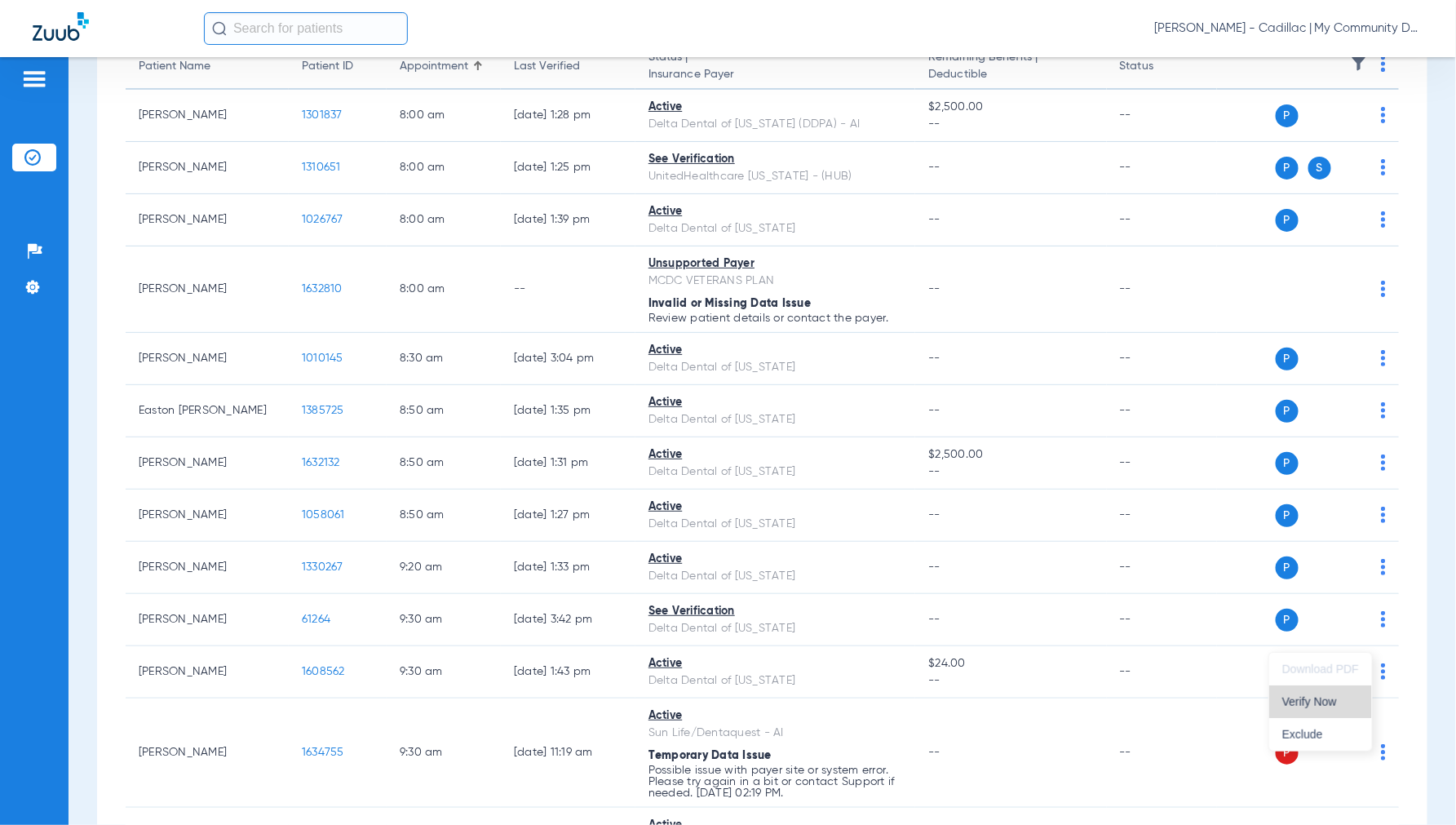
click at [1325, 704] on span "Verify Now" at bounding box center [1321, 701] width 77 height 11
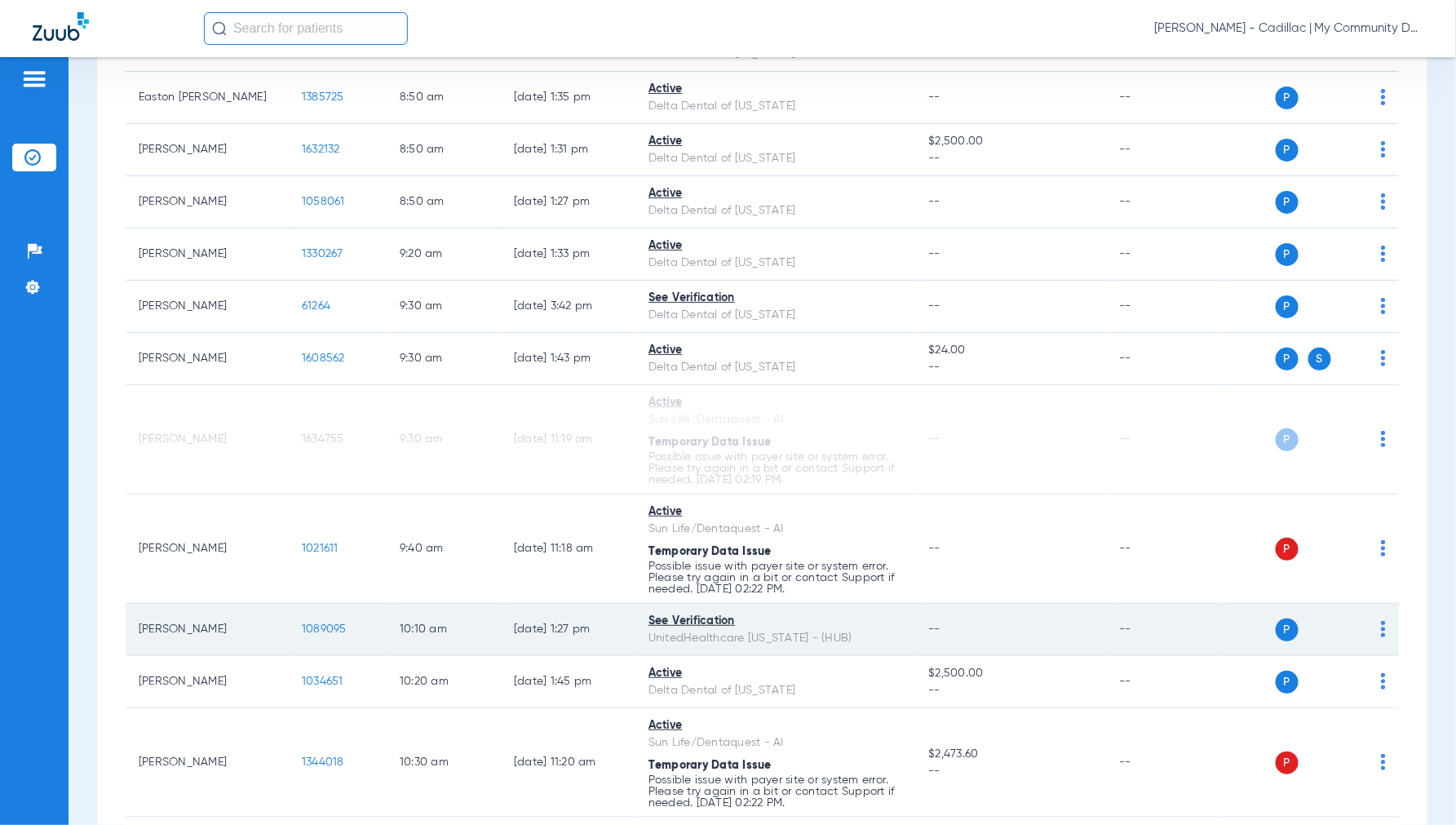
scroll to position [634, 0]
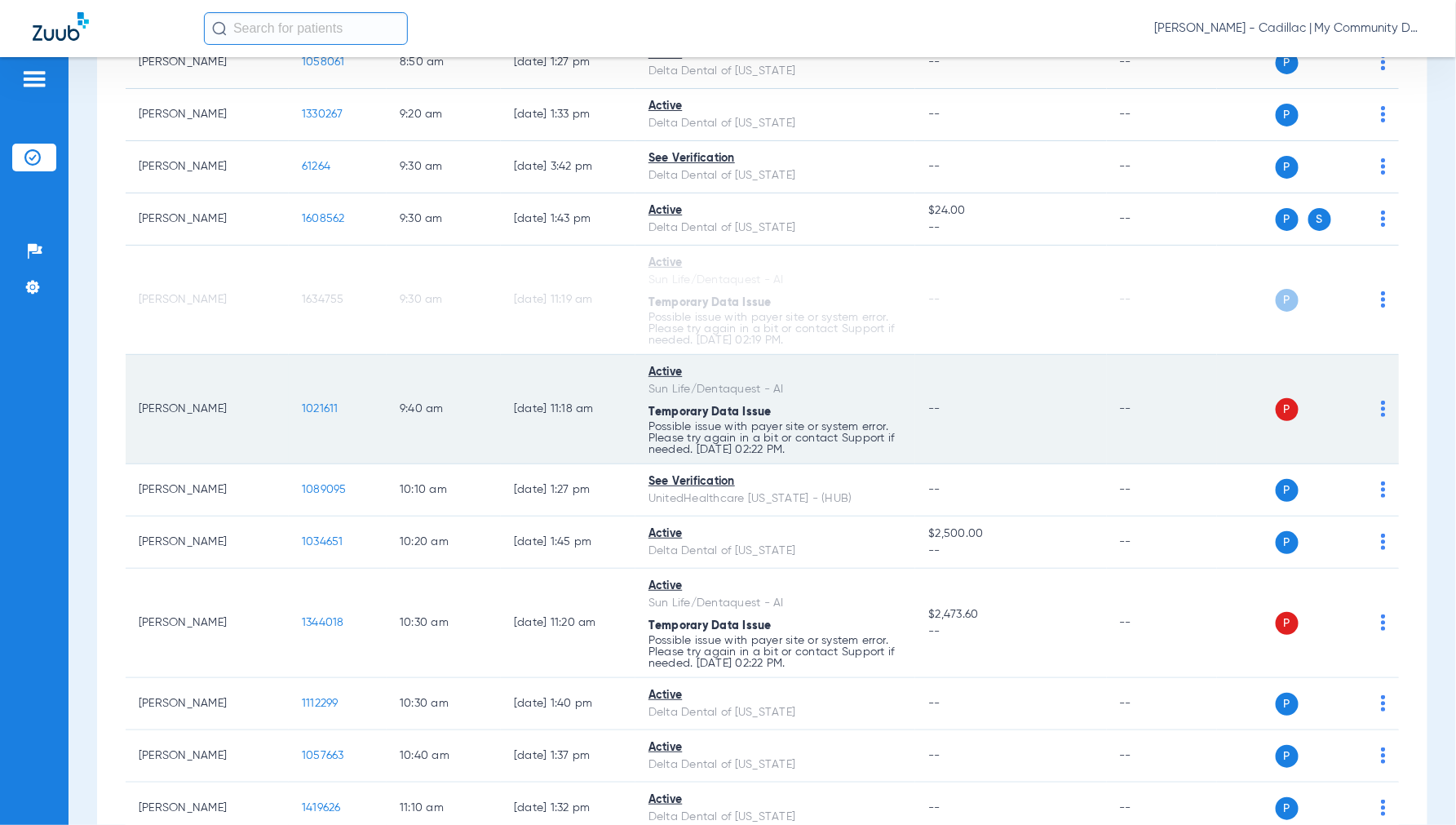
click at [1381, 410] on img at bounding box center [1383, 408] width 5 height 16
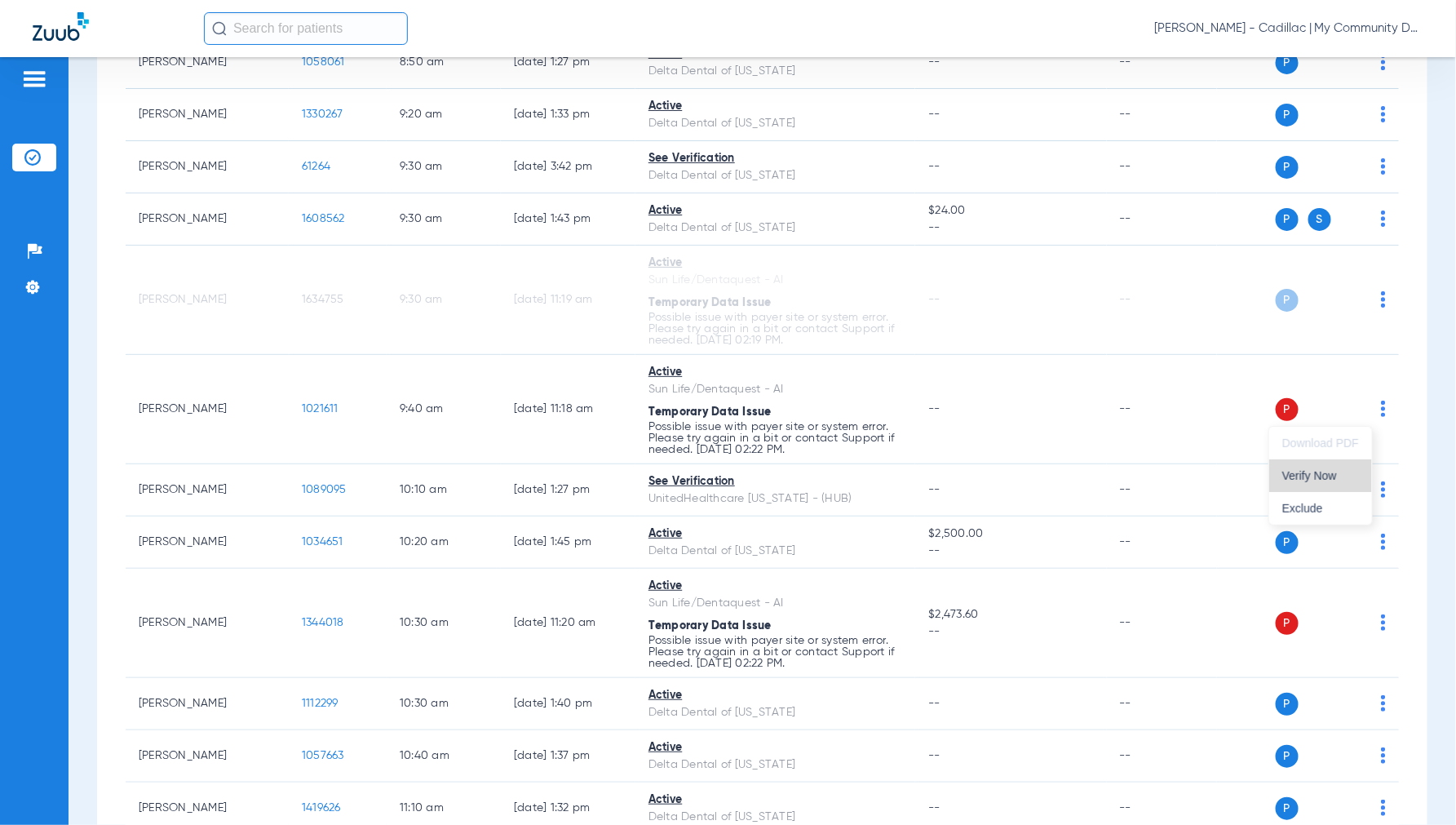
click at [1311, 476] on span "Verify Now" at bounding box center [1321, 475] width 77 height 11
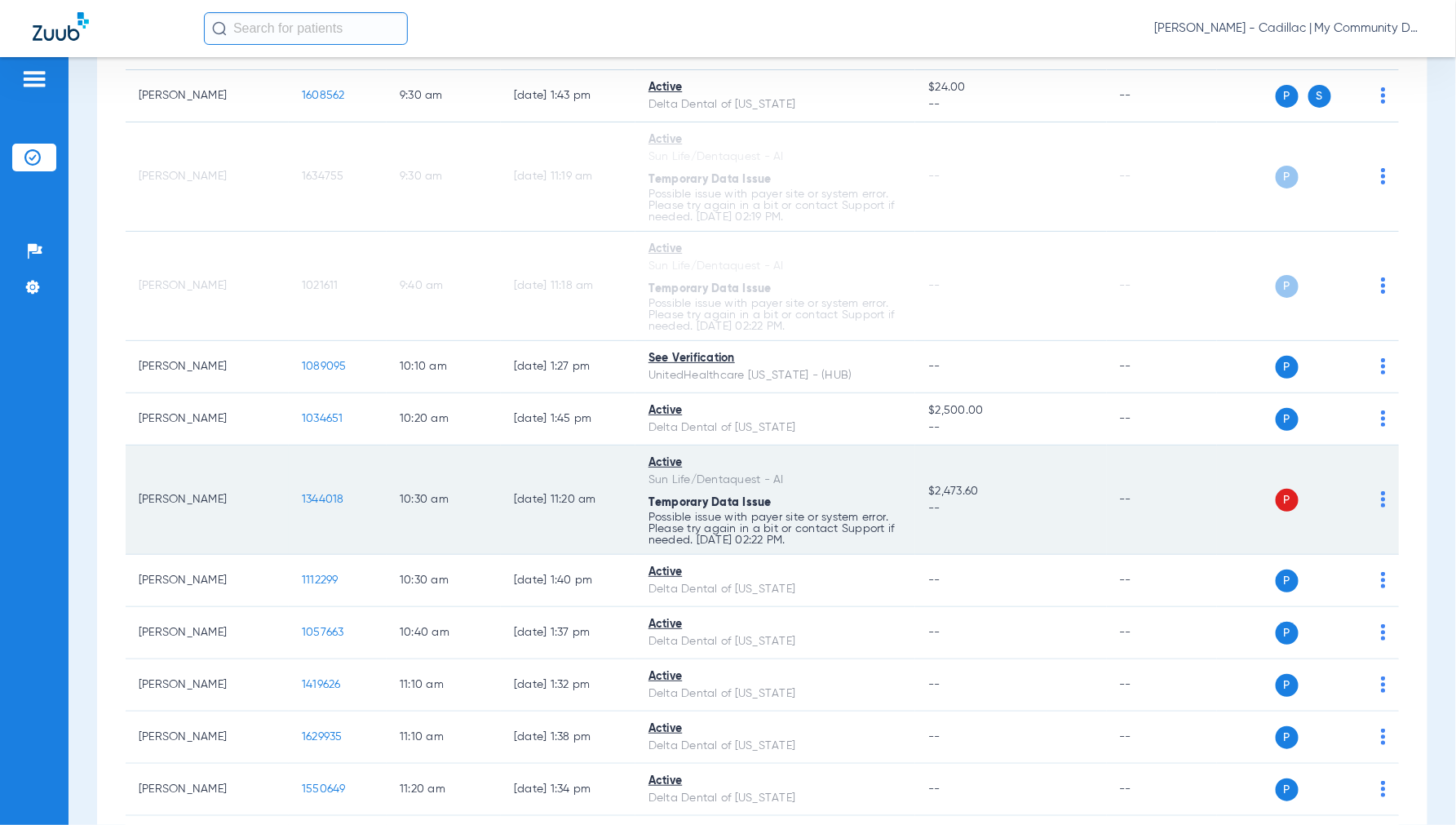
scroll to position [816, 0]
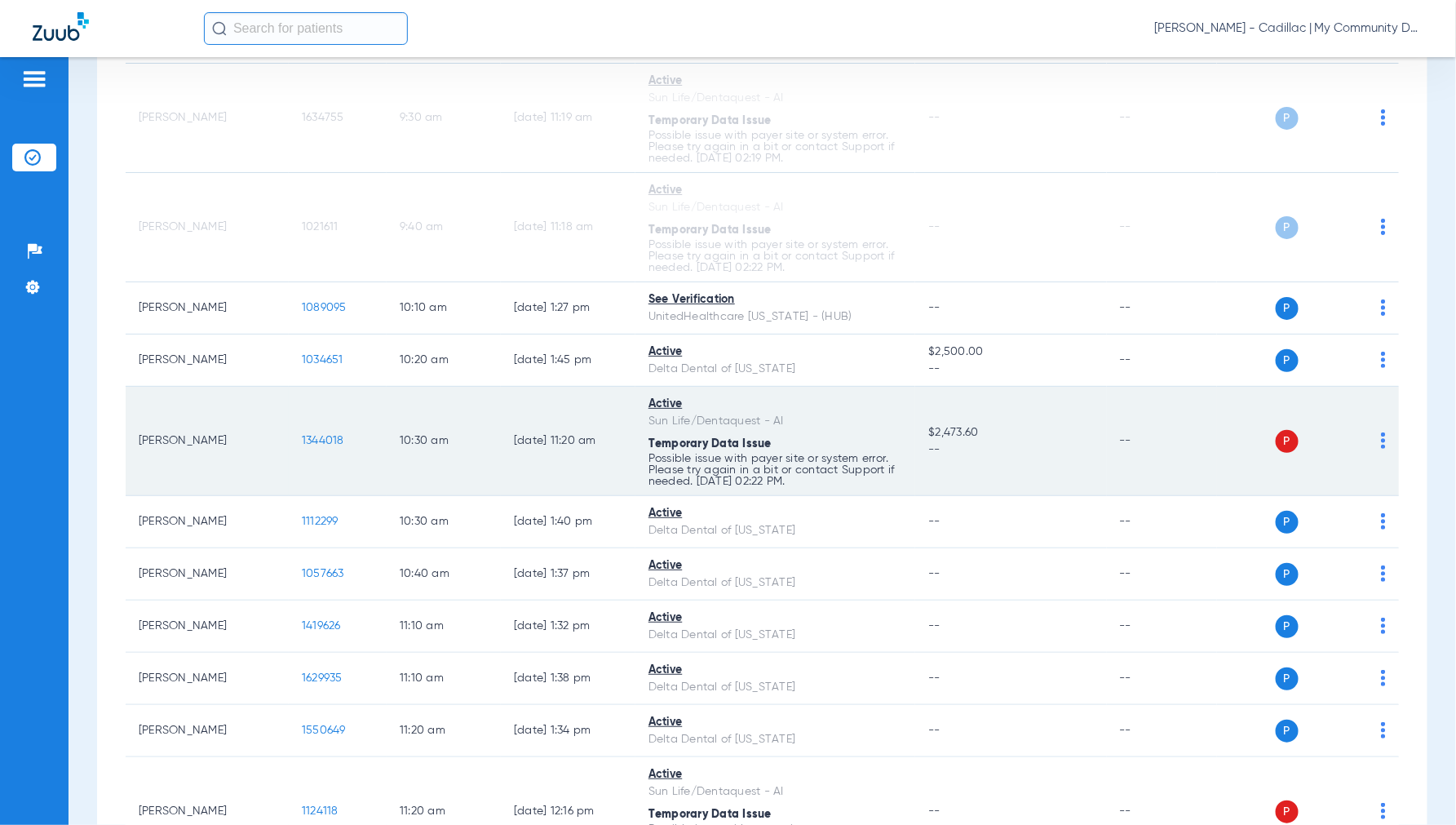
click at [1381, 439] on img at bounding box center [1383, 440] width 5 height 16
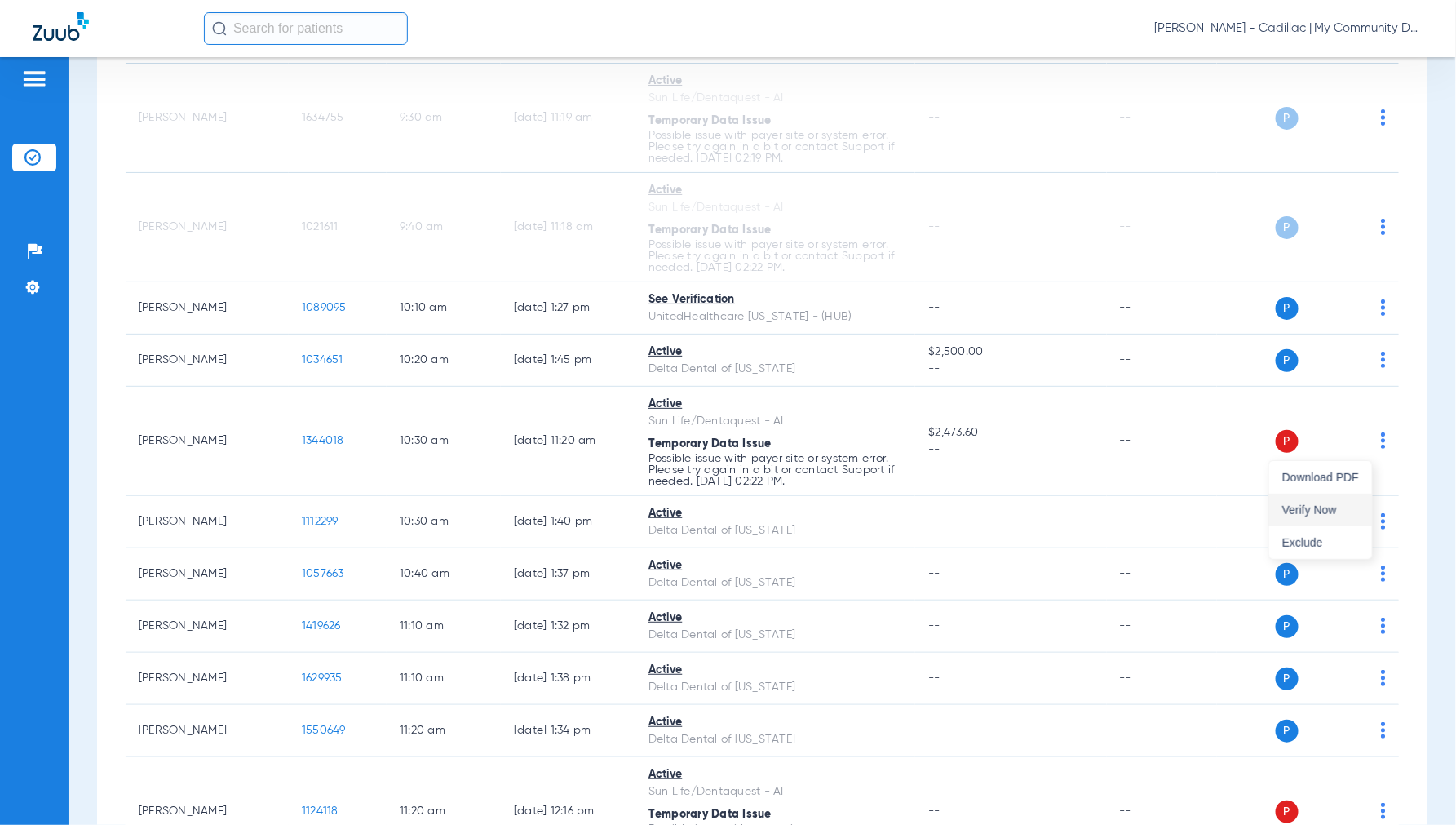
click at [1331, 498] on button "Verify Now" at bounding box center [1321, 510] width 103 height 33
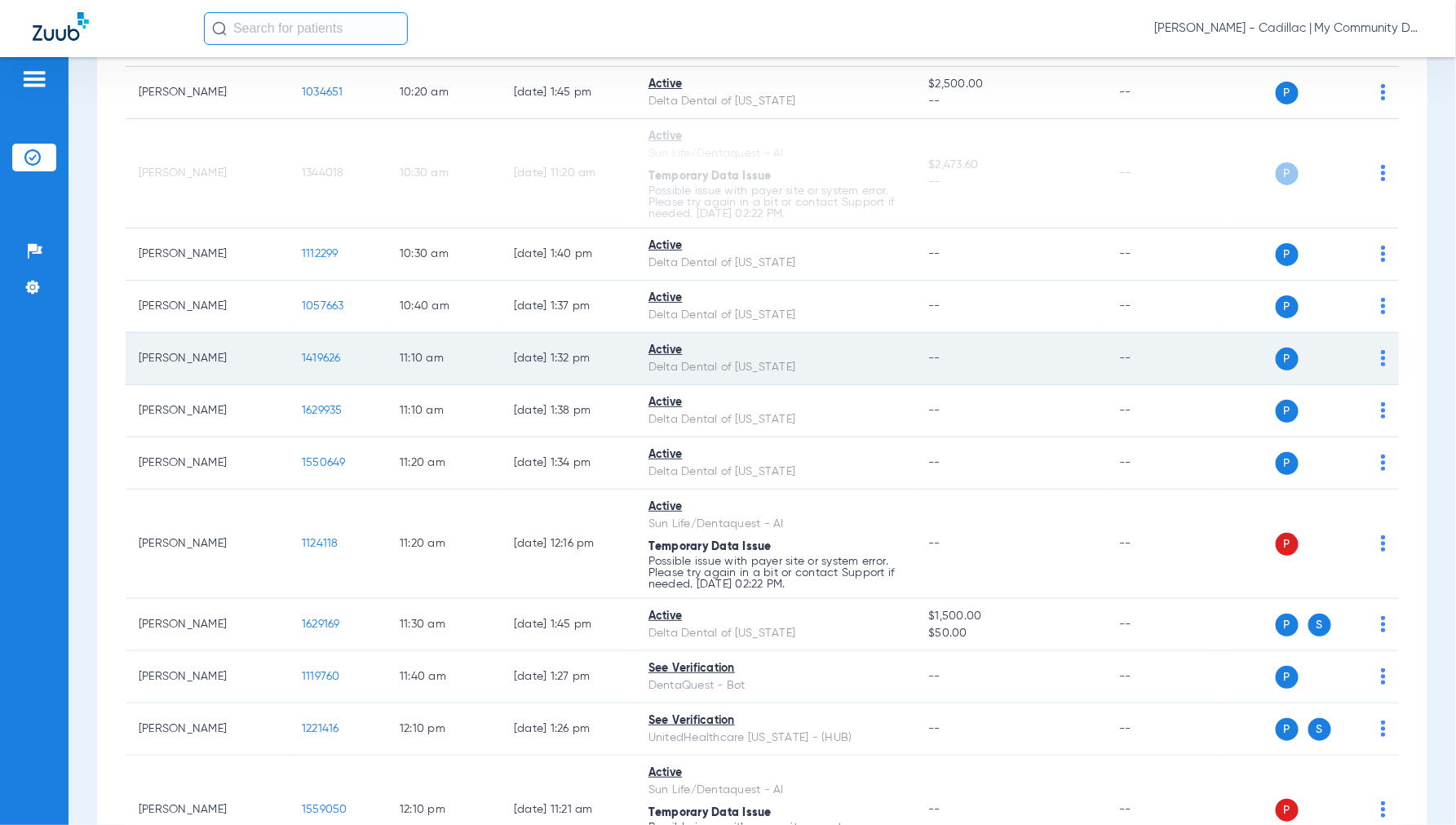
scroll to position [1087, 0]
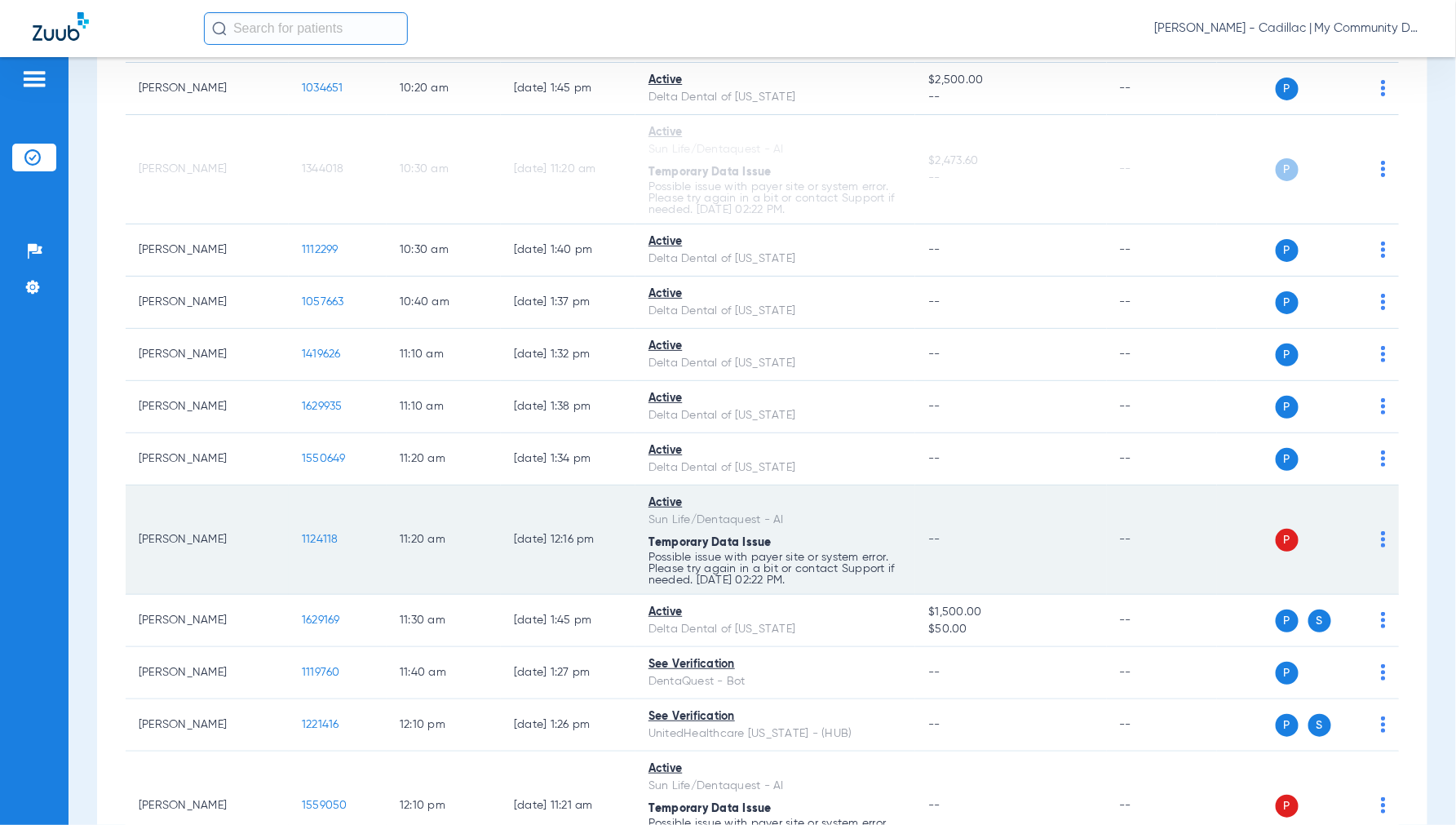
click at [1381, 547] on img at bounding box center [1383, 539] width 5 height 16
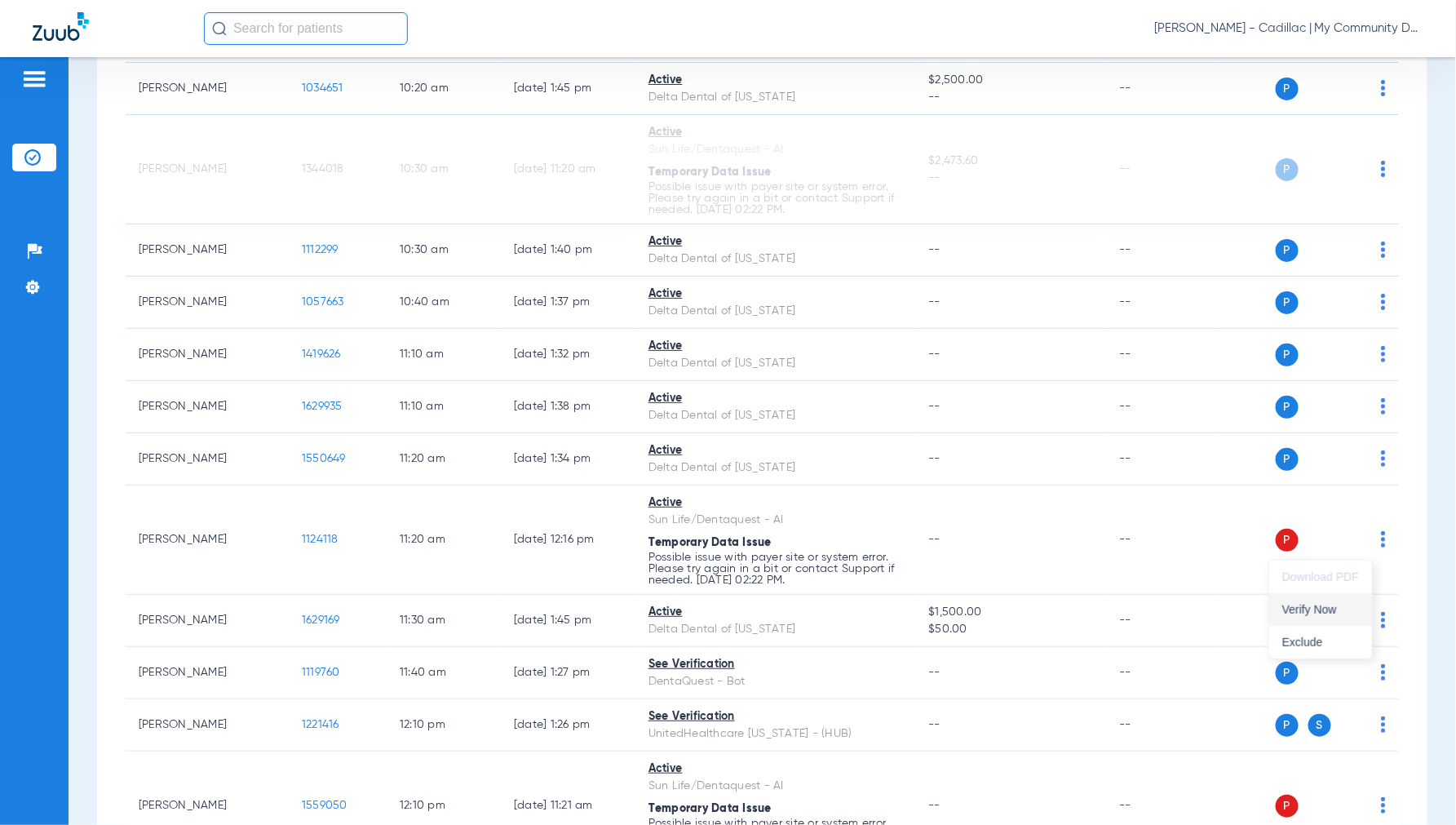
click at [1286, 607] on span "Verify Now" at bounding box center [1321, 609] width 77 height 11
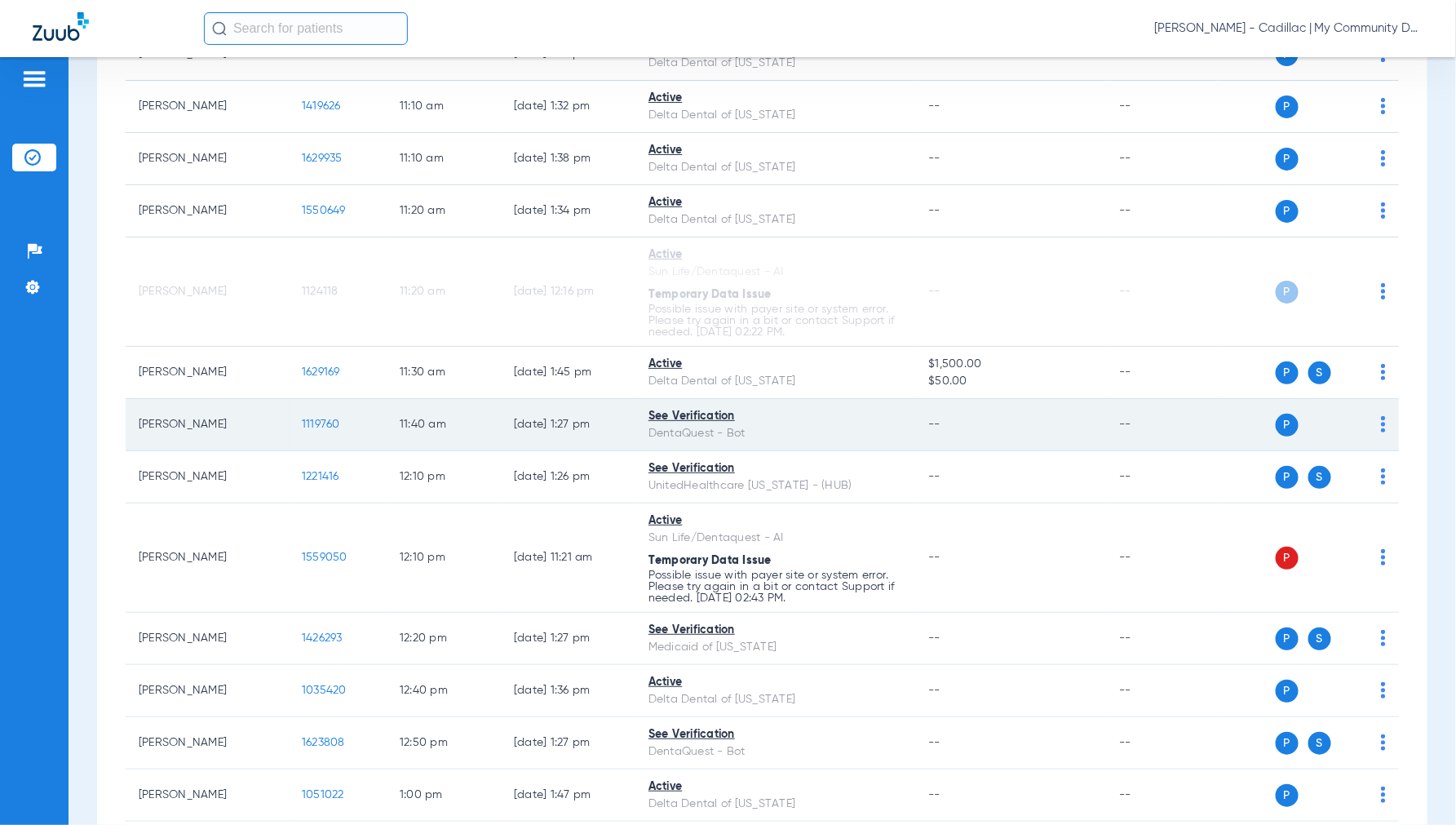
scroll to position [1359, 0]
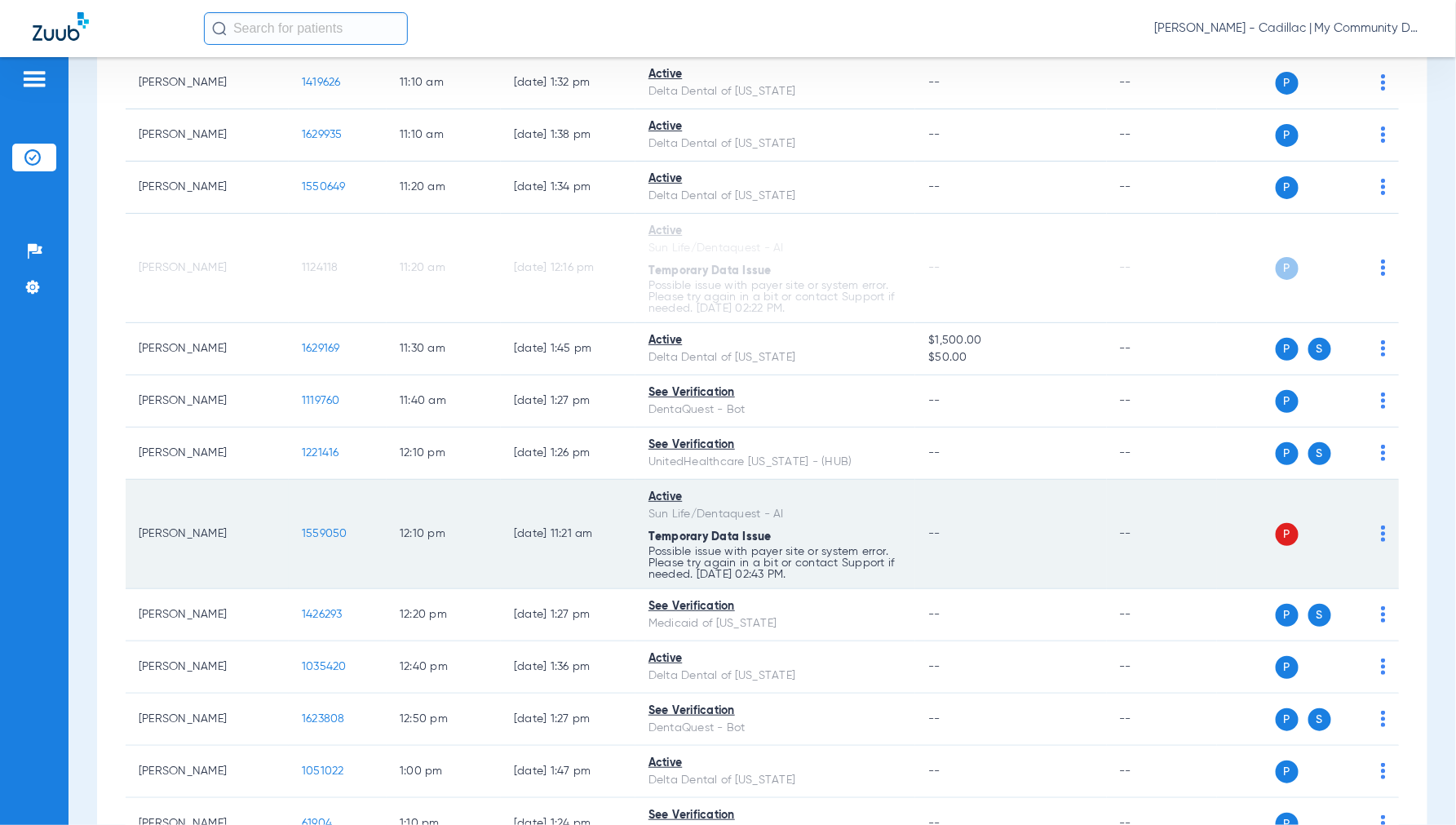
click at [1381, 536] on img at bounding box center [1383, 533] width 5 height 16
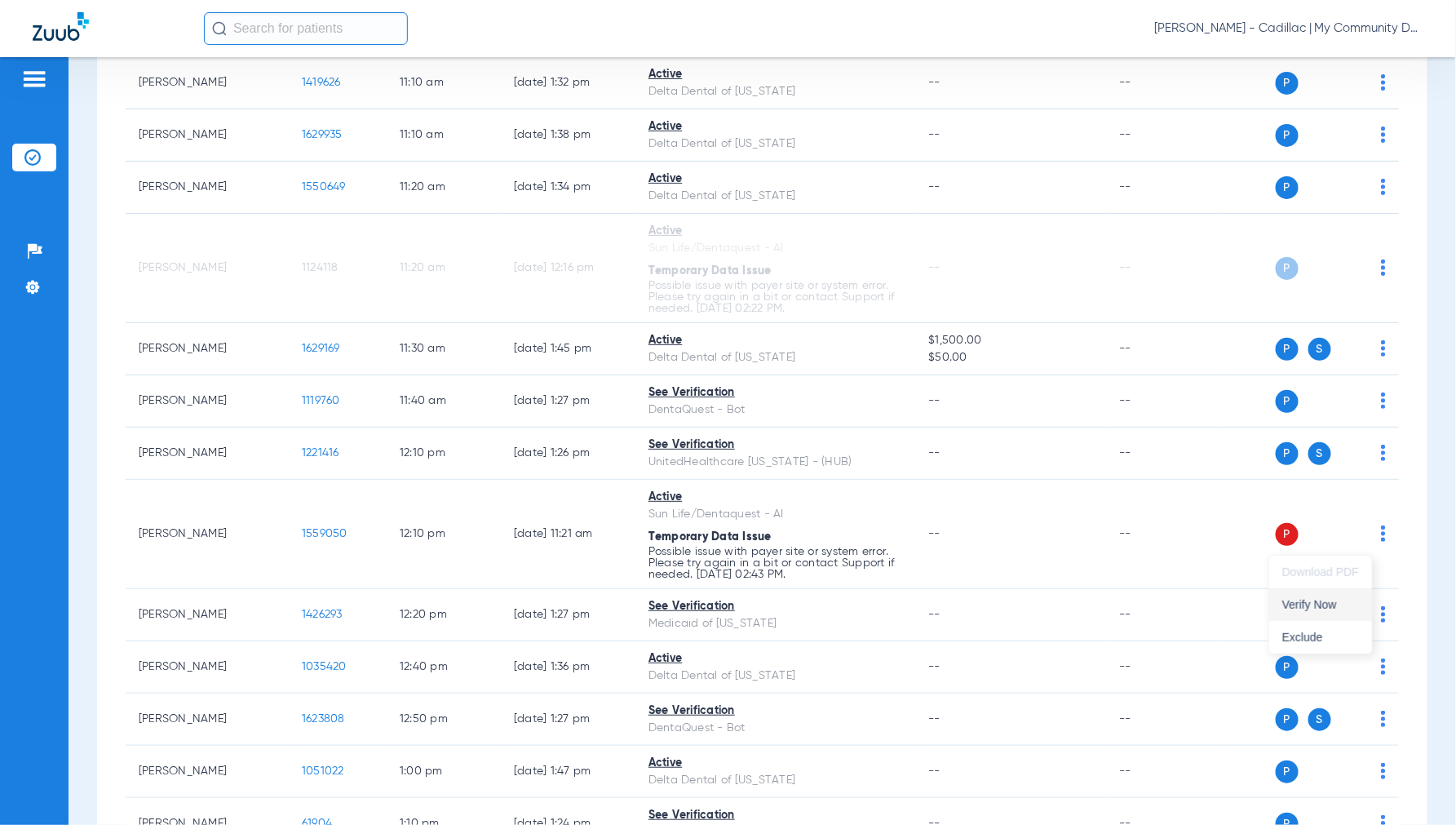
click at [1300, 601] on span "Verify Now" at bounding box center [1321, 604] width 77 height 11
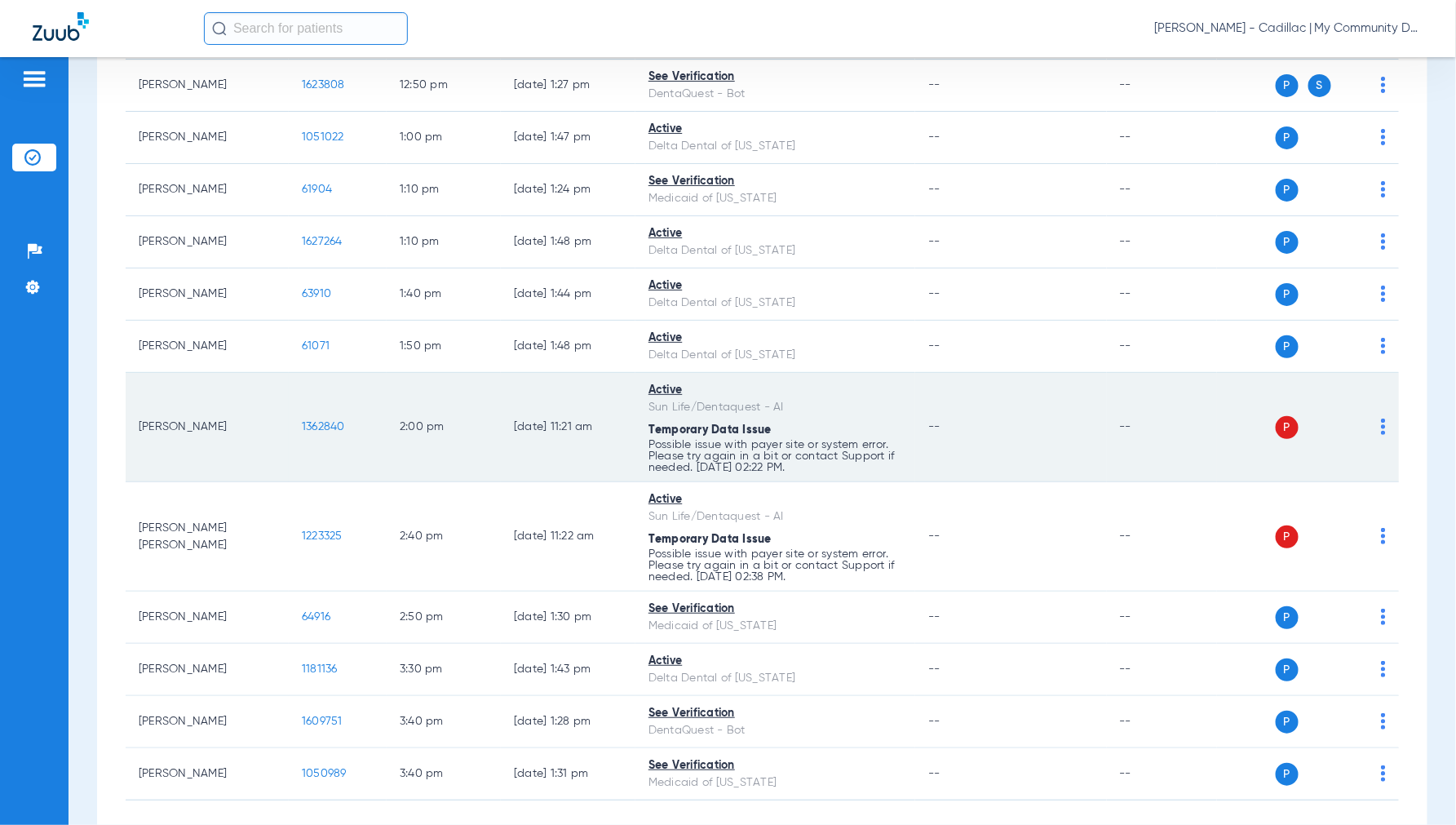
scroll to position [1994, 0]
click at [1381, 431] on img at bounding box center [1383, 425] width 5 height 16
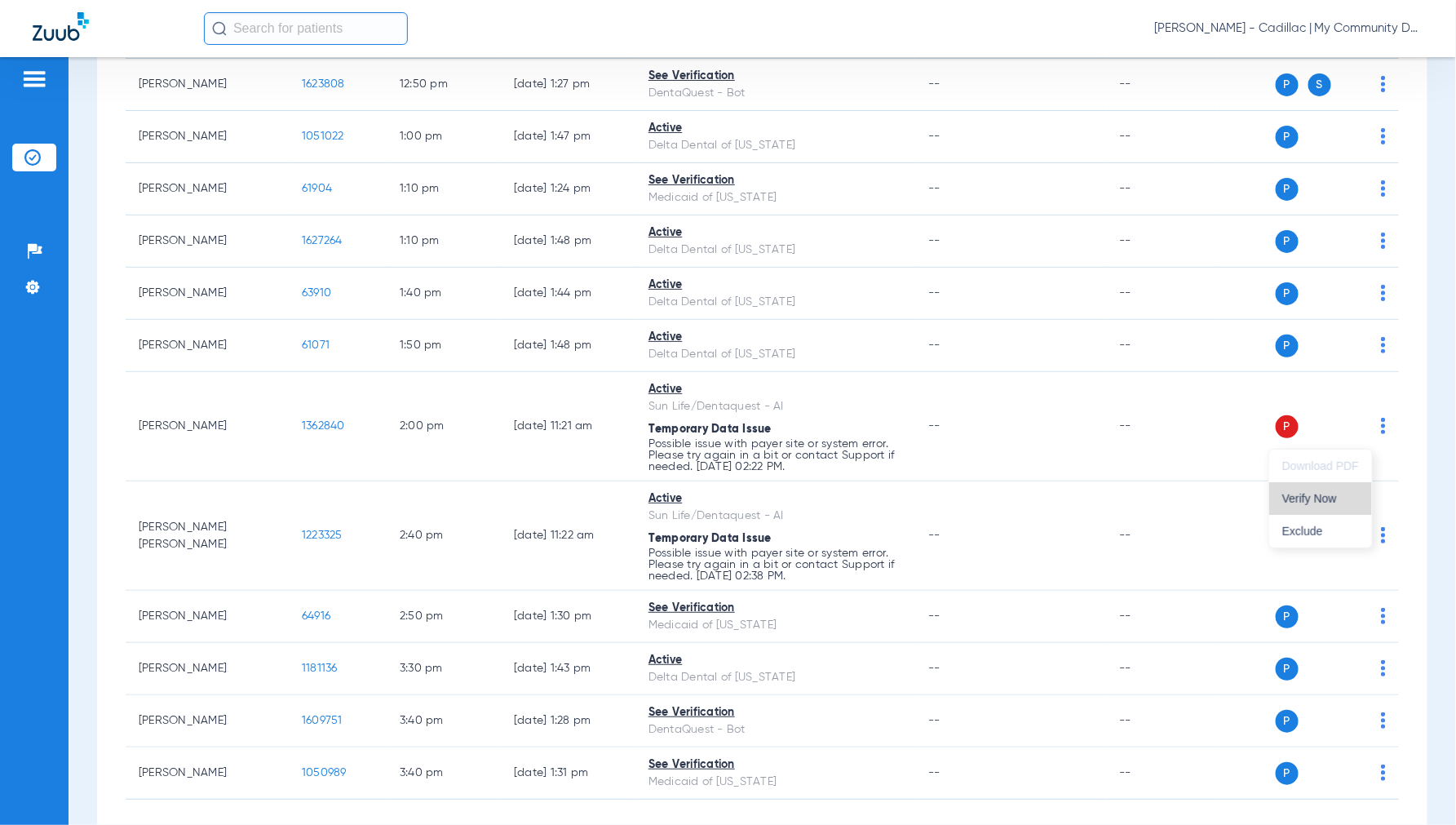
click at [1310, 493] on span "Verify Now" at bounding box center [1321, 498] width 77 height 11
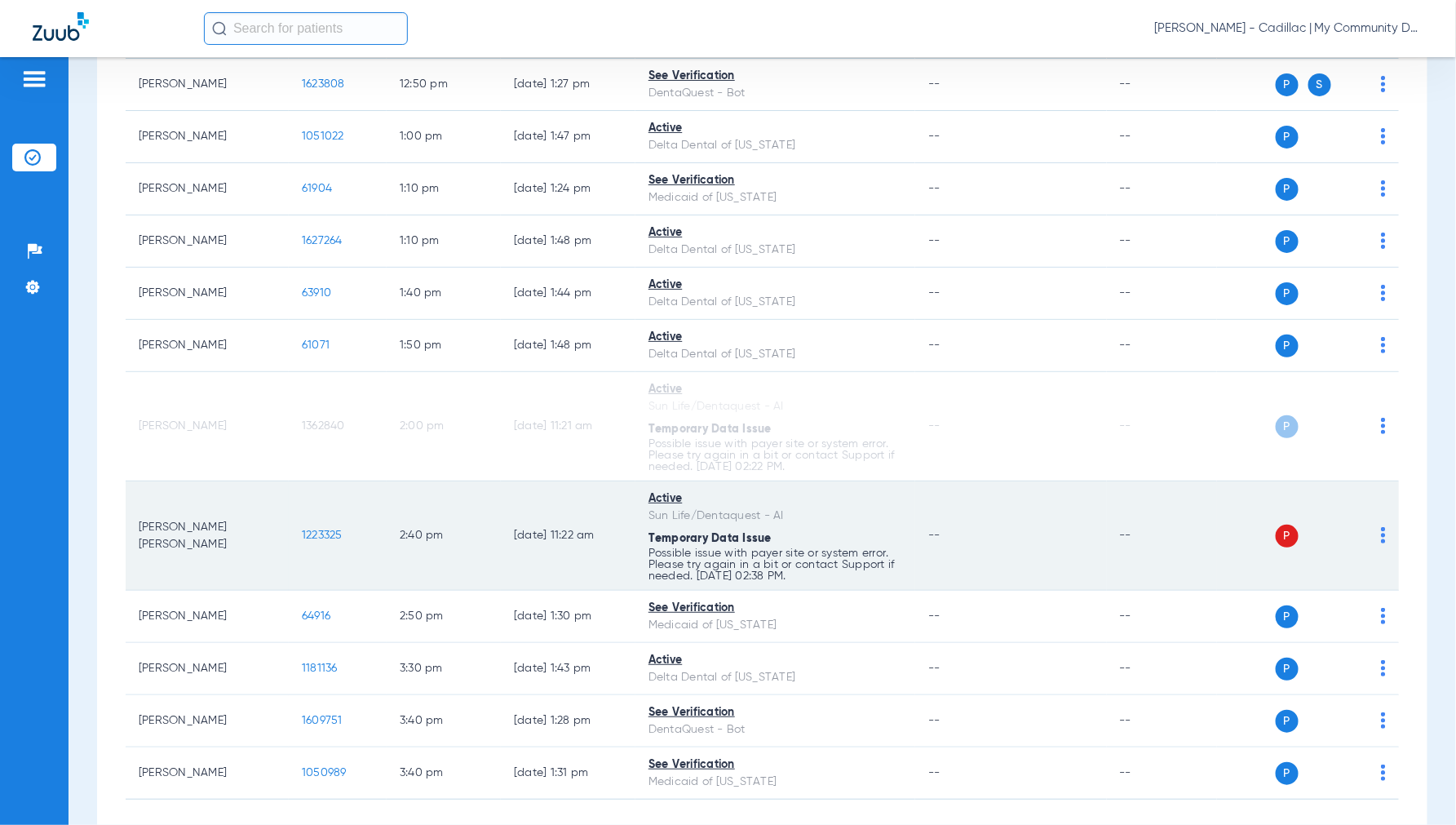
click at [1381, 541] on img at bounding box center [1383, 535] width 5 height 16
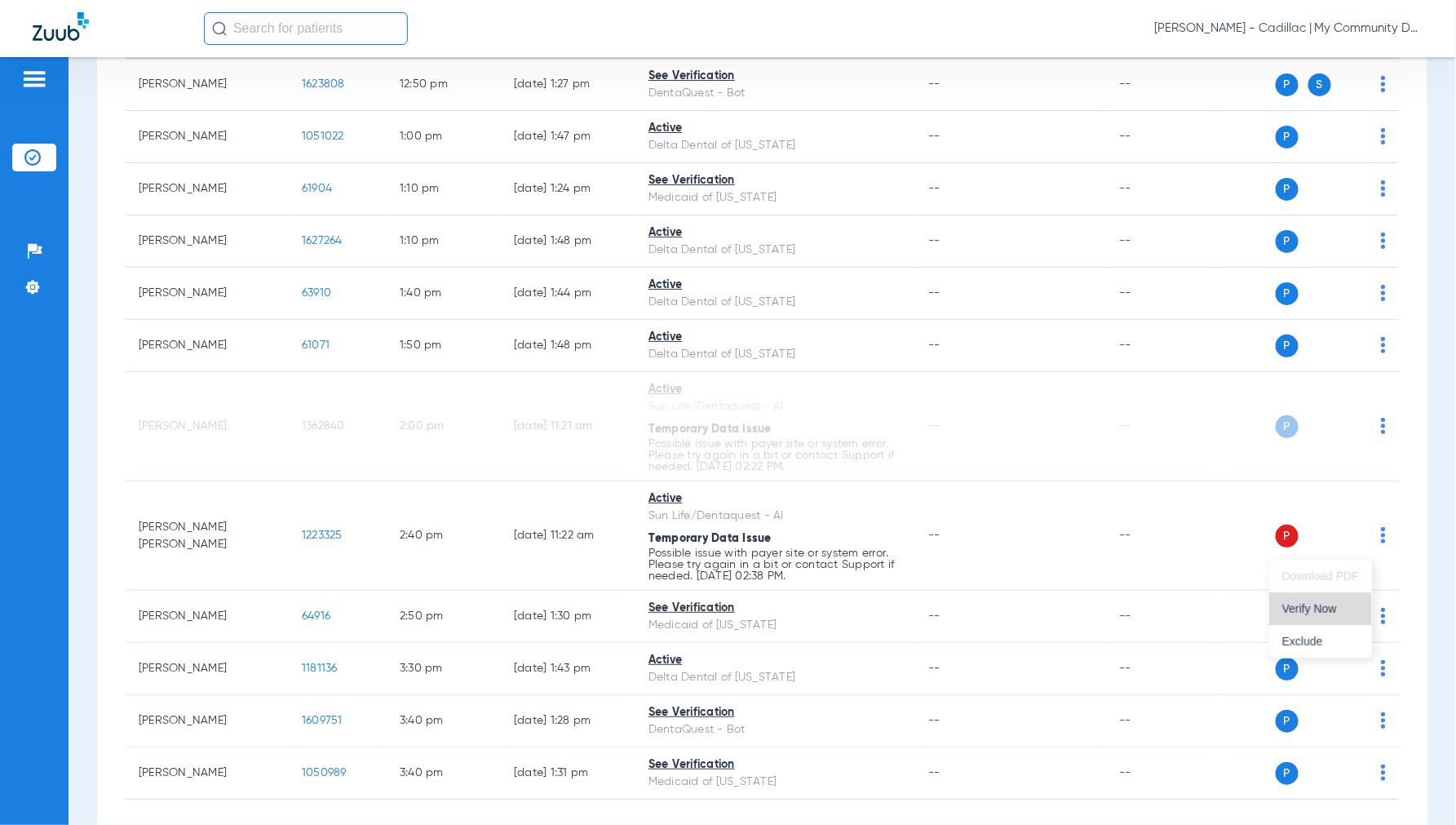
click at [1310, 605] on span "Verify Now" at bounding box center [1321, 608] width 77 height 11
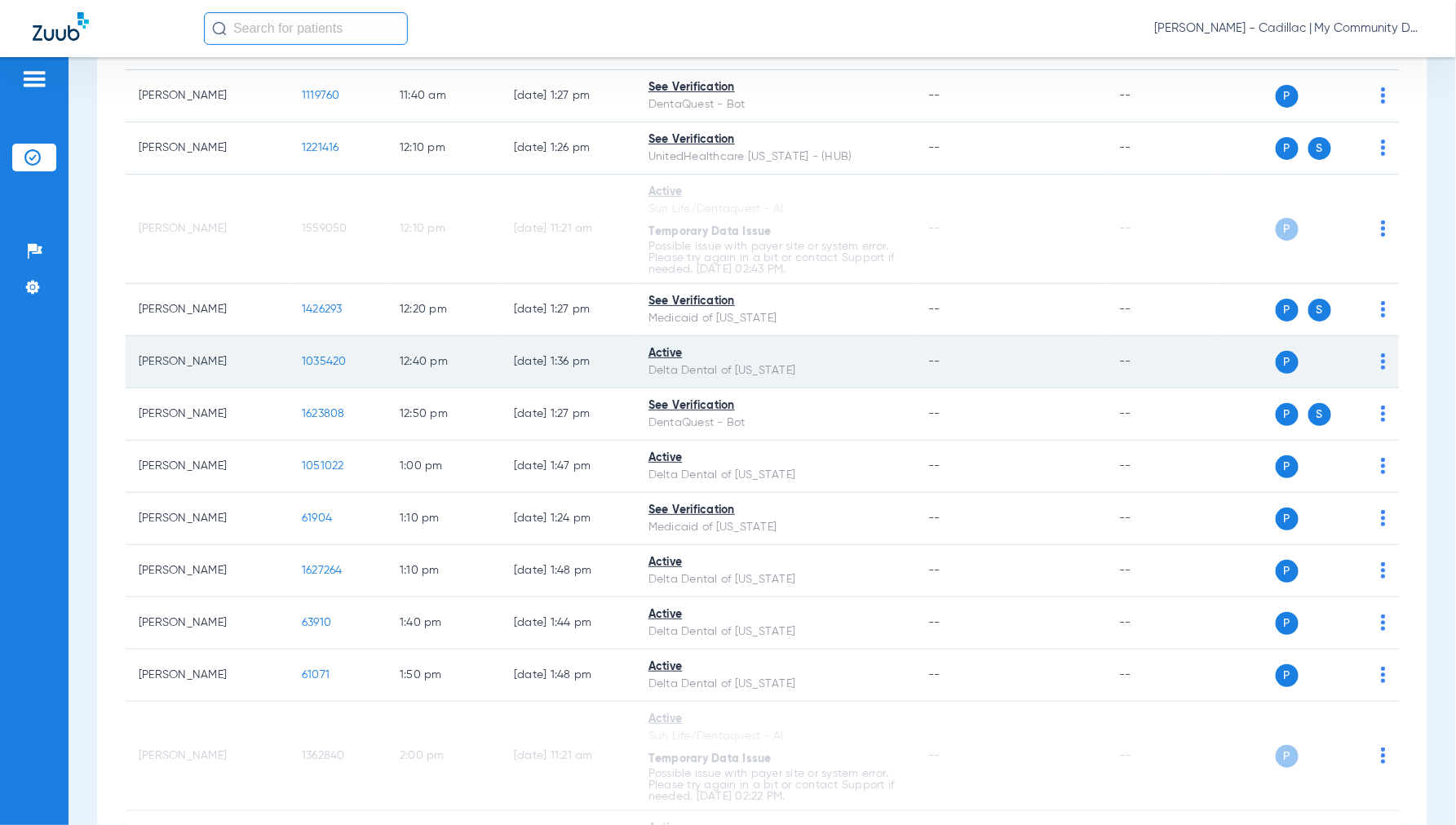
scroll to position [1722, 0]
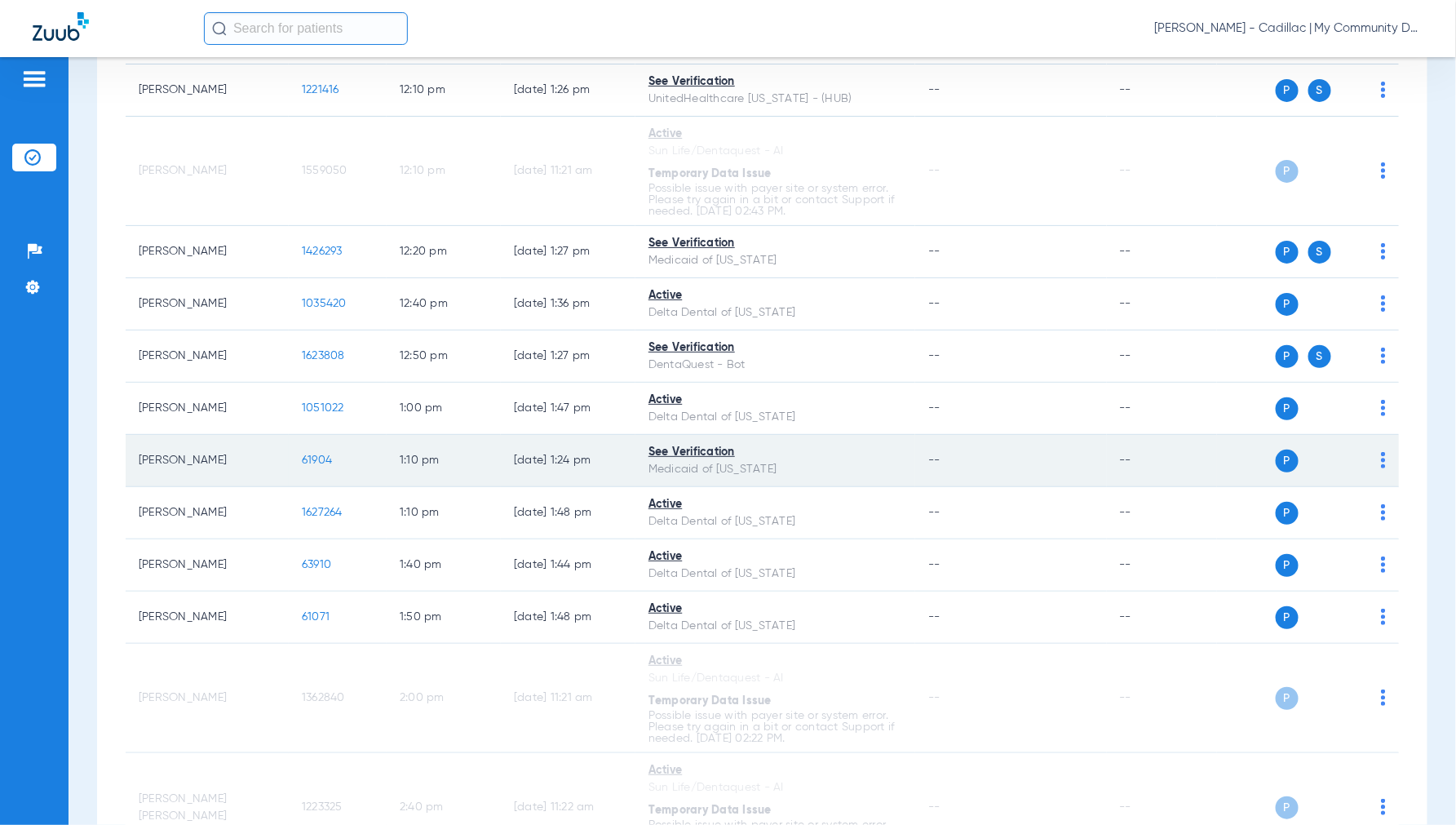
click at [316, 465] on span "61904" at bounding box center [316, 459] width 30 height 11
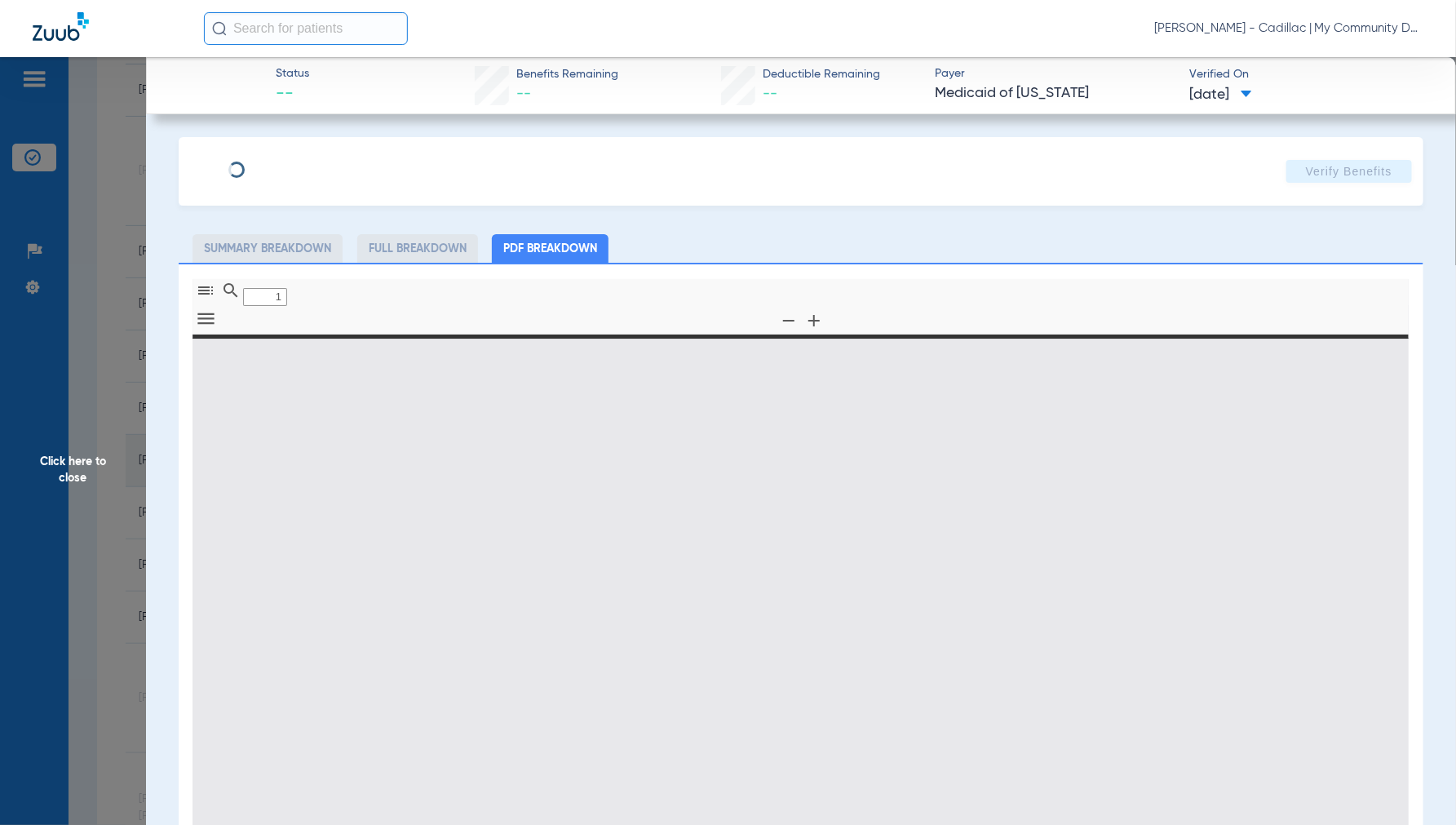
type input "0"
select select "page-width"
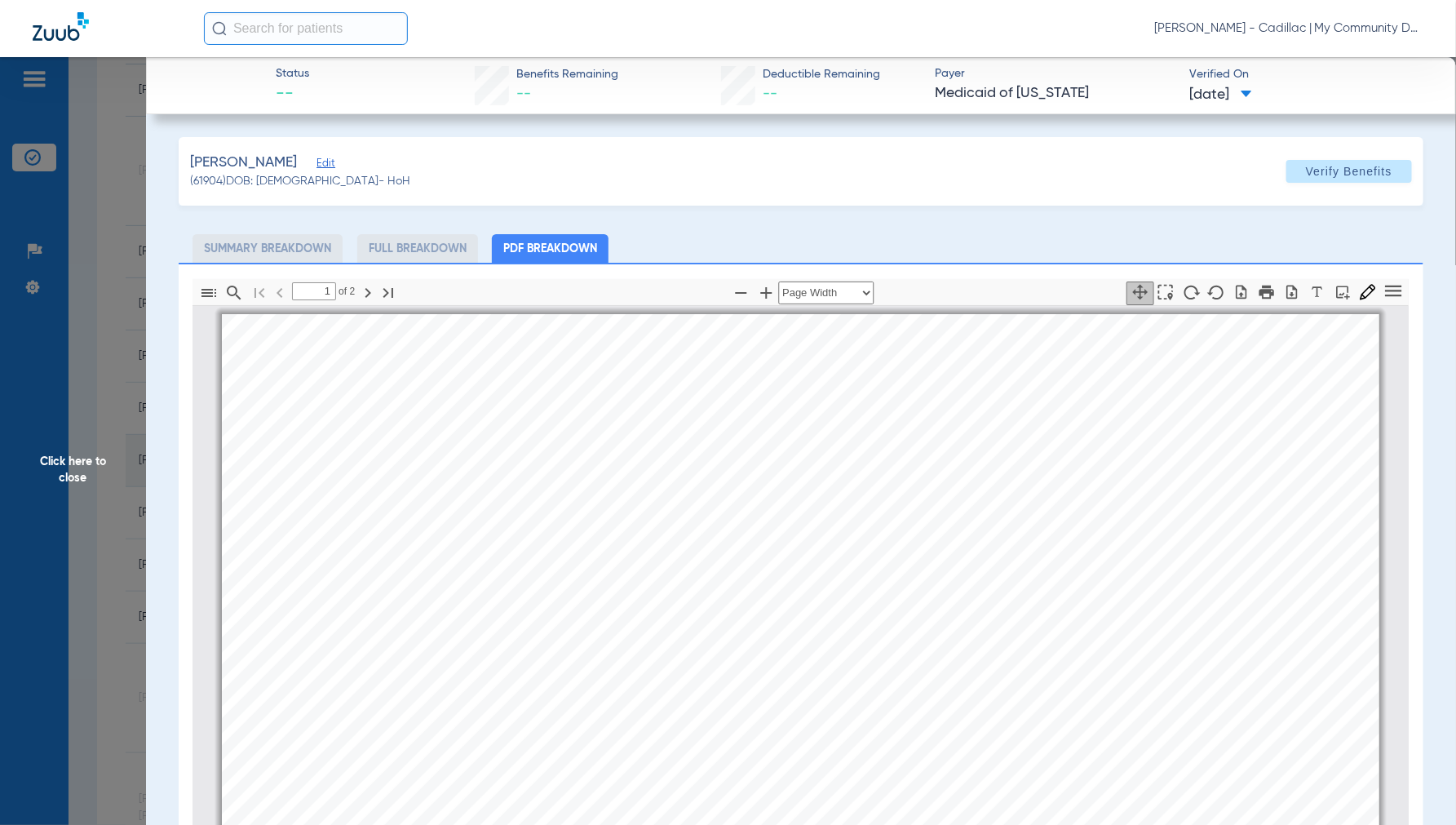
scroll to position [9, 0]
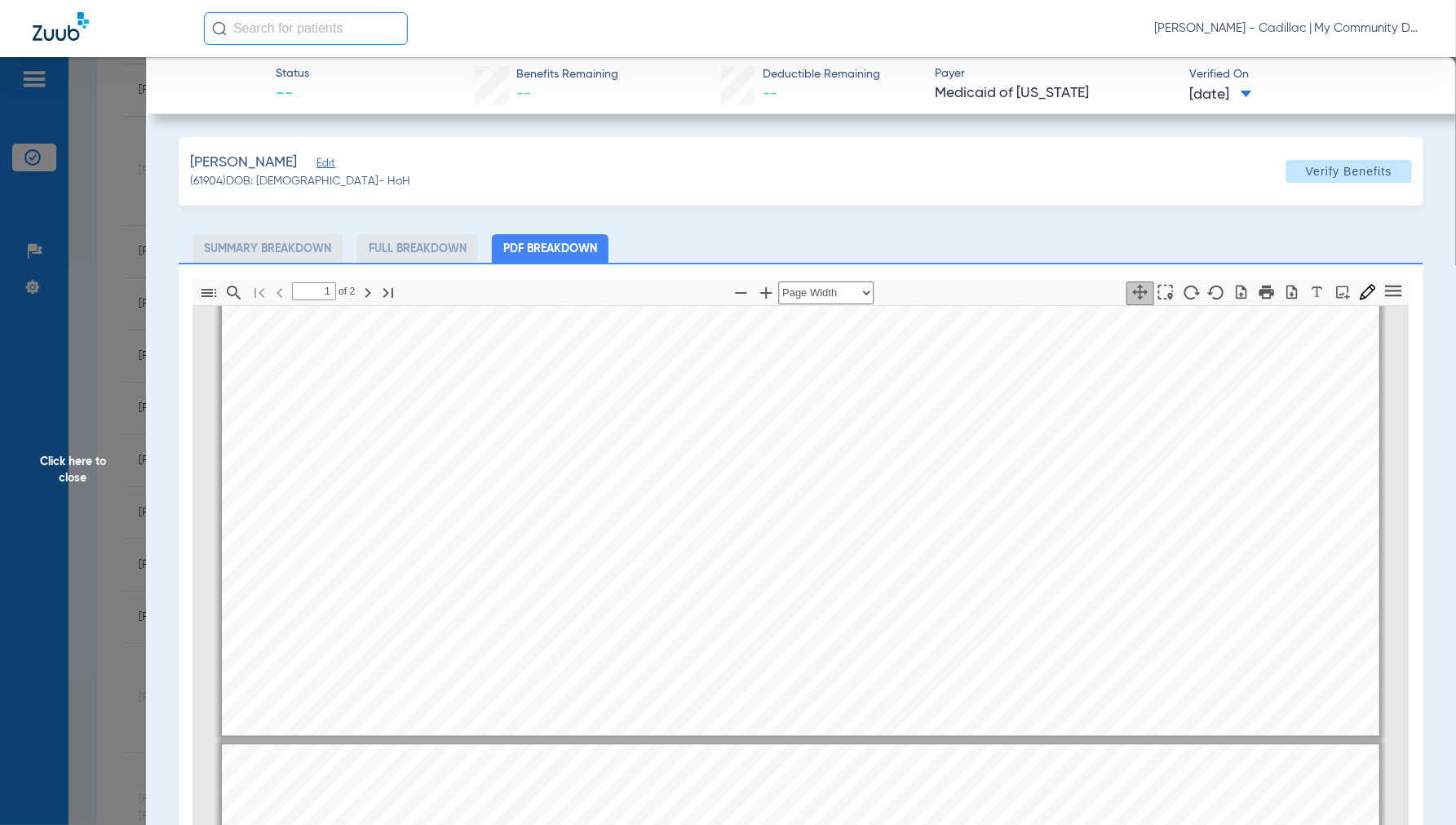
type input "2"
drag, startPoint x: 101, startPoint y: 465, endPoint x: 130, endPoint y: 477, distance: 31.4
click at [100, 465] on span "Click here to close" at bounding box center [73, 469] width 146 height 825
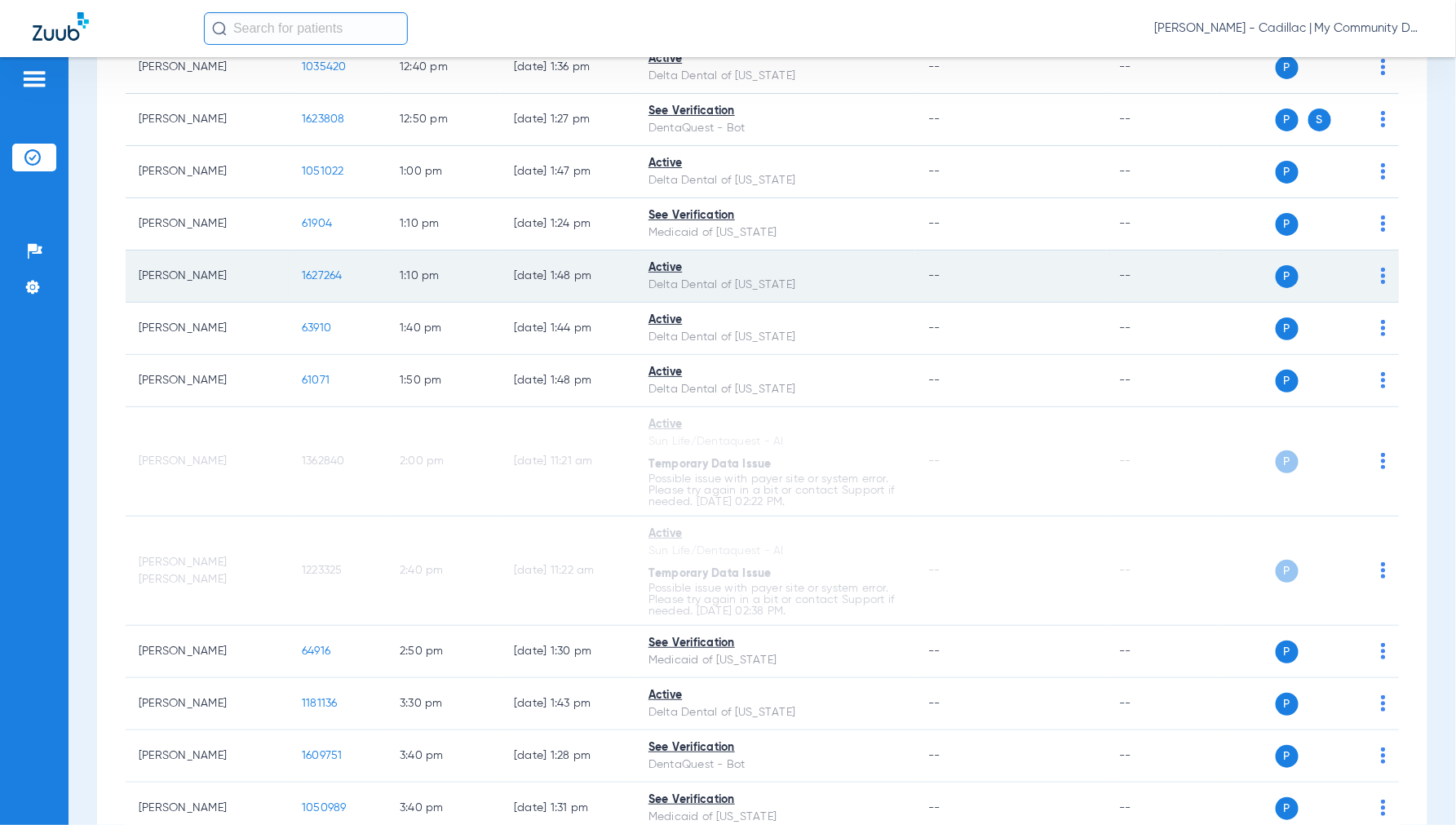
scroll to position [2083, 0]
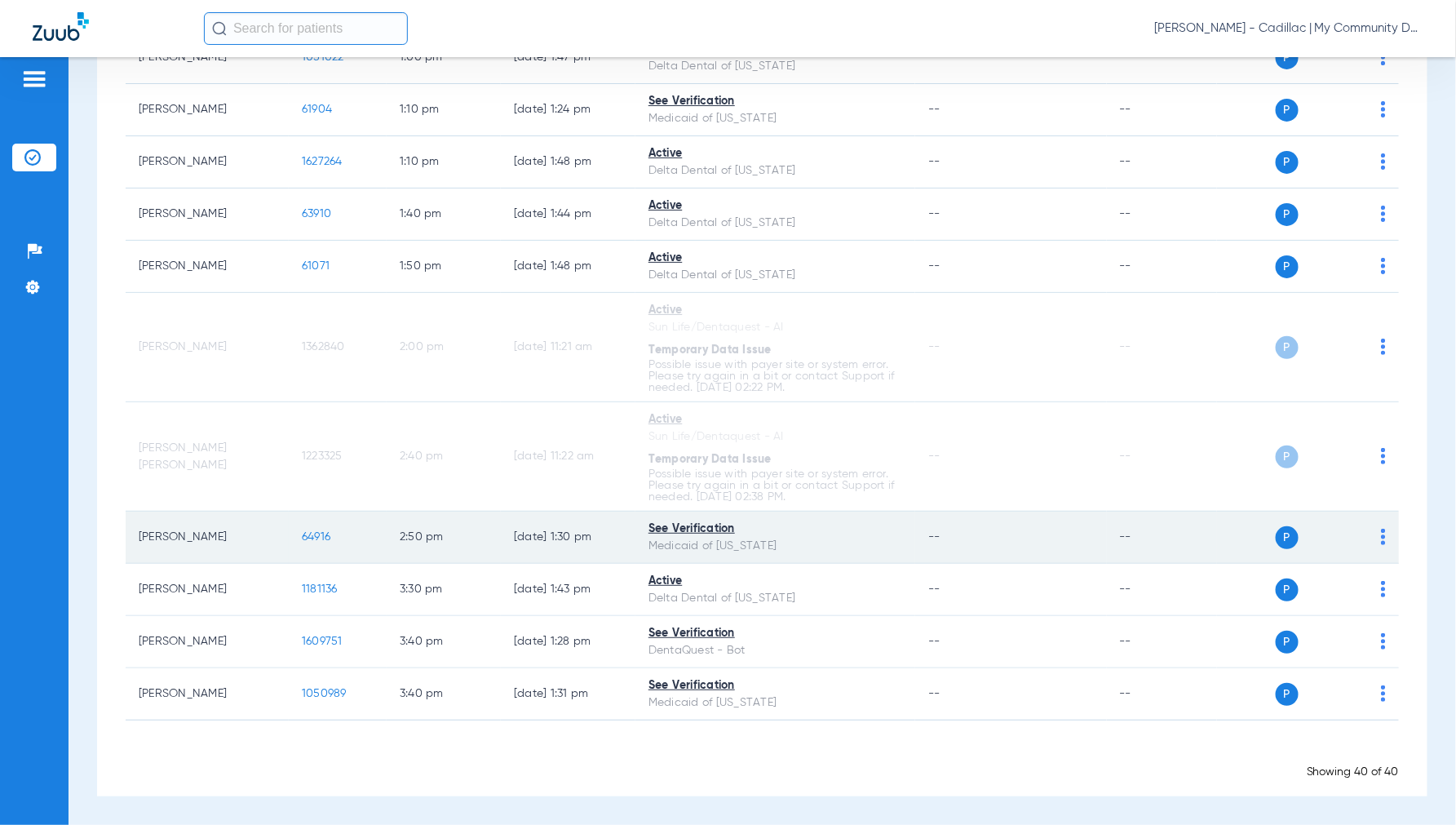
click at [314, 537] on span "64916" at bounding box center [315, 536] width 28 height 11
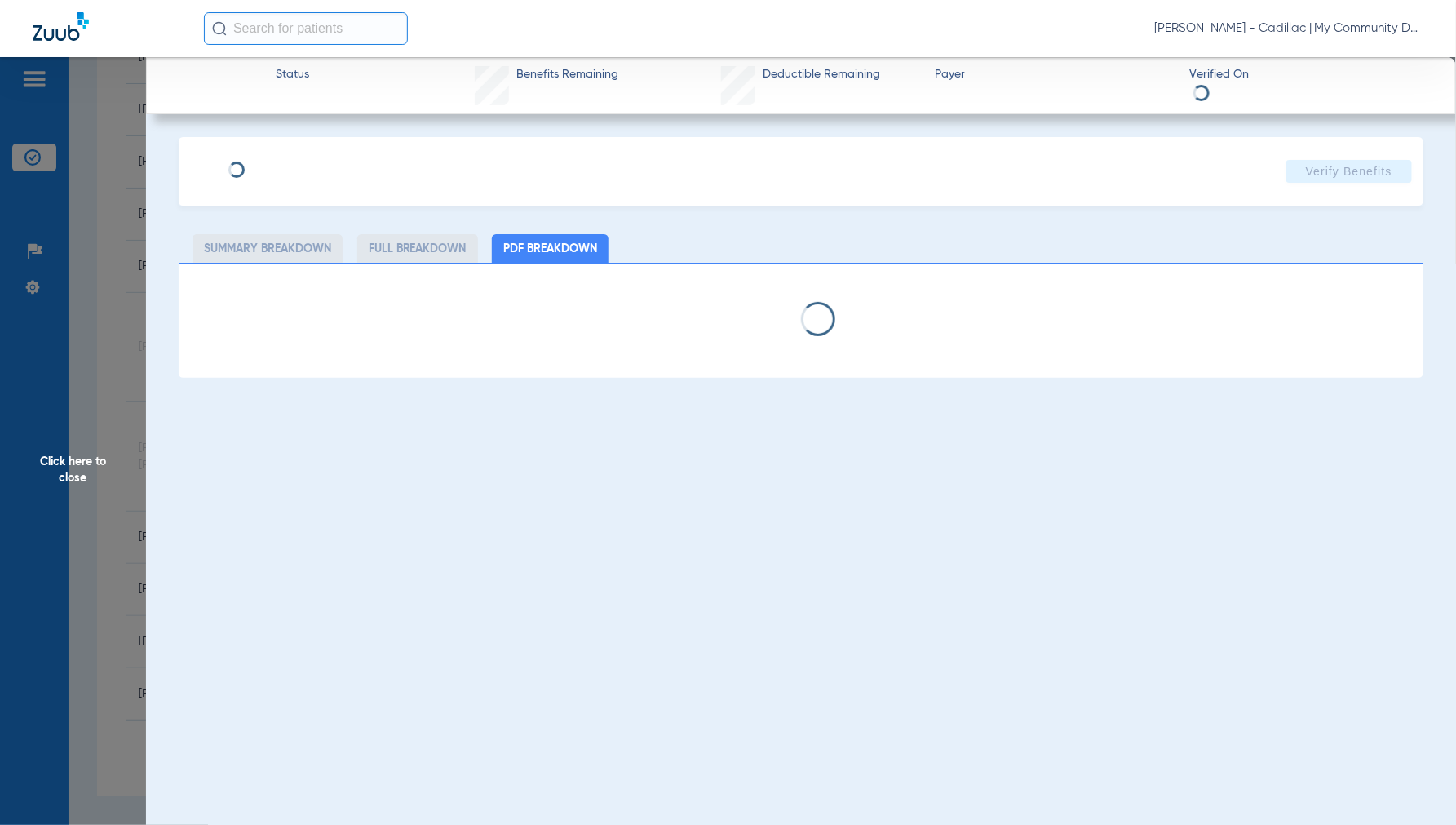
select select "page-width"
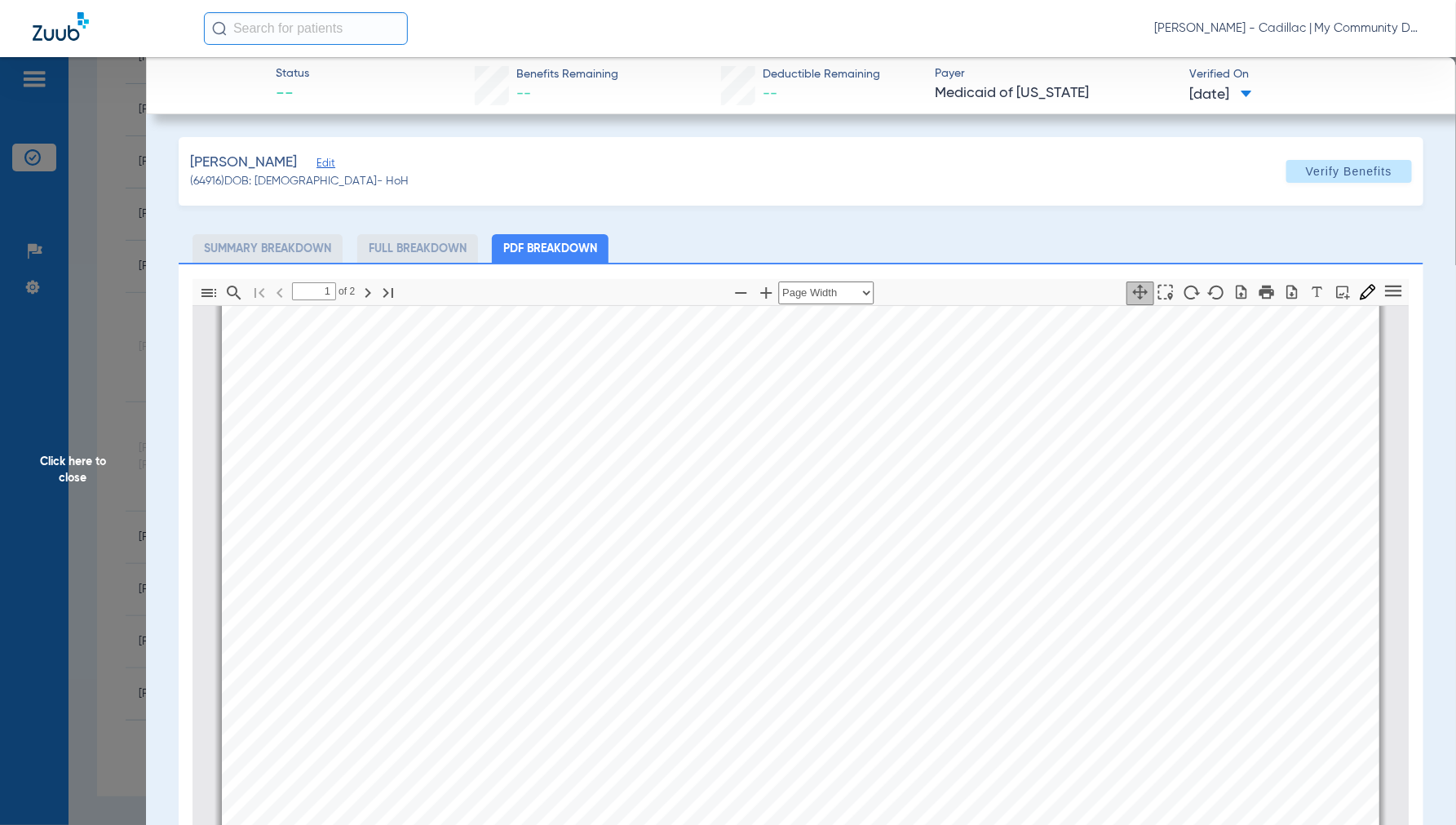
scroll to position [1005, 0]
type input "2"
click at [78, 460] on span "Click here to close" at bounding box center [73, 469] width 146 height 825
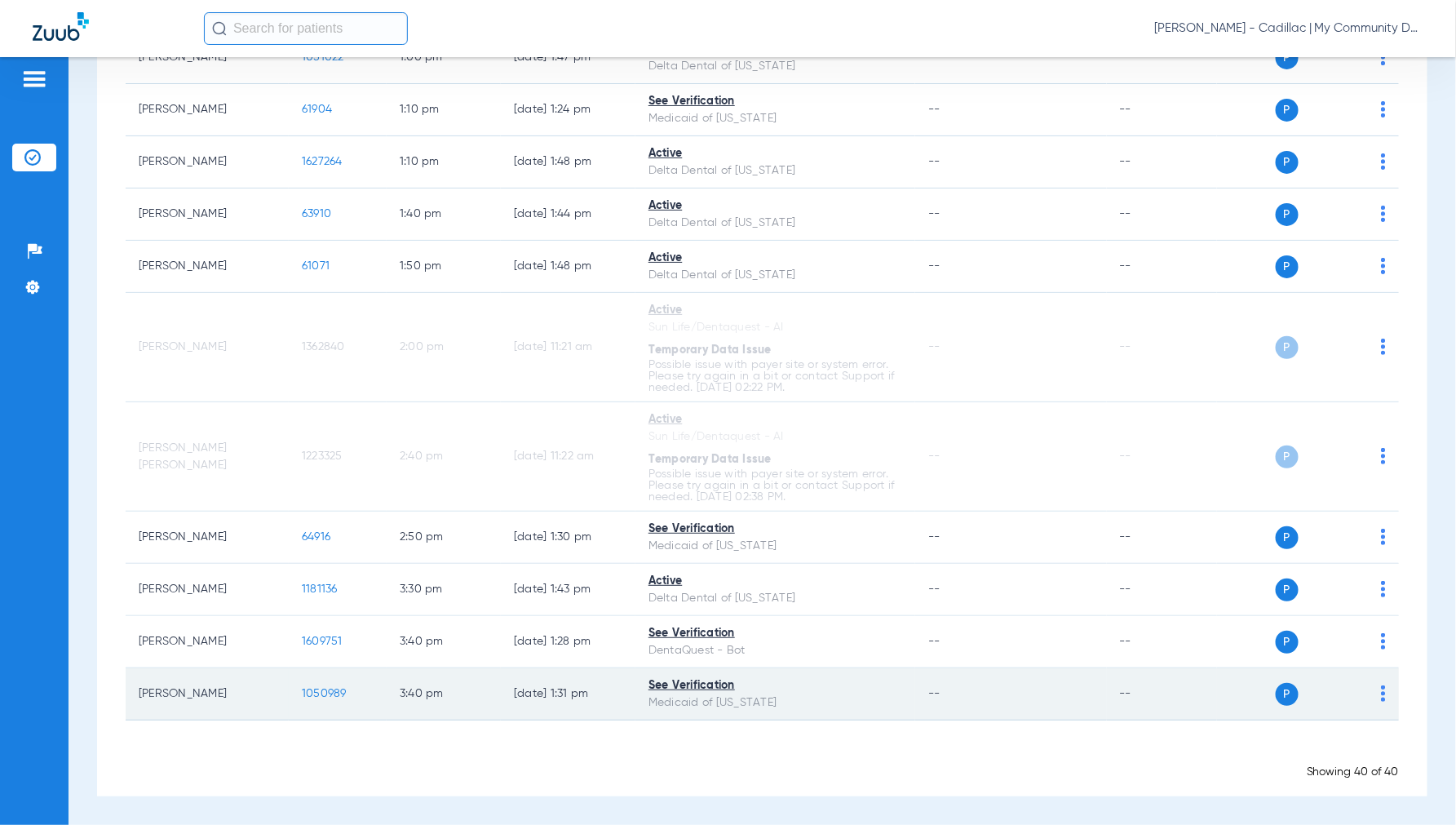
click at [330, 693] on span "1050989" at bounding box center [324, 693] width 45 height 11
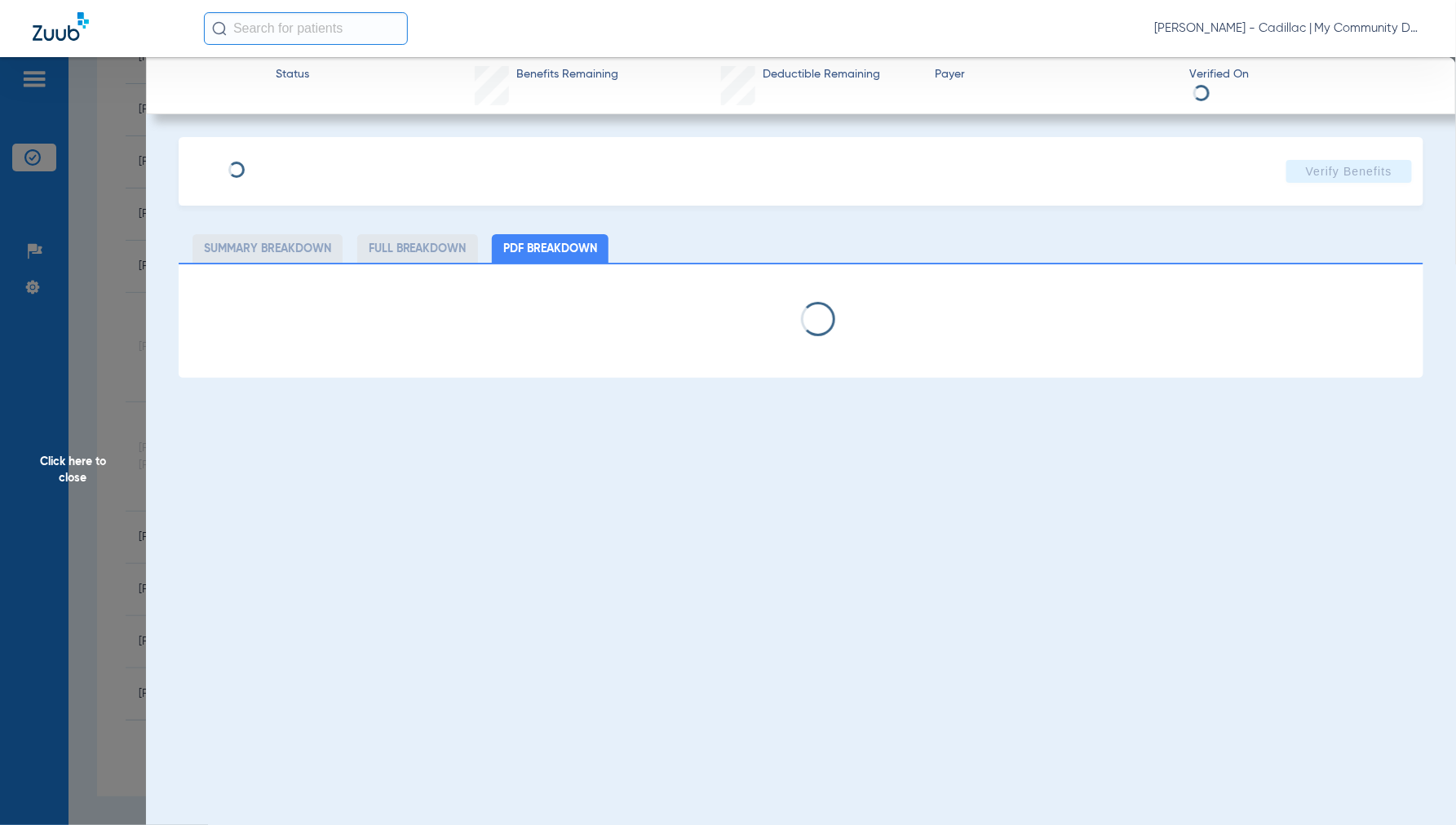
select select "page-width"
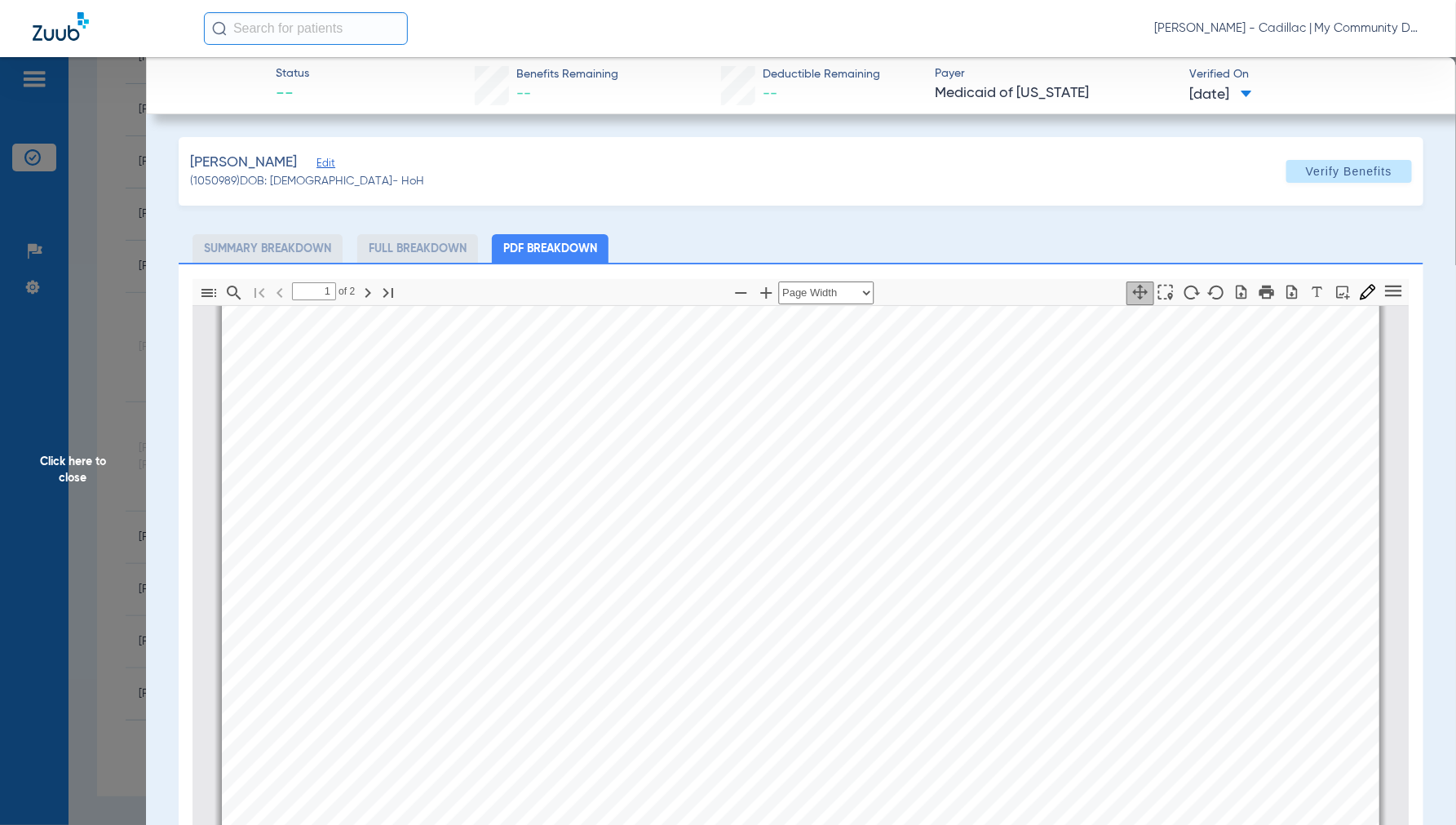
type input "2"
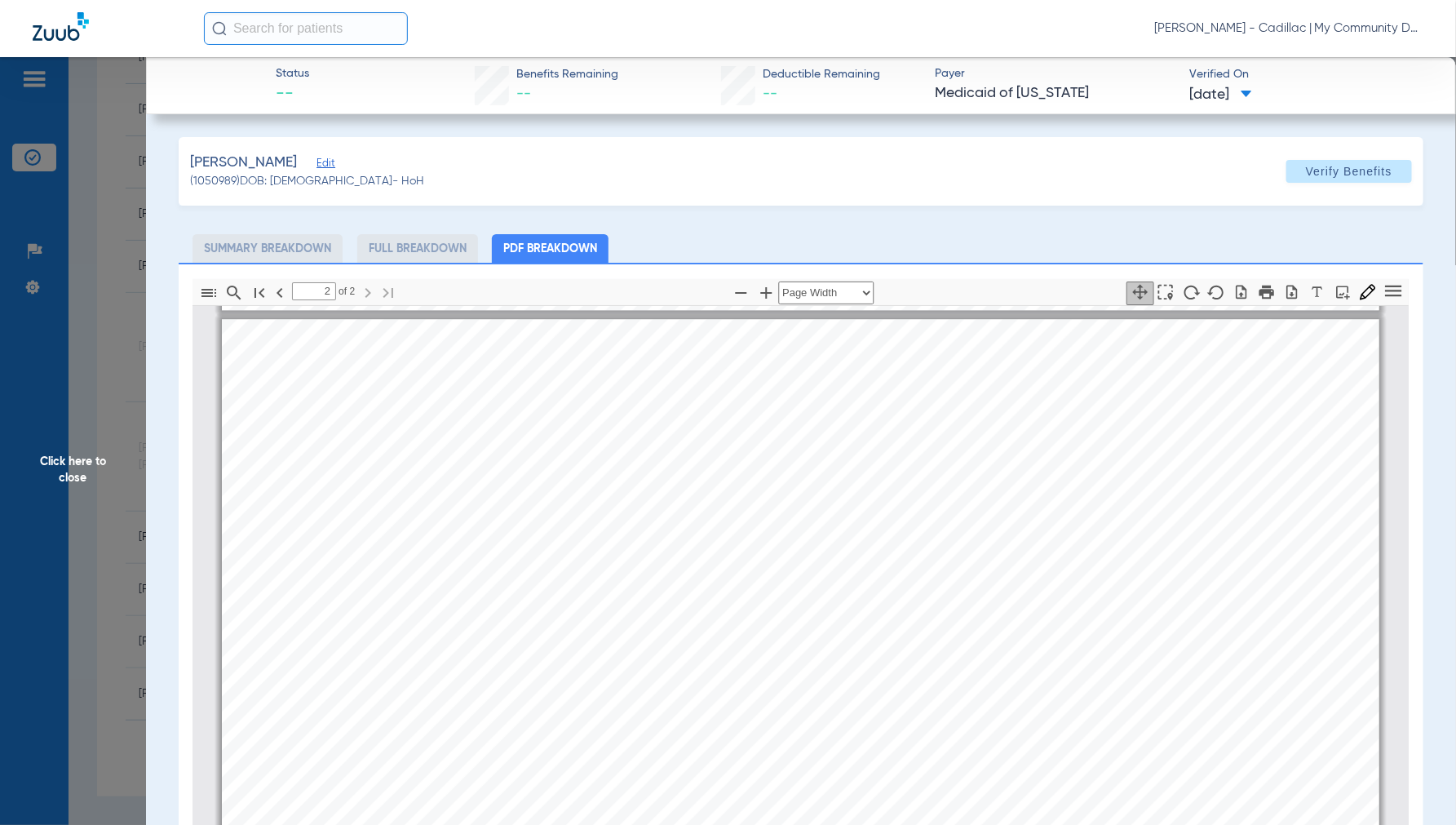
scroll to position [2183, 0]
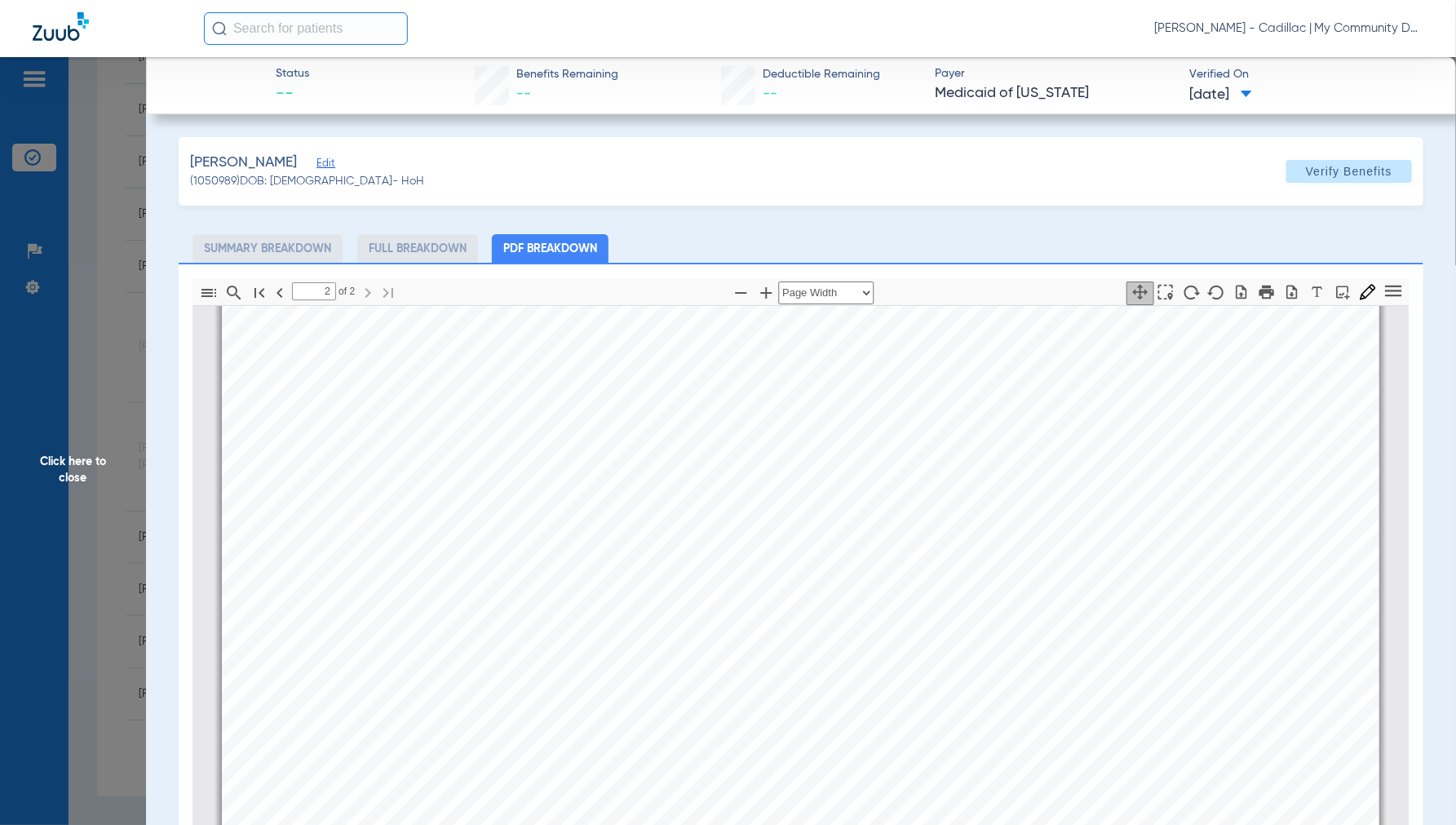
click at [75, 469] on span "Click here to close" at bounding box center [73, 469] width 146 height 825
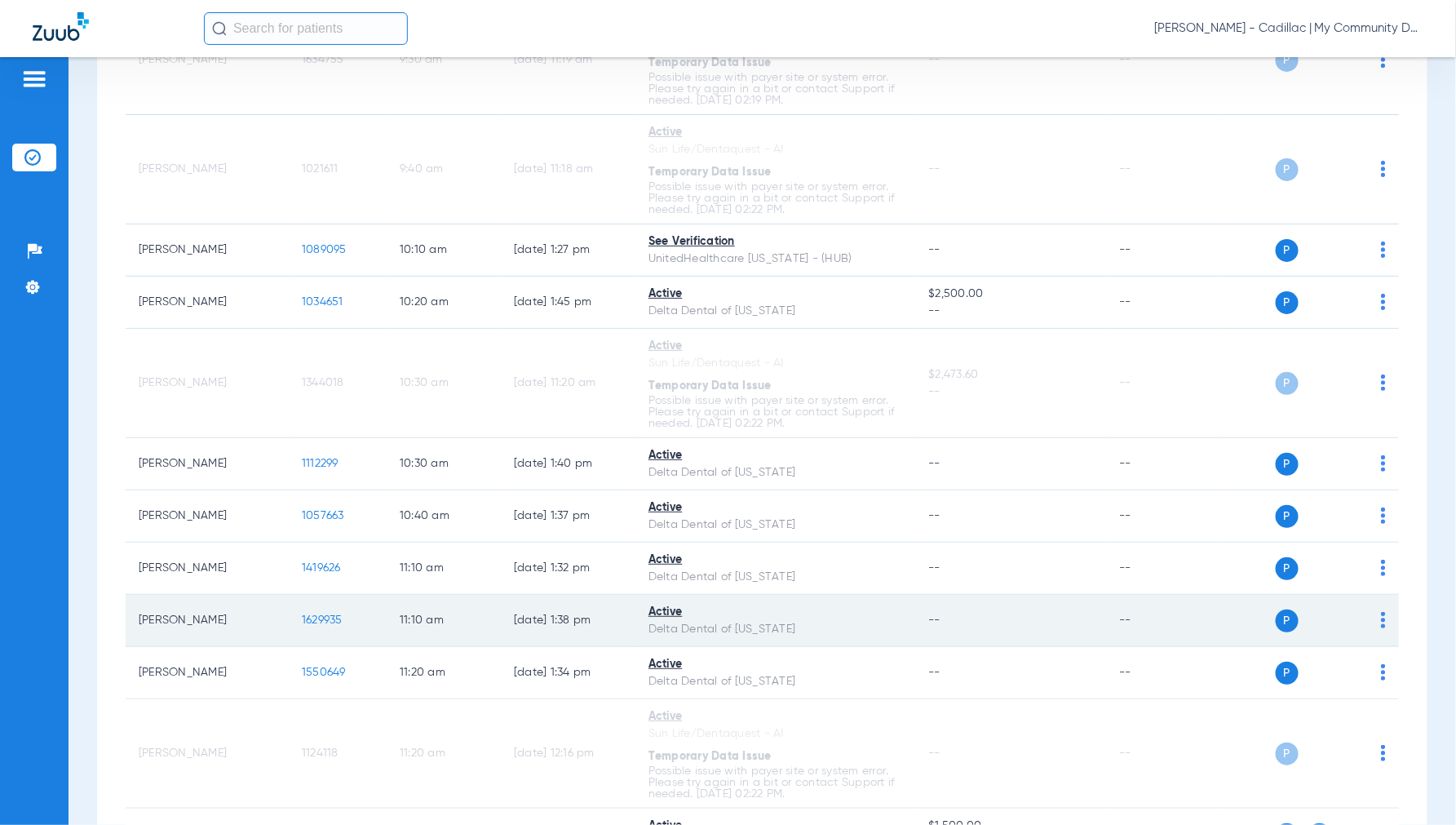
scroll to position [906, 0]
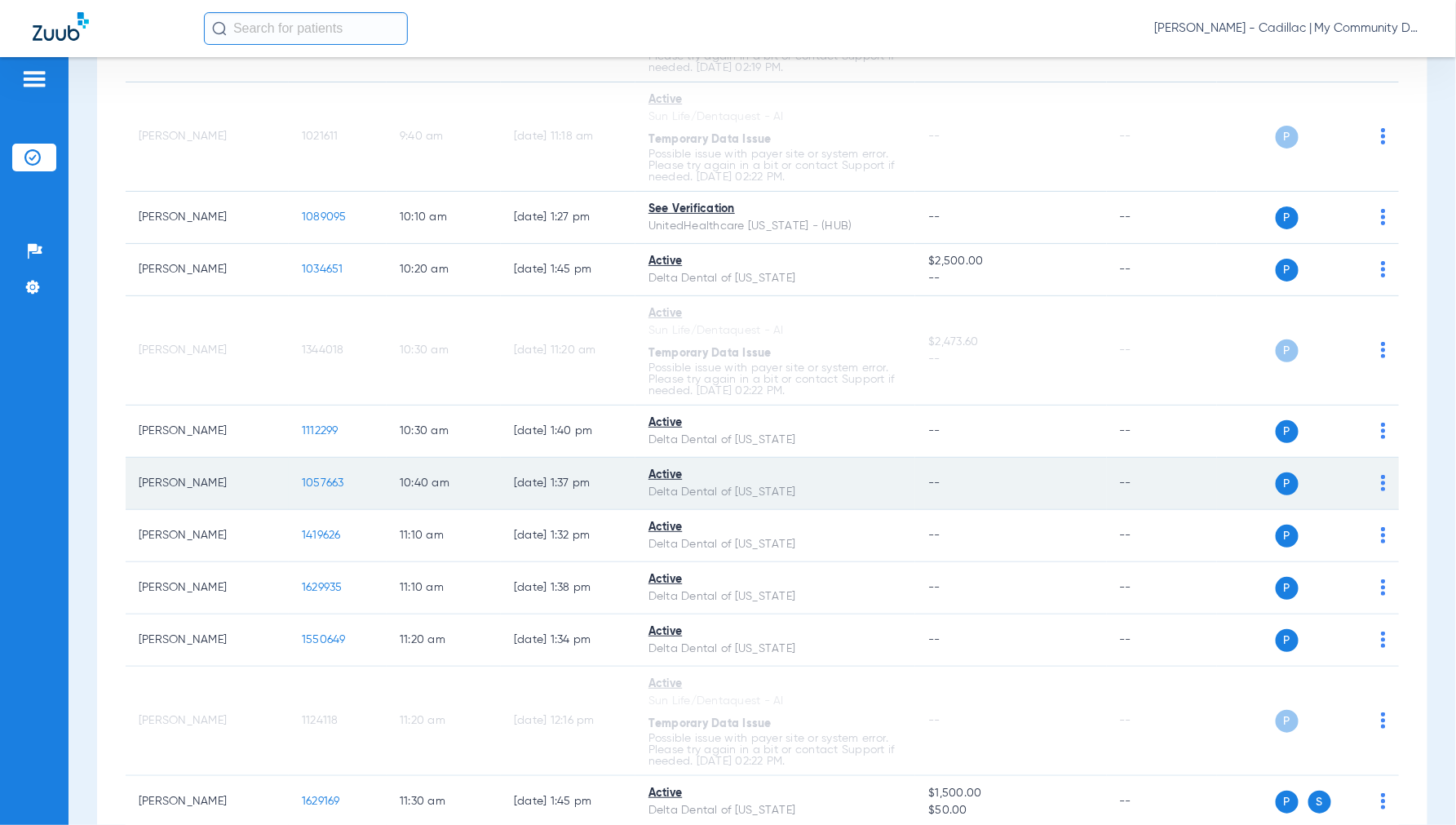
click at [331, 484] on span "1057663" at bounding box center [323, 482] width 43 height 11
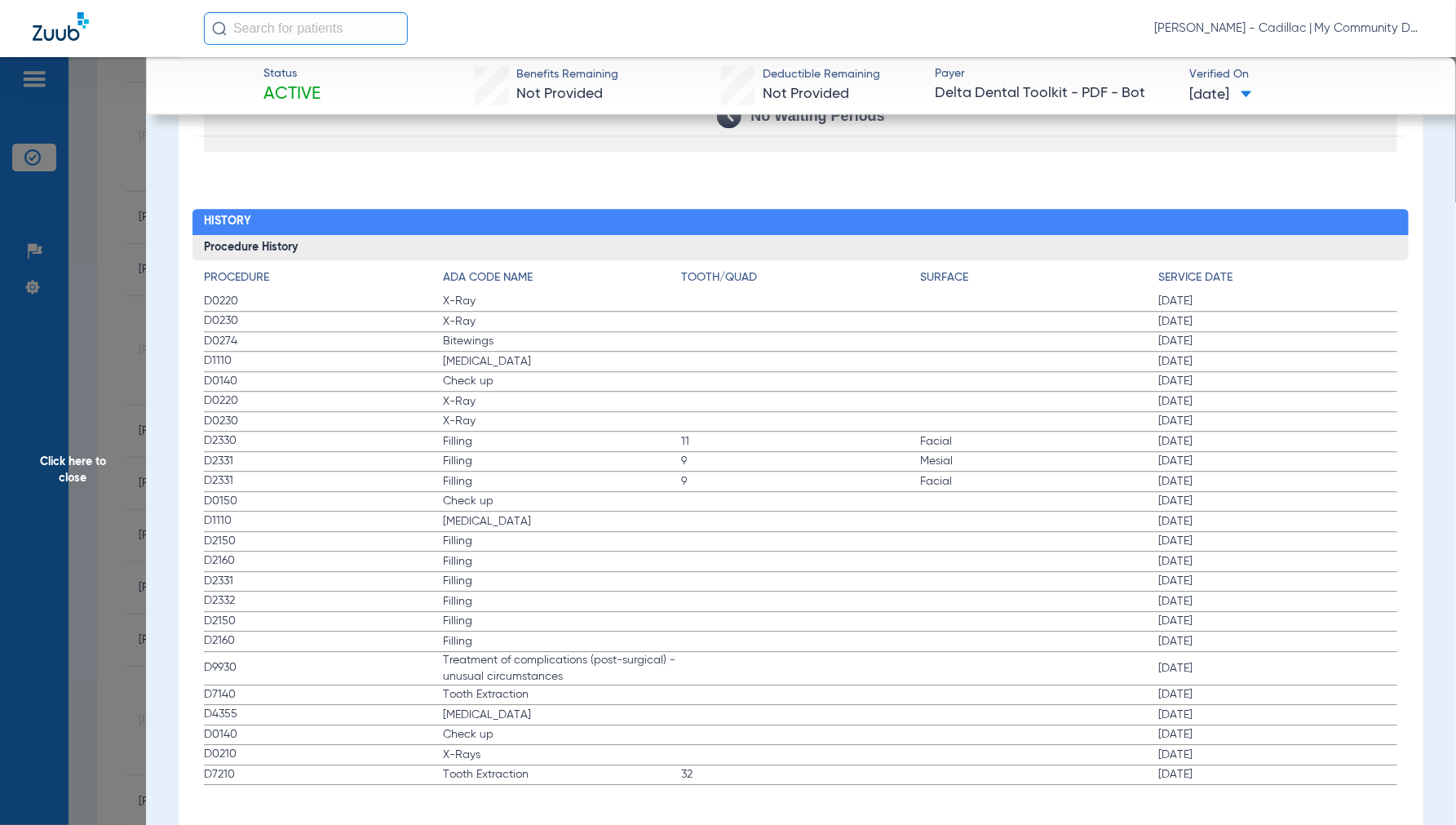
scroll to position [1752, 0]
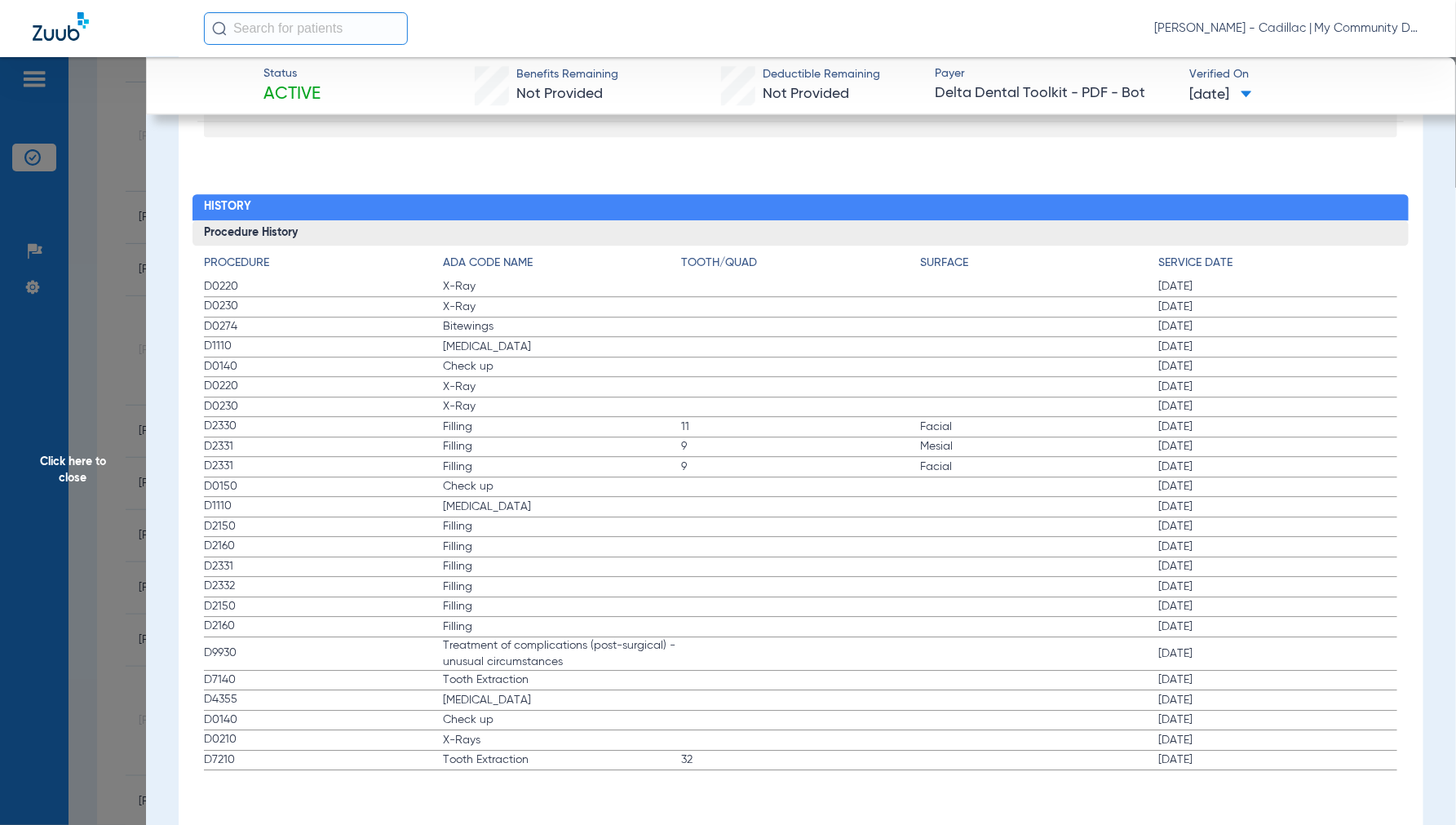
click at [75, 485] on span "Click here to close" at bounding box center [73, 469] width 146 height 825
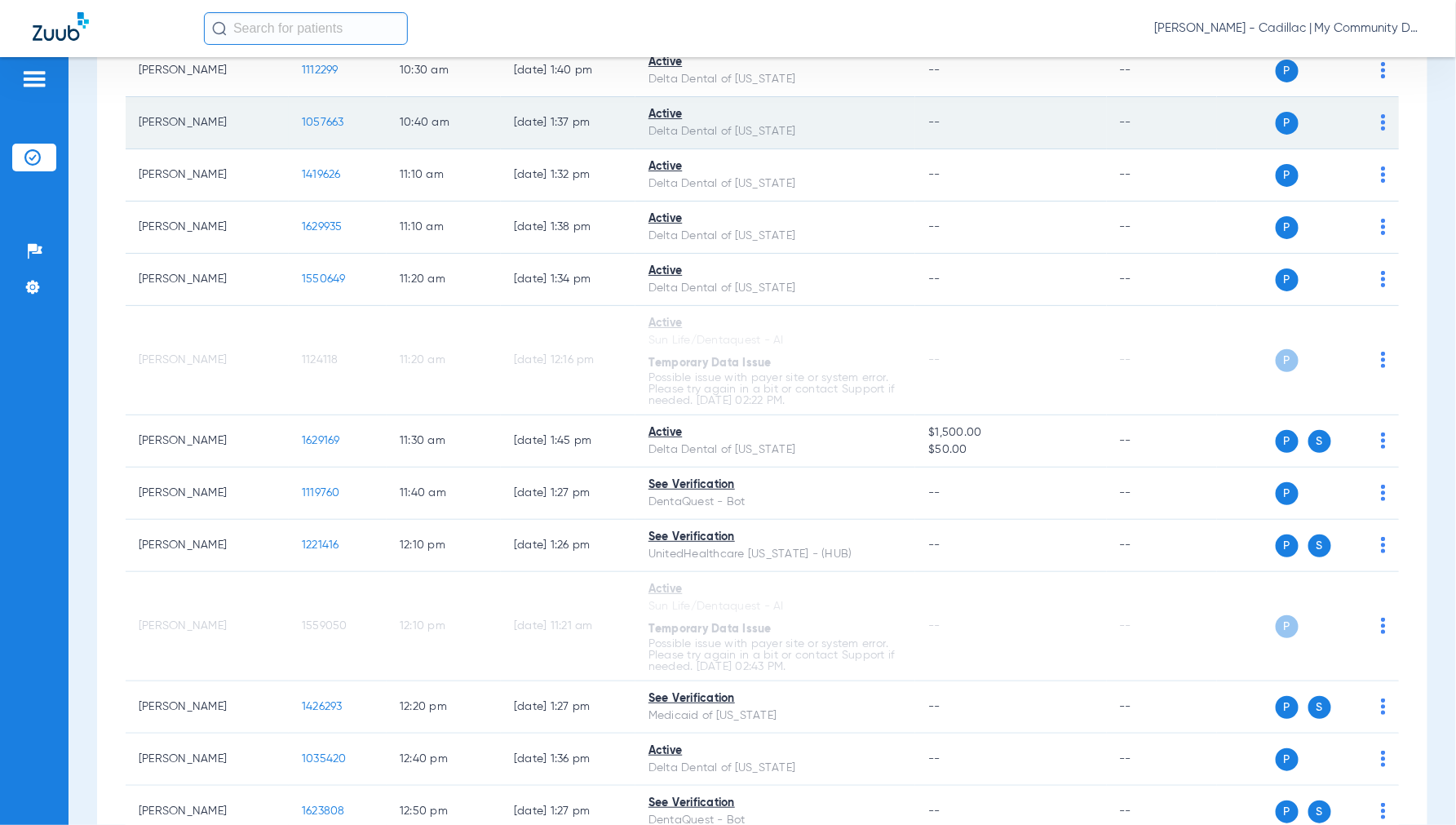
scroll to position [1269, 0]
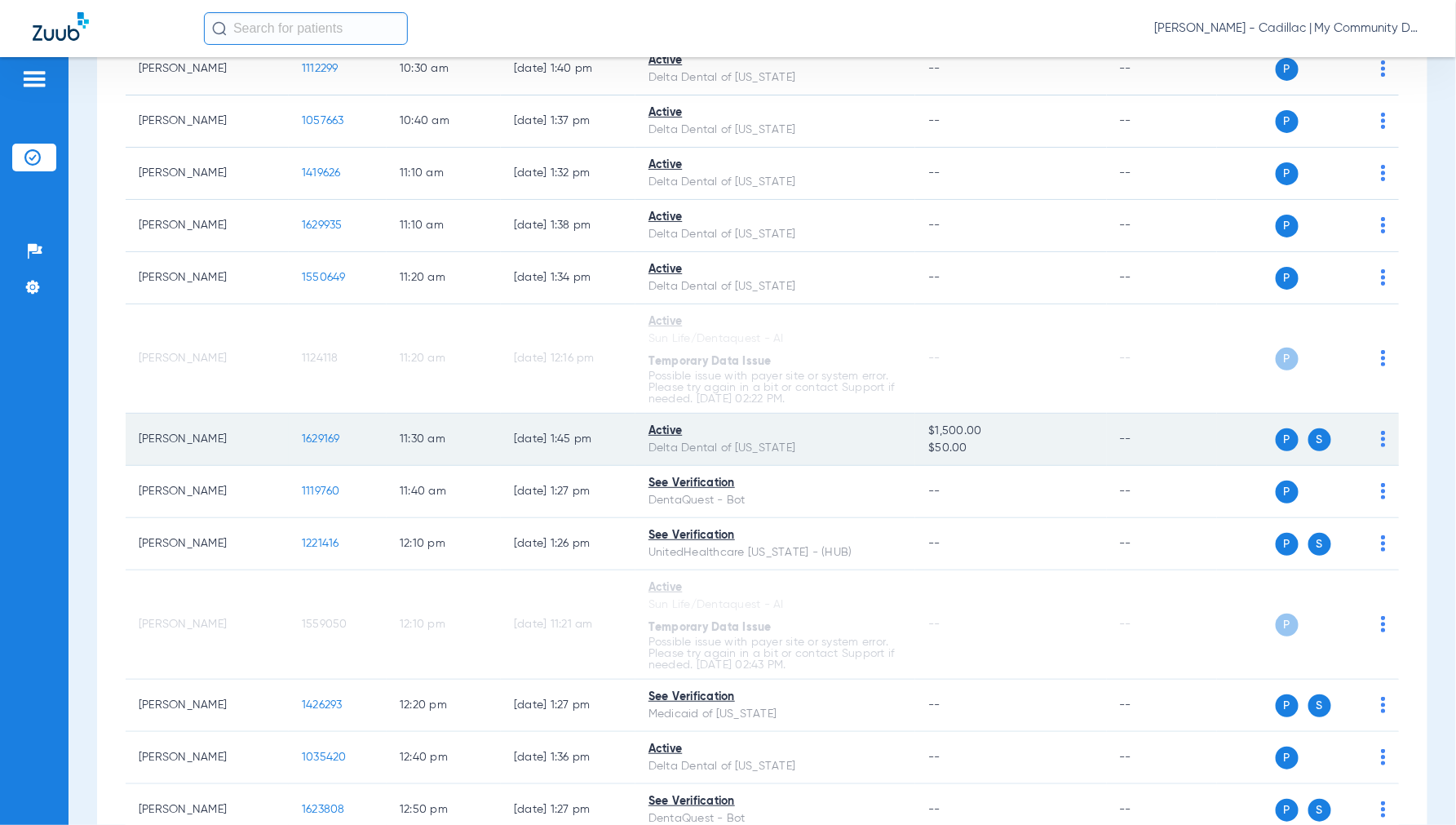
click at [321, 438] on span "1629169" at bounding box center [320, 439] width 39 height 11
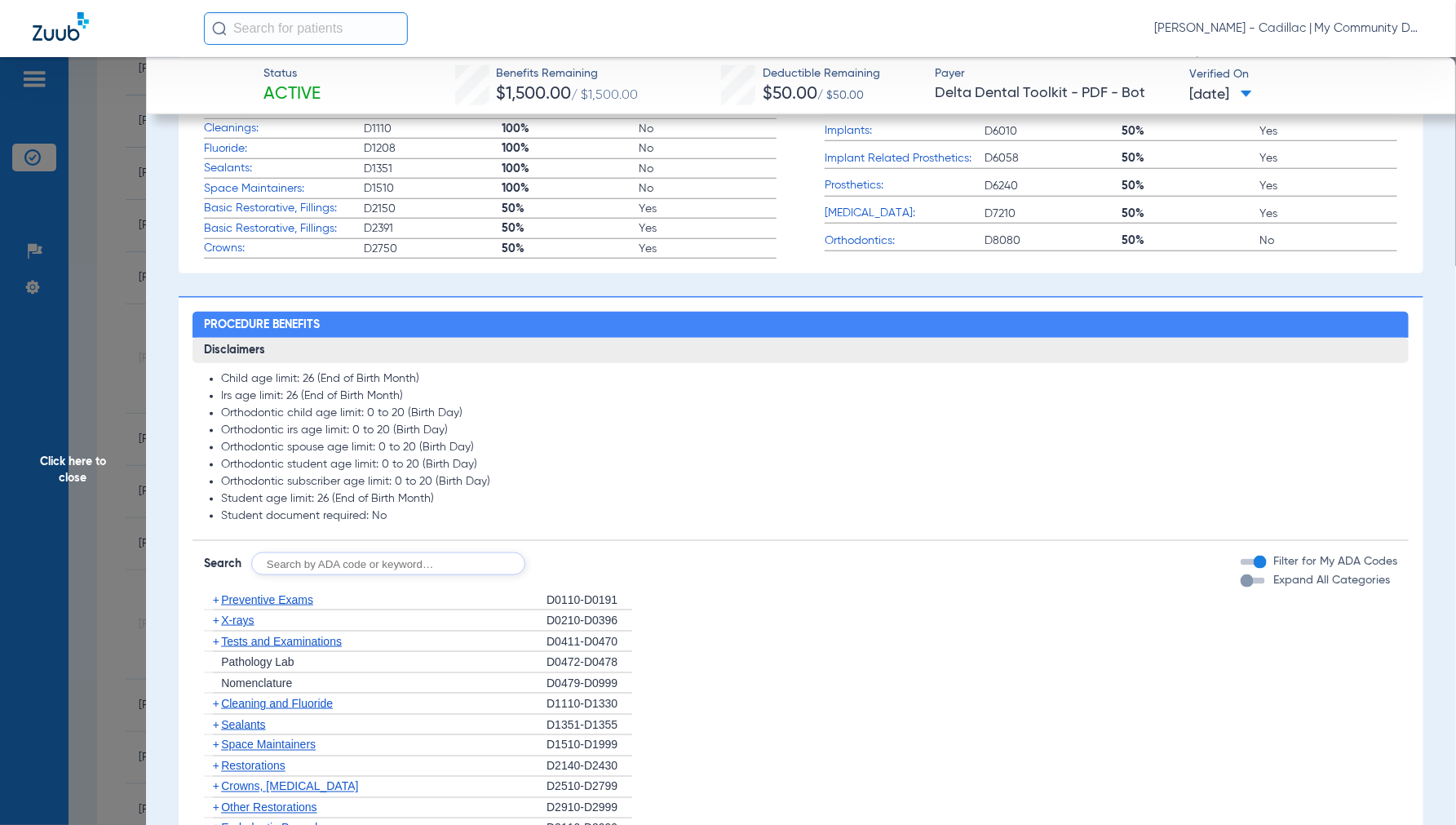
scroll to position [452, 0]
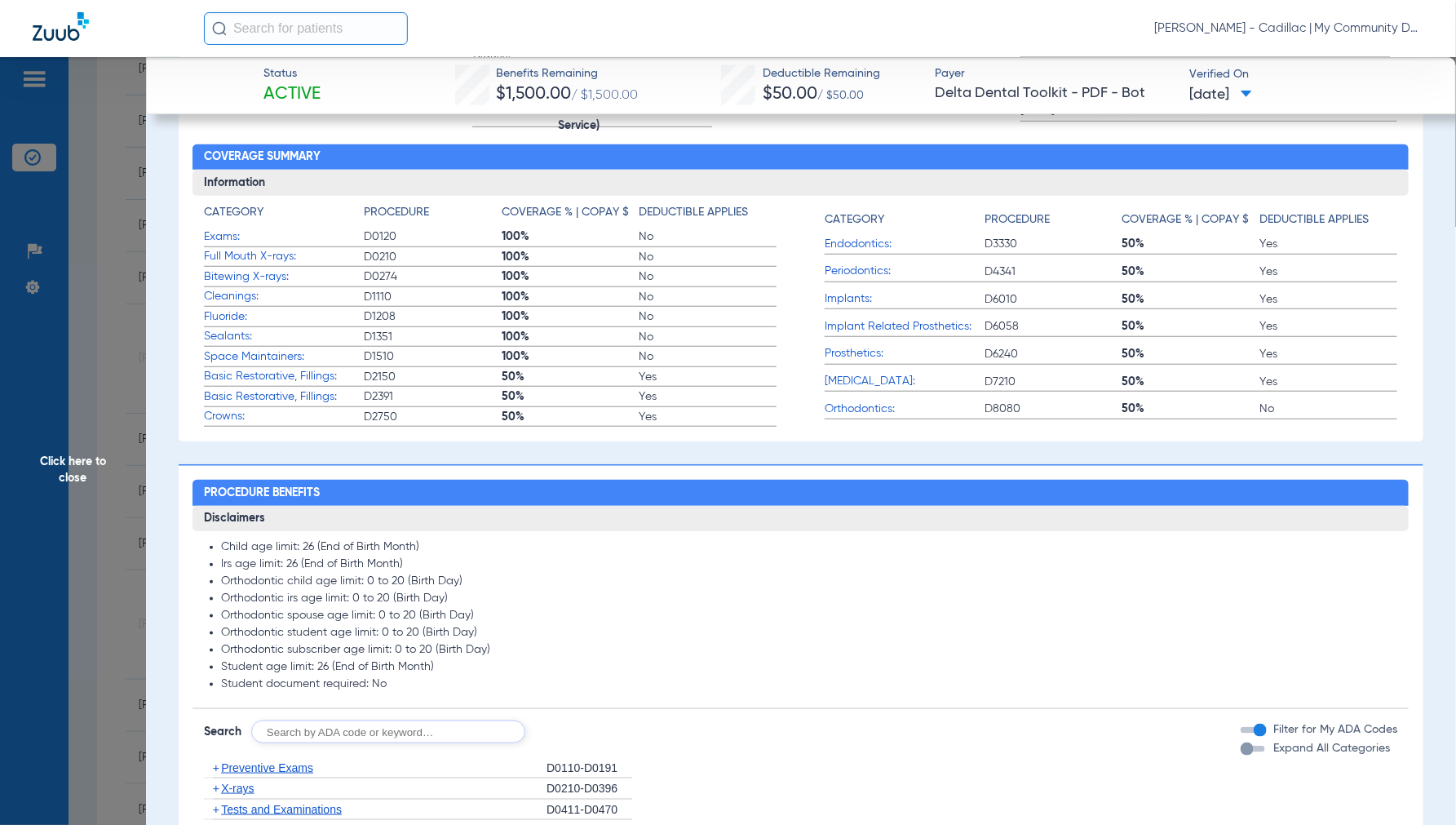
click at [76, 463] on span "Click here to close" at bounding box center [73, 469] width 146 height 825
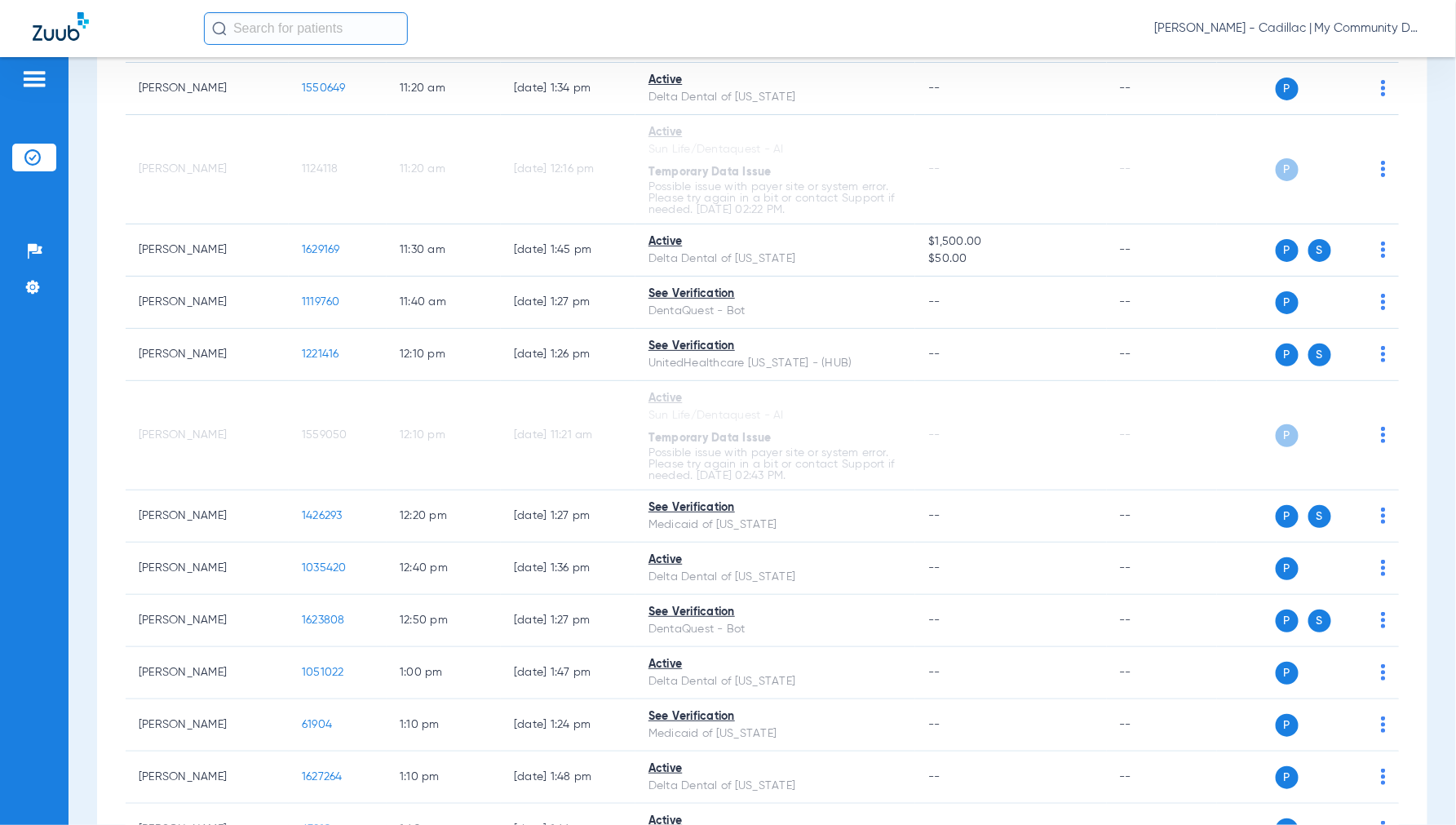
scroll to position [1540, 0]
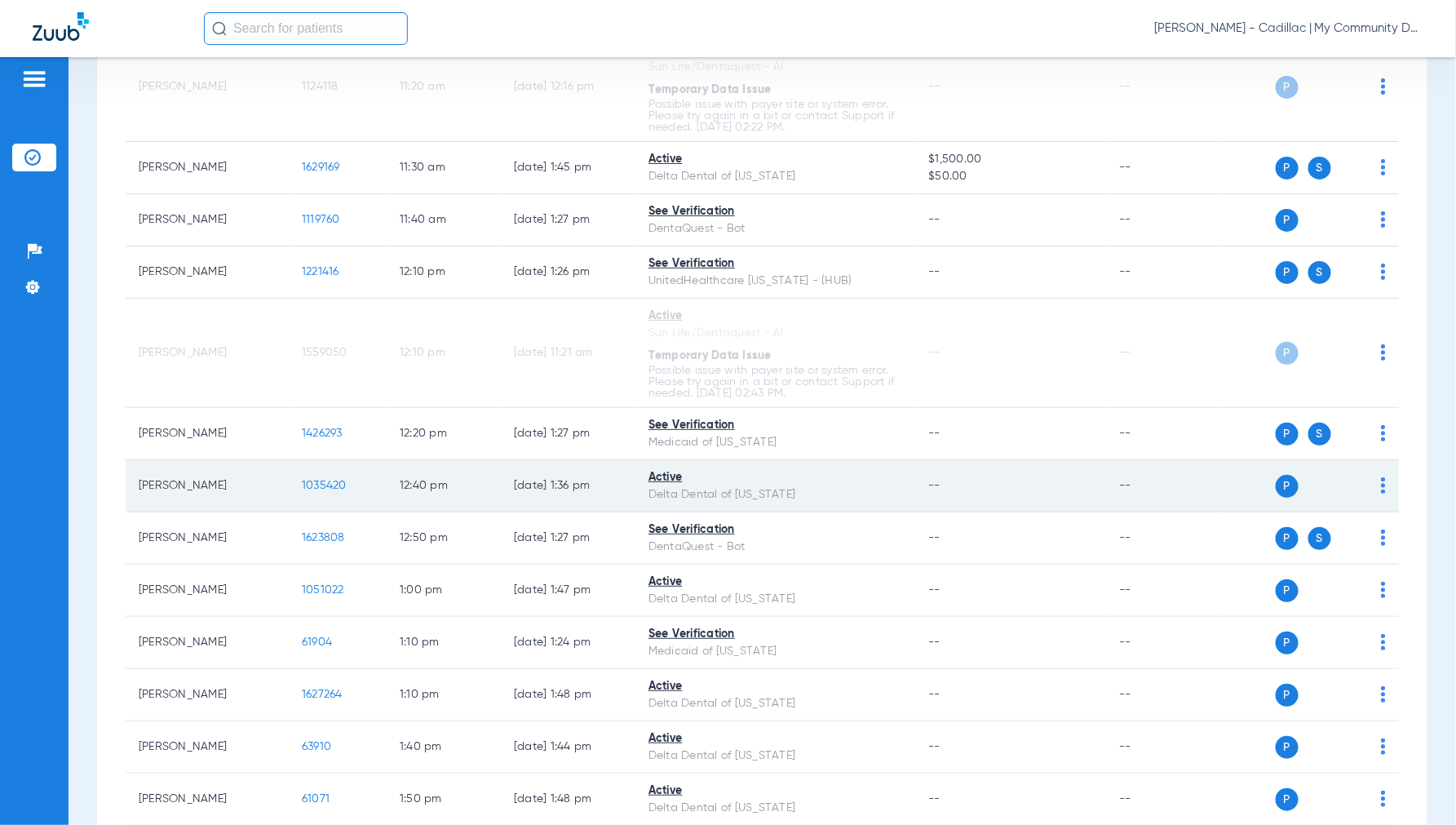
click at [319, 487] on span "1035420" at bounding box center [324, 485] width 45 height 11
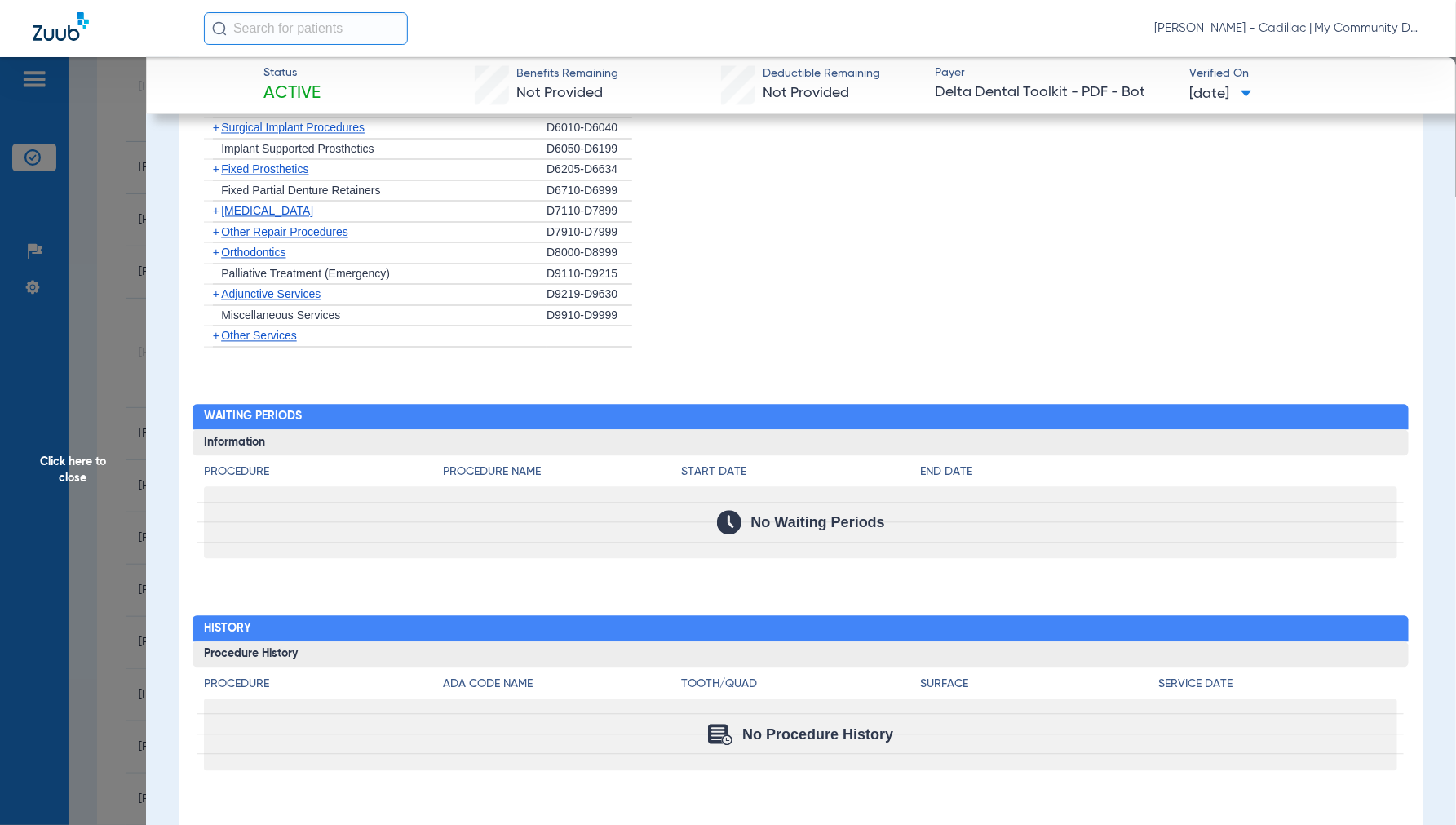
scroll to position [1331, 0]
click at [74, 465] on span "Click here to close" at bounding box center [73, 469] width 146 height 825
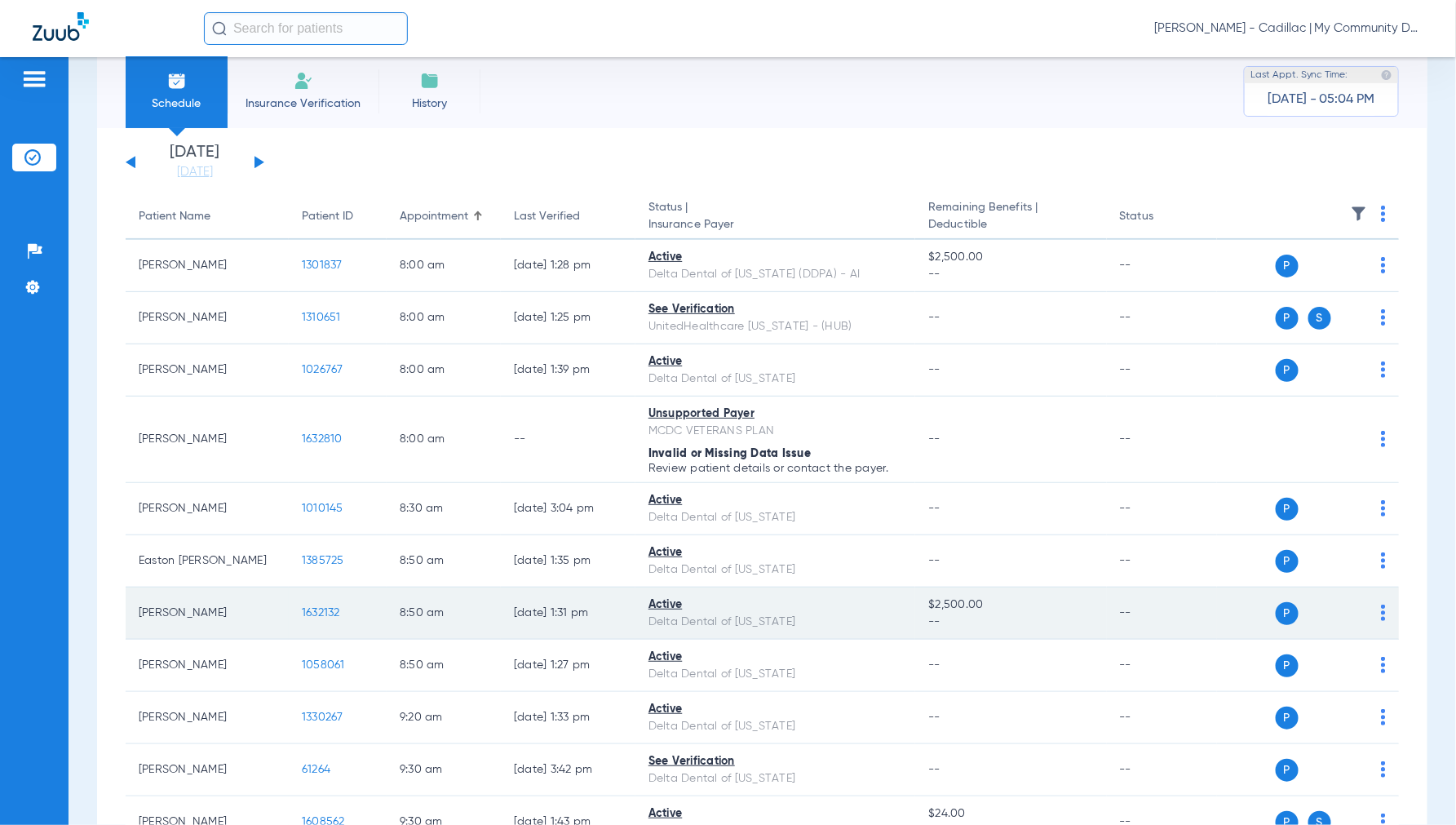
scroll to position [0, 0]
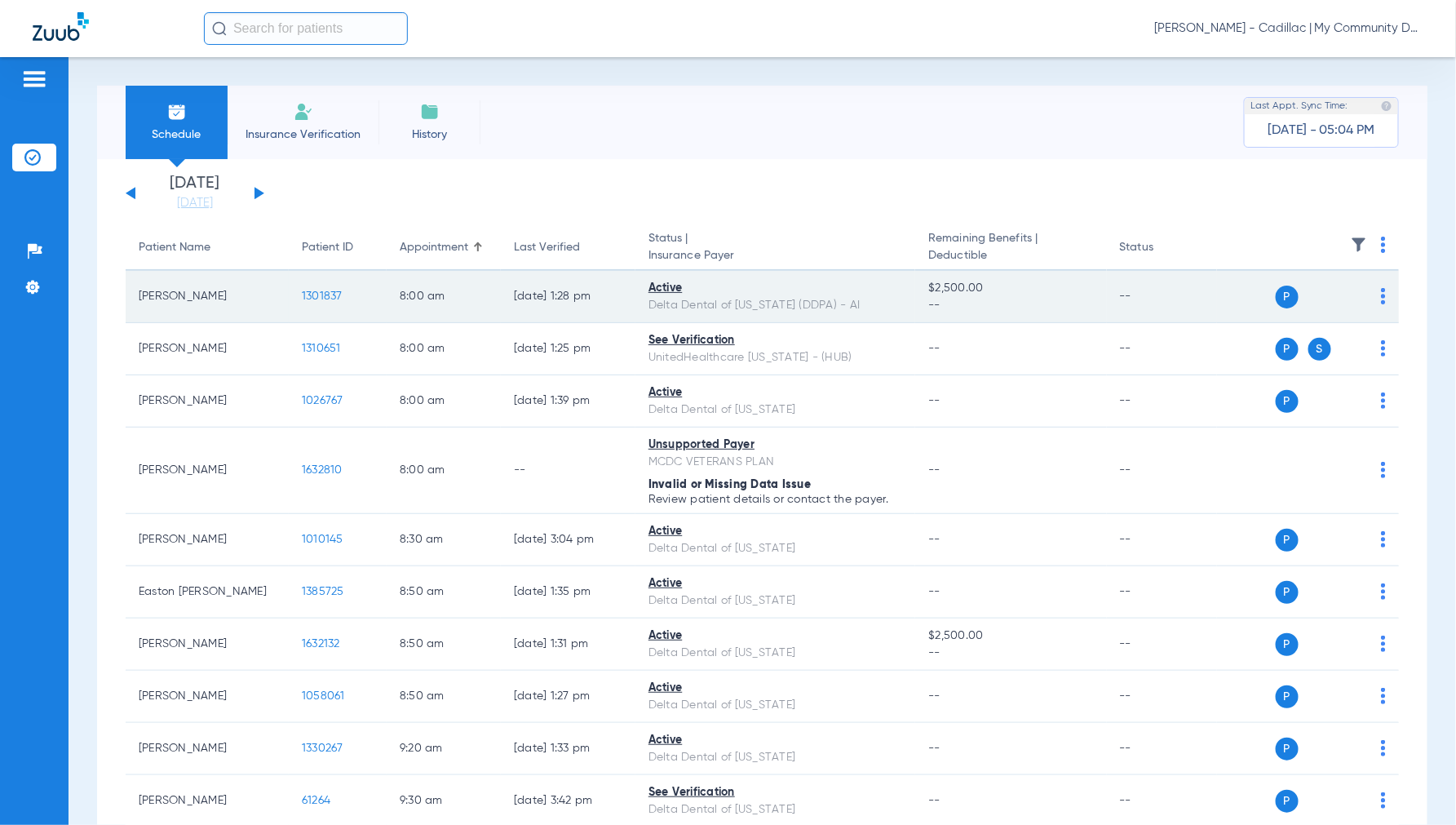
click at [304, 294] on span "1301837" at bounding box center [322, 296] width 41 height 11
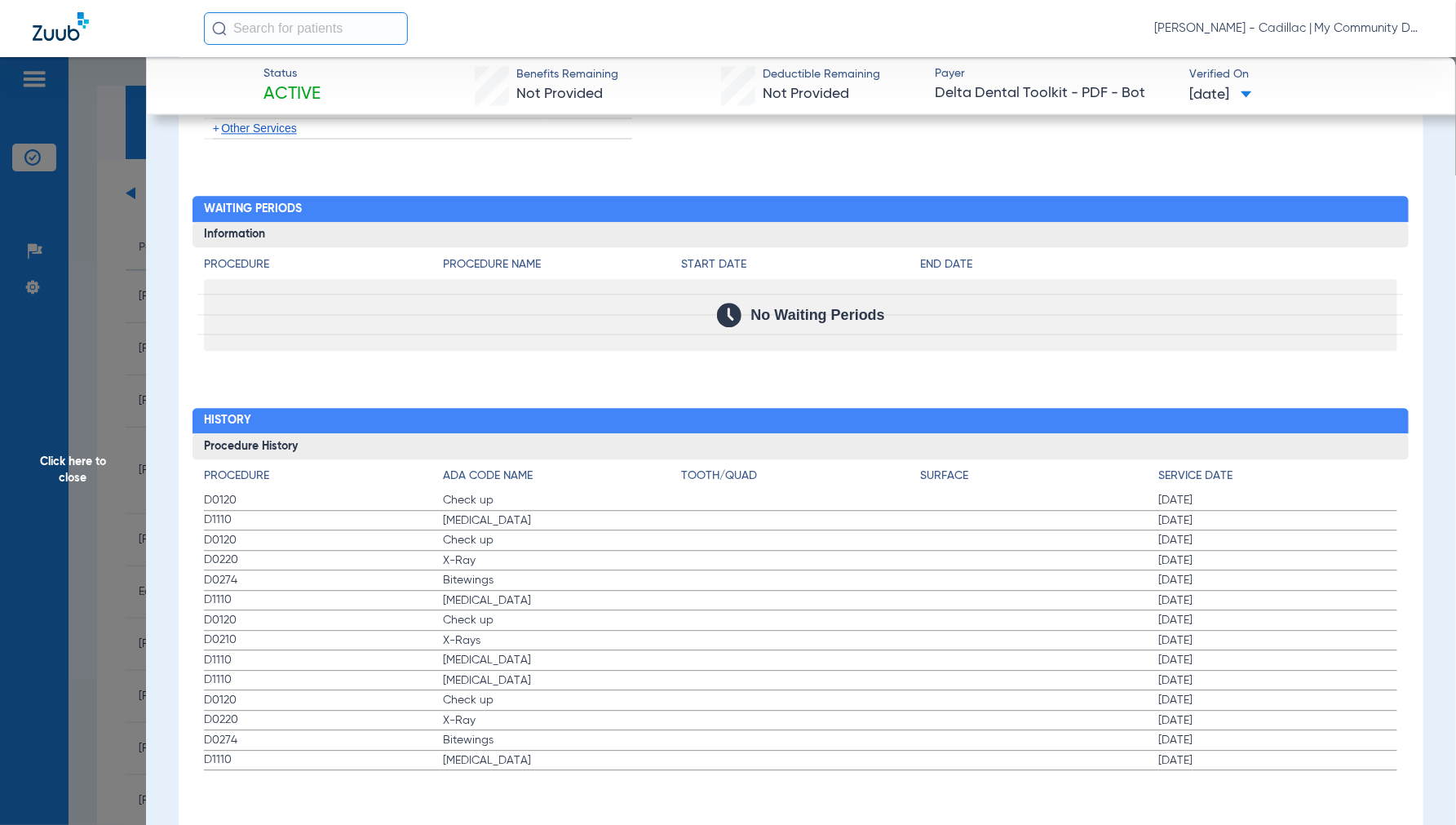
scroll to position [1559, 0]
click at [74, 465] on span "Click here to close" at bounding box center [73, 469] width 146 height 825
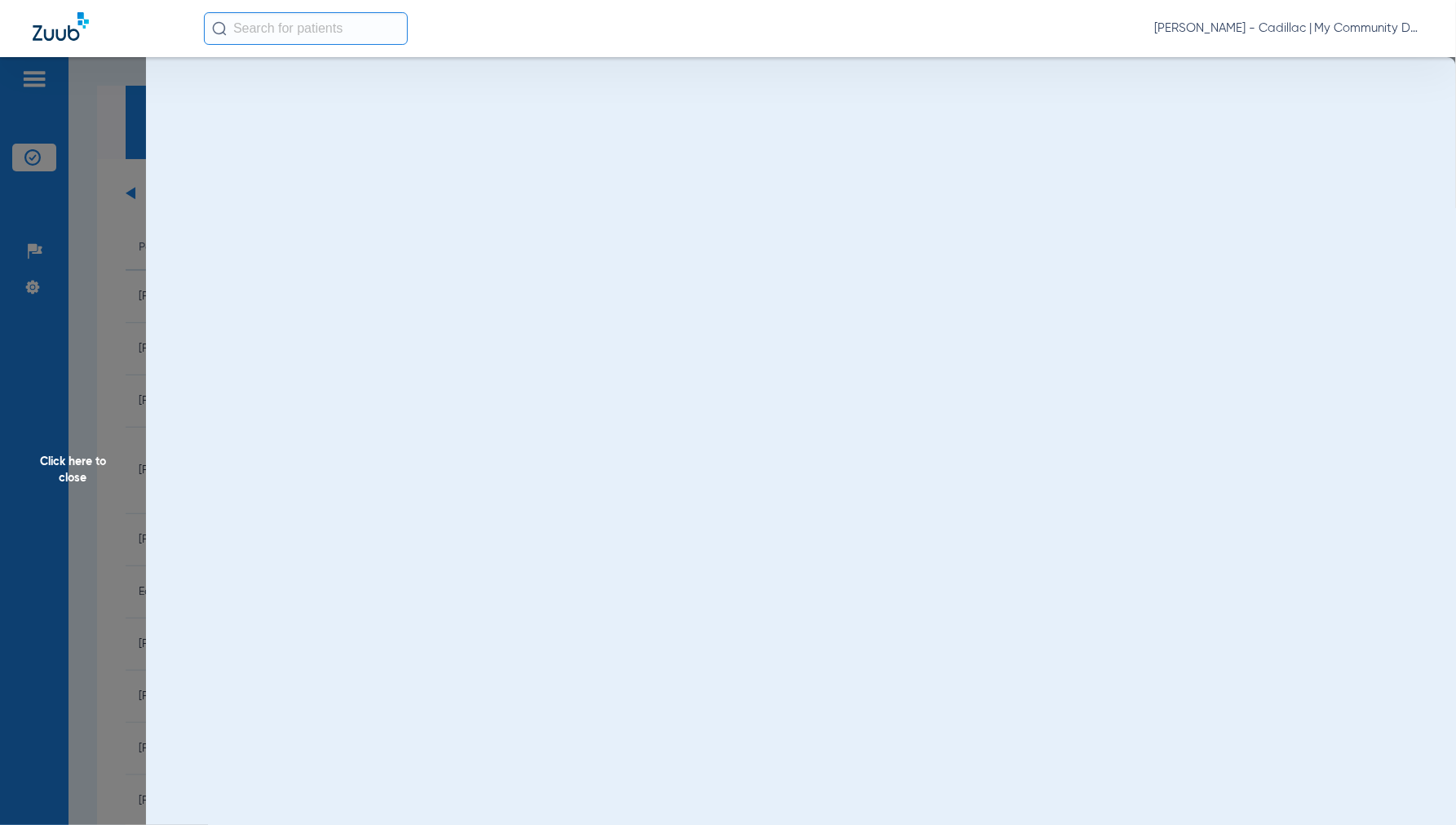
scroll to position [0, 0]
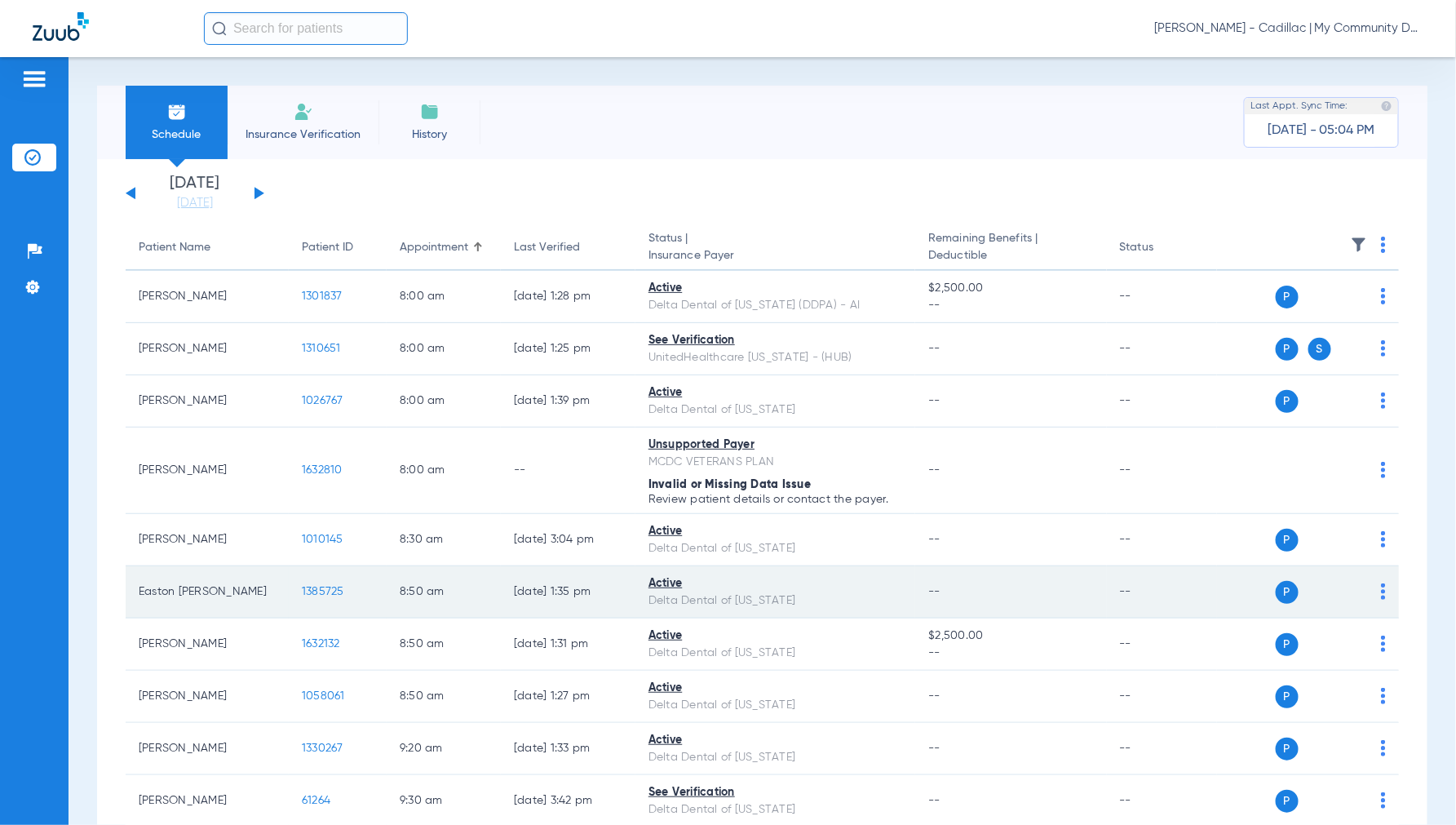
click at [319, 597] on span "1385725" at bounding box center [323, 591] width 43 height 11
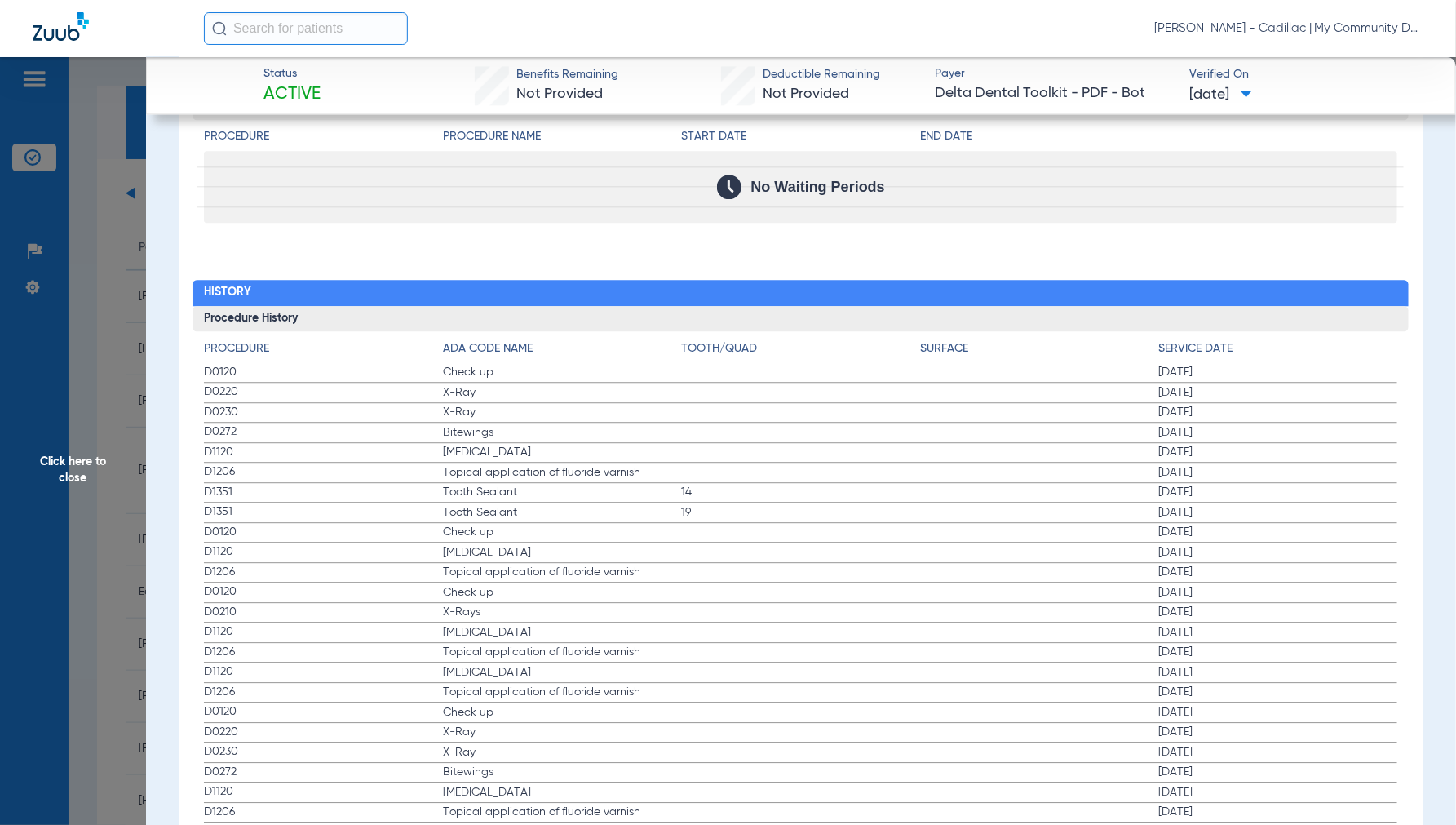
scroll to position [1722, 0]
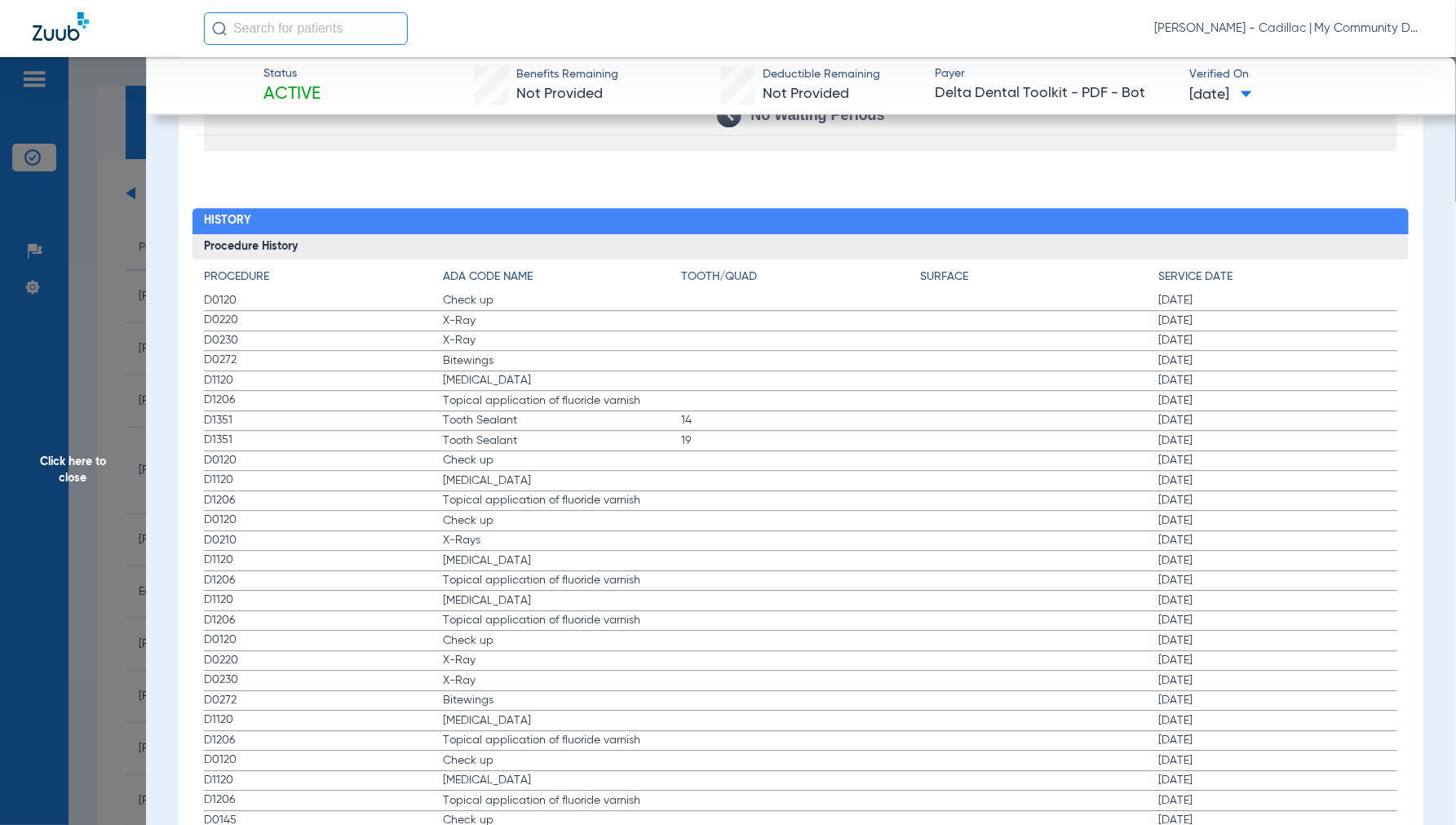
click at [80, 451] on span "Click here to close" at bounding box center [73, 469] width 146 height 825
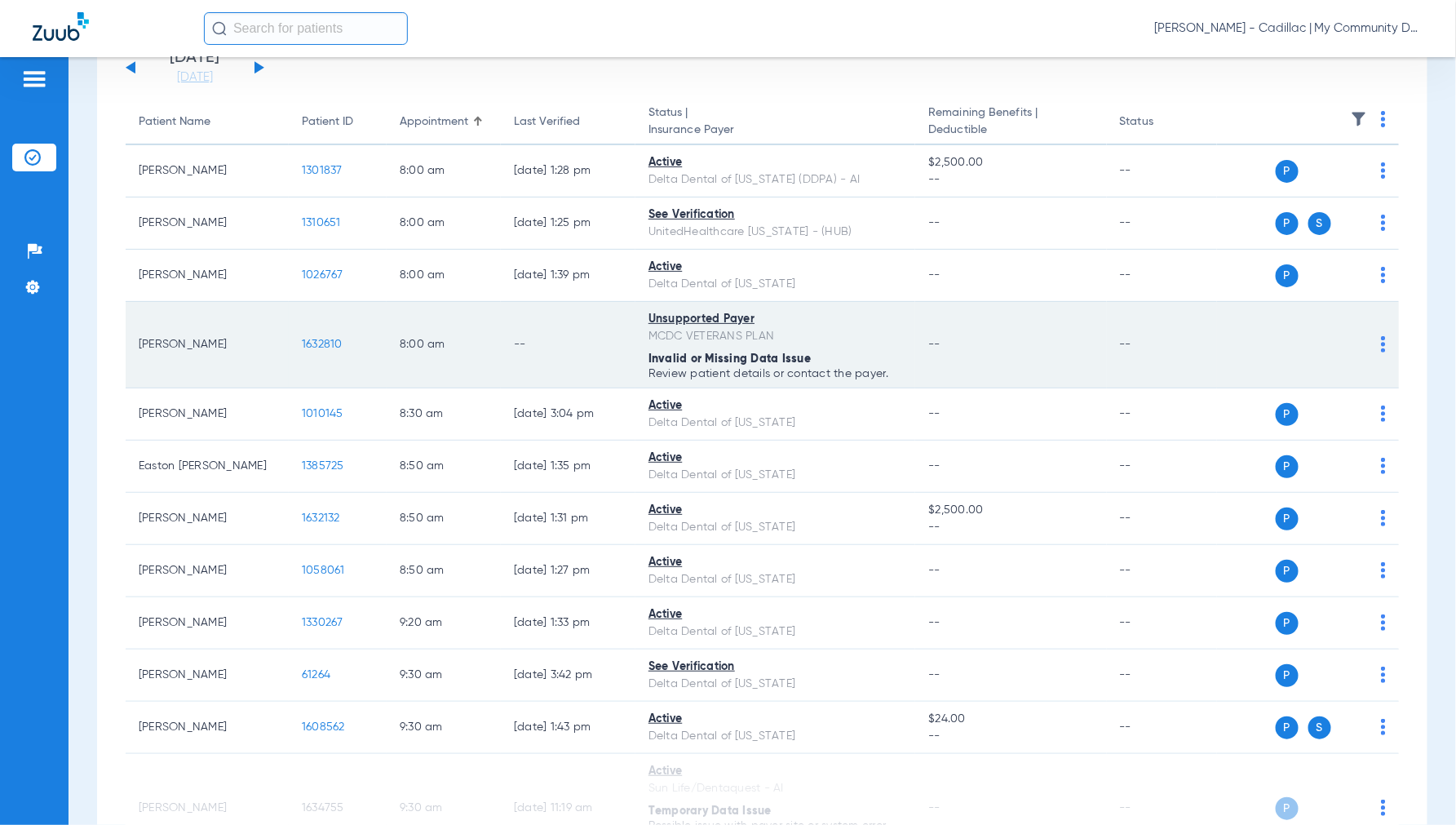
scroll to position [181, 0]
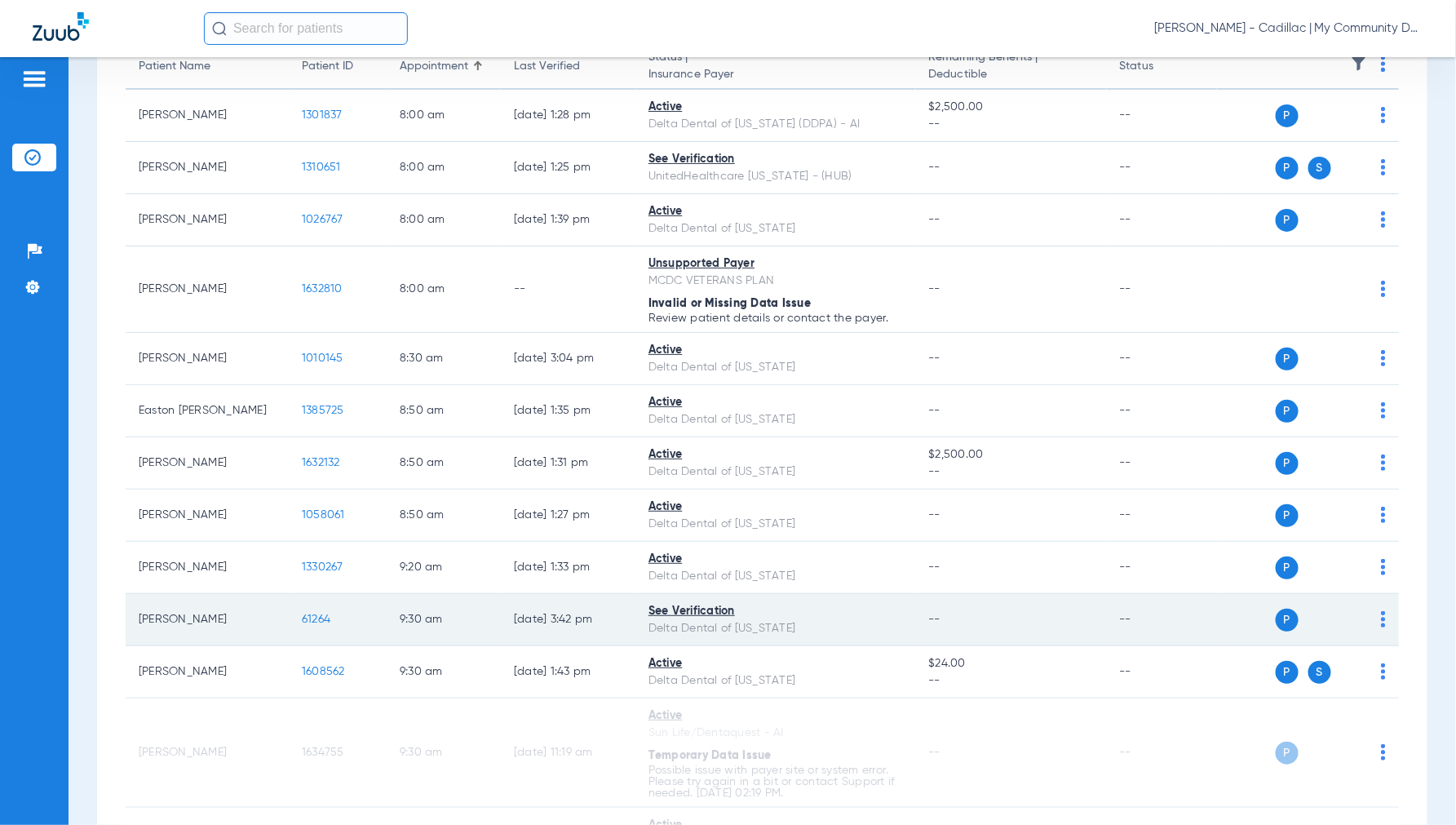
click at [327, 612] on td "61264" at bounding box center [337, 619] width 98 height 52
click at [322, 615] on span "61264" at bounding box center [315, 619] width 28 height 11
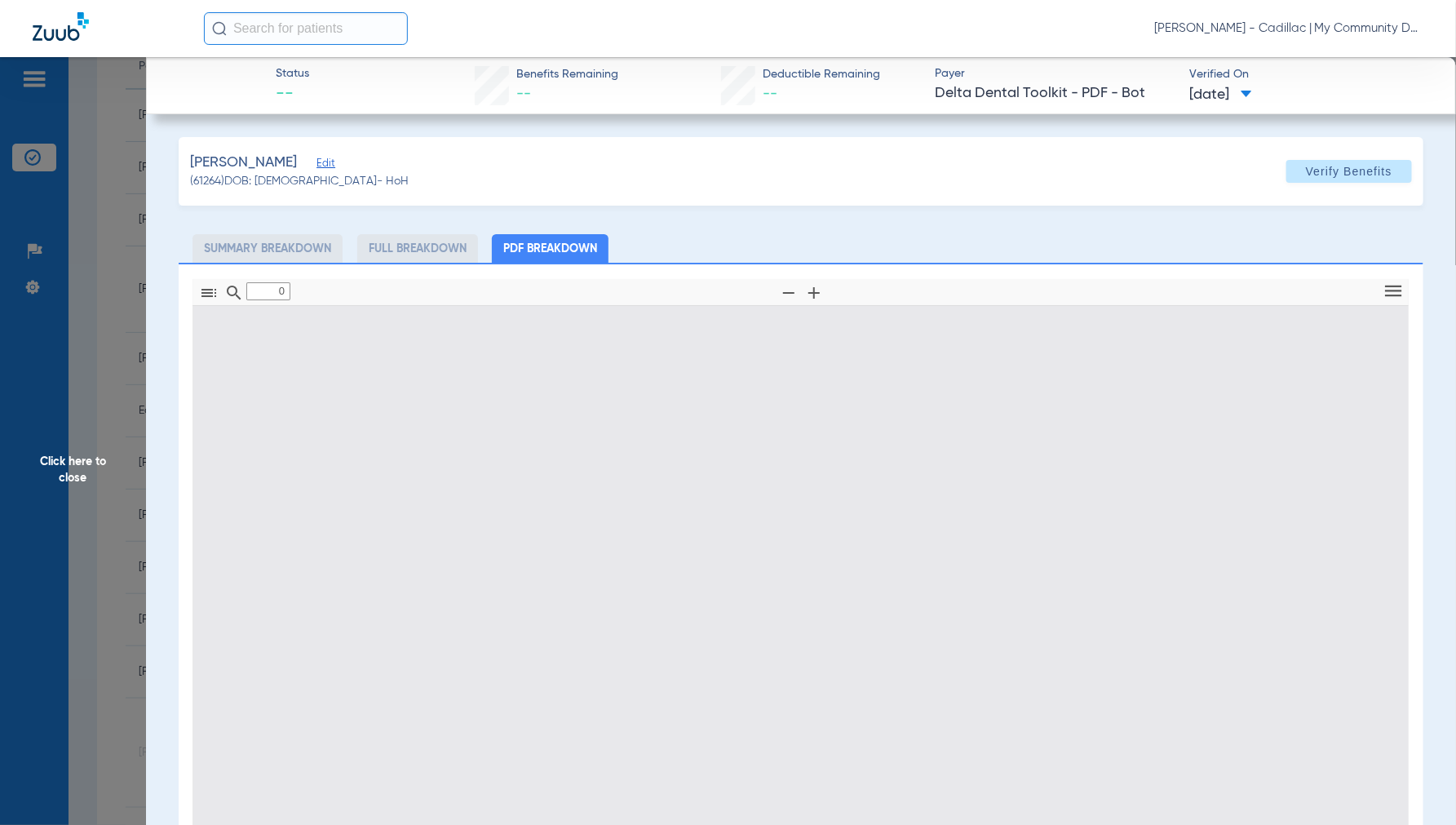
type input "1"
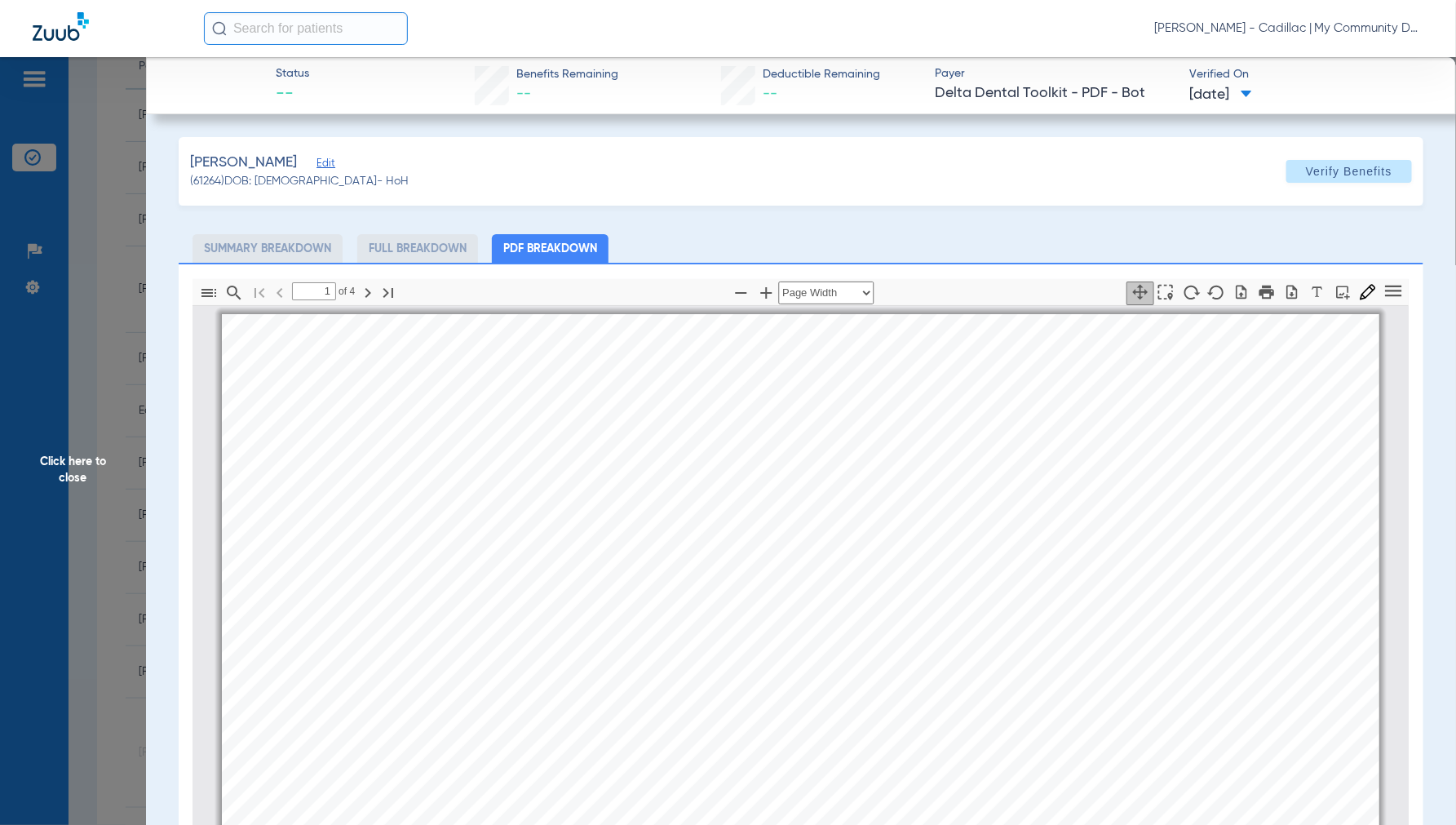
scroll to position [9, 0]
click at [74, 463] on span "Click here to close" at bounding box center [73, 469] width 146 height 825
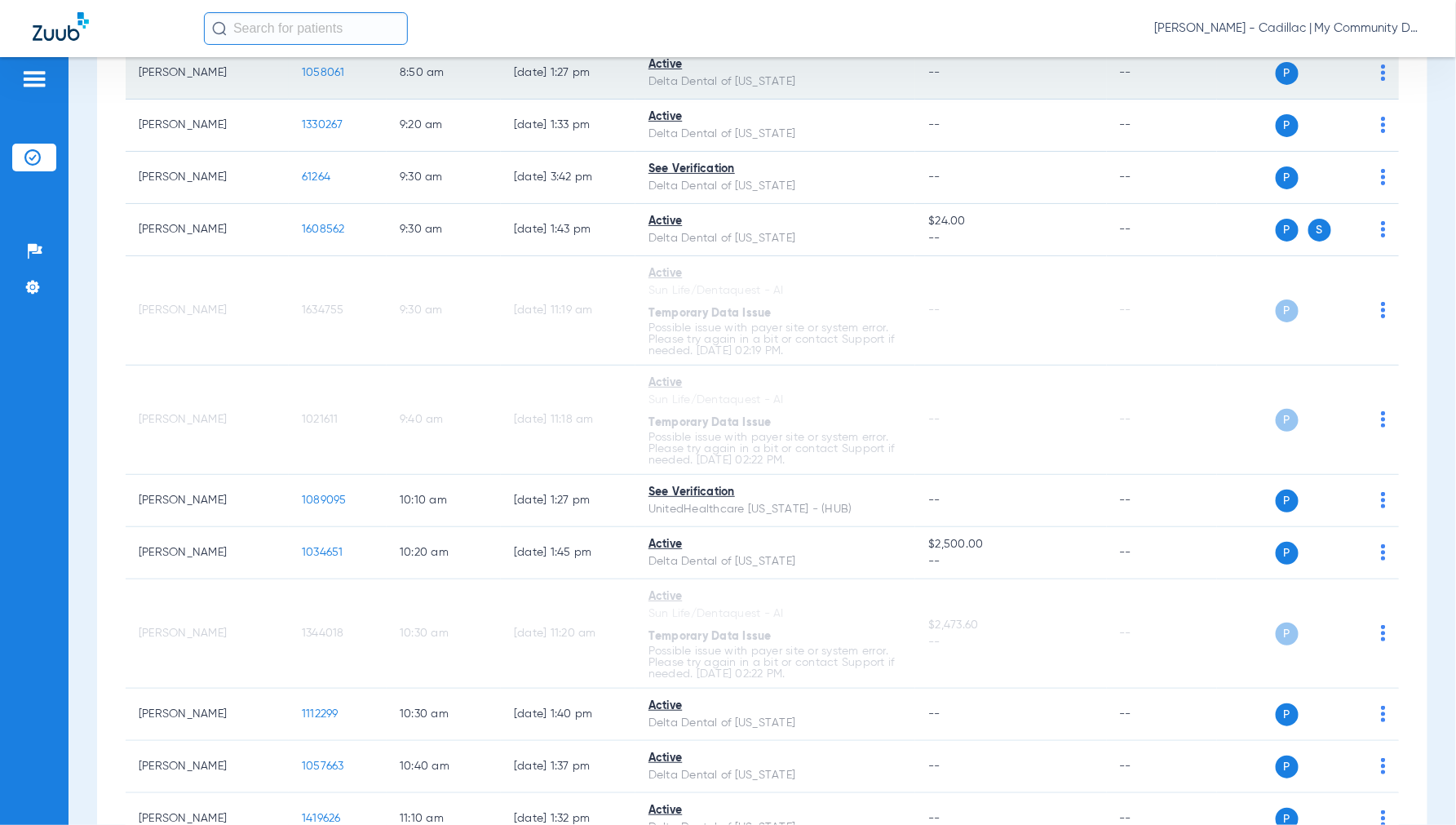
scroll to position [634, 0]
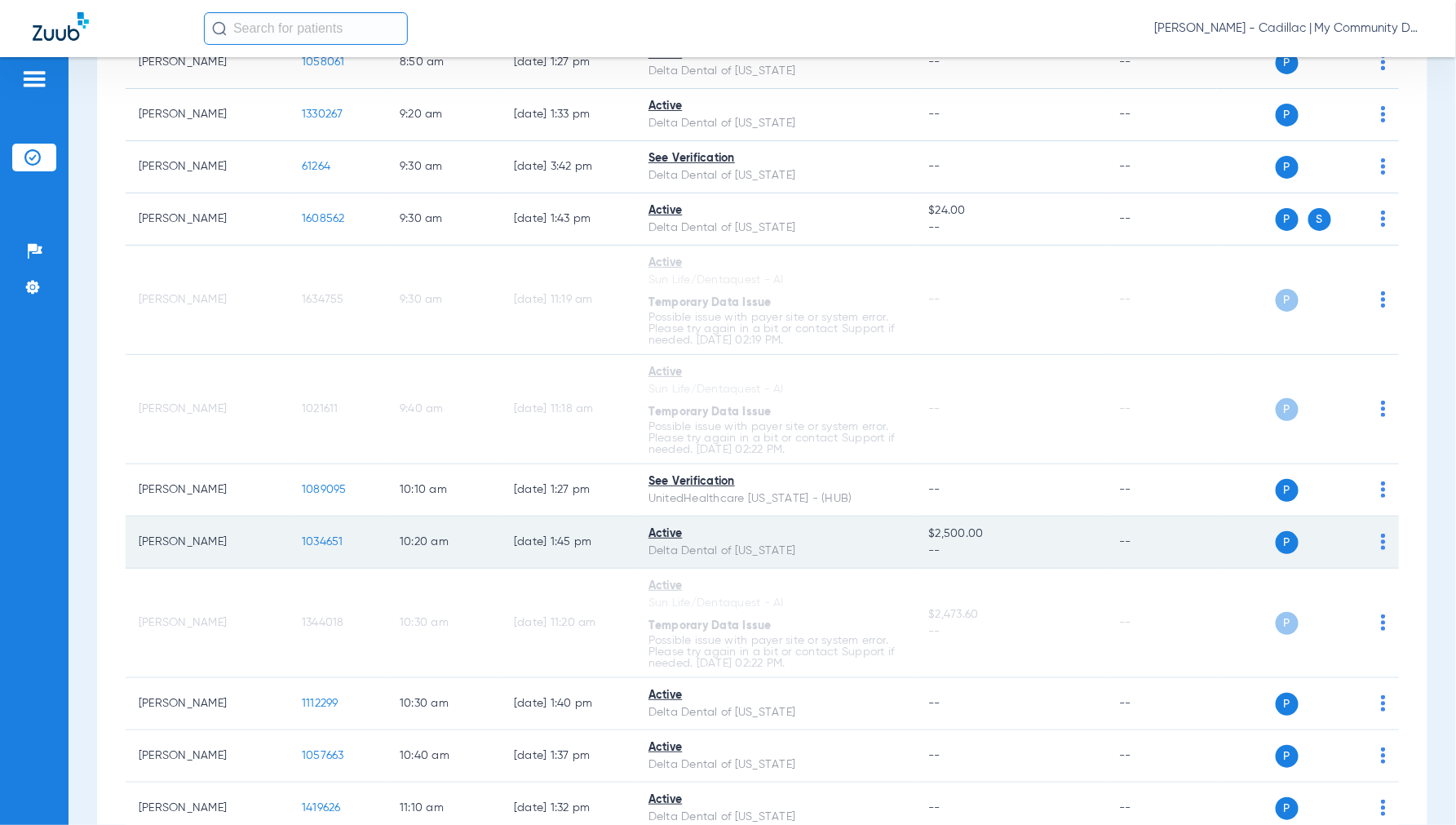
click at [322, 541] on span "1034651" at bounding box center [322, 541] width 42 height 11
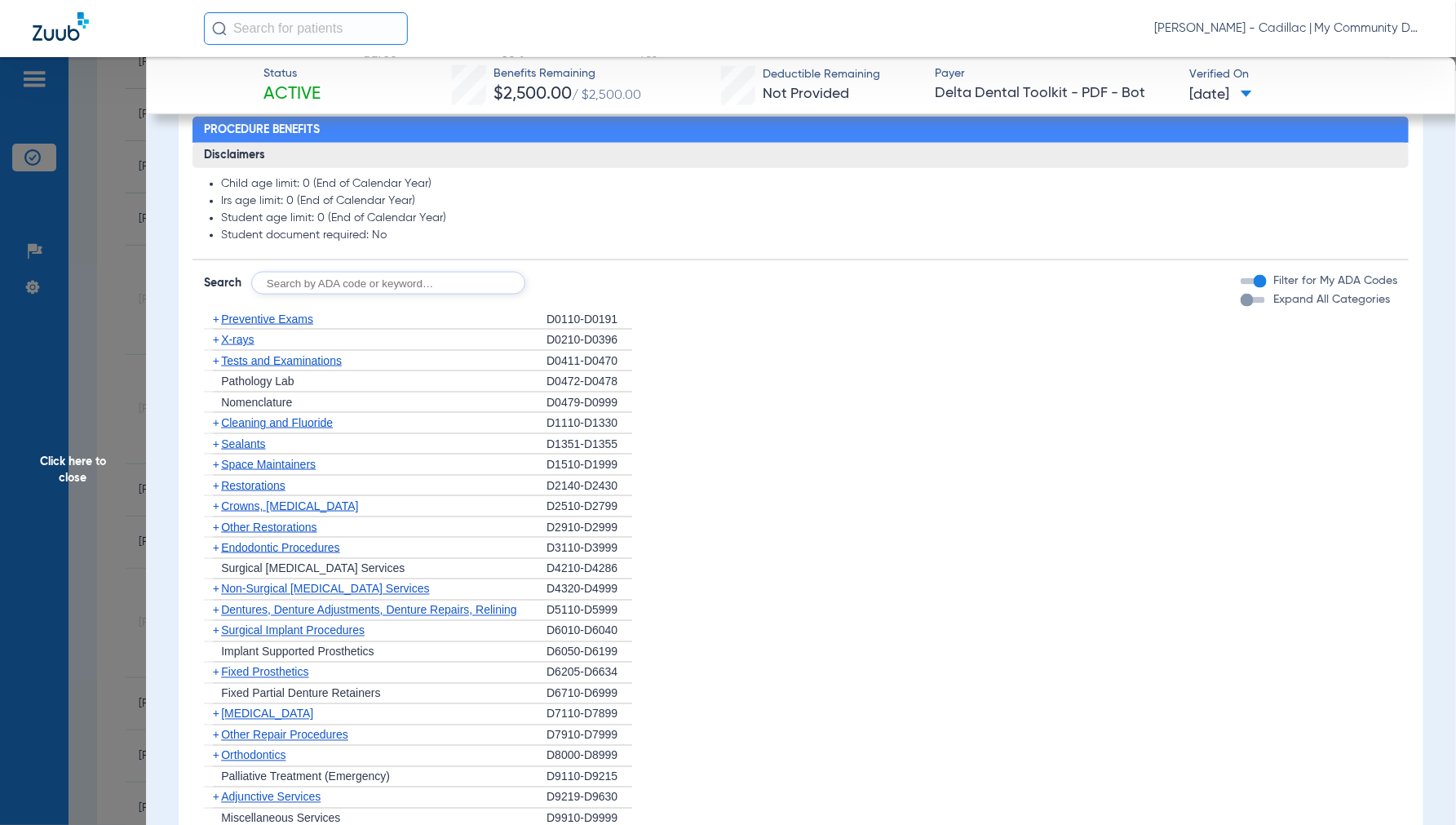
scroll to position [1425, 0]
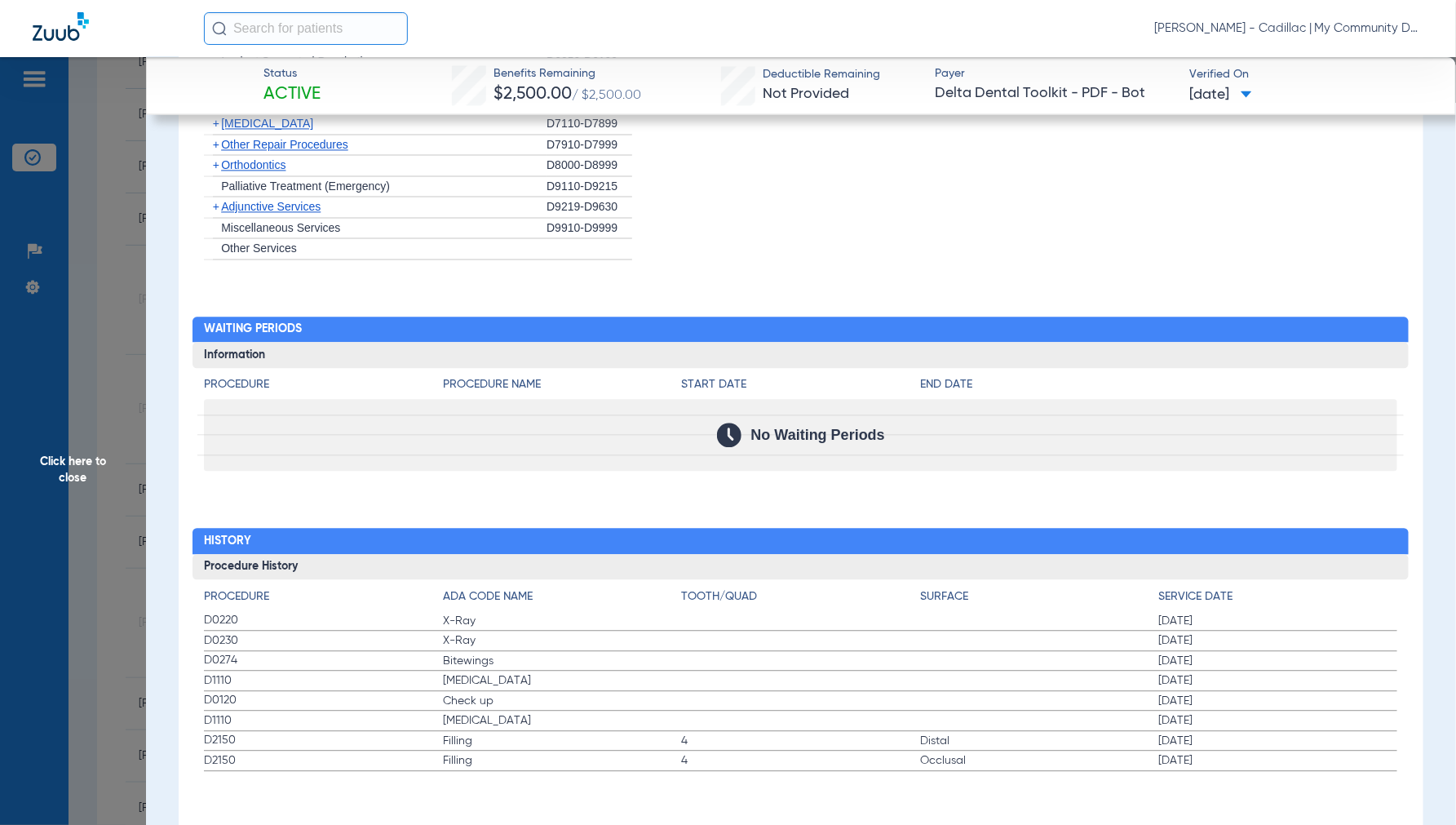
click at [70, 476] on span "Click here to close" at bounding box center [73, 469] width 146 height 825
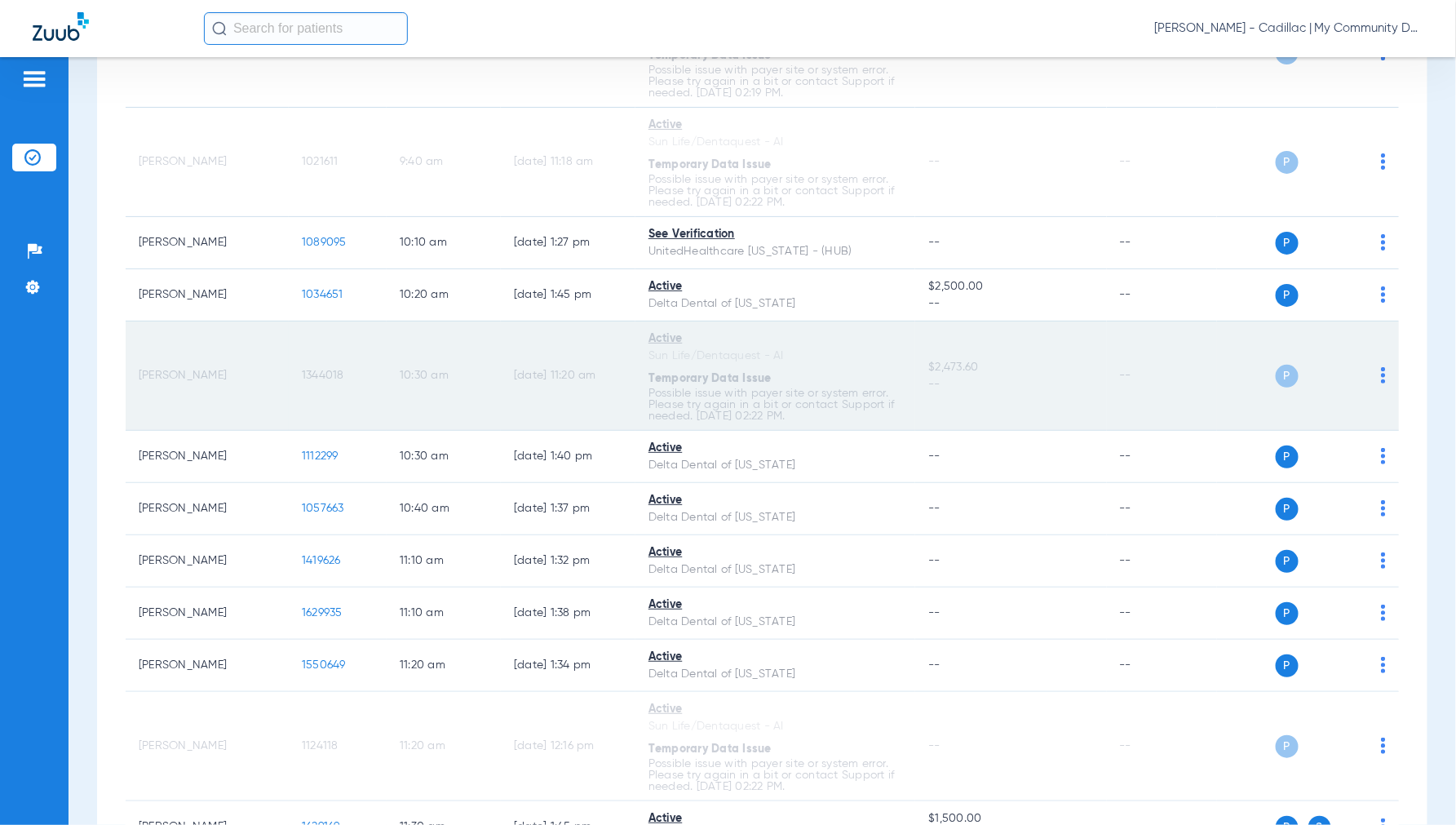
scroll to position [997, 0]
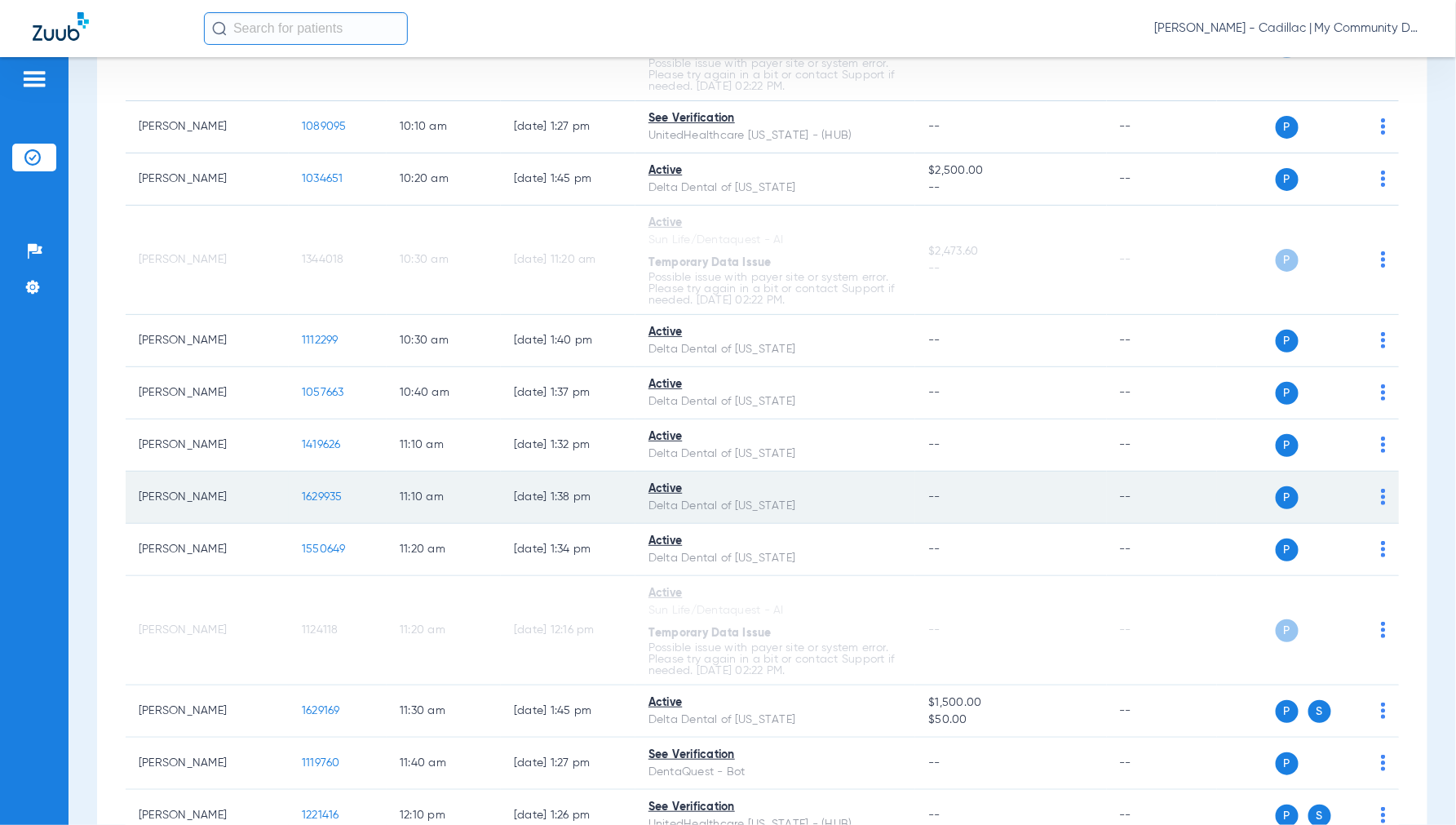
click at [326, 503] on span "1629935" at bounding box center [322, 496] width 41 height 11
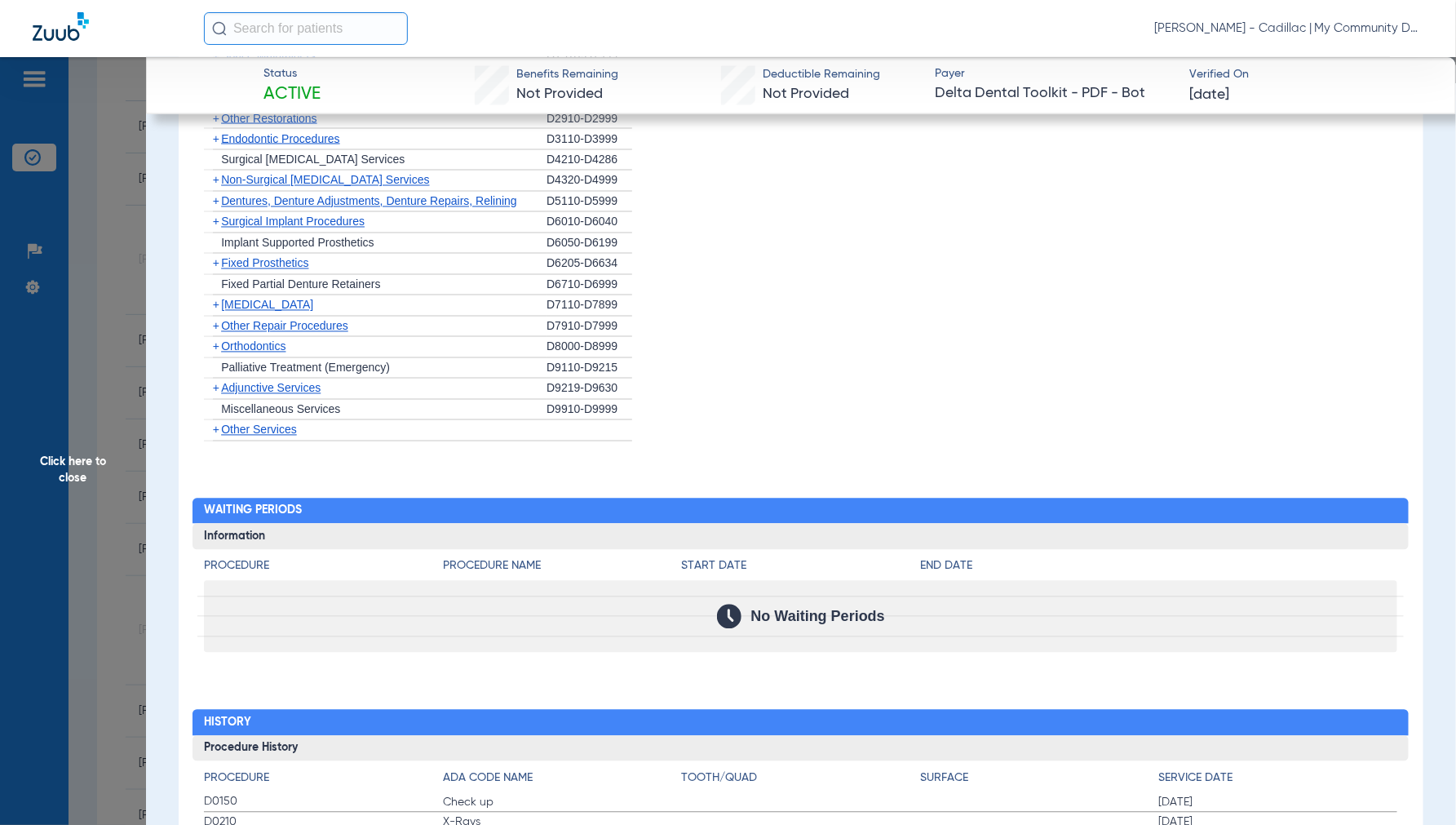
scroll to position [1319, 0]
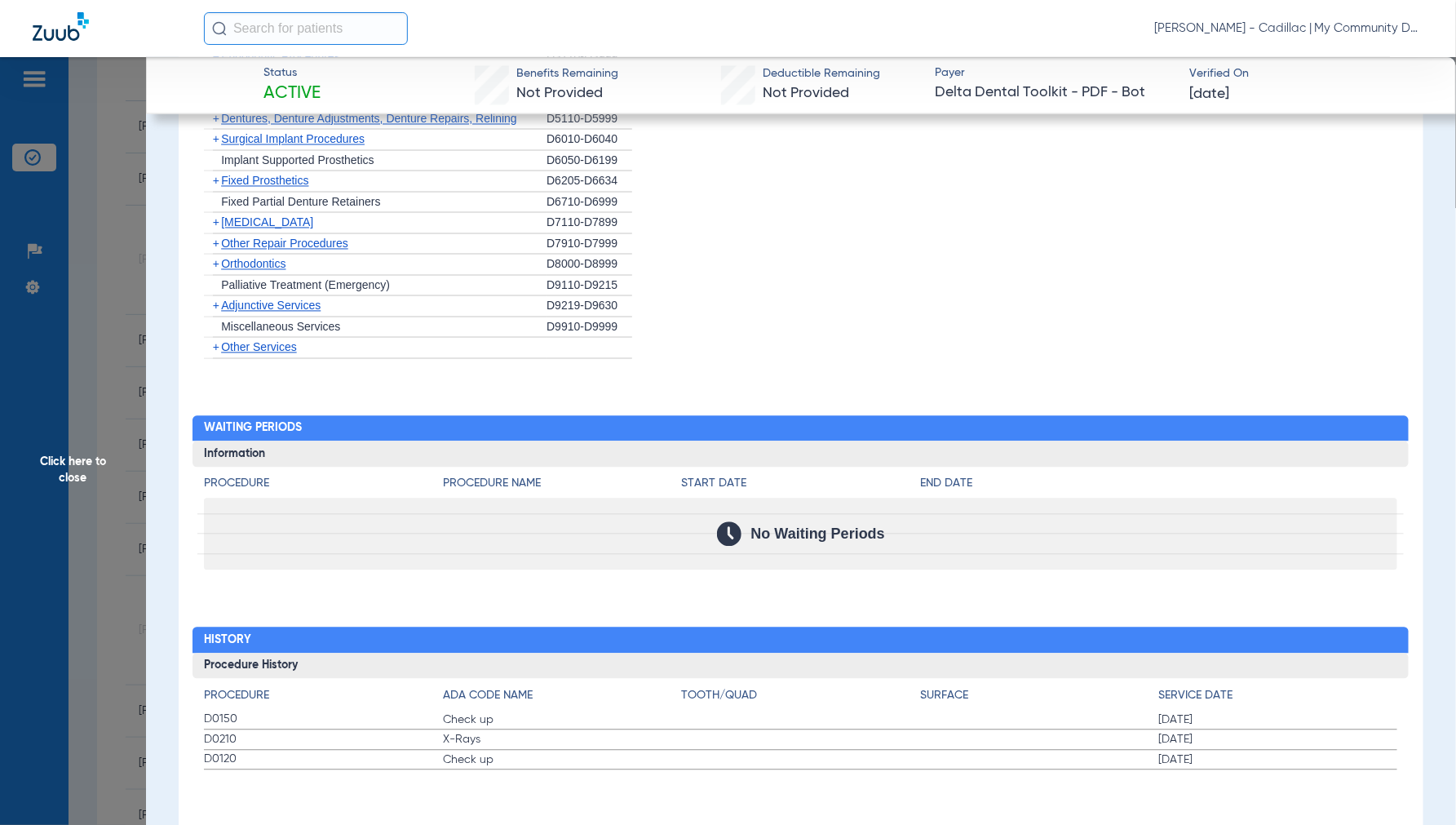
click at [65, 487] on span "Click here to close" at bounding box center [73, 469] width 146 height 825
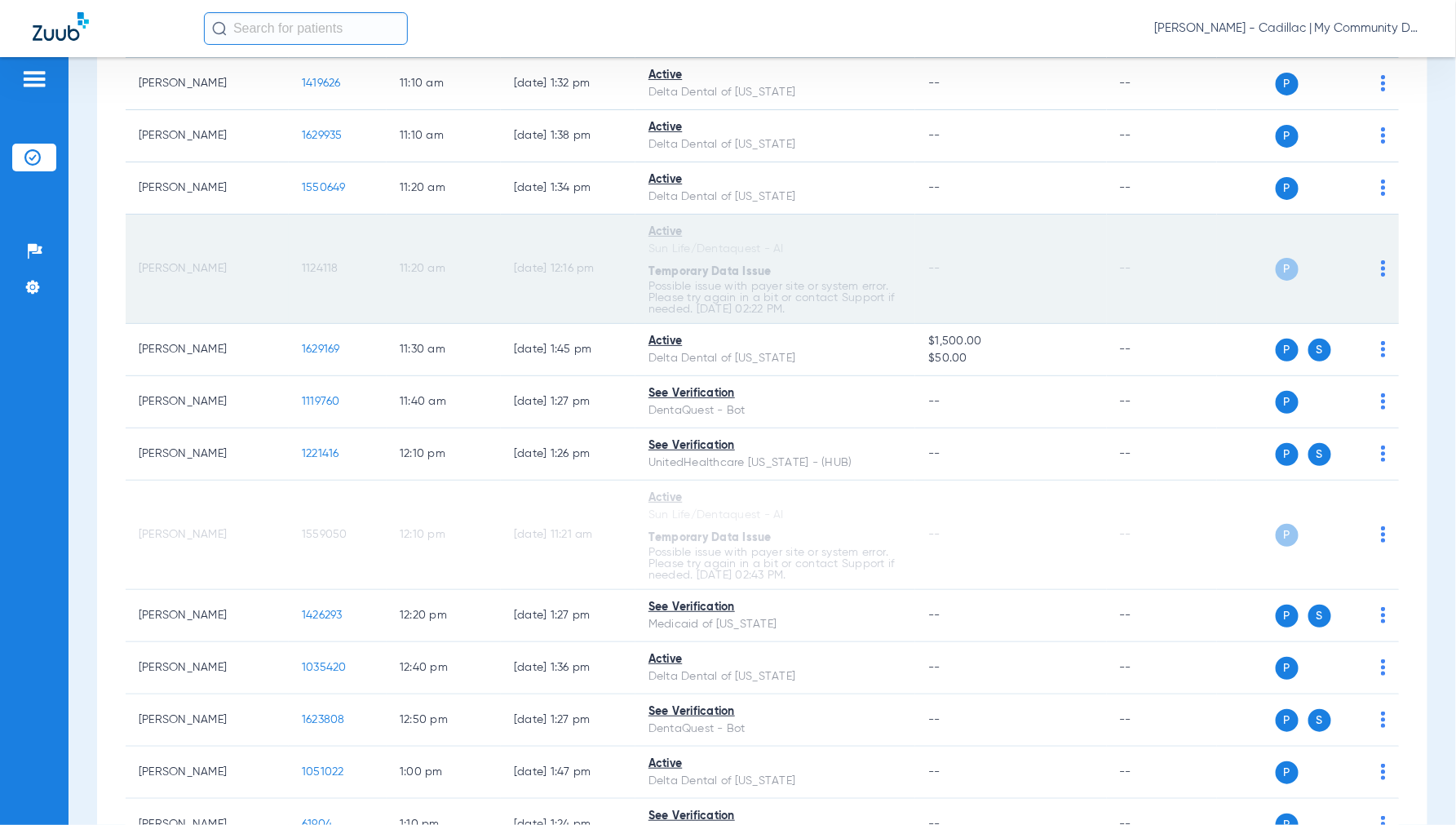
scroll to position [1359, 0]
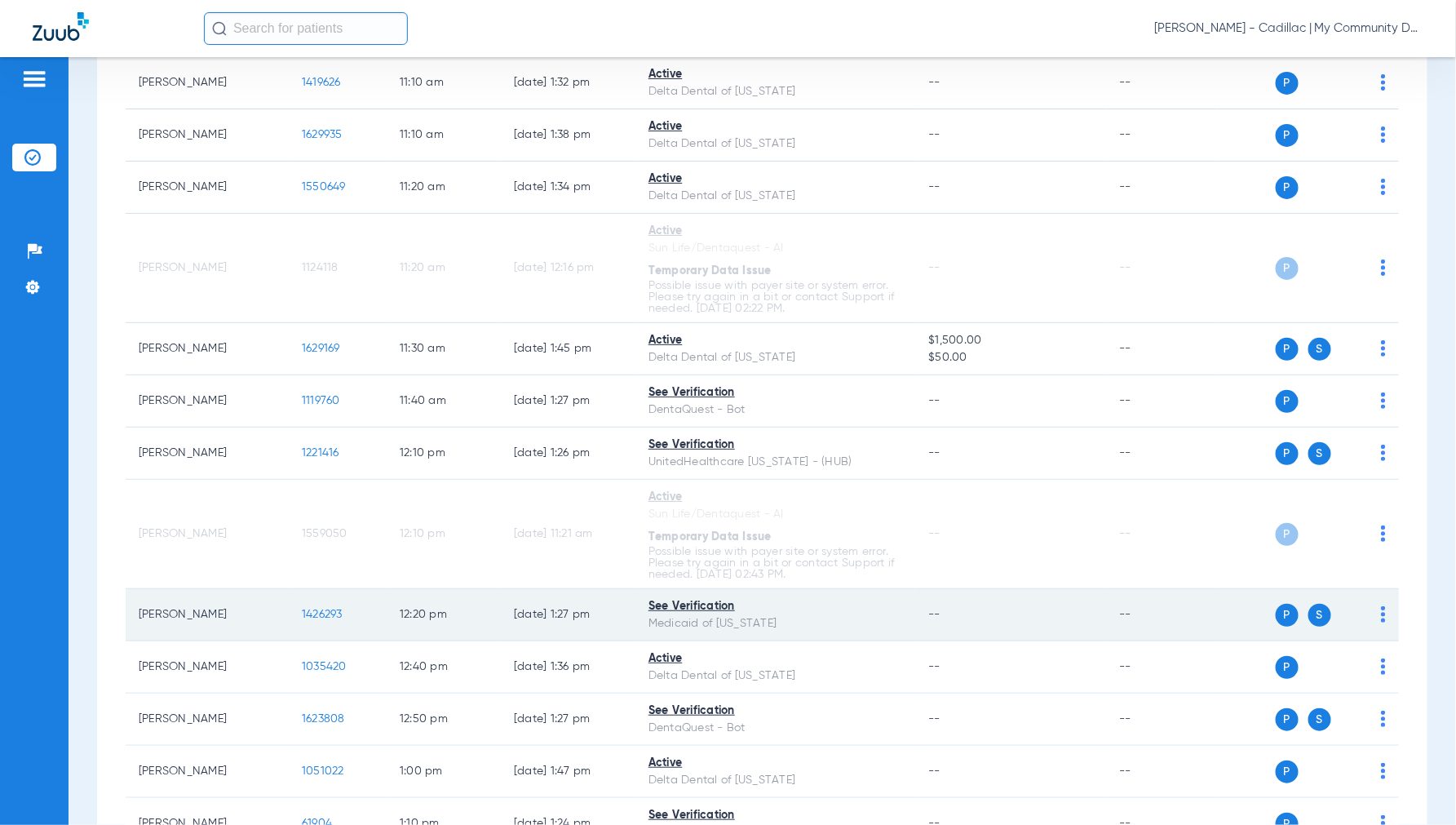
click at [321, 620] on span "1426293" at bounding box center [322, 613] width 41 height 11
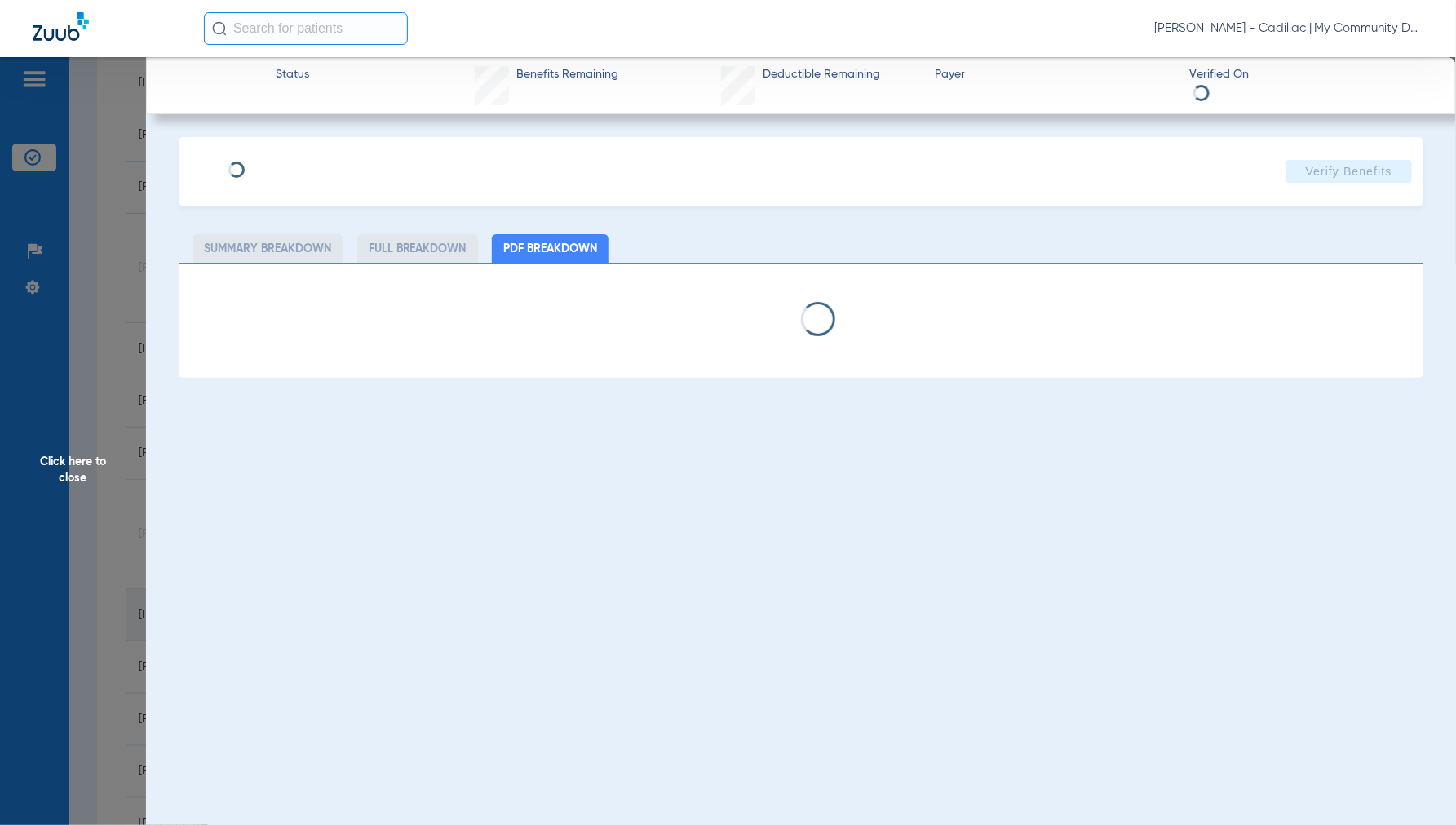
select select "page-width"
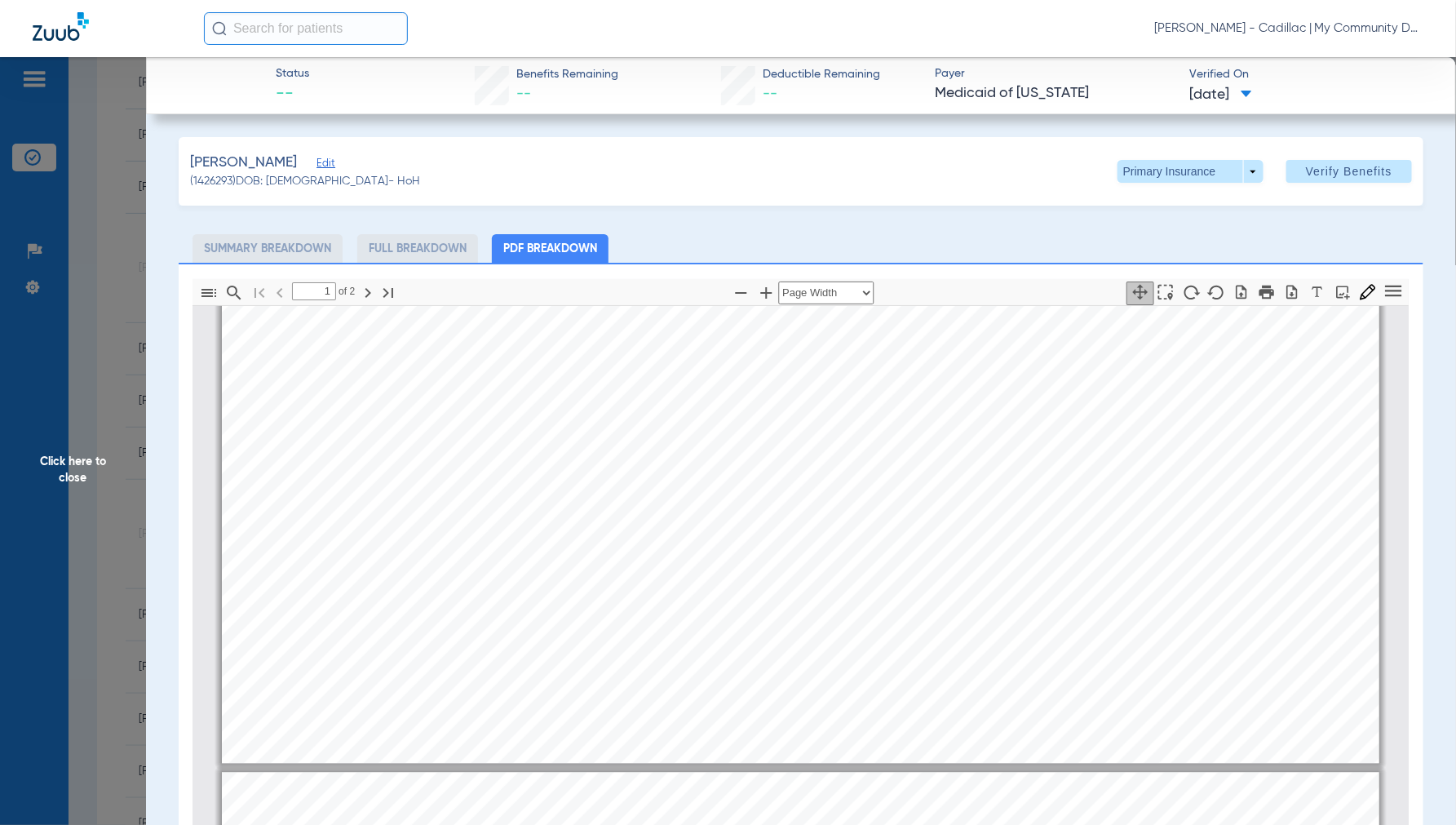
type input "2"
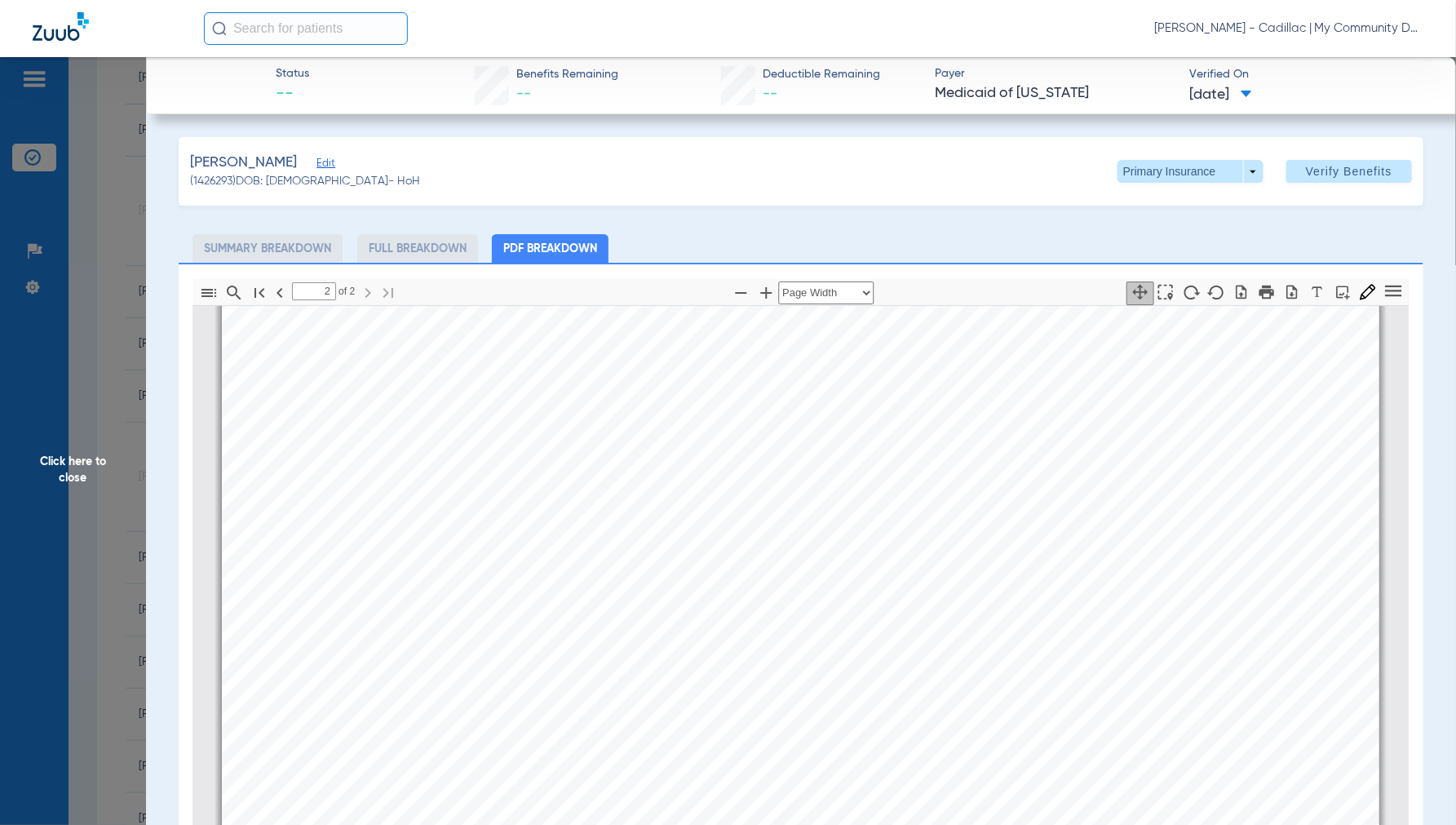
scroll to position [1301, 0]
drag, startPoint x: 77, startPoint y: 459, endPoint x: 123, endPoint y: 501, distance: 62.3
click at [78, 460] on span "Click here to close" at bounding box center [73, 469] width 146 height 825
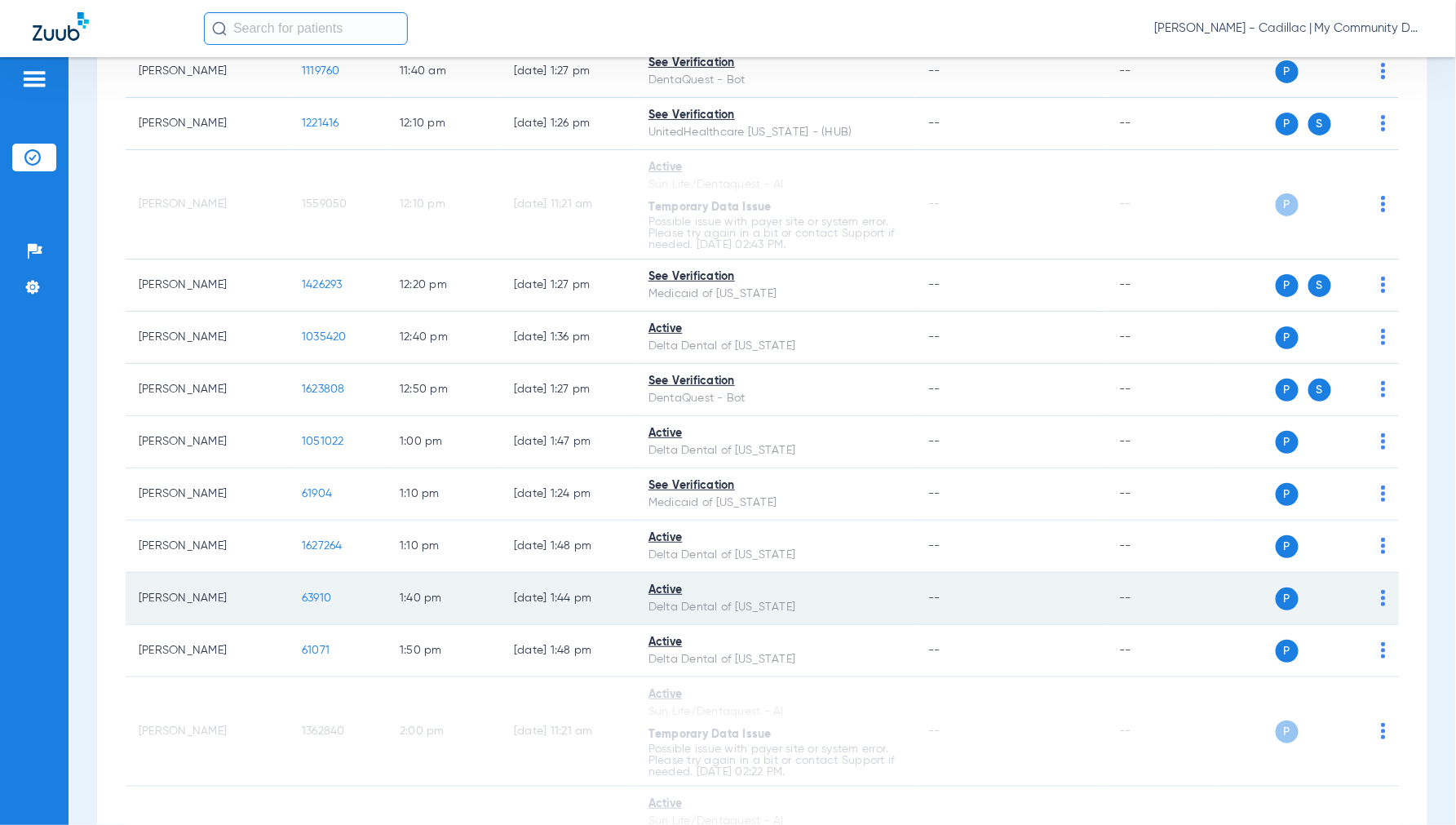
scroll to position [1664, 0]
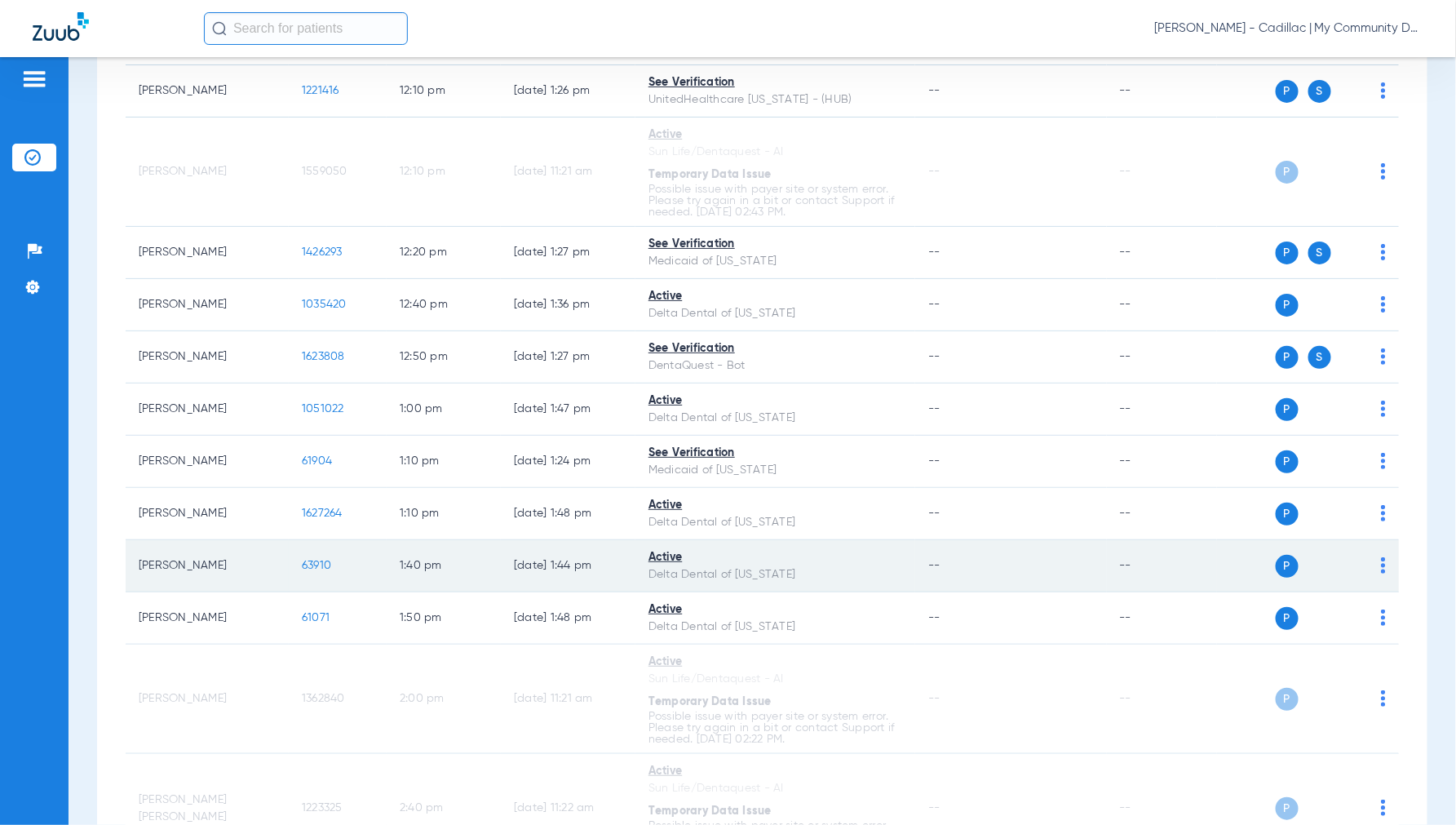
click at [323, 571] on span "63910" at bounding box center [316, 565] width 29 height 11
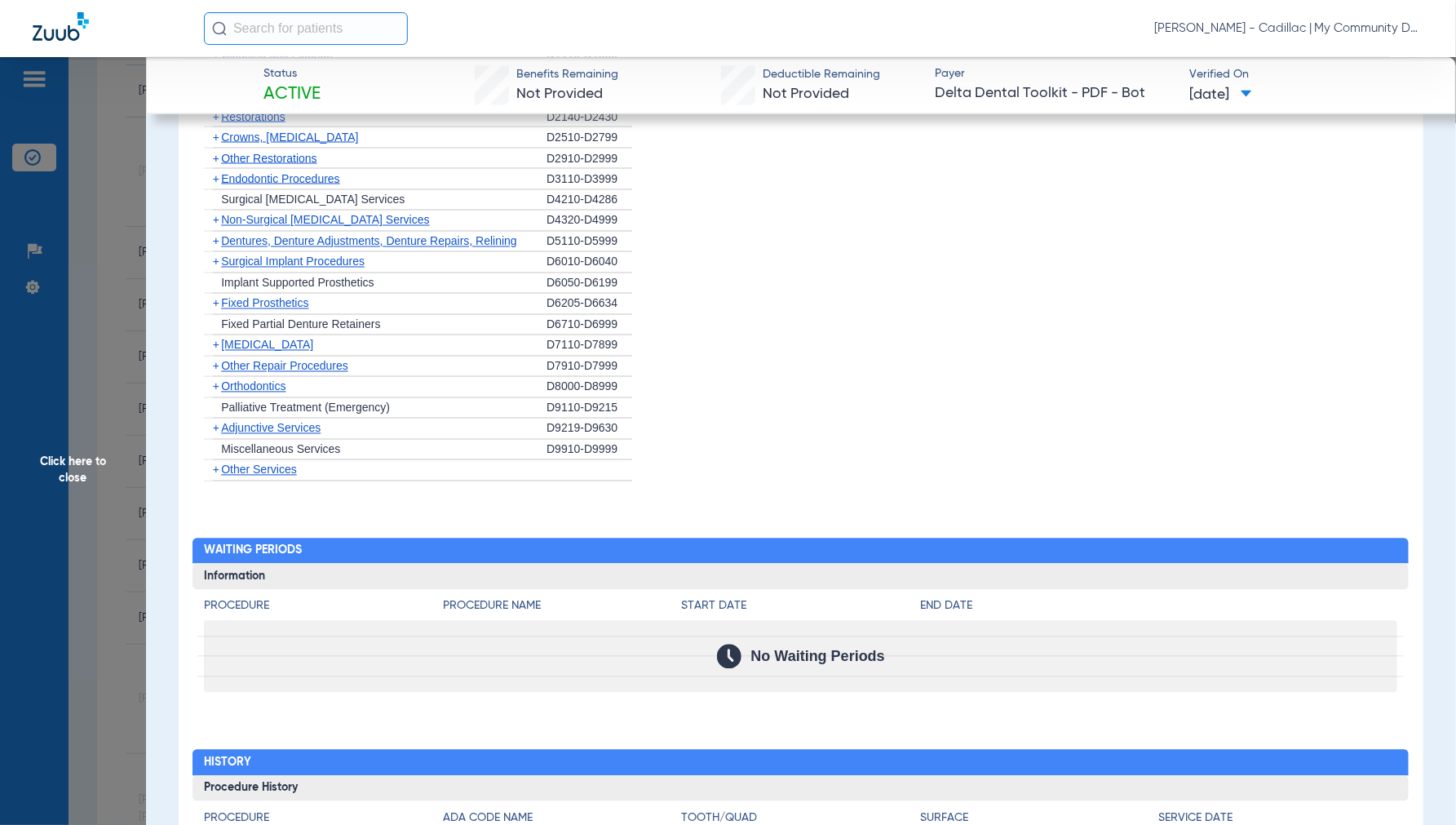
scroll to position [1331, 0]
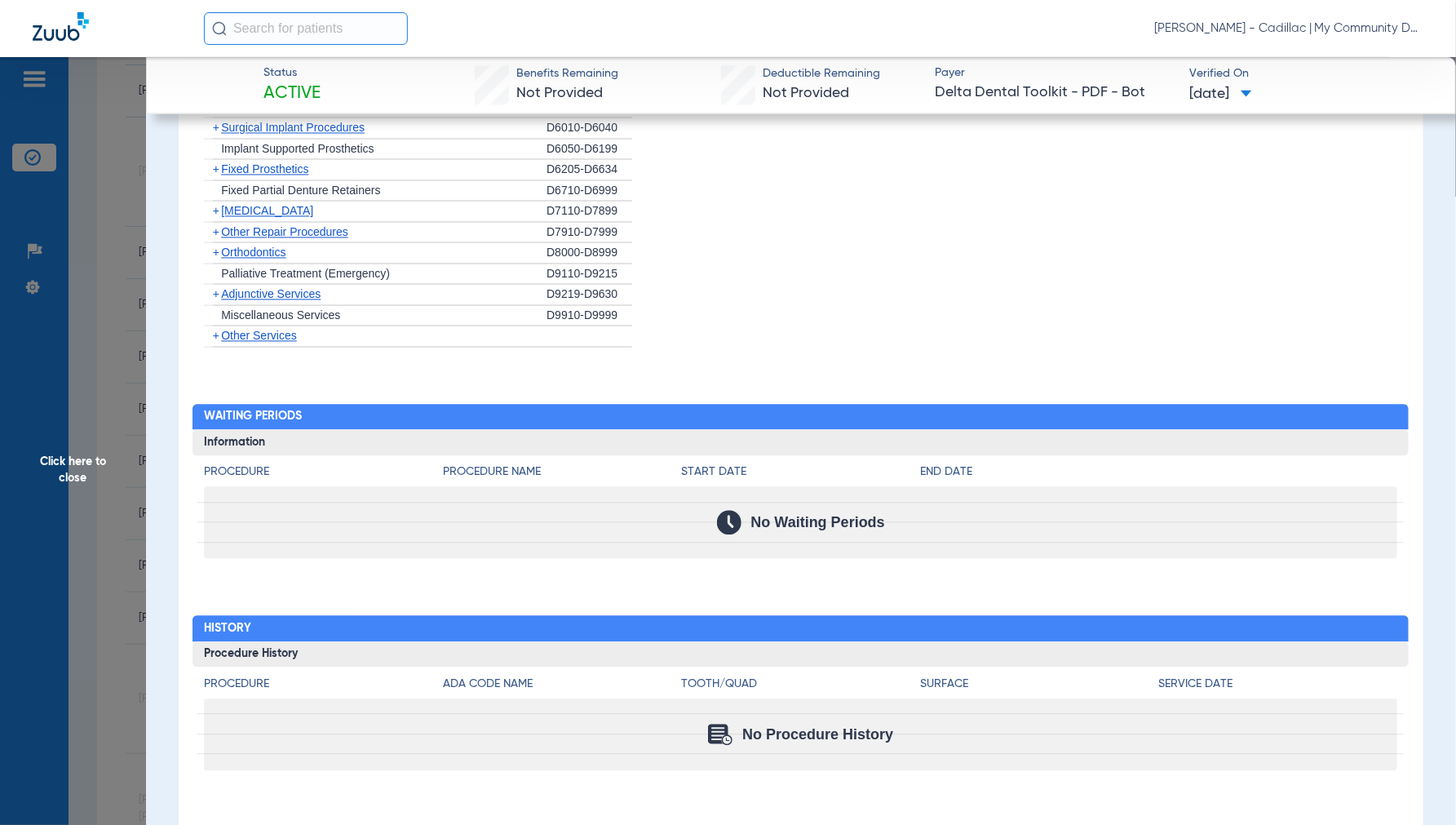
click at [79, 475] on span "Click here to close" at bounding box center [73, 469] width 146 height 825
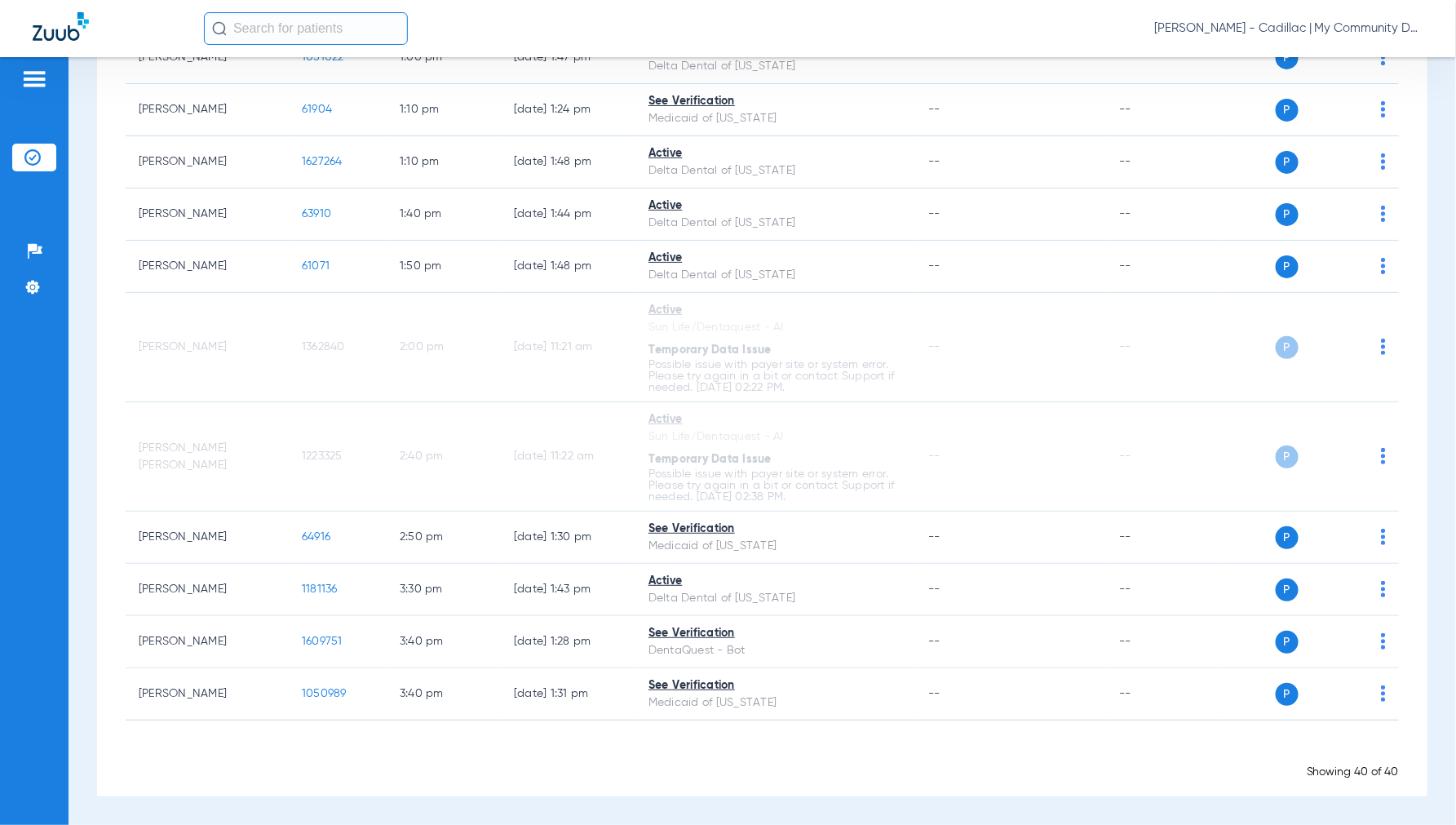
scroll to position [1967, 0]
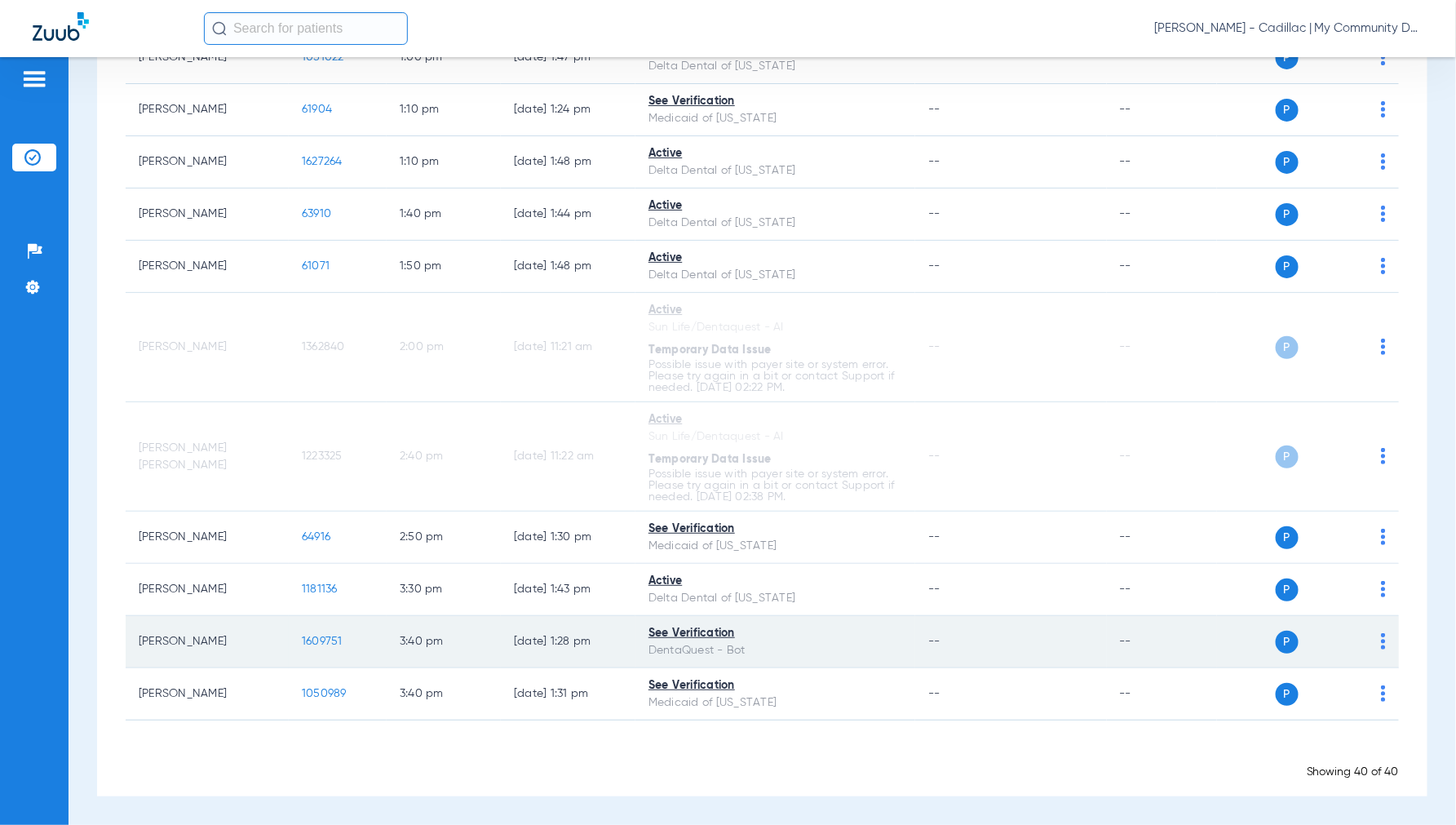
click at [328, 642] on span "1609751" at bounding box center [322, 641] width 41 height 11
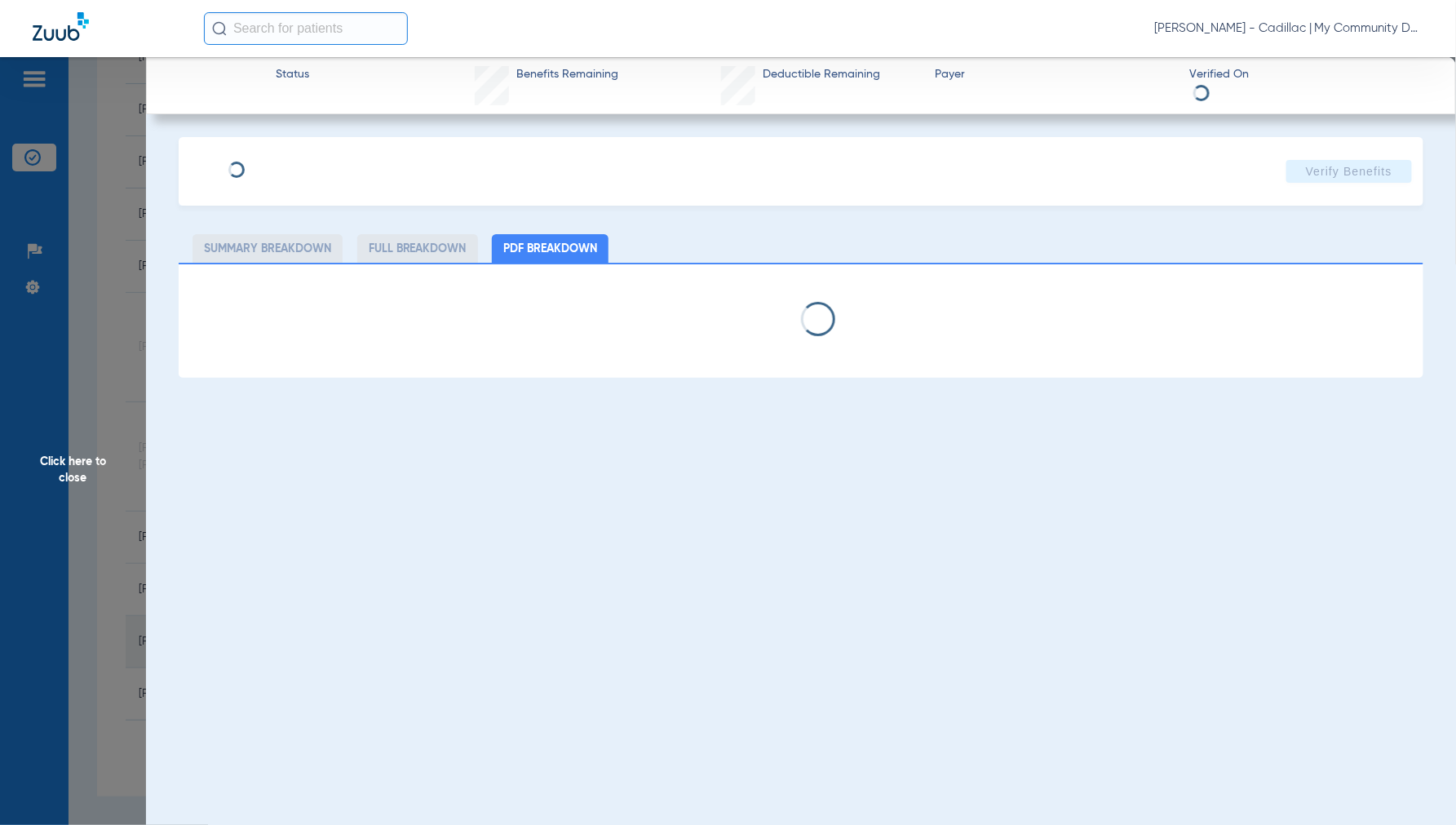
select select "page-width"
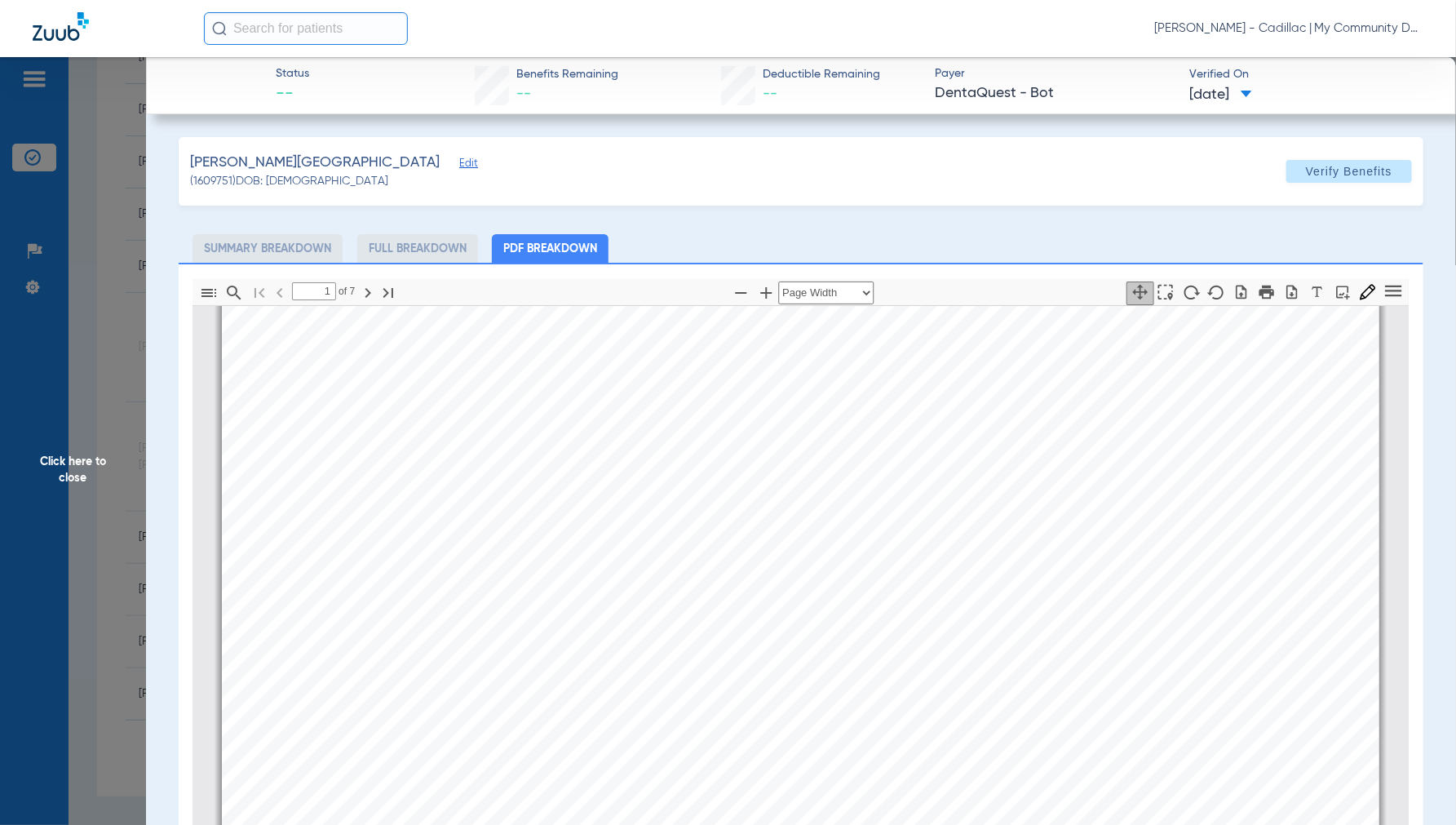
scroll to position [189, 0]
type input "2"
click at [82, 466] on span "Click here to close" at bounding box center [73, 469] width 146 height 825
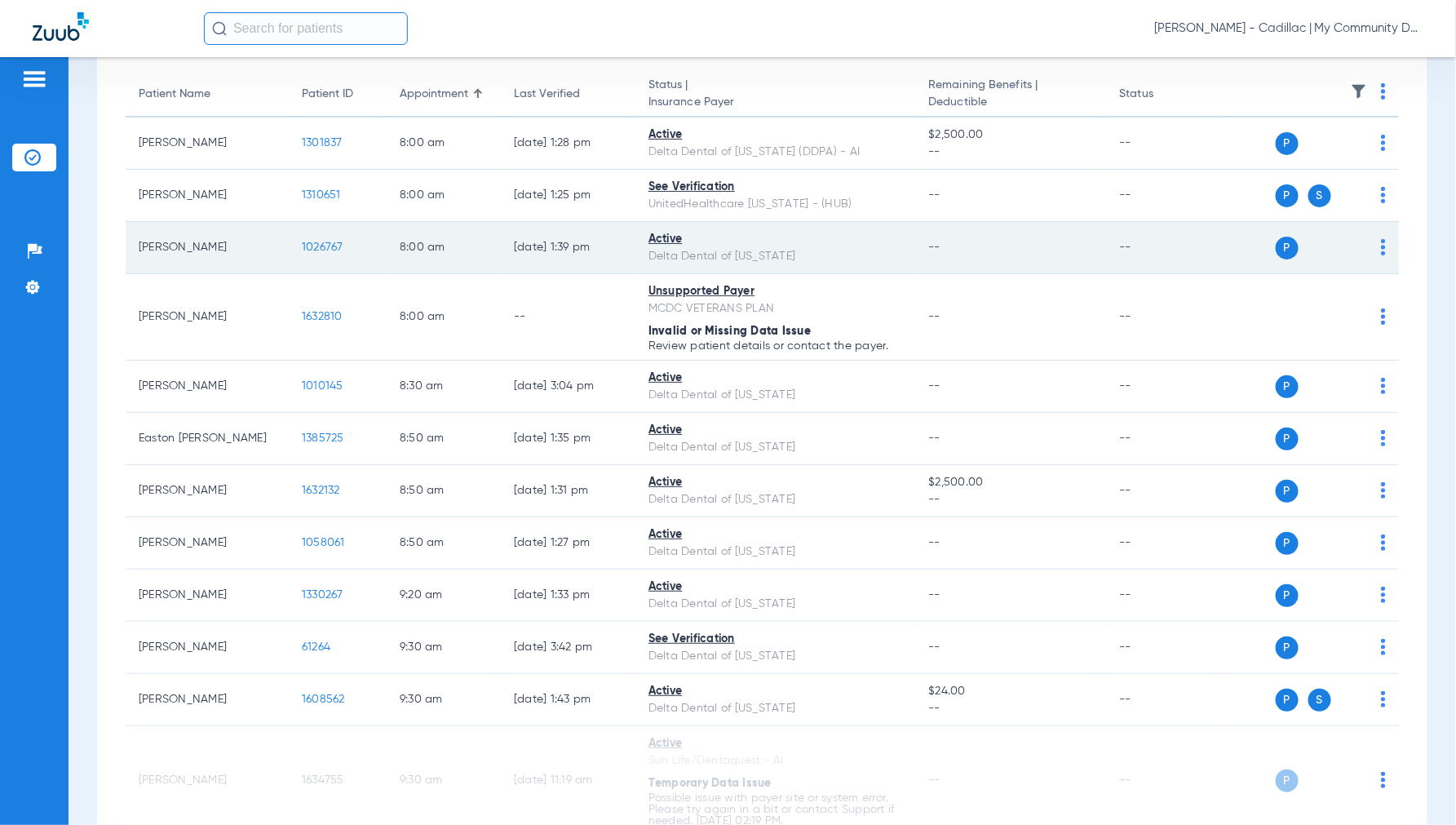
scroll to position [0, 0]
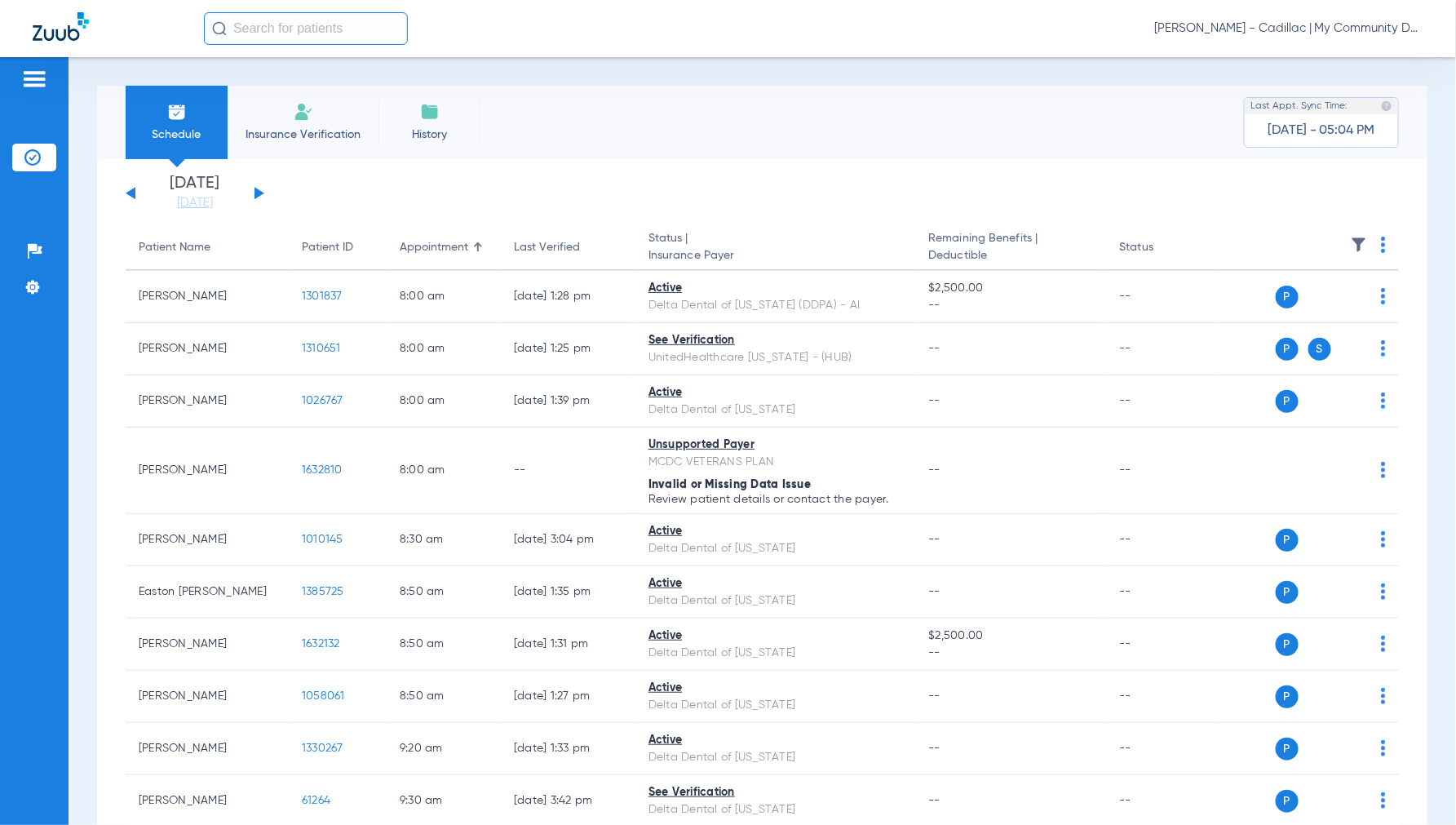
click at [257, 196] on button at bounding box center [259, 193] width 9 height 12
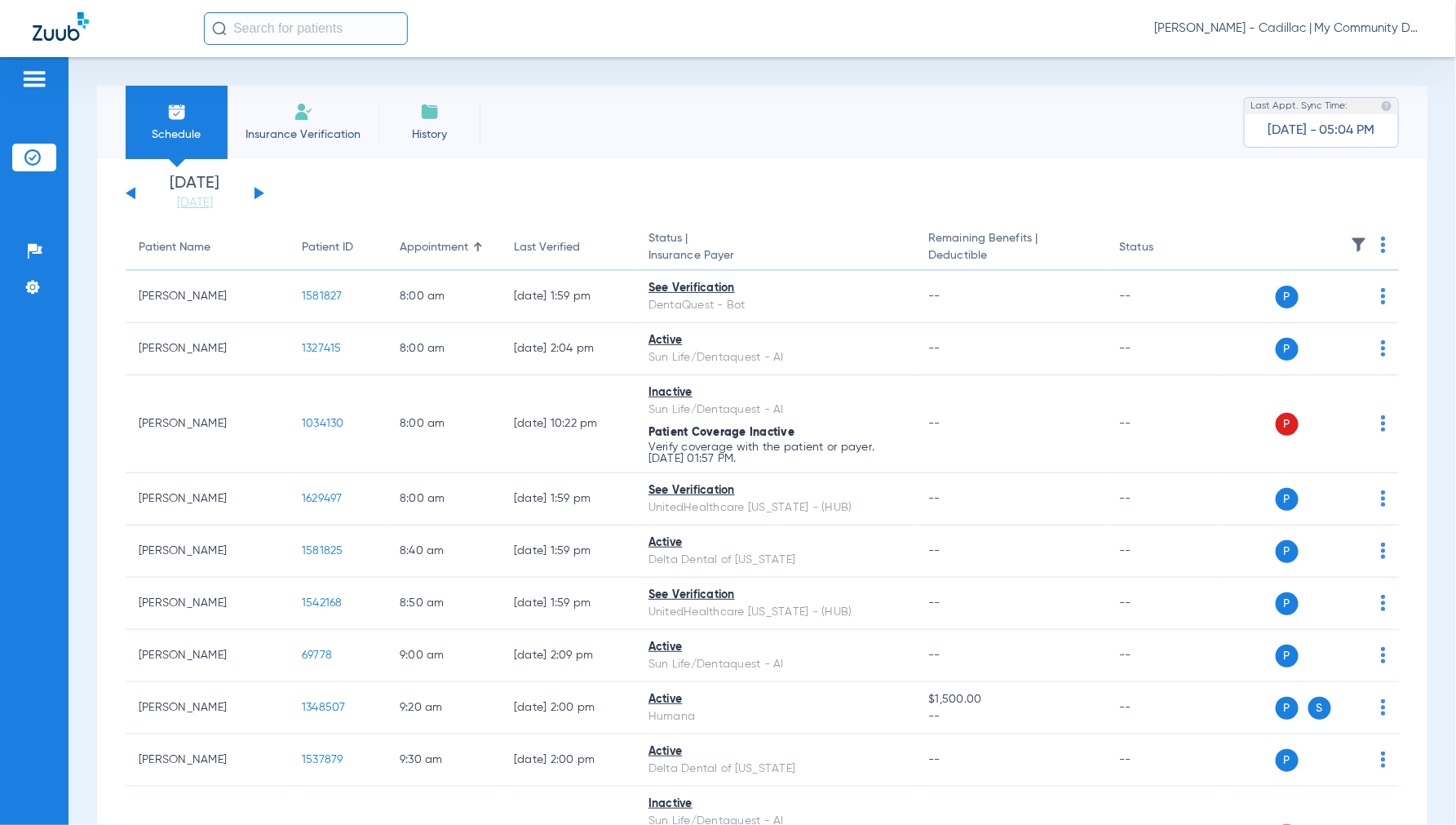
click at [1381, 243] on img at bounding box center [1383, 244] width 5 height 16
click at [1311, 315] on span "Verify All" at bounding box center [1307, 308] width 102 height 11
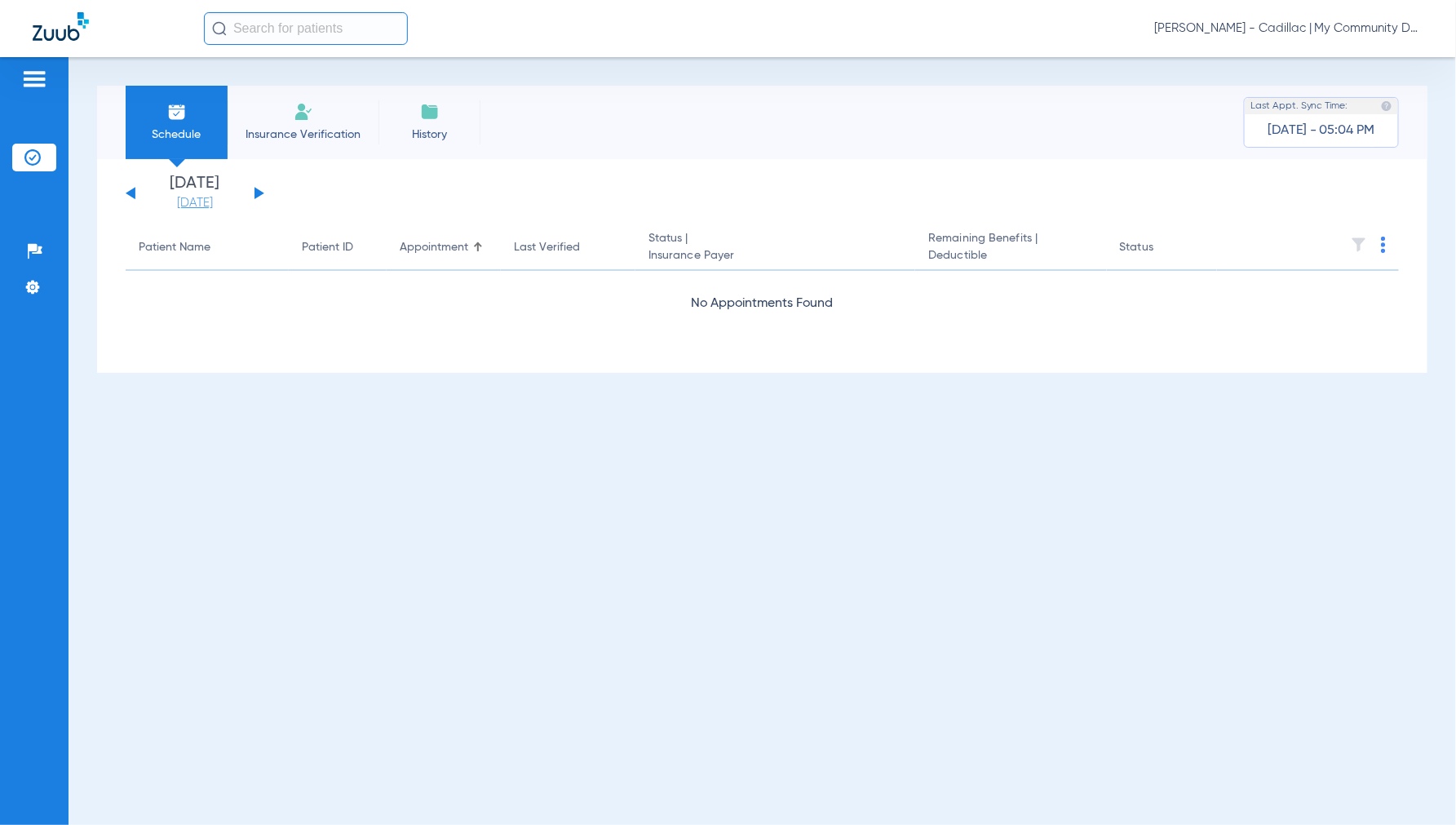
click at [218, 201] on link "[DATE]" at bounding box center [194, 203] width 98 height 16
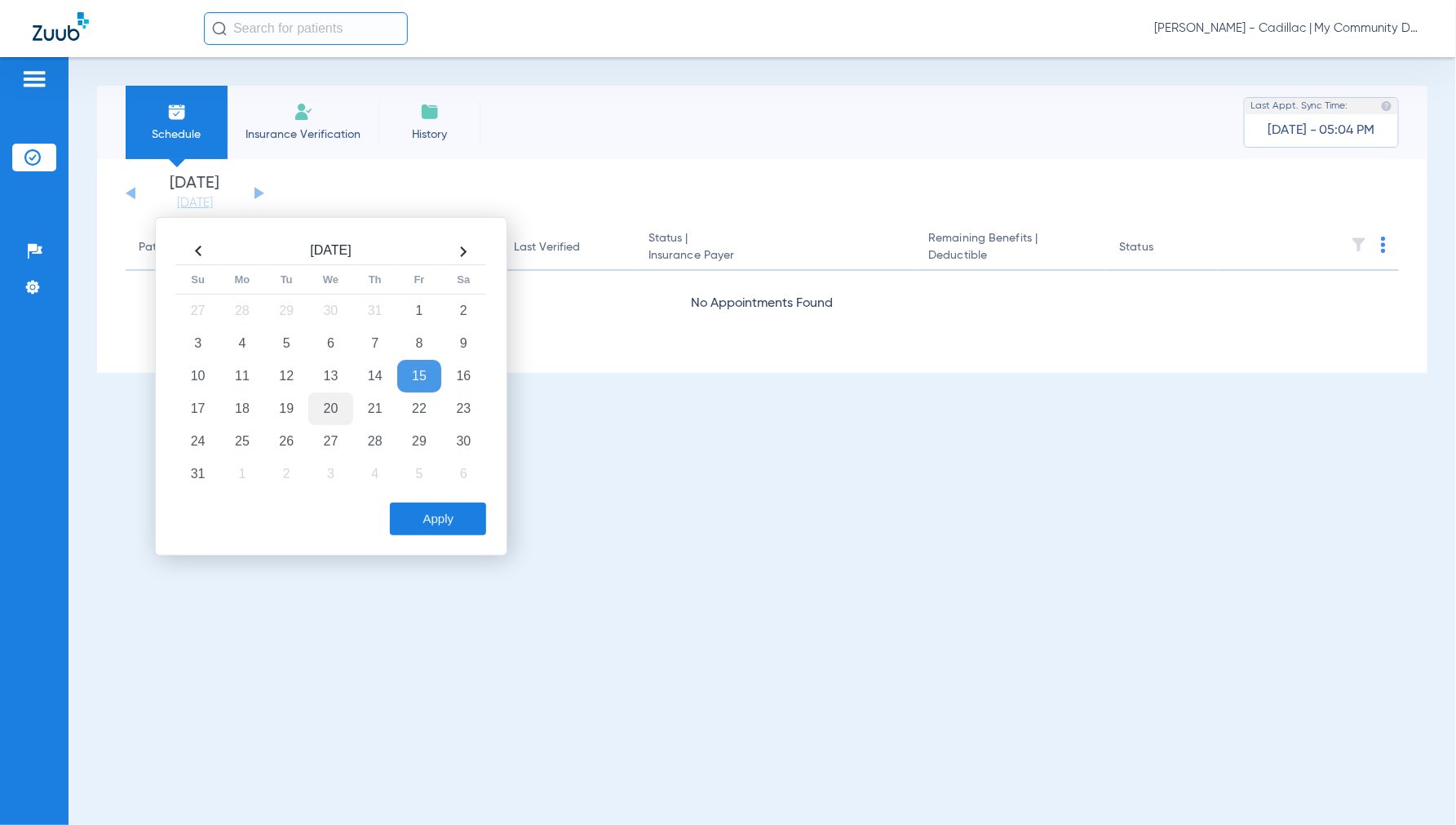
click at [329, 400] on td "20" at bounding box center [330, 409] width 44 height 33
click at [428, 520] on button "Apply" at bounding box center [438, 519] width 96 height 33
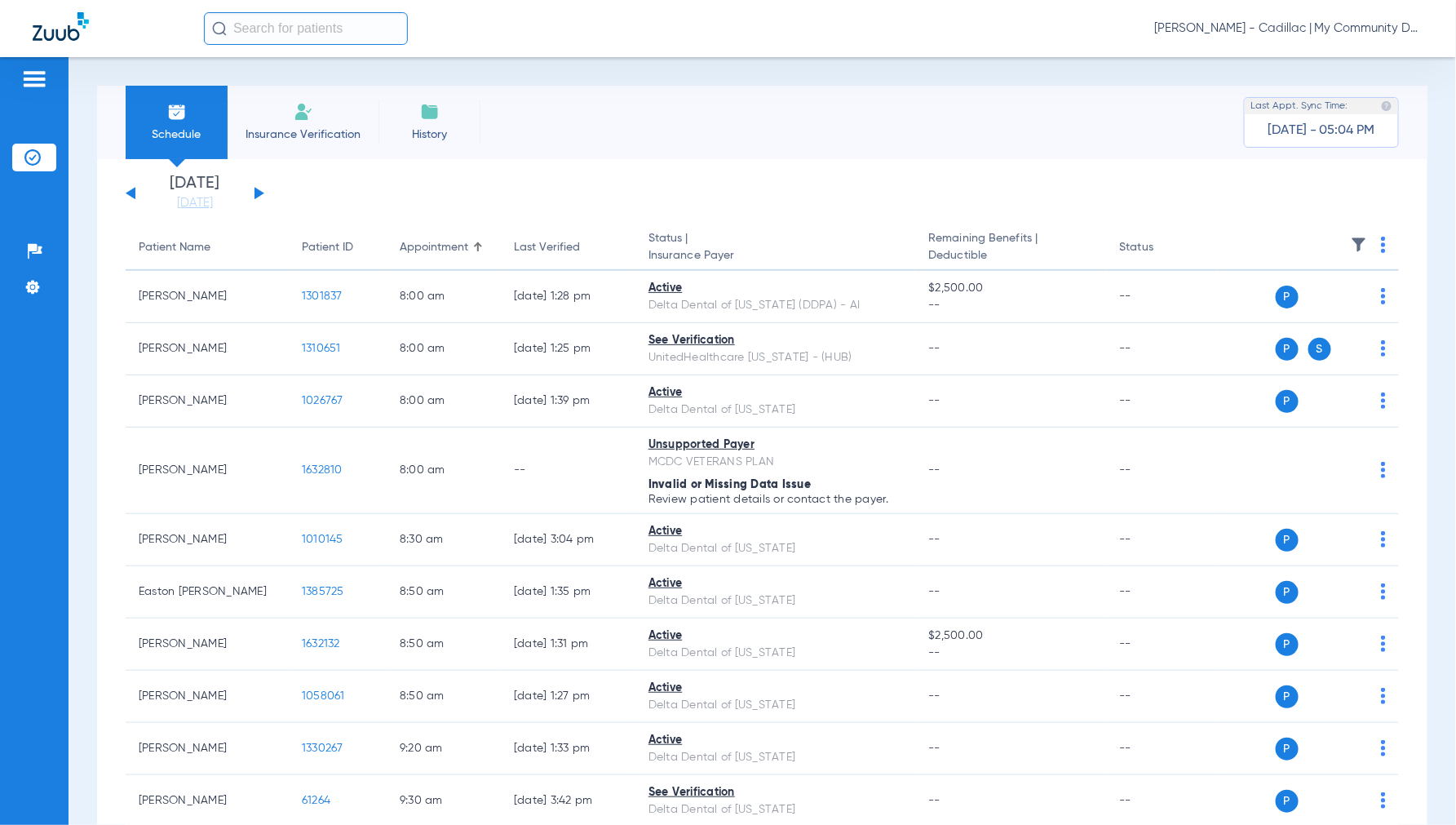
click at [1273, 31] on span "[PERSON_NAME] - Cadillac | My Community Dental Centers" at bounding box center [1288, 28] width 269 height 16
click at [1317, 51] on button "Account Selection" at bounding box center [1362, 58] width 117 height 33
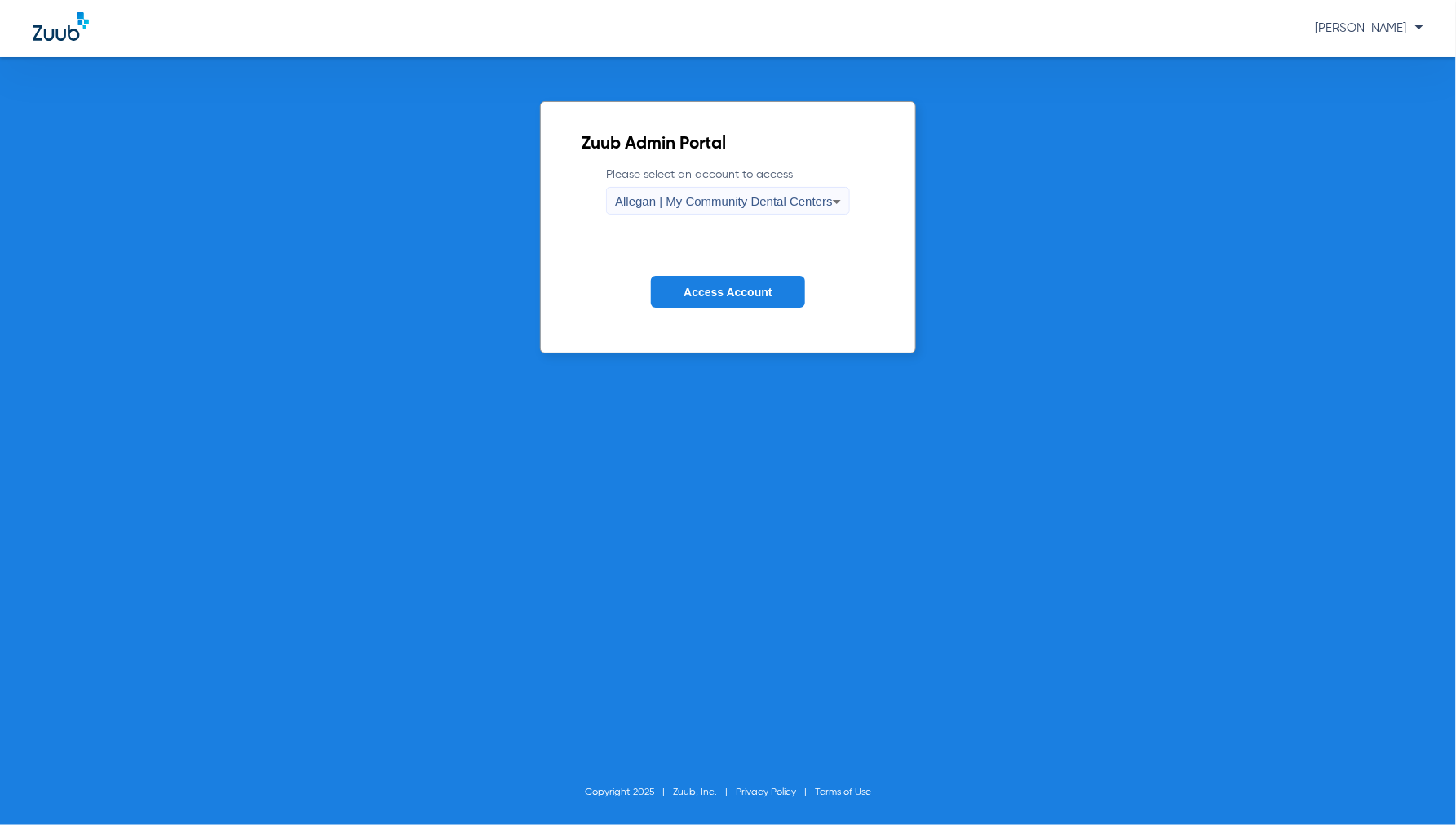
click at [730, 200] on span "Allegan | My Community Dental Centers" at bounding box center [724, 201] width 218 height 14
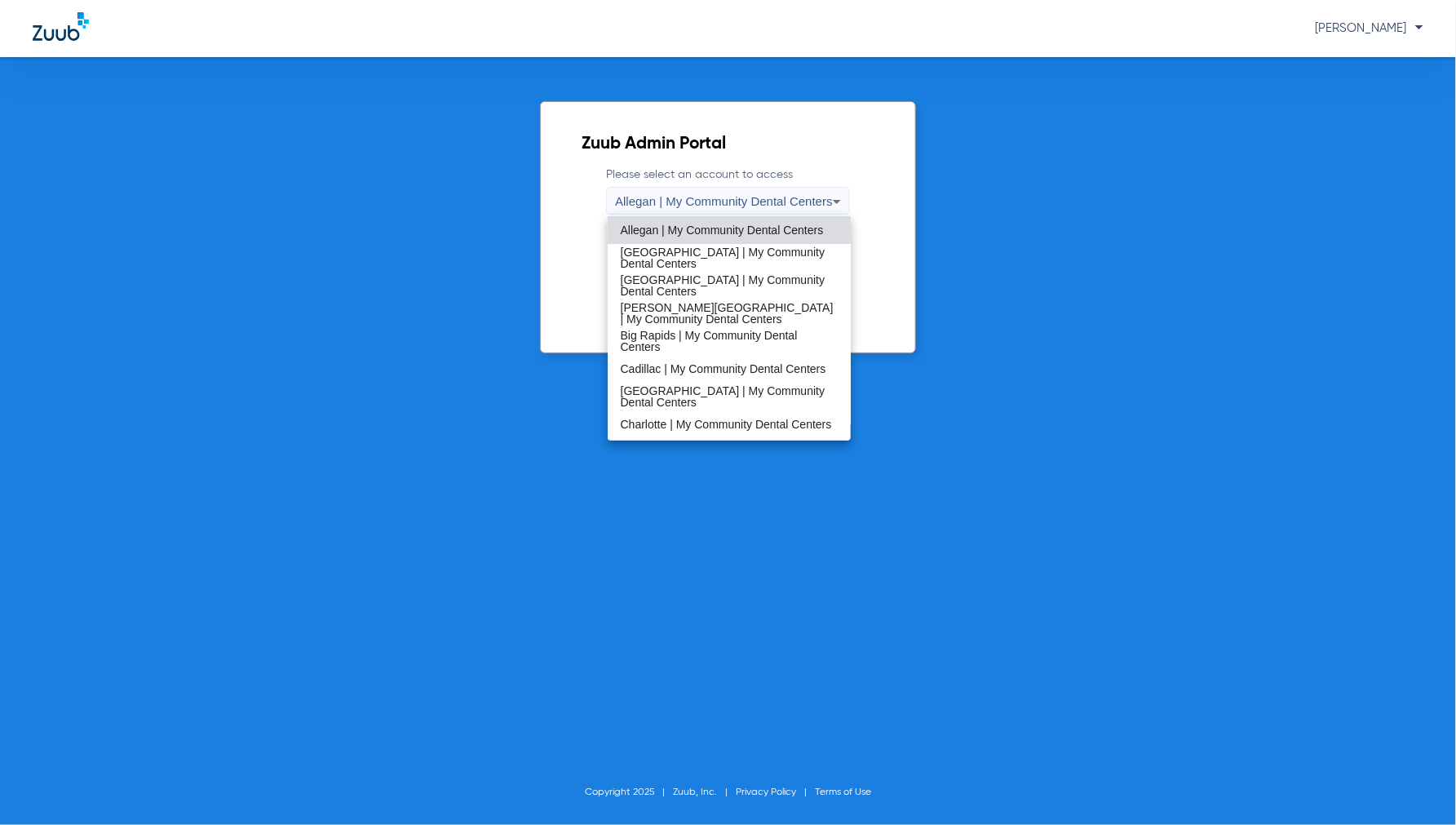
click at [673, 389] on span "[GEOGRAPHIC_DATA] | My Community Dental Centers" at bounding box center [730, 396] width 218 height 23
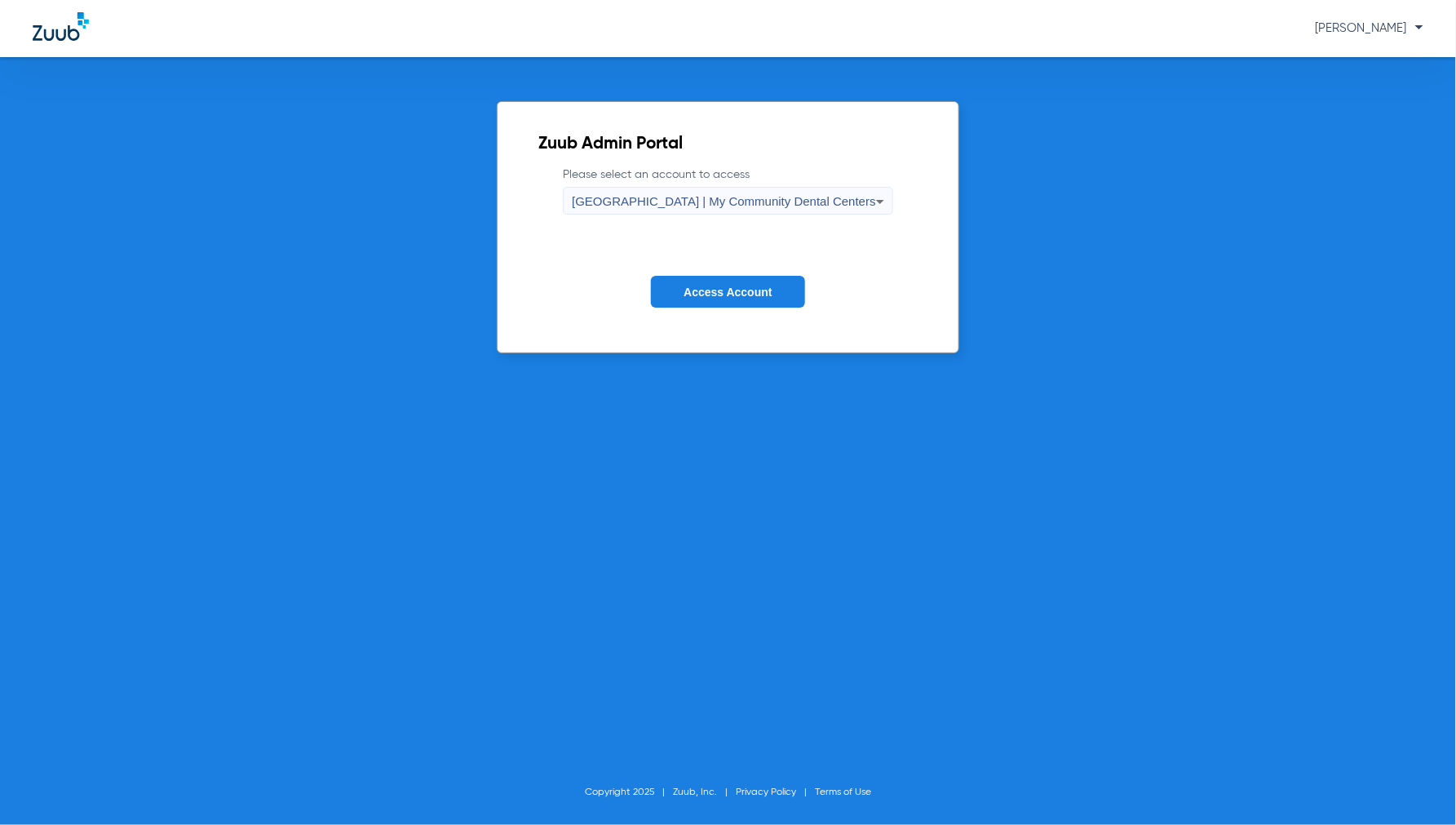
click at [732, 286] on span "Access Account" at bounding box center [727, 291] width 88 height 13
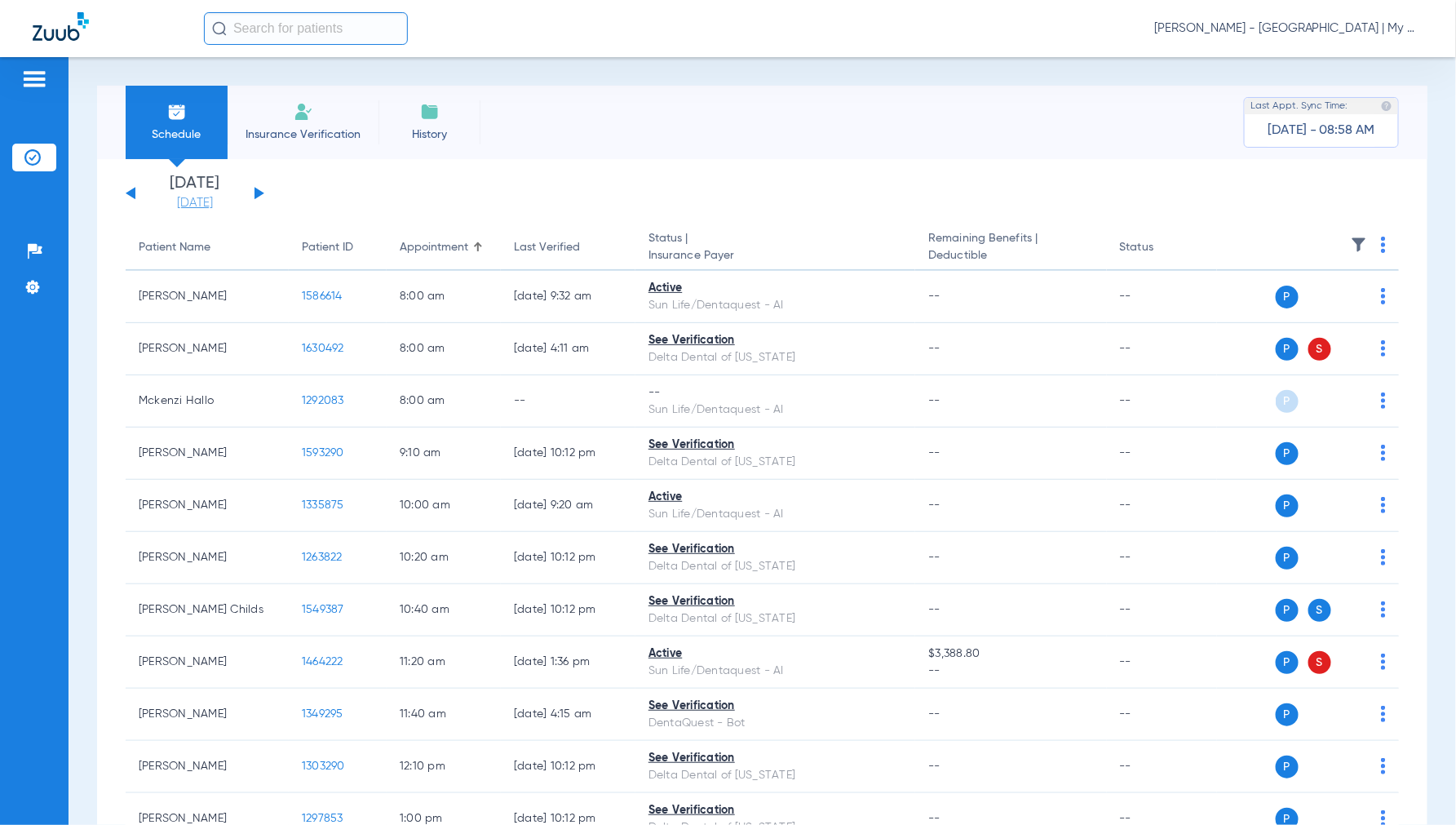
click at [224, 201] on link "[DATE]" at bounding box center [194, 203] width 98 height 16
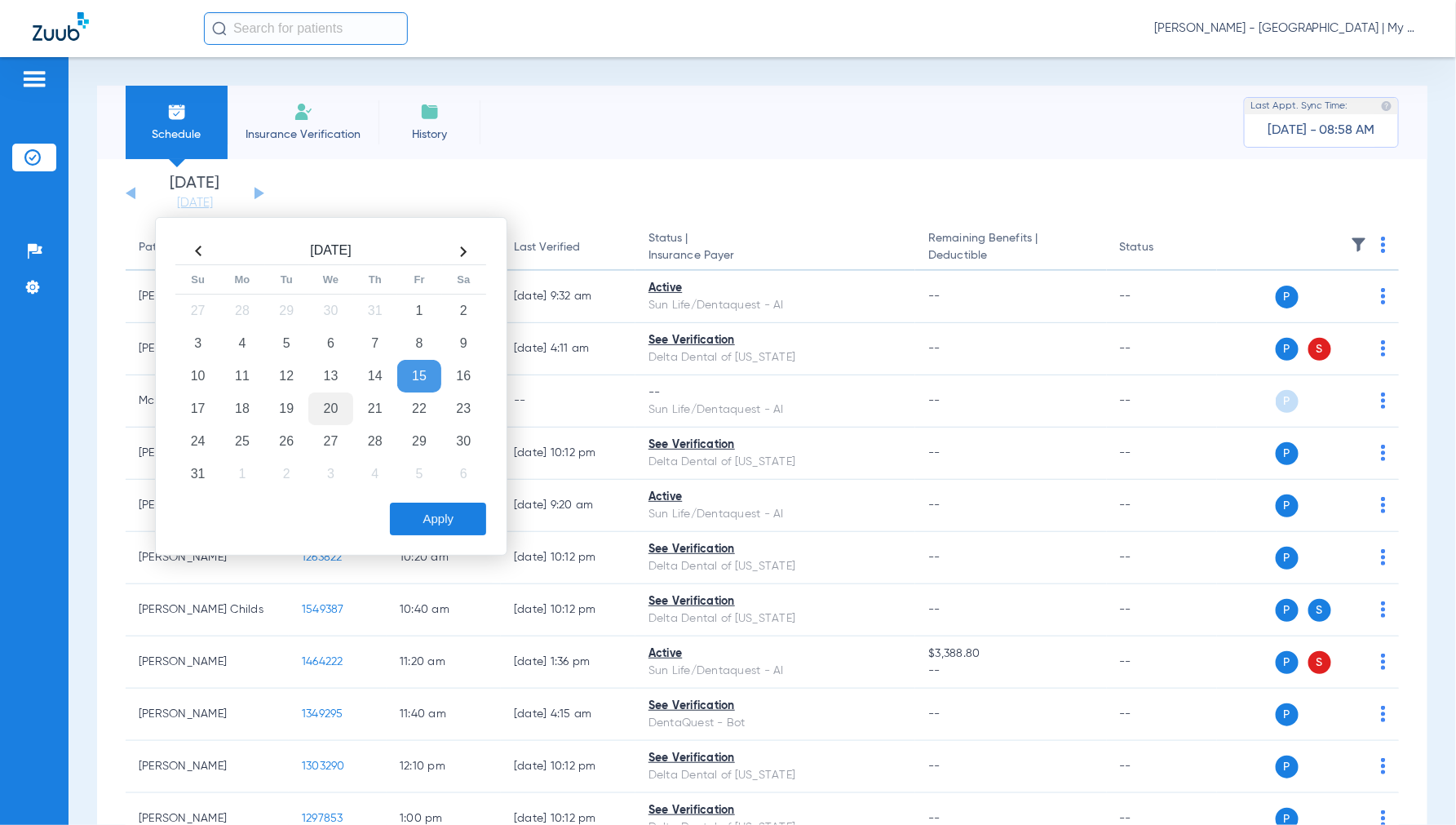
click at [326, 417] on td "20" at bounding box center [330, 409] width 44 height 33
click at [447, 525] on button "Apply" at bounding box center [438, 519] width 96 height 33
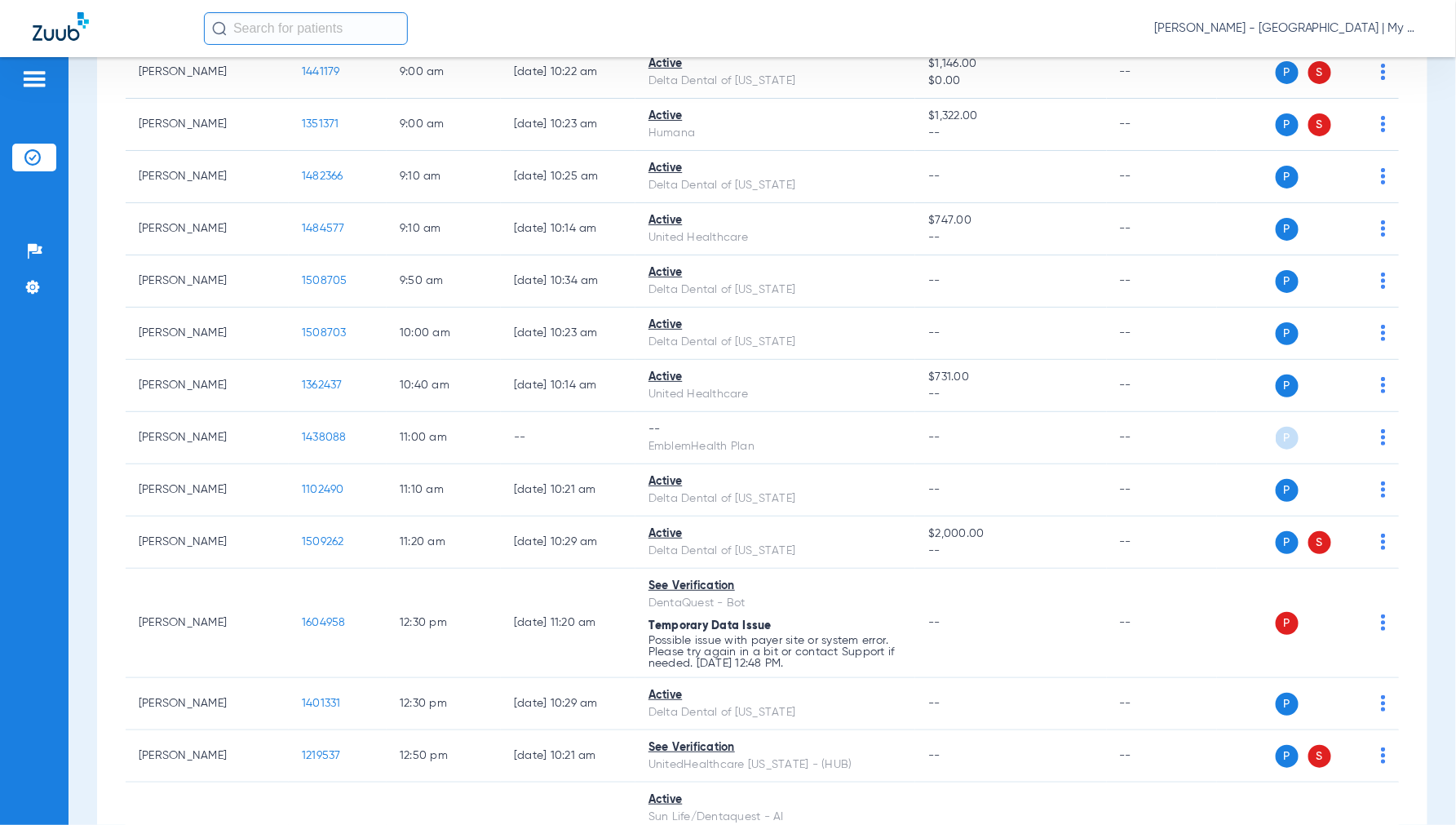
scroll to position [543, 0]
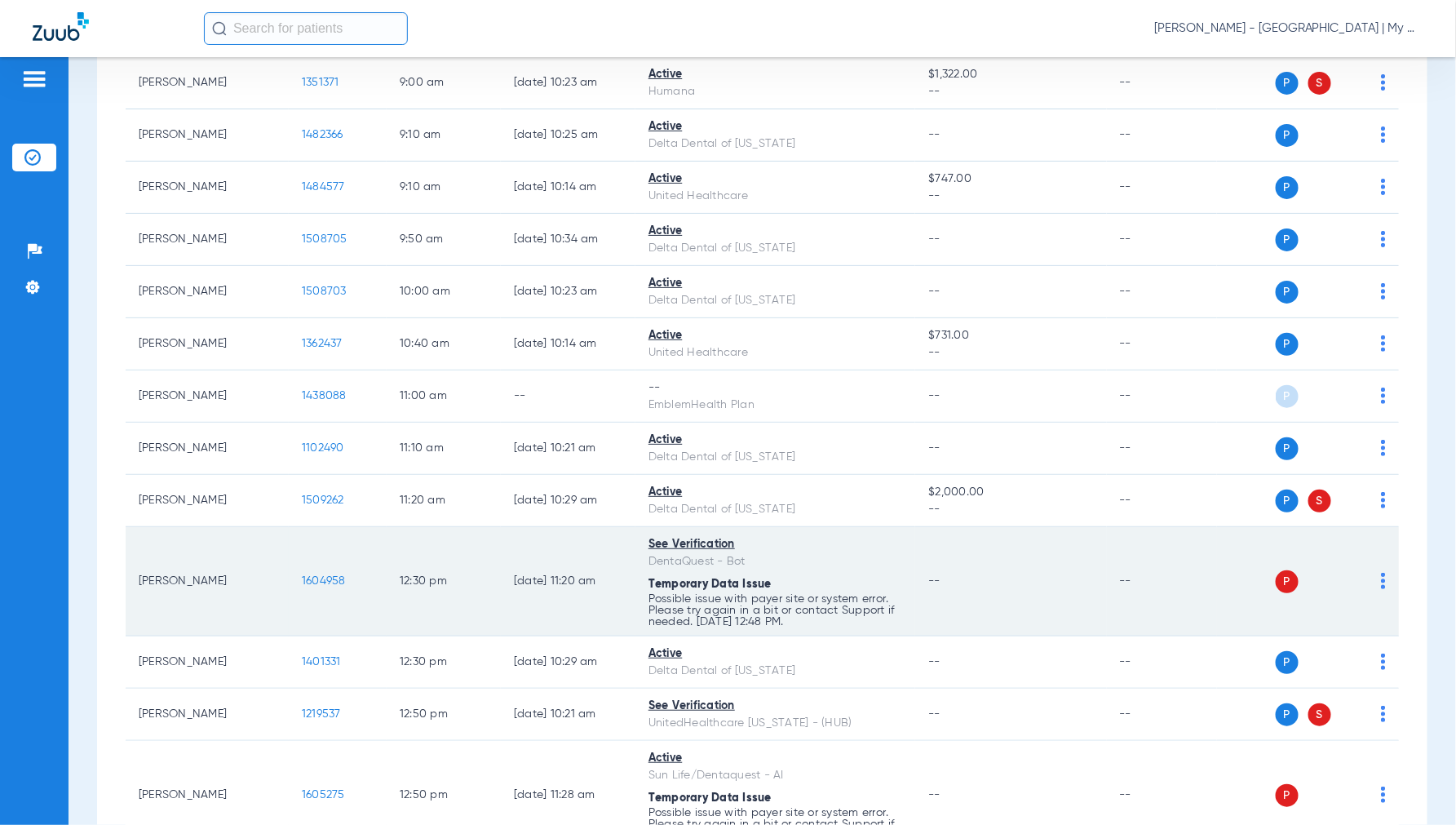
drag, startPoint x: 1371, startPoint y: 577, endPoint x: 1368, endPoint y: 586, distance: 9.5
click at [1381, 577] on img at bounding box center [1383, 580] width 5 height 16
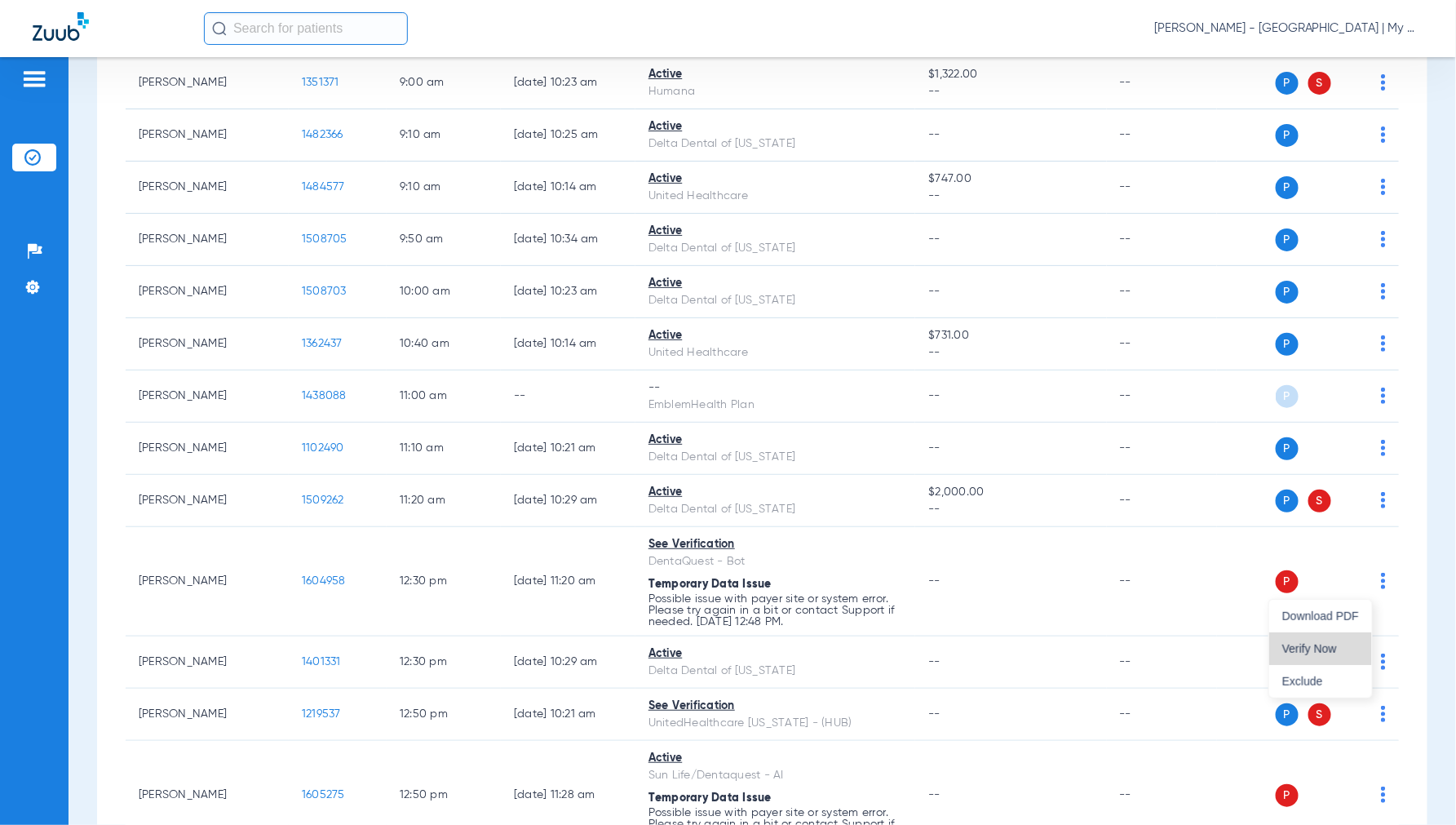
click at [1318, 643] on span "Verify Now" at bounding box center [1321, 648] width 77 height 11
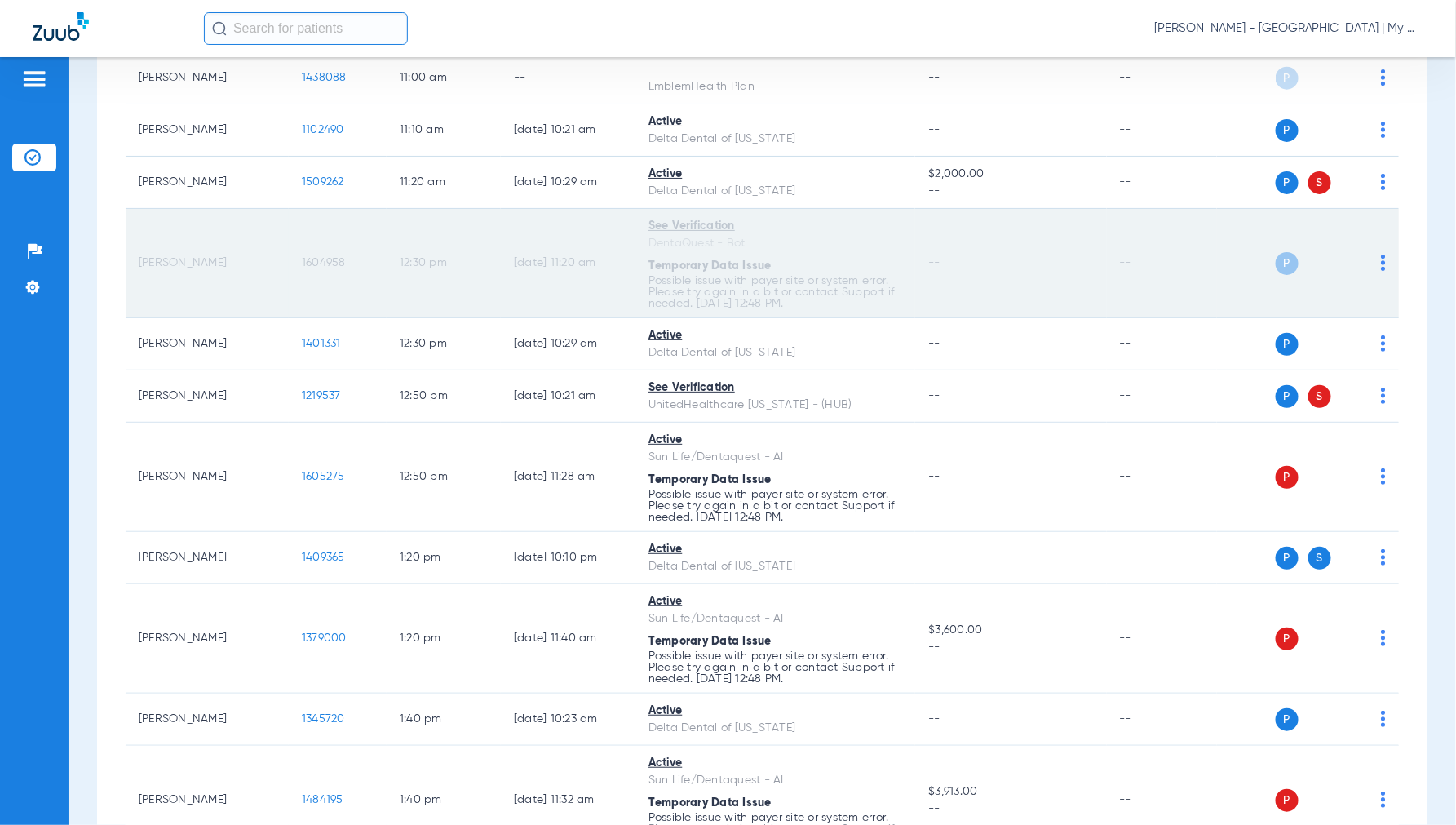
scroll to position [906, 0]
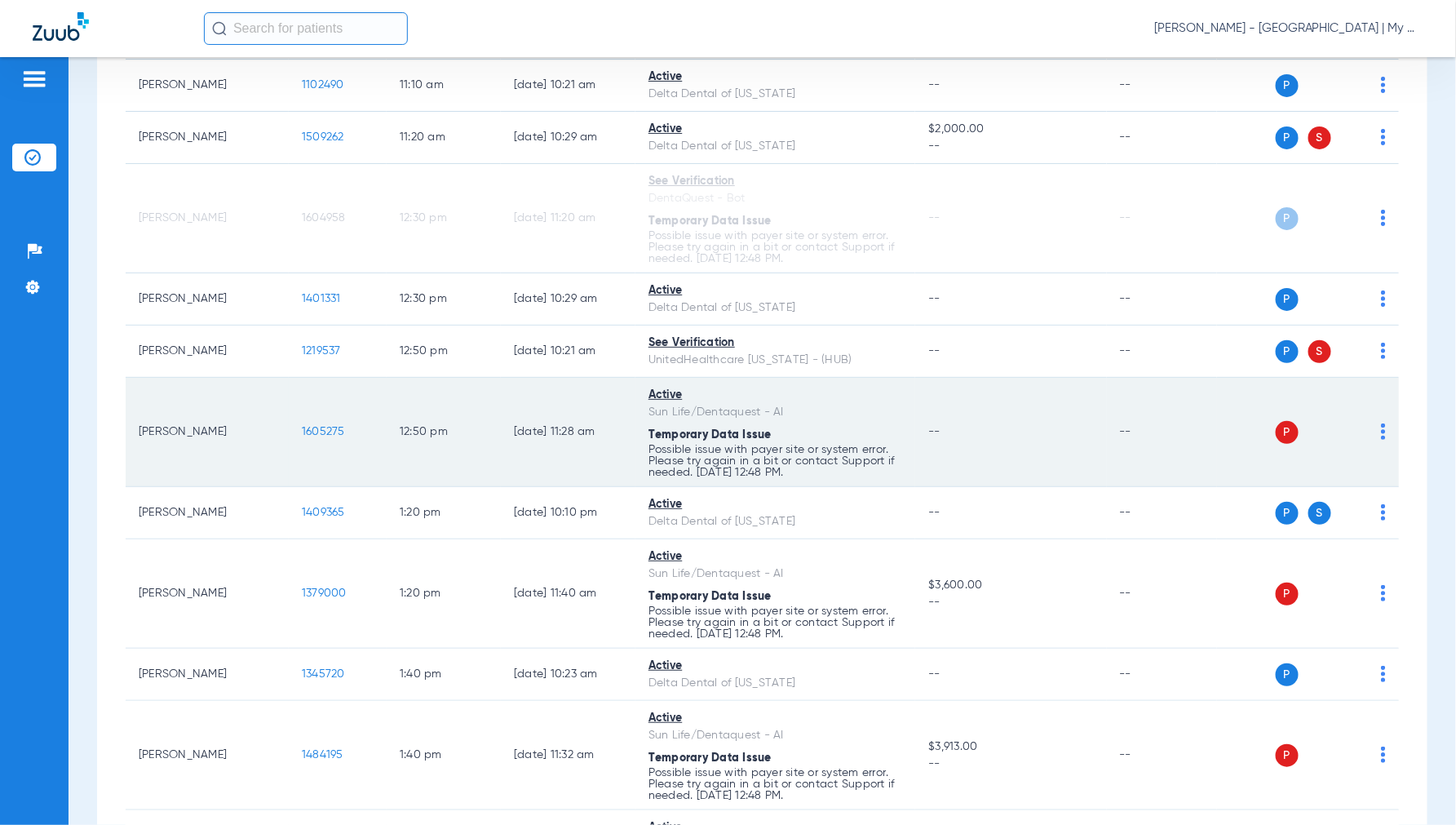
click at [1366, 429] on div "P S" at bounding box center [1301, 432] width 169 height 23
click at [1381, 433] on img at bounding box center [1383, 431] width 5 height 16
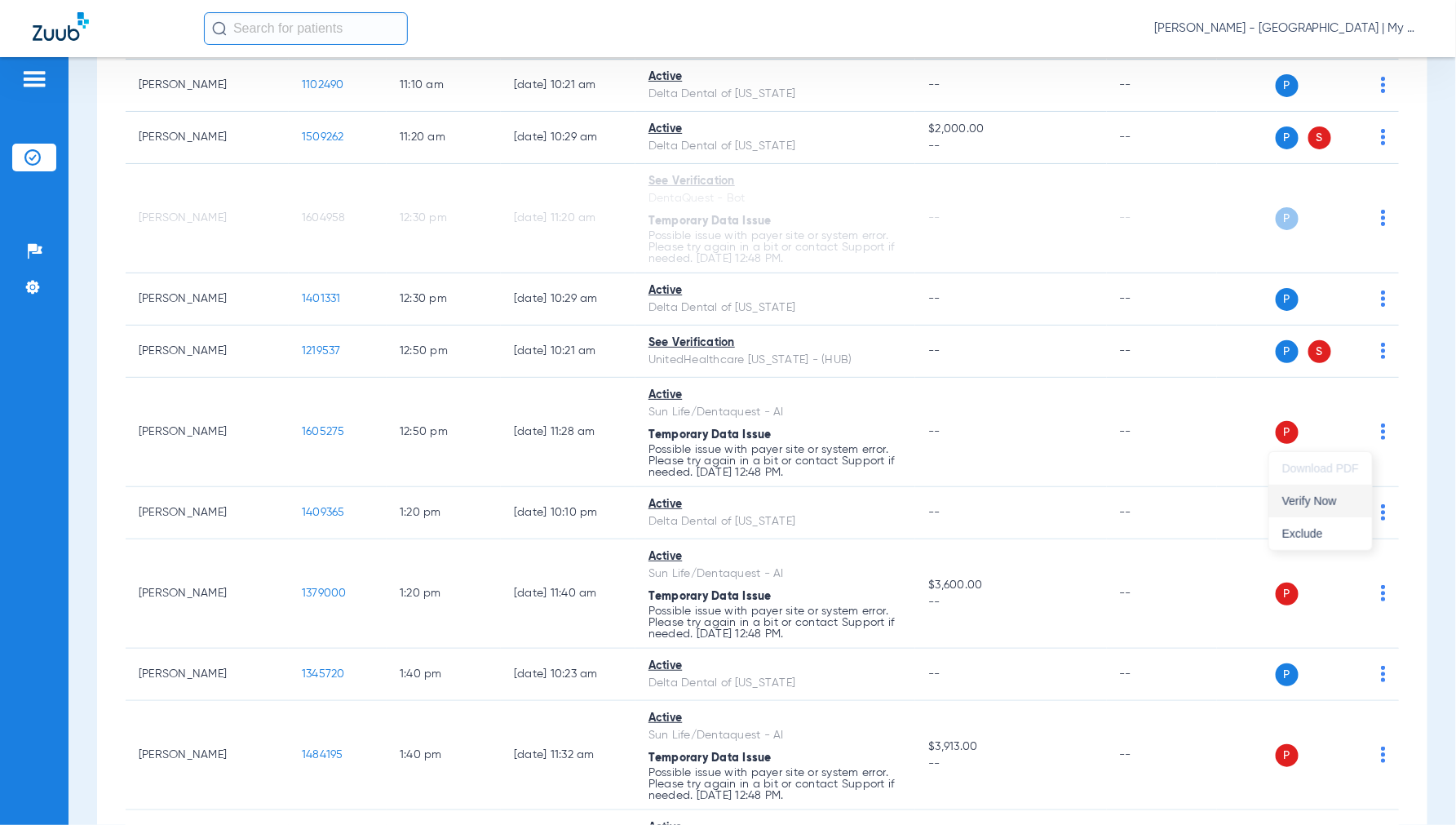
click at [1299, 503] on span "Verify Now" at bounding box center [1321, 500] width 77 height 11
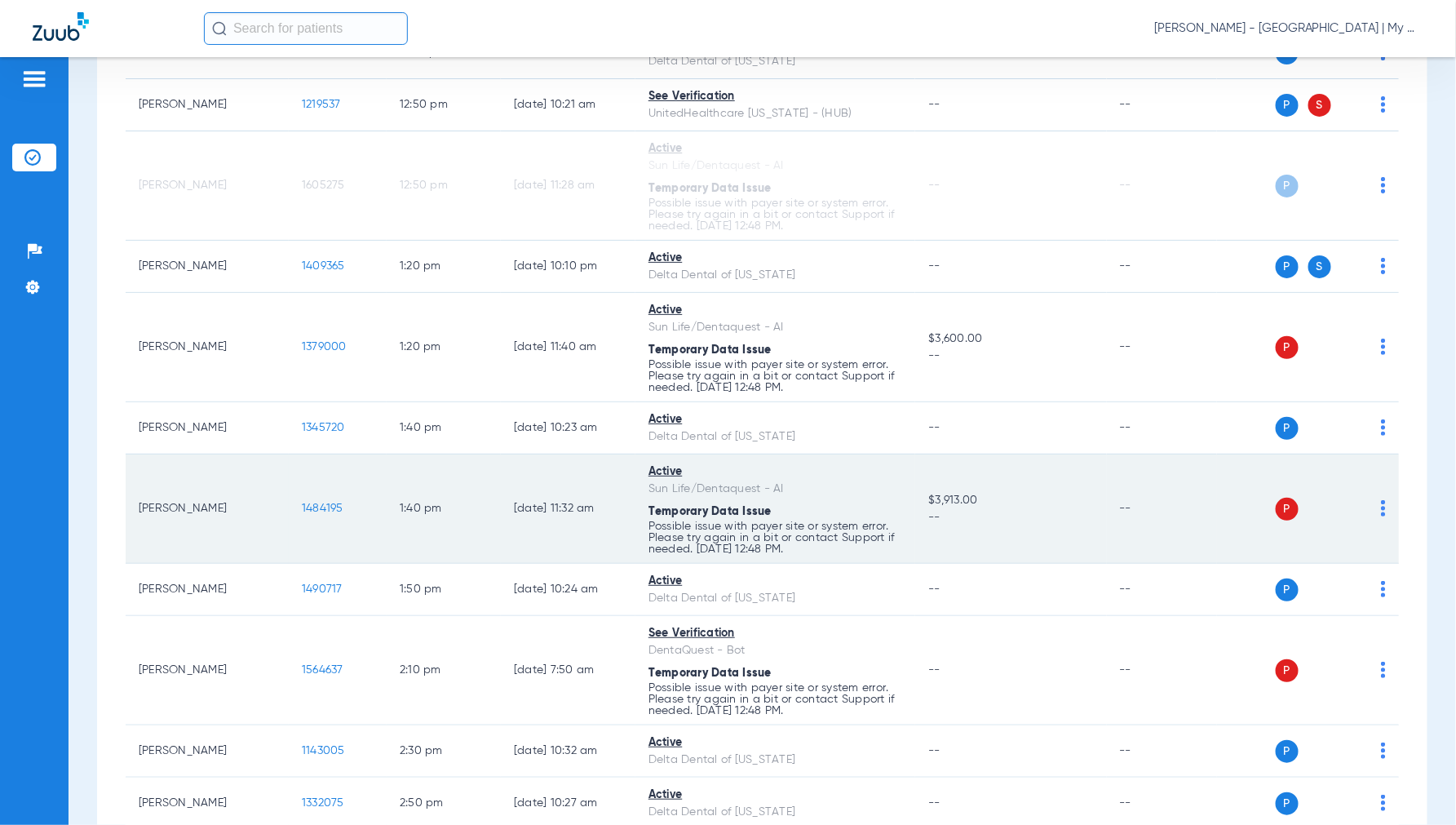
scroll to position [1178, 0]
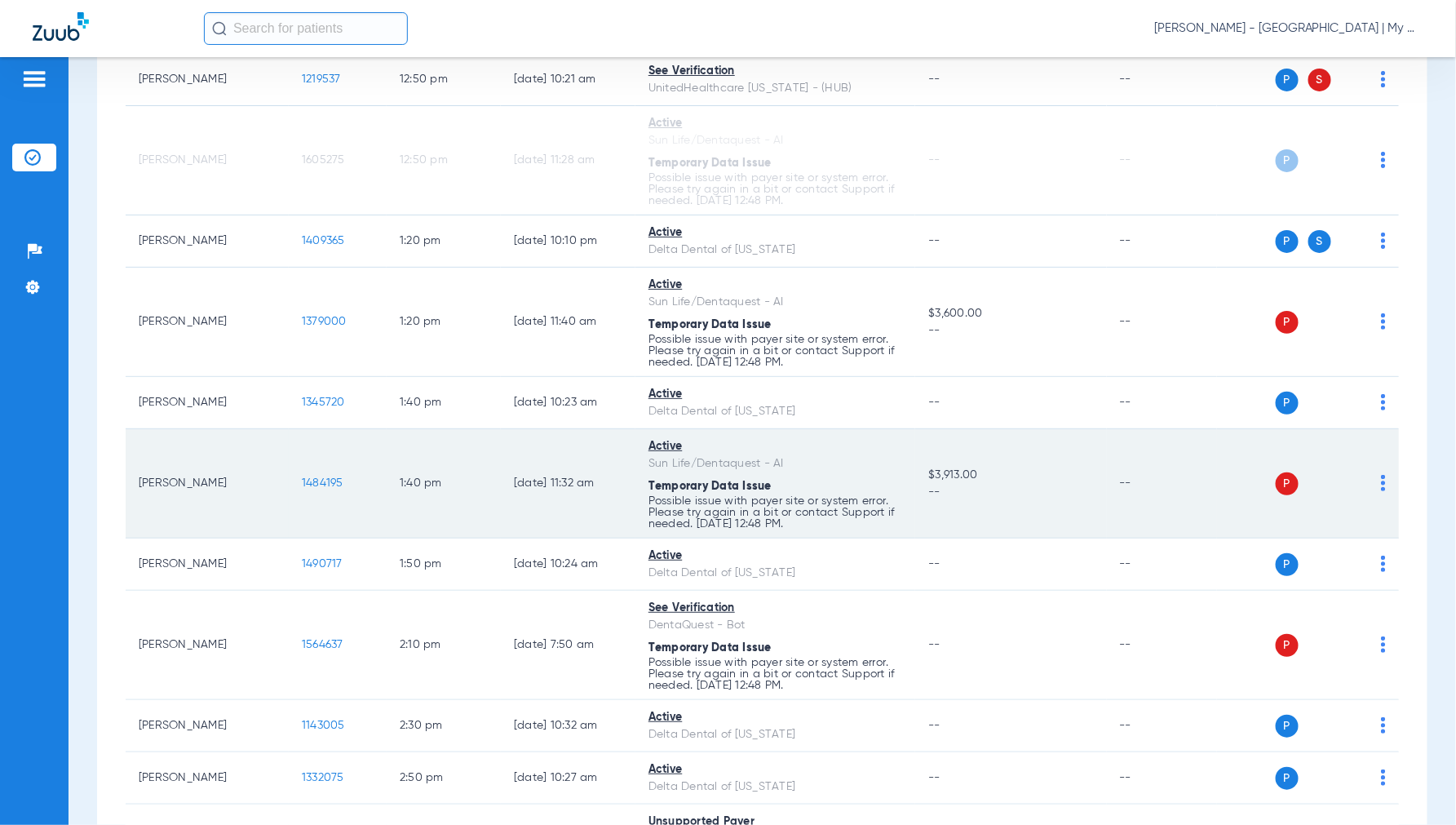
click at [1381, 484] on img at bounding box center [1383, 482] width 5 height 16
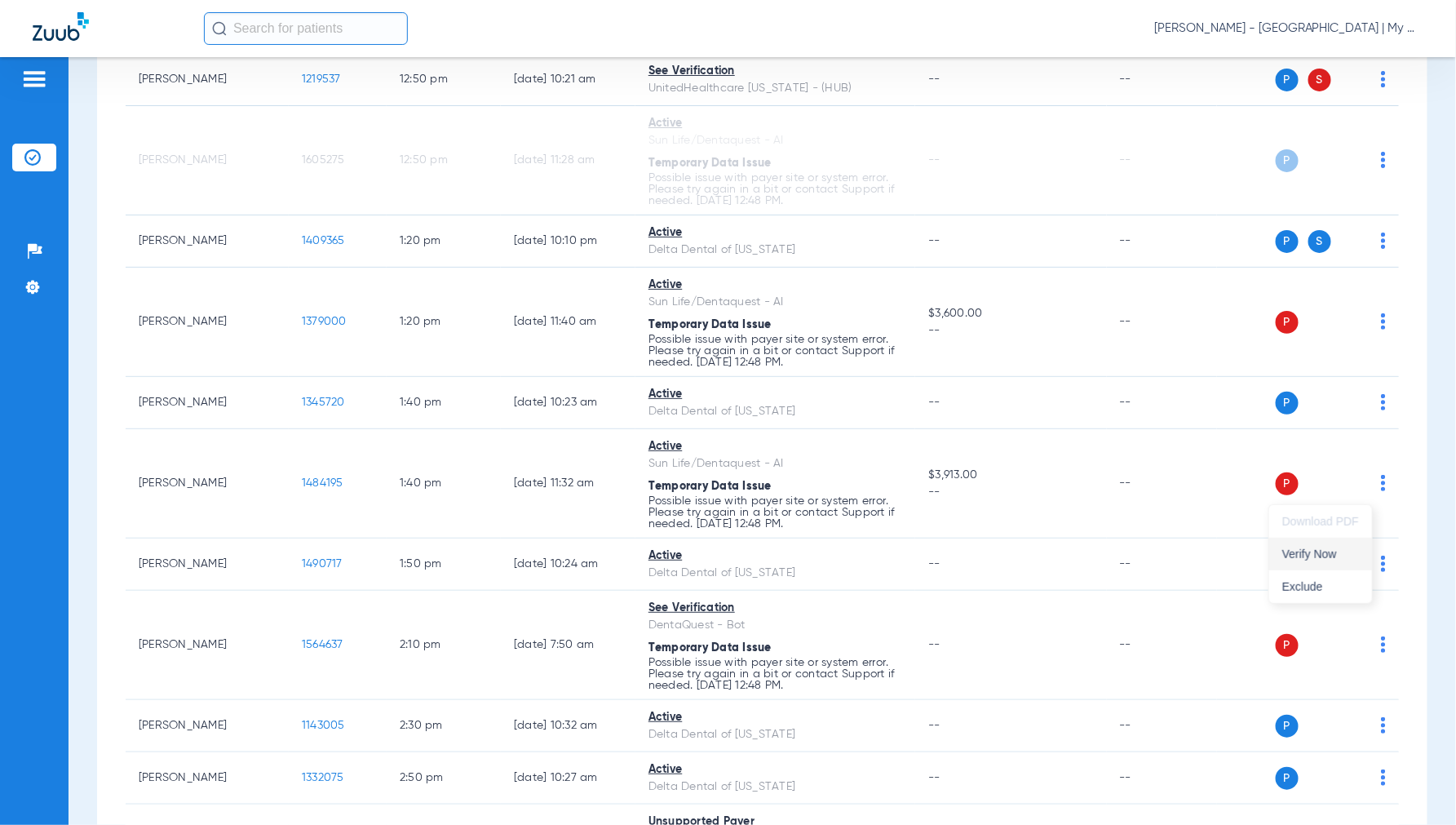
click at [1317, 550] on span "Verify Now" at bounding box center [1321, 553] width 77 height 11
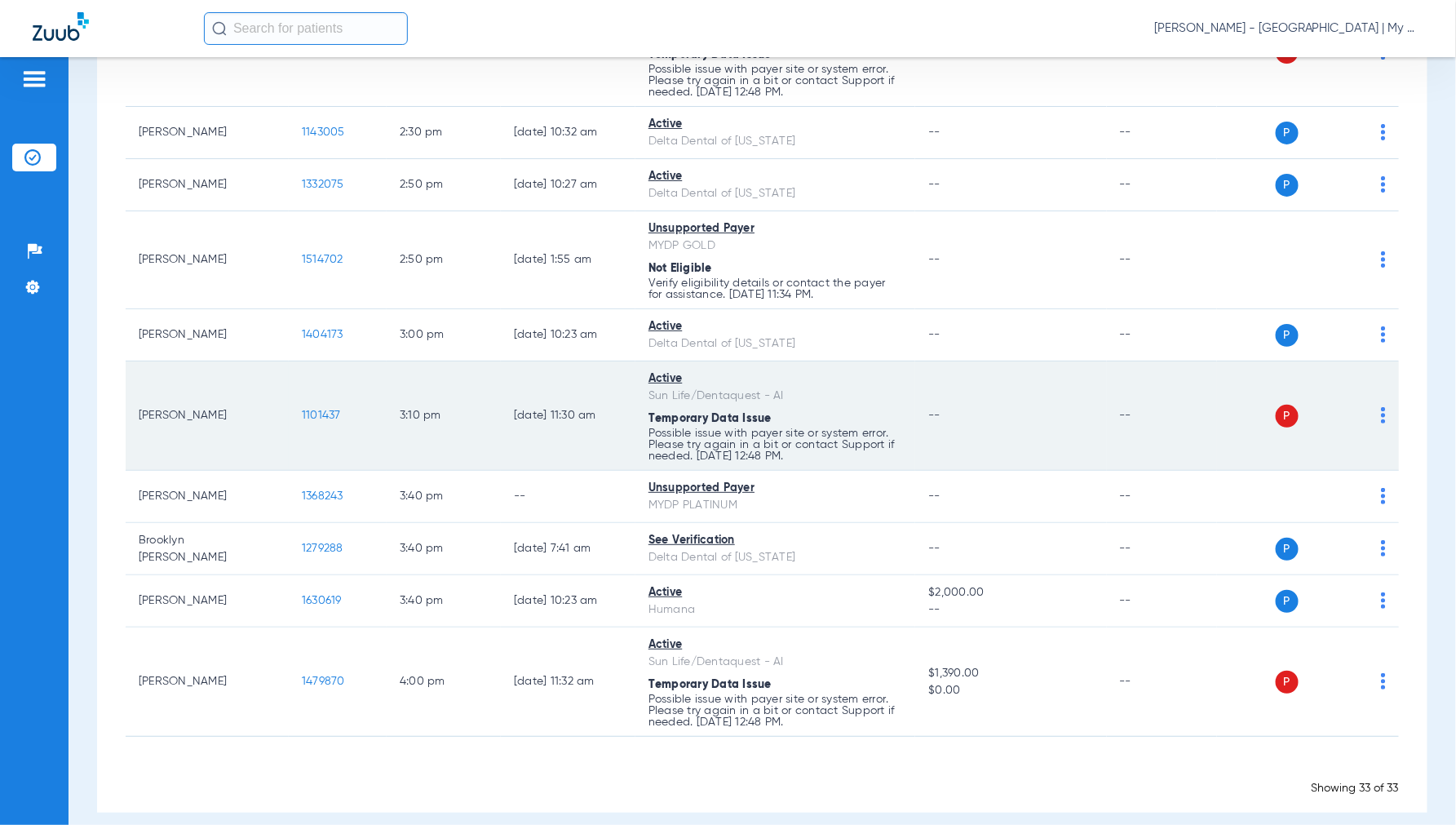
scroll to position [1798, 0]
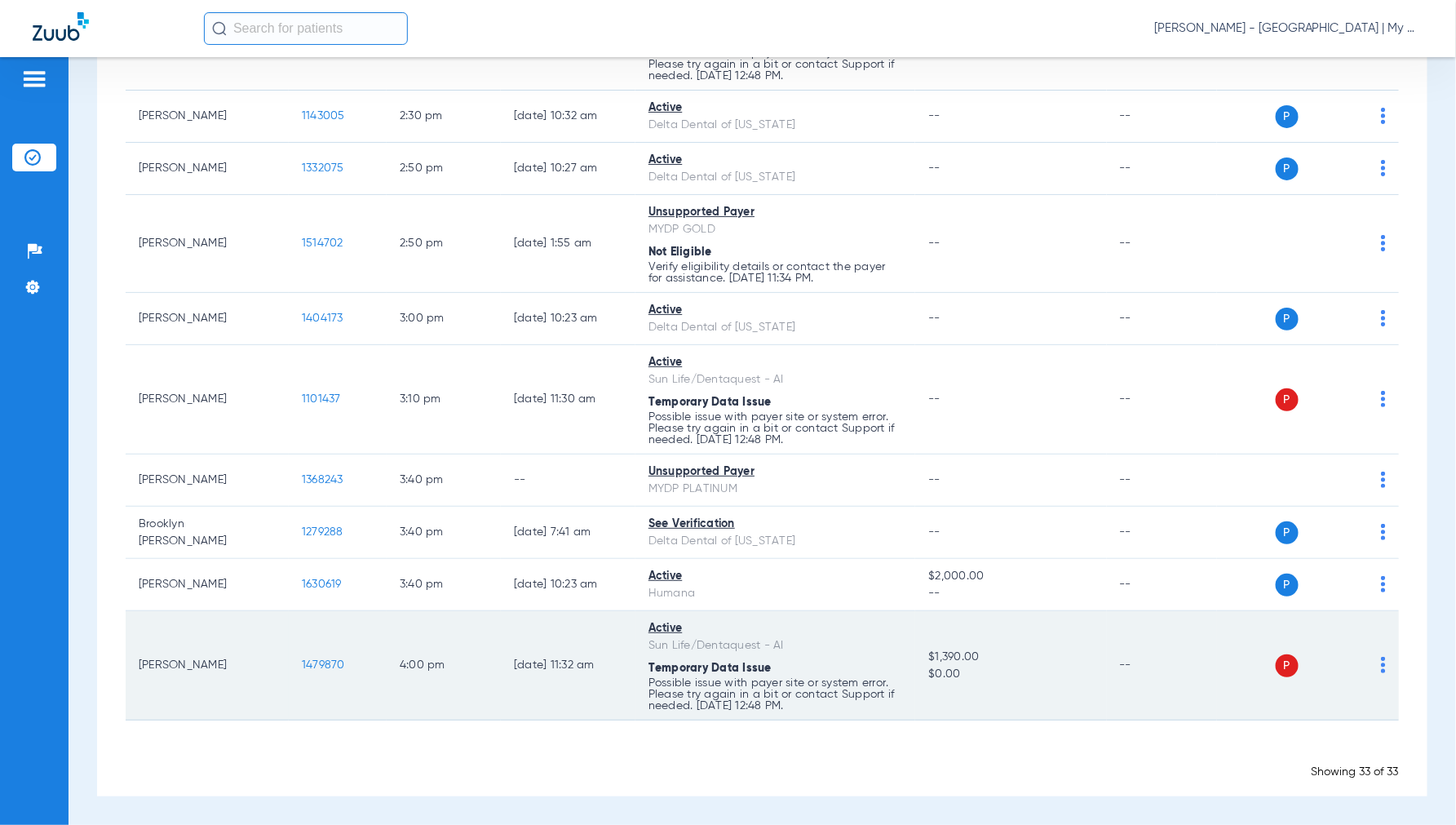
click at [1381, 665] on img at bounding box center [1383, 664] width 5 height 16
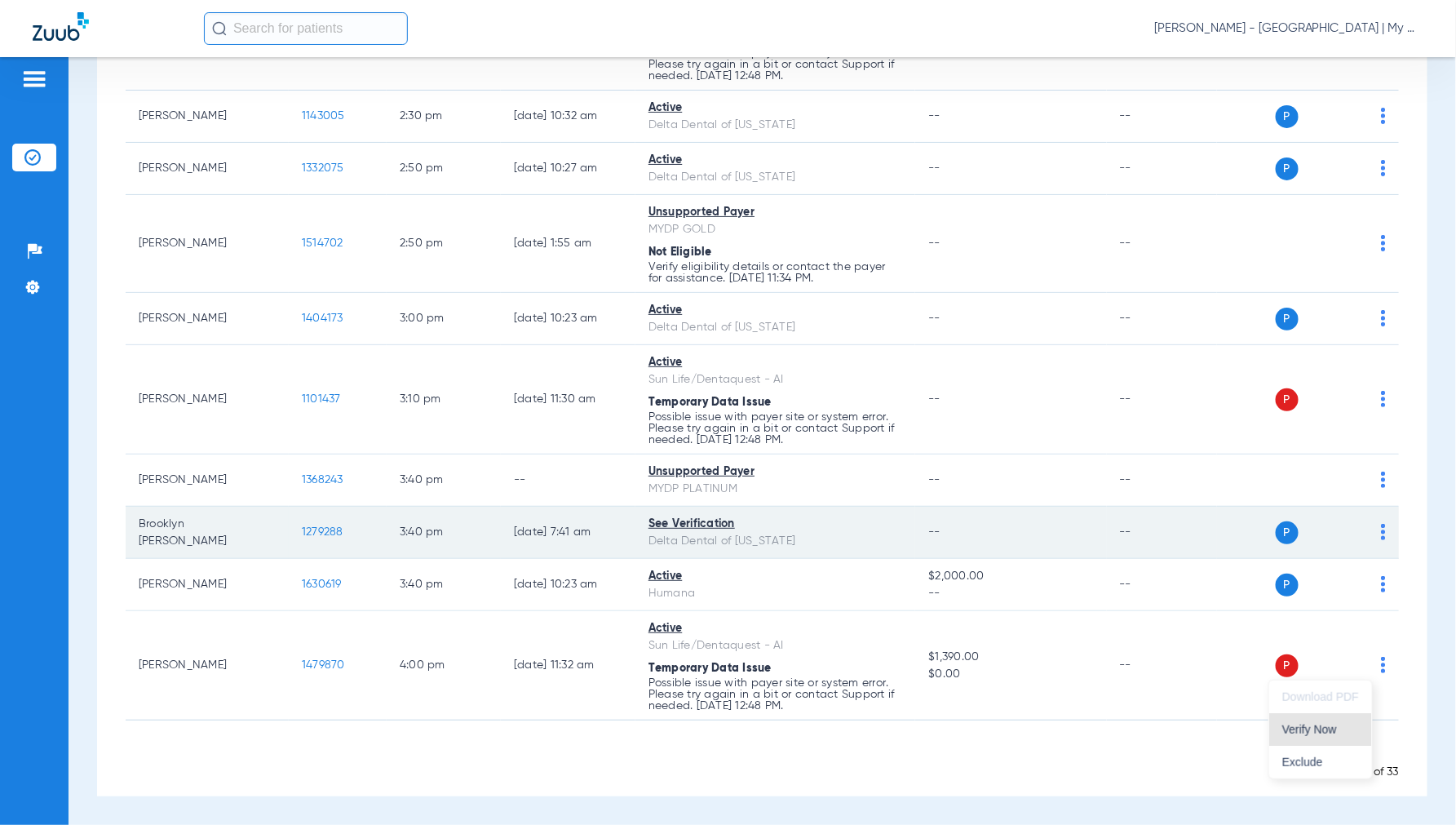
drag, startPoint x: 1317, startPoint y: 721, endPoint x: 1355, endPoint y: 518, distance: 206.5
click at [1318, 714] on button "Verify Now" at bounding box center [1321, 729] width 103 height 33
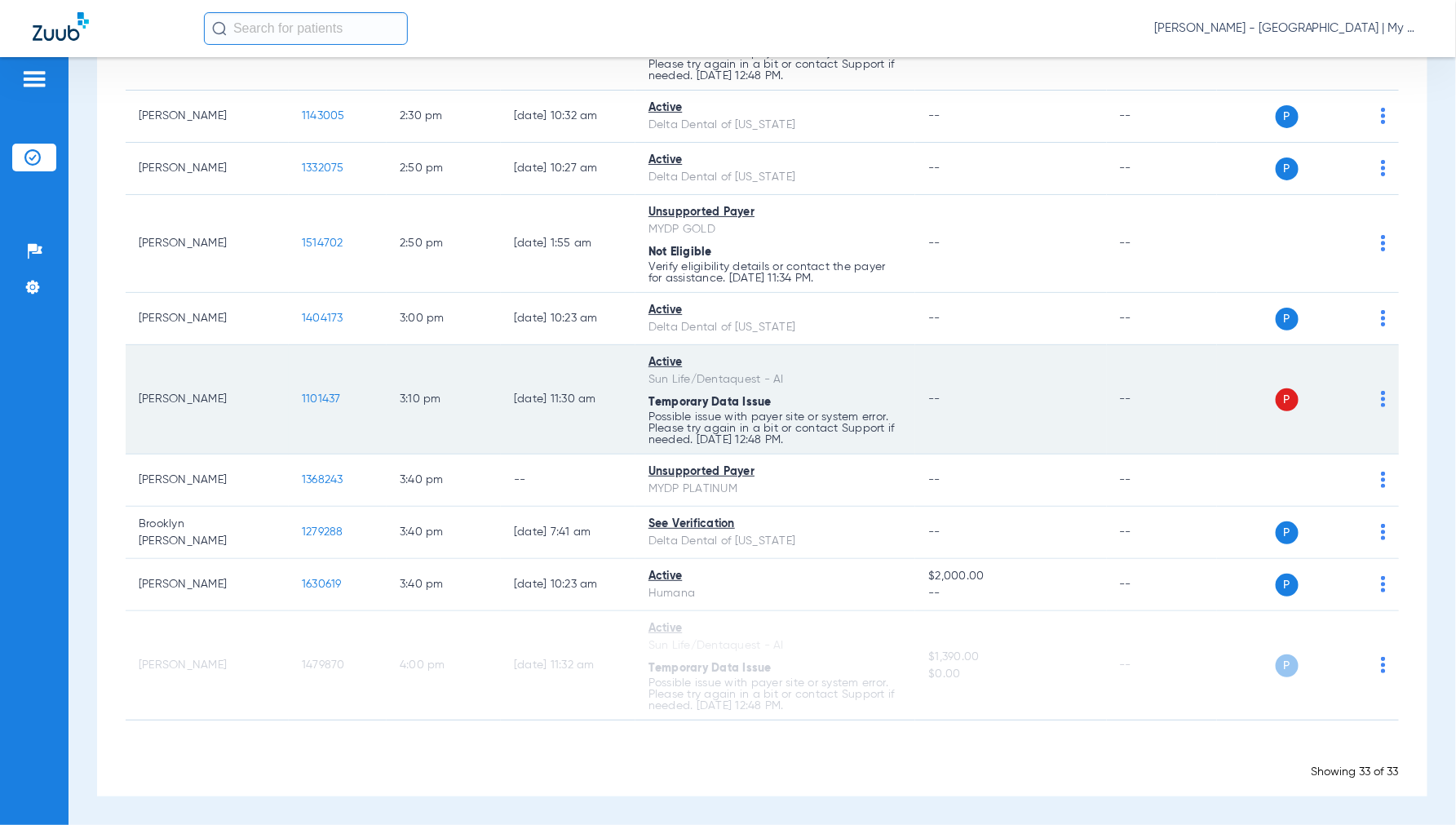
click at [1364, 400] on div "P S" at bounding box center [1301, 399] width 169 height 23
click at [1381, 395] on img at bounding box center [1383, 398] width 5 height 16
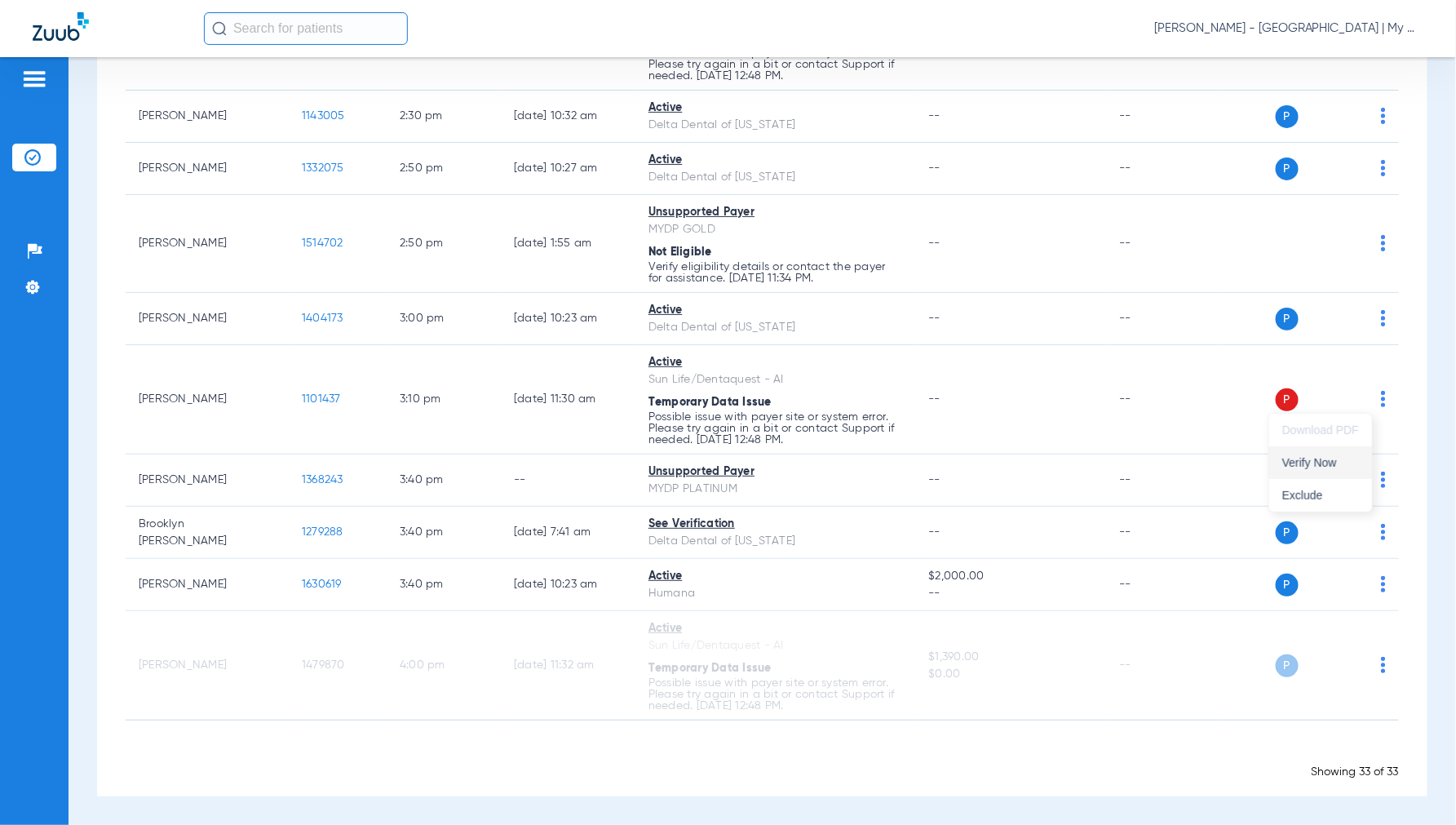
click at [1303, 463] on span "Verify Now" at bounding box center [1321, 462] width 77 height 11
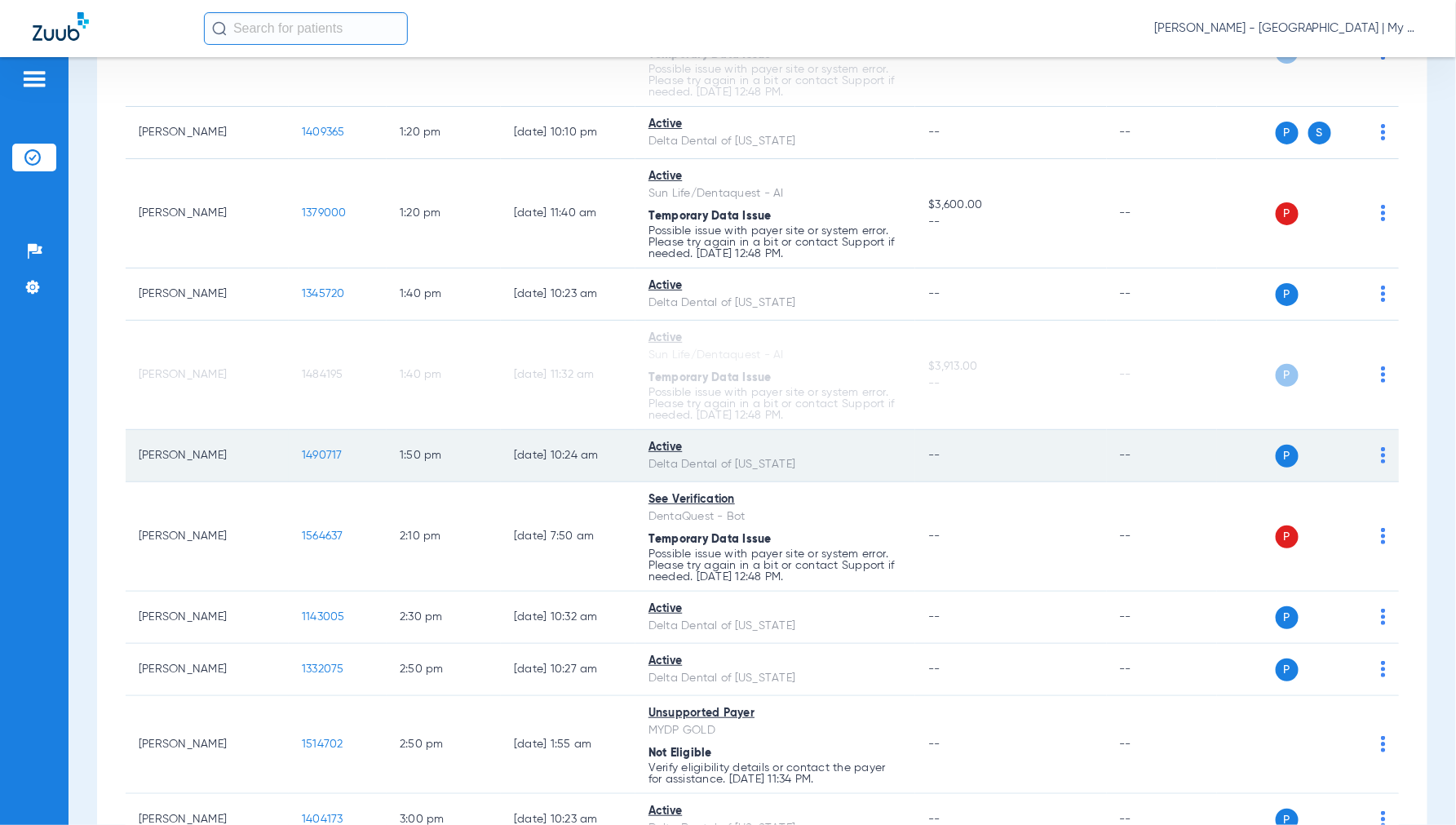
scroll to position [1253, 0]
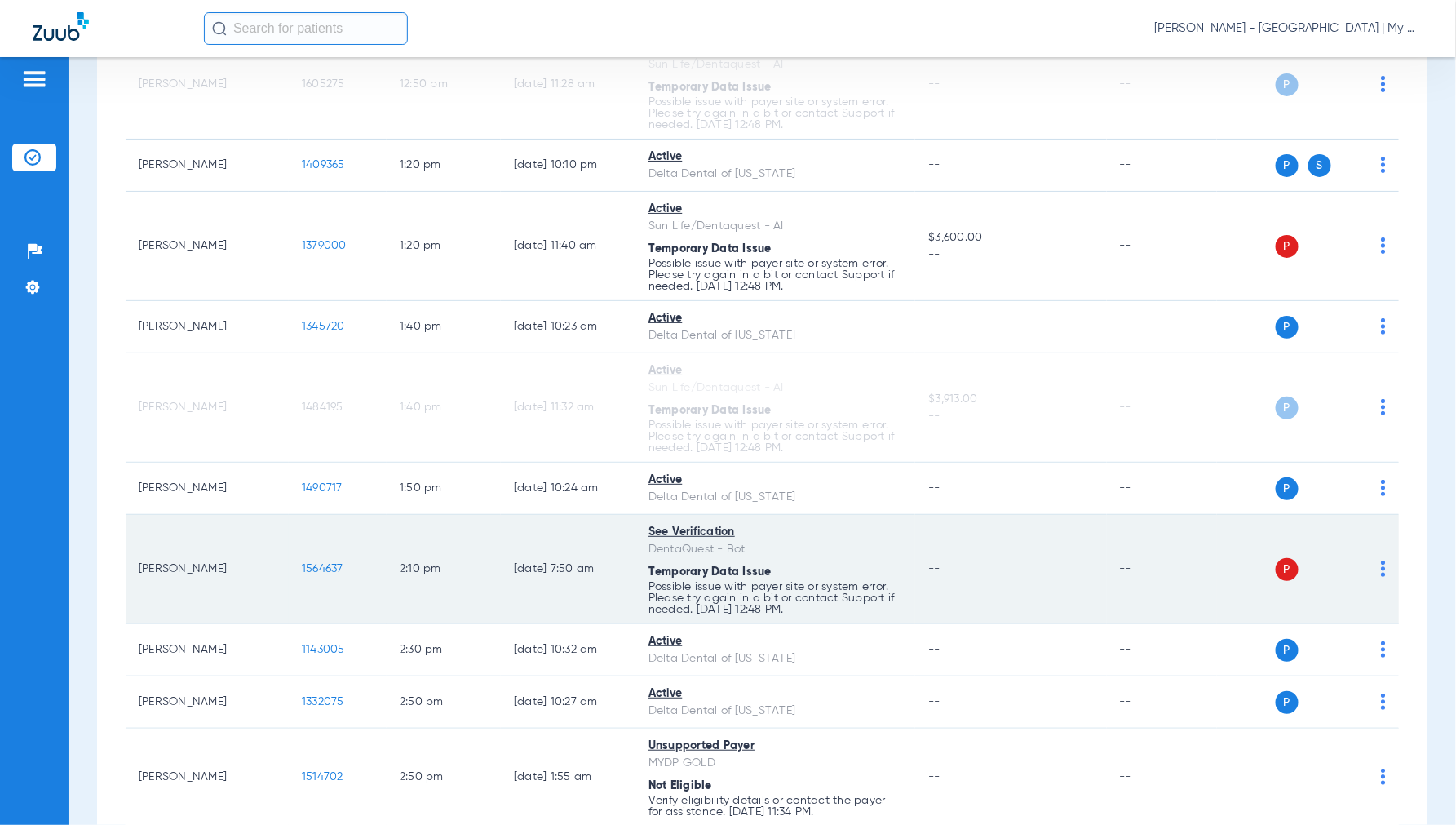
click at [1366, 573] on div "P S" at bounding box center [1301, 569] width 169 height 23
click at [1364, 575] on div "P S" at bounding box center [1301, 569] width 169 height 23
click at [1366, 575] on div "P S" at bounding box center [1301, 569] width 169 height 23
click at [1374, 573] on td "P S" at bounding box center [1308, 570] width 182 height 110
click at [1381, 574] on img at bounding box center [1383, 568] width 5 height 16
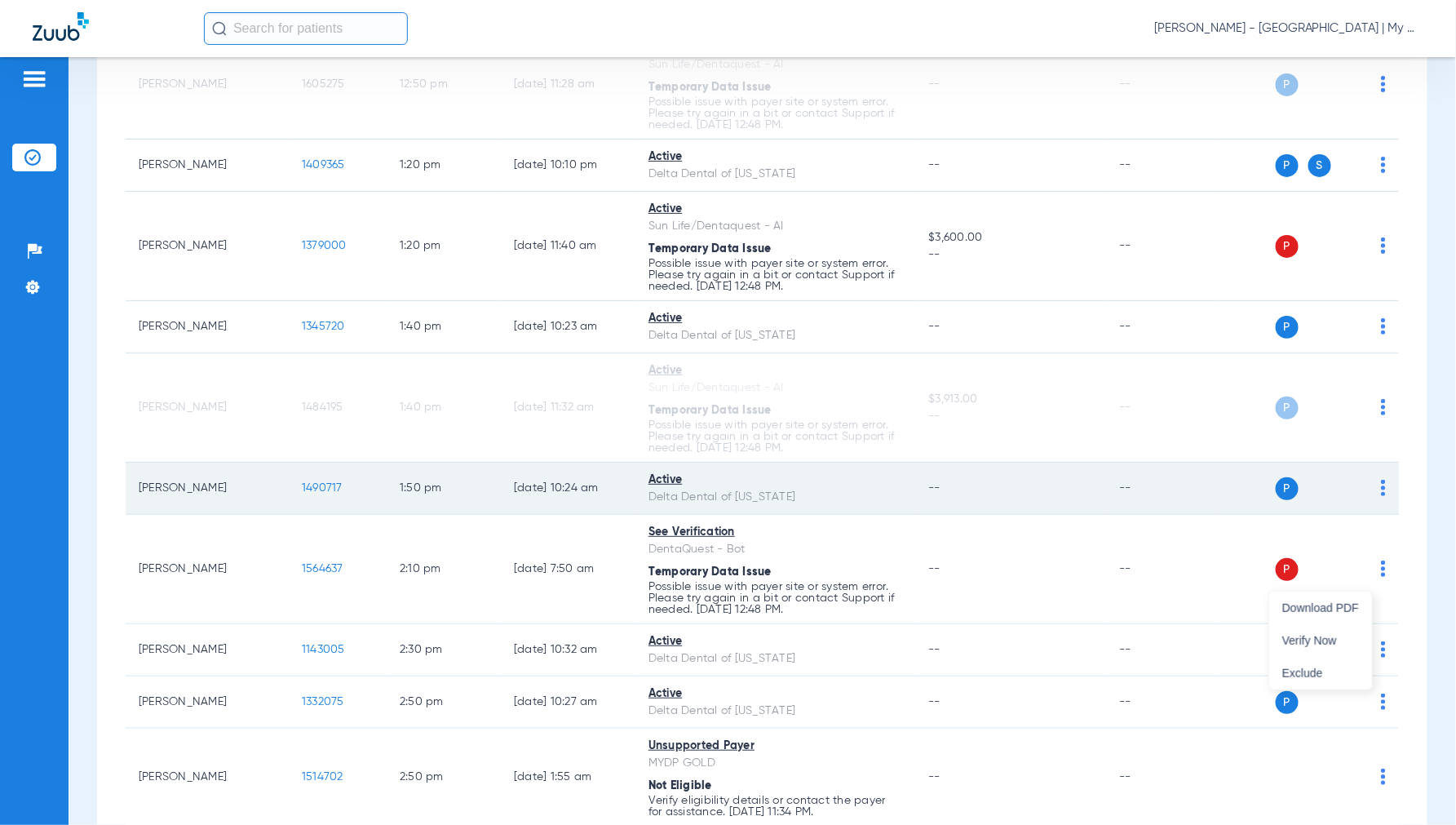
drag, startPoint x: 1322, startPoint y: 628, endPoint x: 1352, endPoint y: 479, distance: 152.0
click at [1322, 630] on button "Verify Now" at bounding box center [1321, 640] width 103 height 33
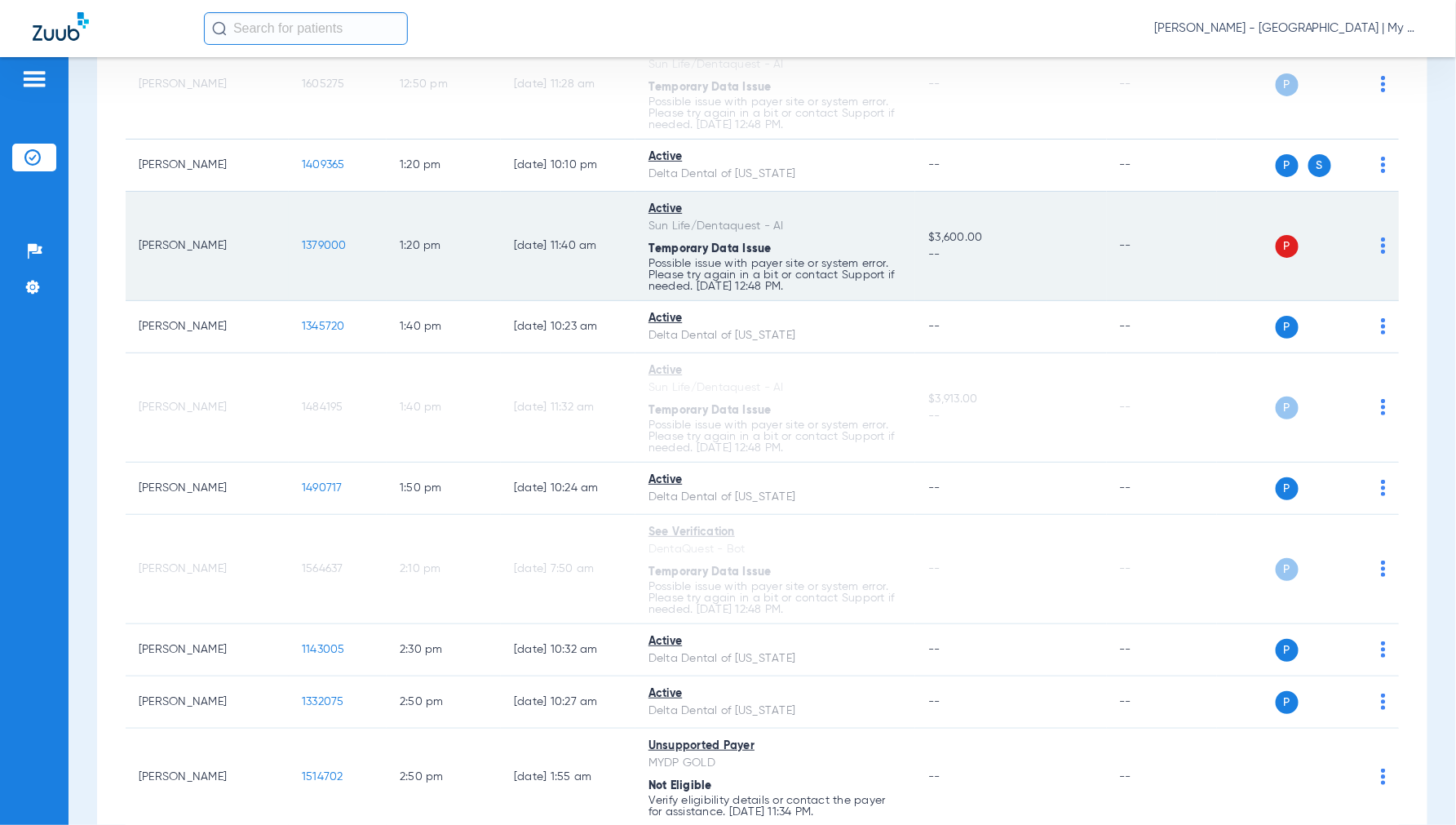
click at [1381, 242] on img at bounding box center [1383, 245] width 5 height 16
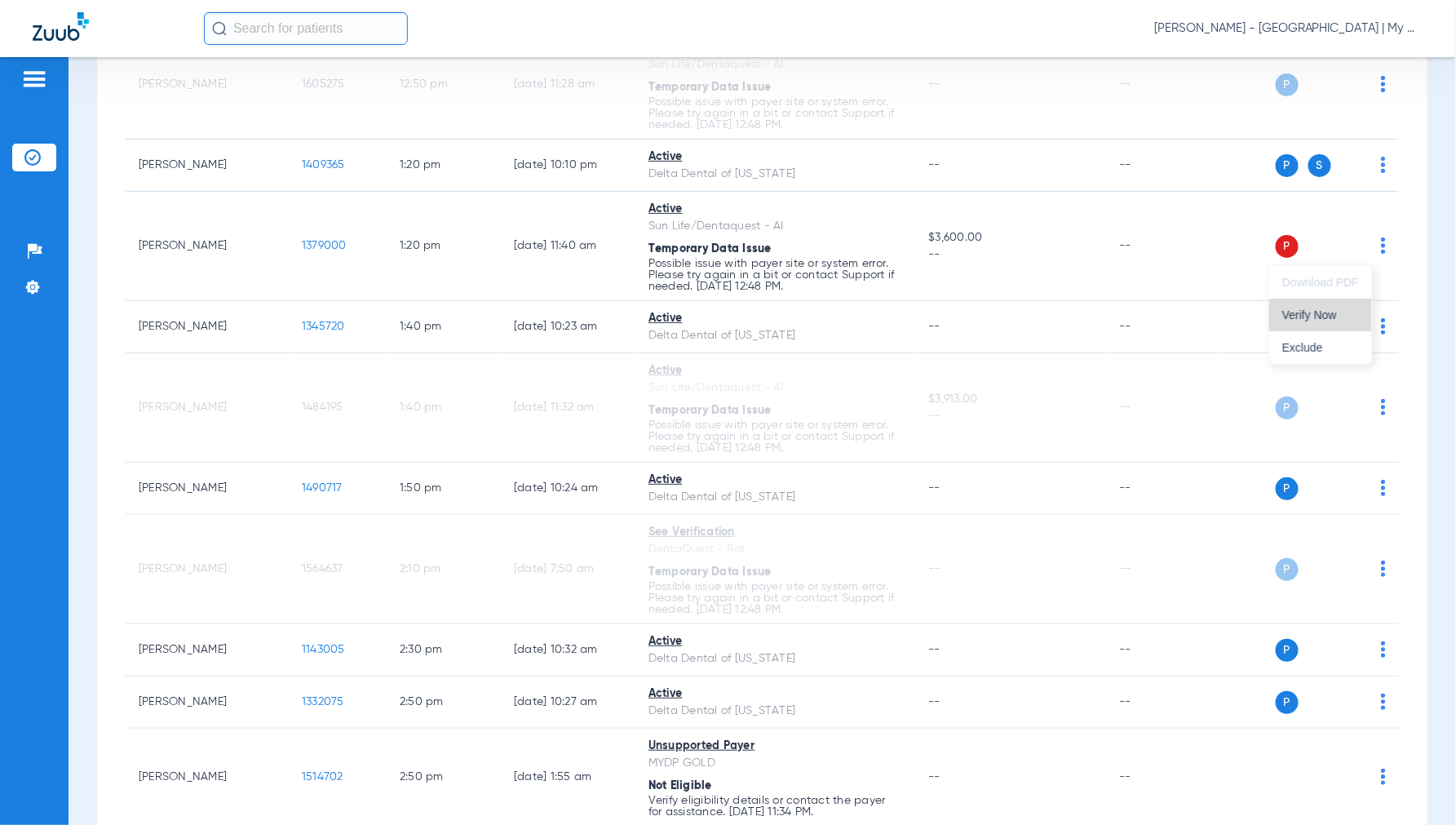
click at [1326, 308] on button "Verify Now" at bounding box center [1321, 314] width 103 height 33
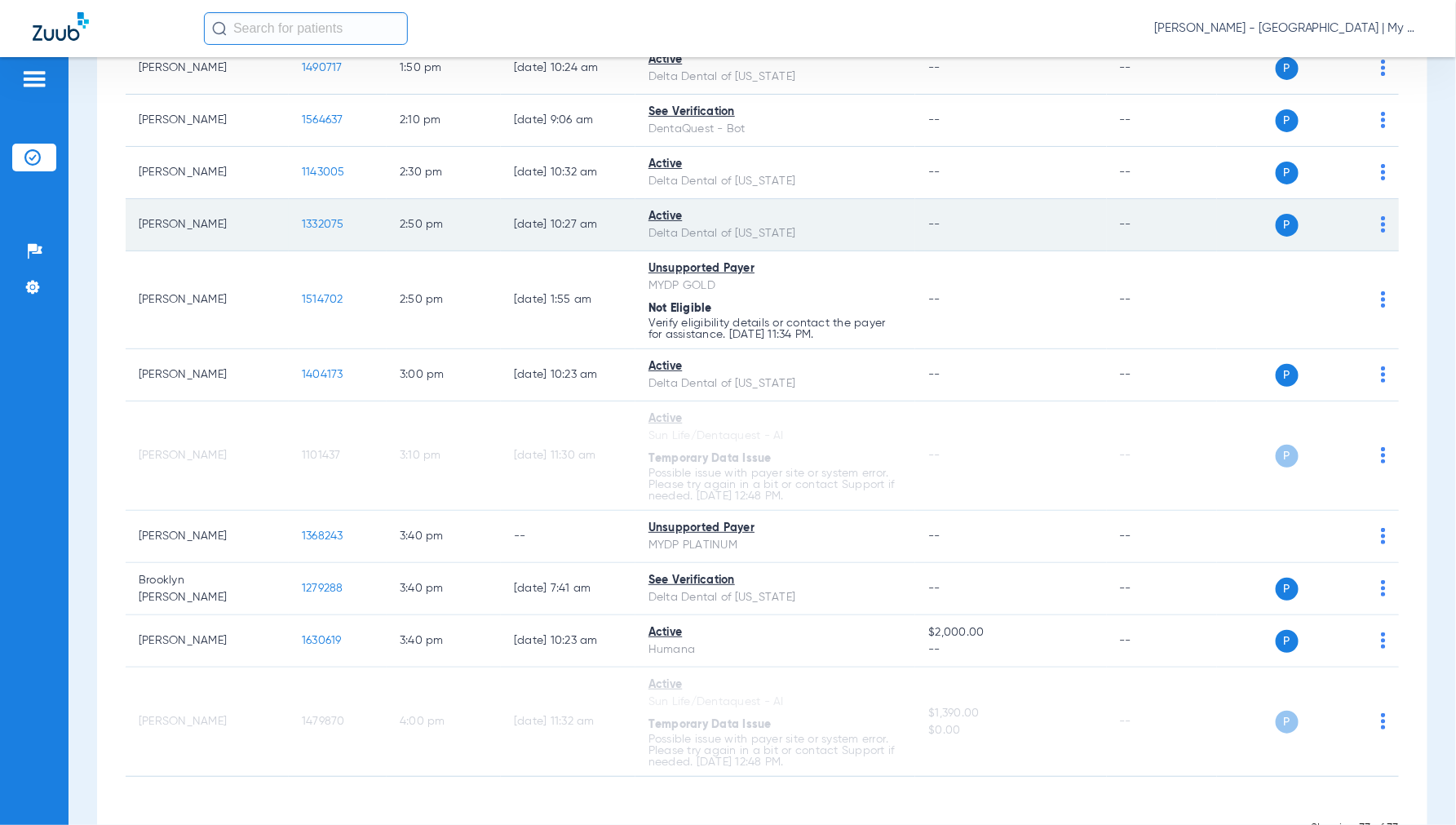
scroll to position [1682, 0]
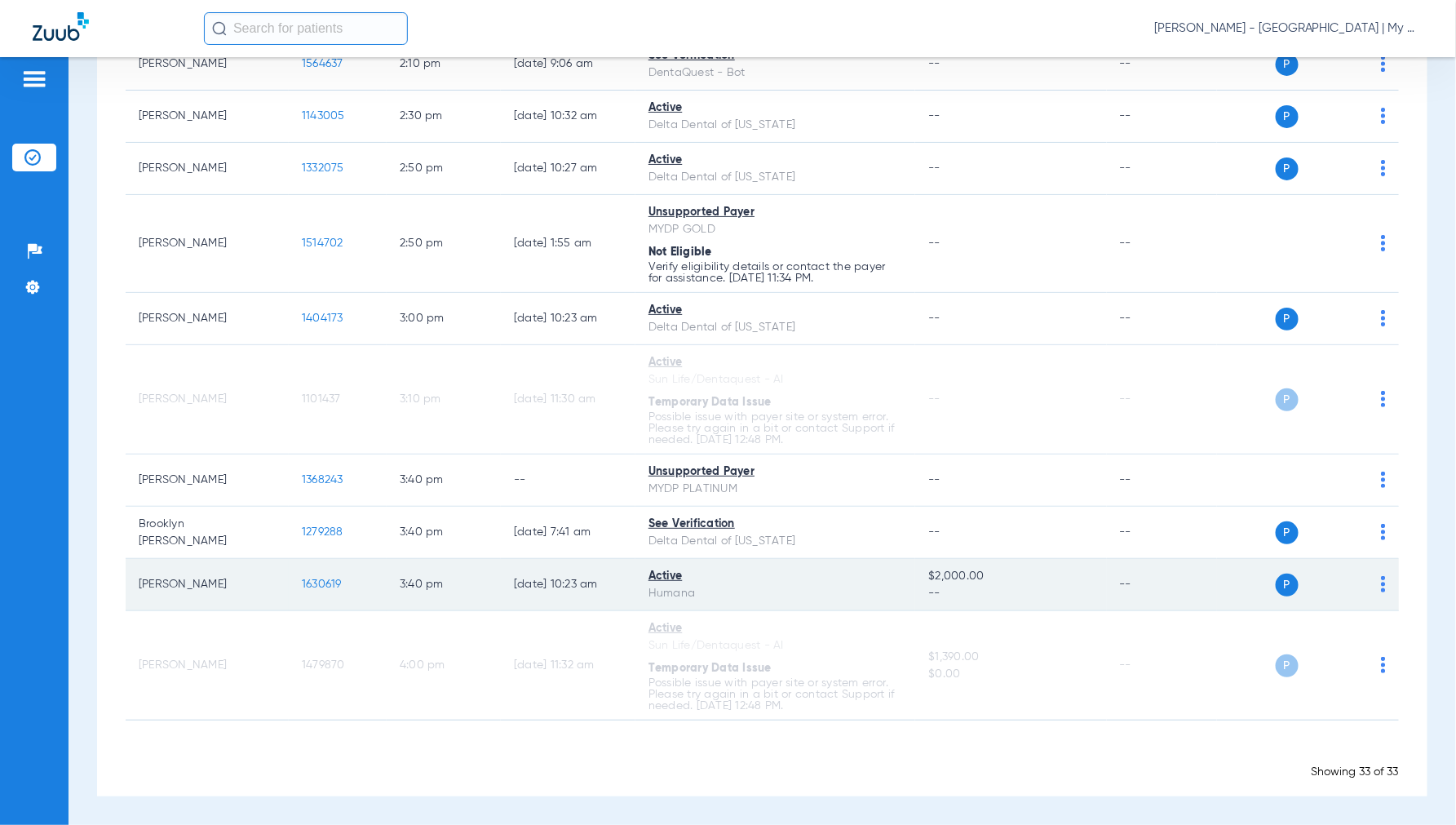
click at [307, 578] on span "1630619" at bounding box center [321, 583] width 40 height 11
